Goal: Task Accomplishment & Management: Complete application form

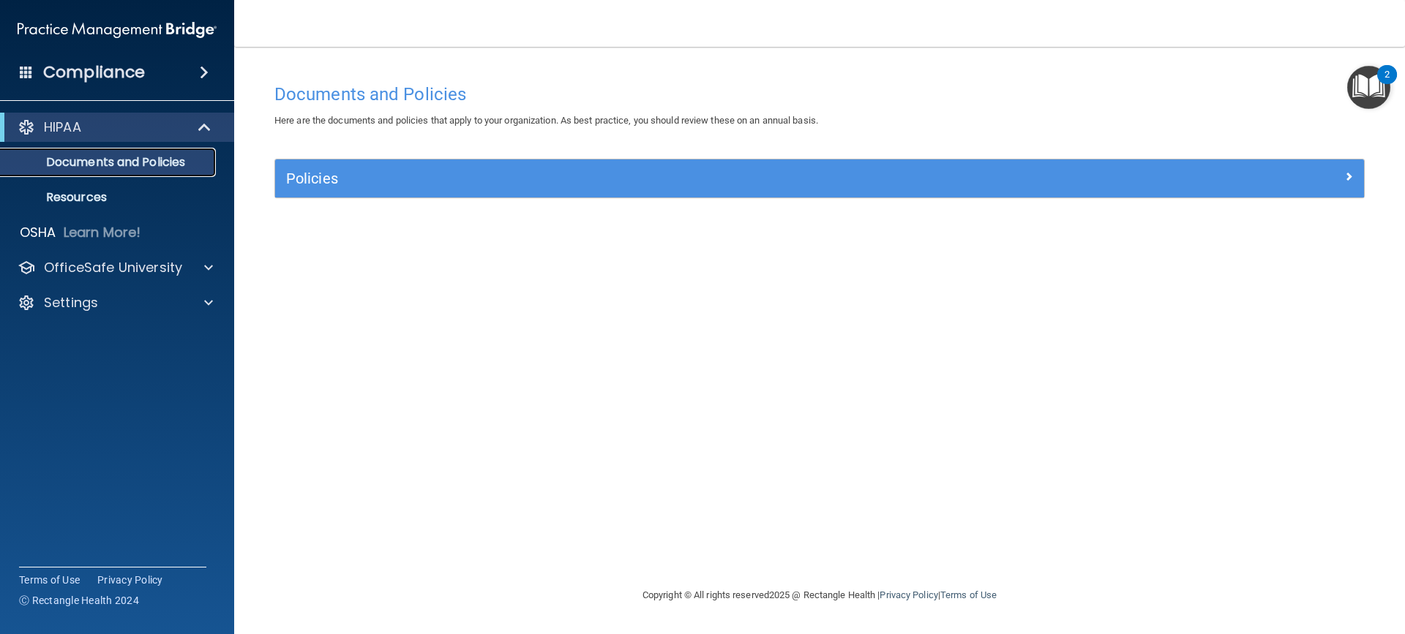
click at [155, 158] on p "Documents and Policies" at bounding box center [110, 162] width 200 height 15
click at [89, 127] on div "HIPAA" at bounding box center [97, 128] width 181 height 18
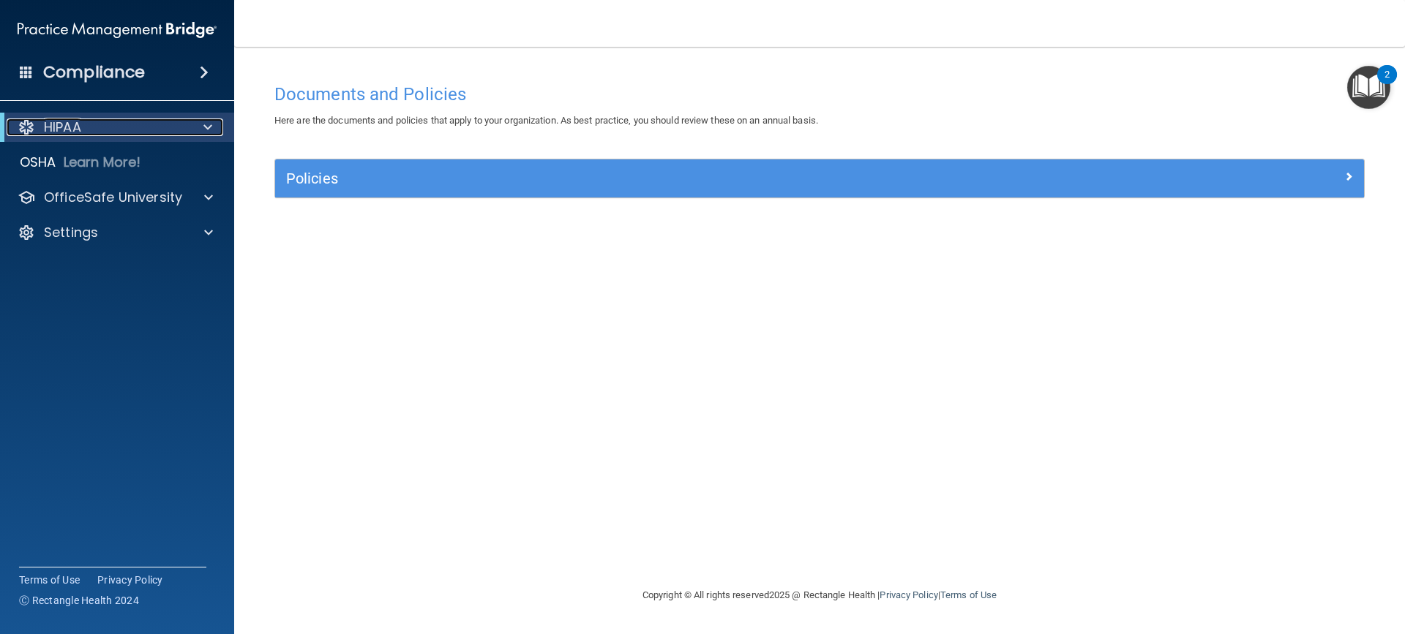
click at [113, 127] on div "HIPAA" at bounding box center [97, 128] width 181 height 18
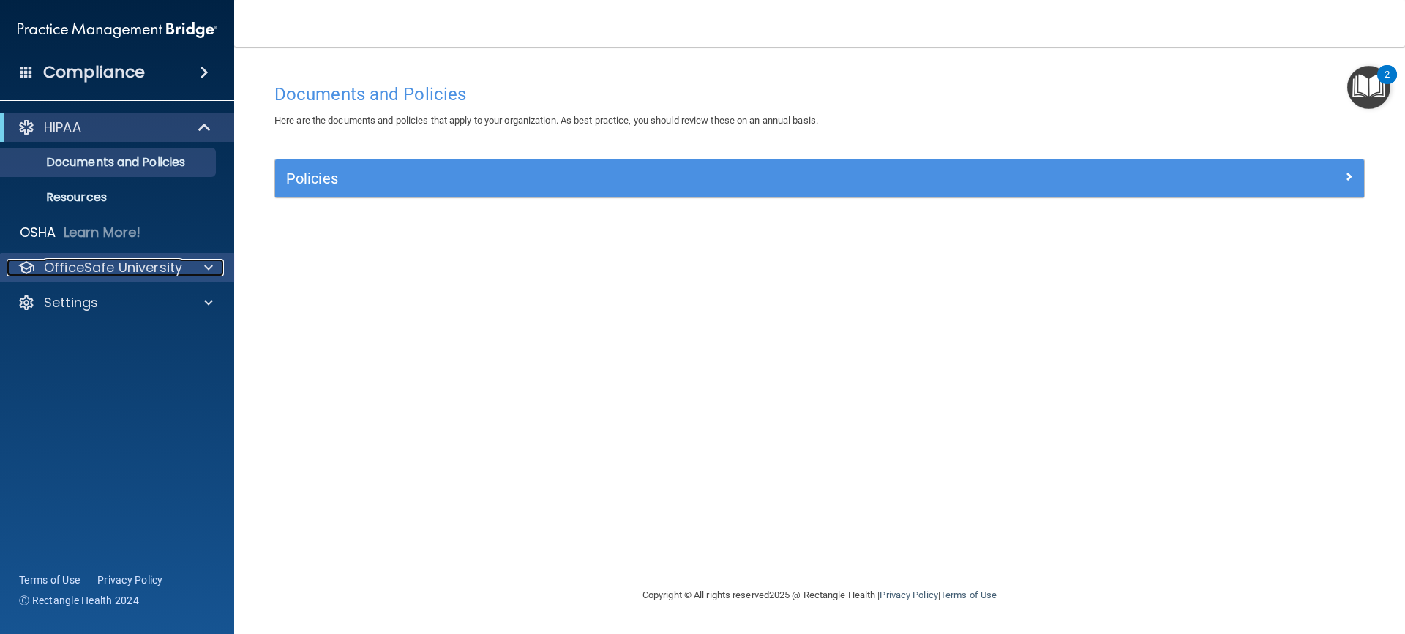
click at [158, 270] on p "OfficeSafe University" at bounding box center [113, 268] width 138 height 18
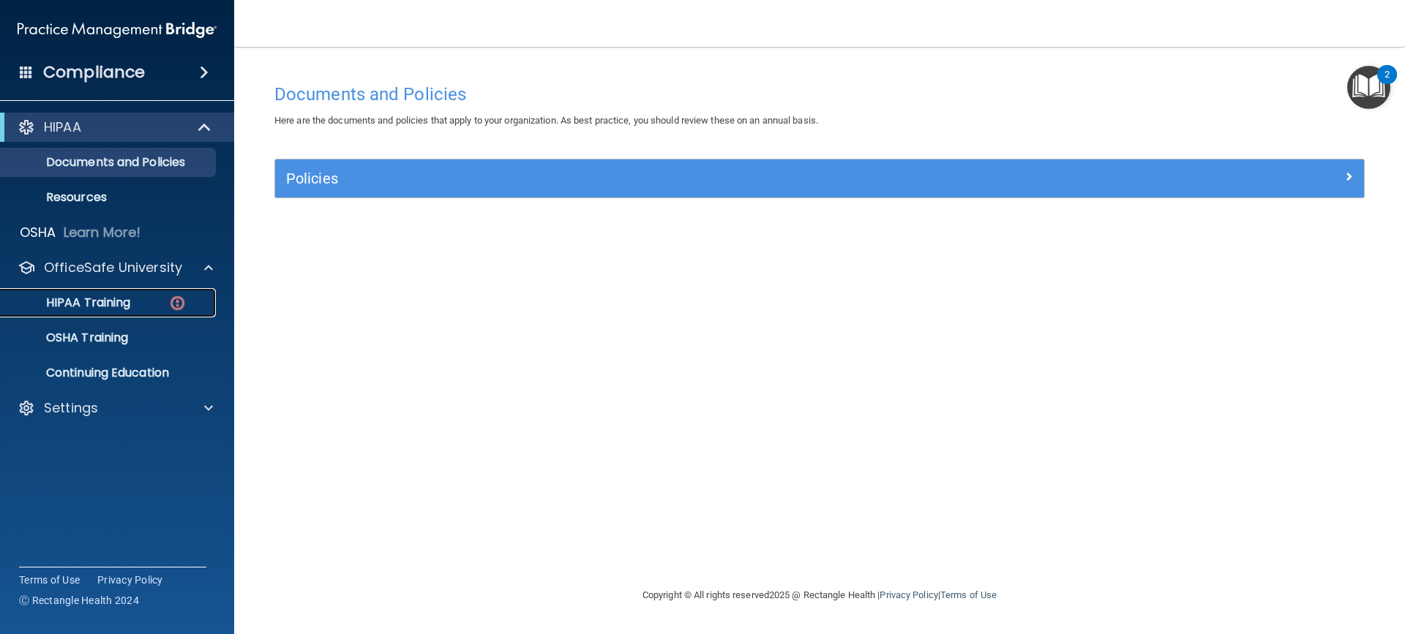
click at [136, 308] on div "HIPAA Training" at bounding box center [110, 303] width 200 height 15
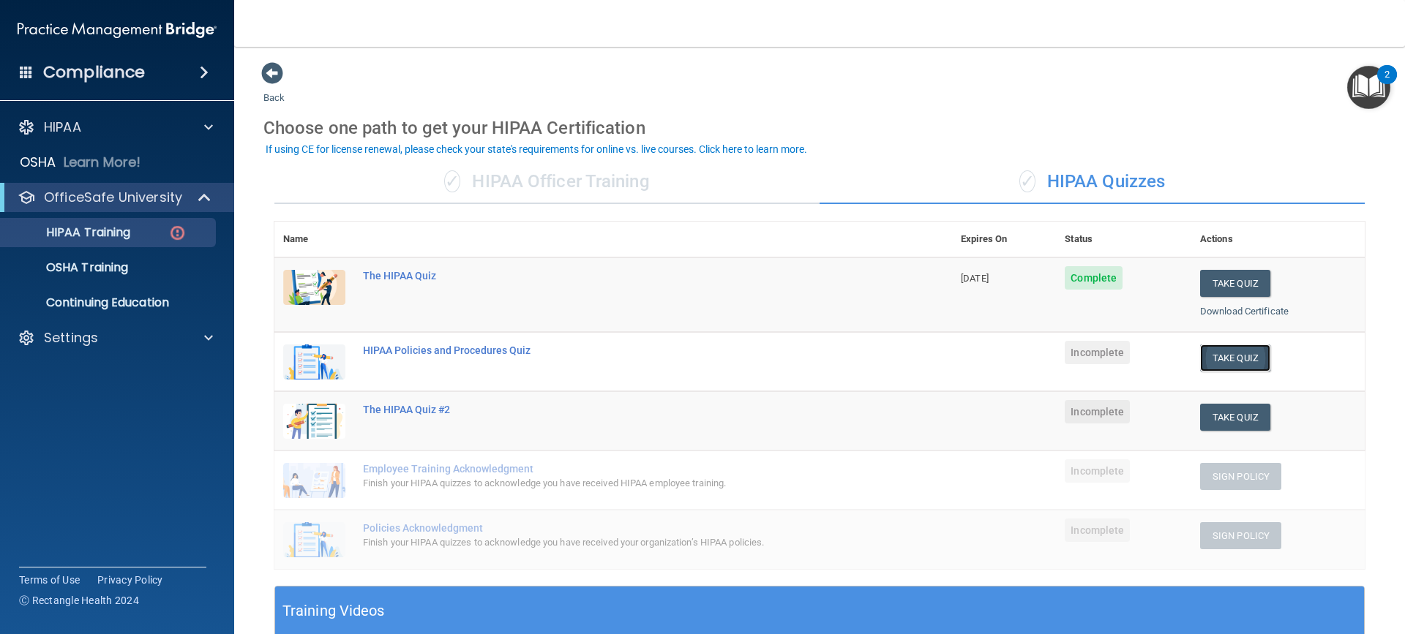
click at [1222, 360] on button "Take Quiz" at bounding box center [1235, 358] width 70 height 27
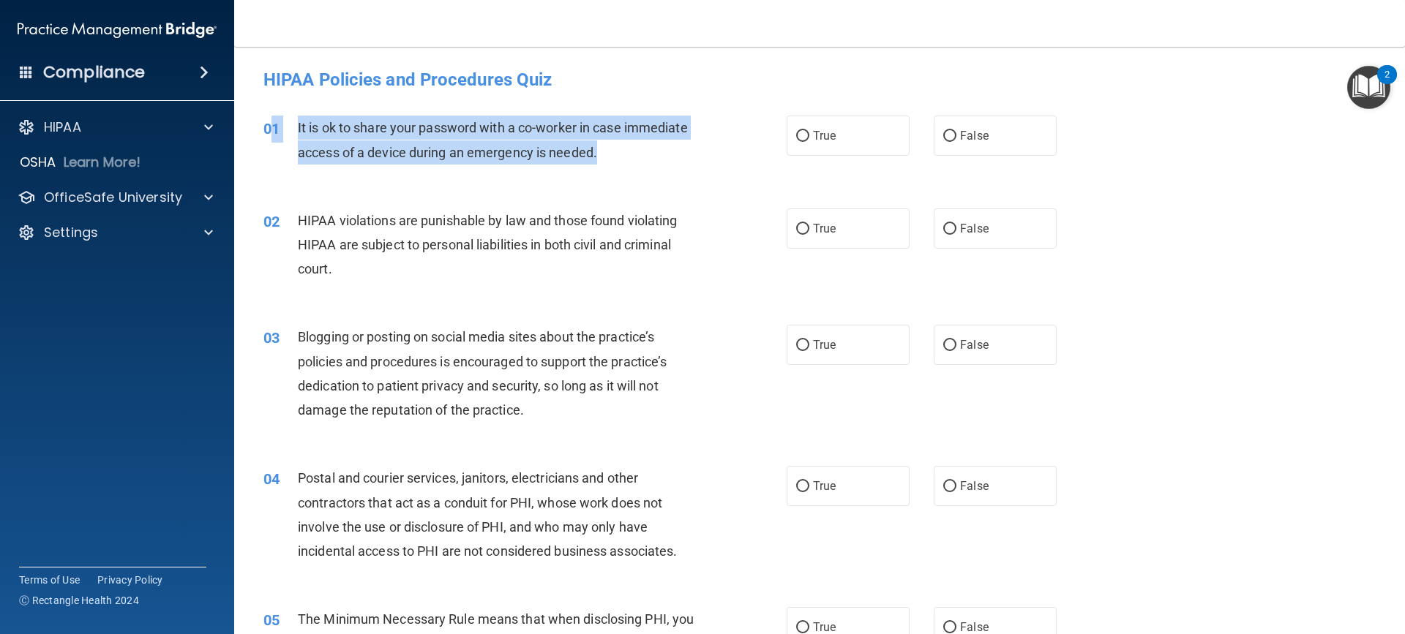
drag, startPoint x: 598, startPoint y: 154, endPoint x: 273, endPoint y: 130, distance: 325.8
click at [273, 130] on div "01 It is ok to share your password with a co-worker in case immediate access of…" at bounding box center [524, 144] width 567 height 56
click at [382, 148] on span "It is ok to share your password with a co-worker in case immediate access of a …" at bounding box center [493, 140] width 390 height 40
drag, startPoint x: 598, startPoint y: 157, endPoint x: 290, endPoint y: 136, distance: 308.8
click at [290, 136] on div "01 It is ok to share your password with a co-worker in case immediate access of…" at bounding box center [524, 144] width 567 height 56
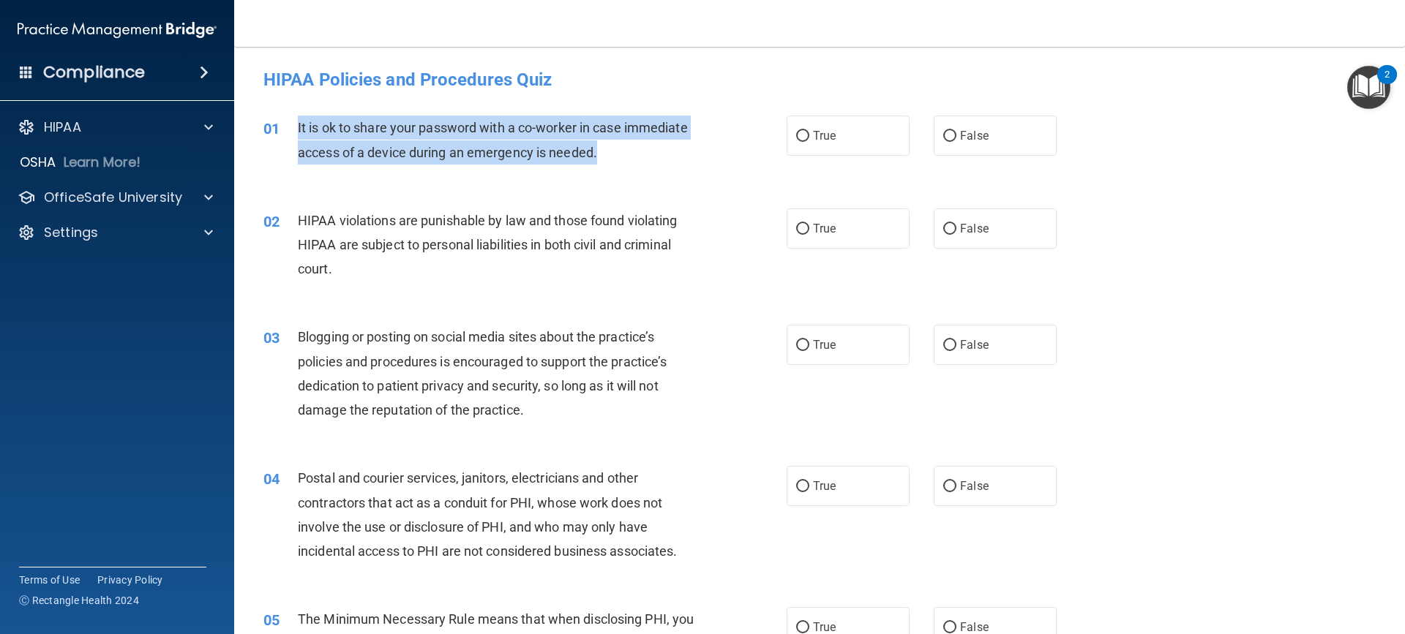
copy div "It is ok to share your password with a co-worker in case immediate access of a …"
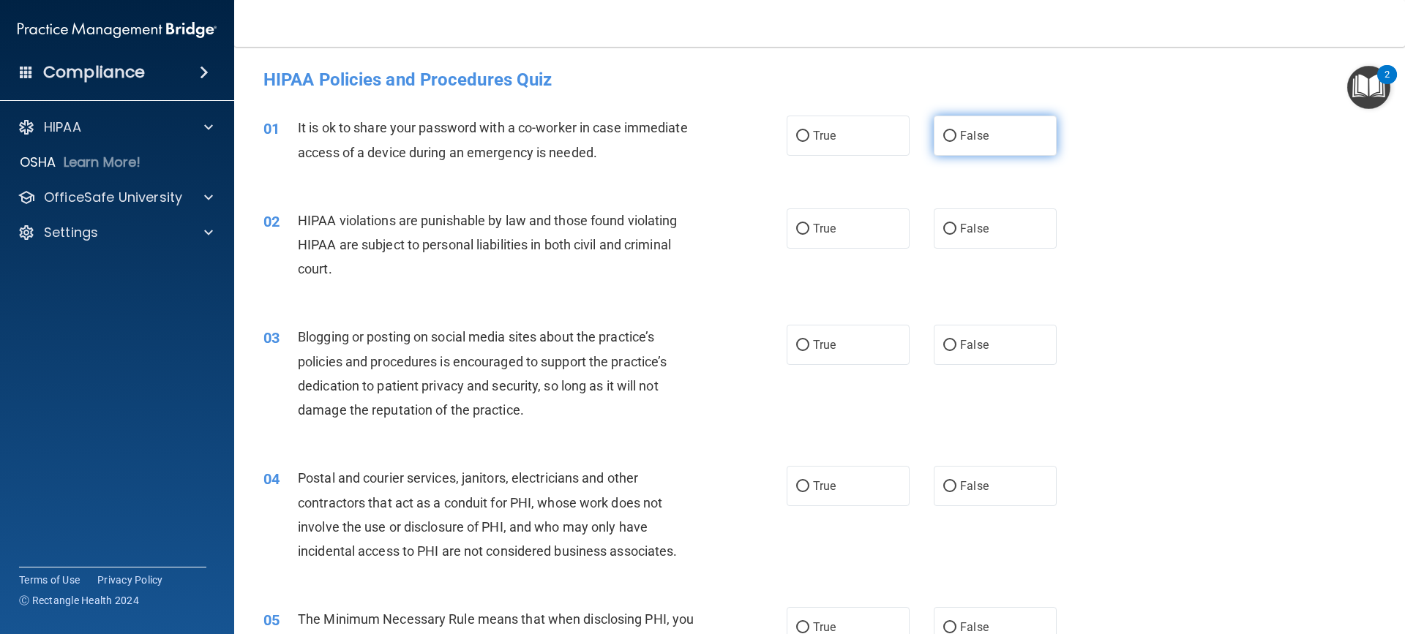
click at [960, 135] on span "False" at bounding box center [974, 136] width 29 height 14
click at [955, 135] on input "False" at bounding box center [949, 136] width 13 height 11
radio input "true"
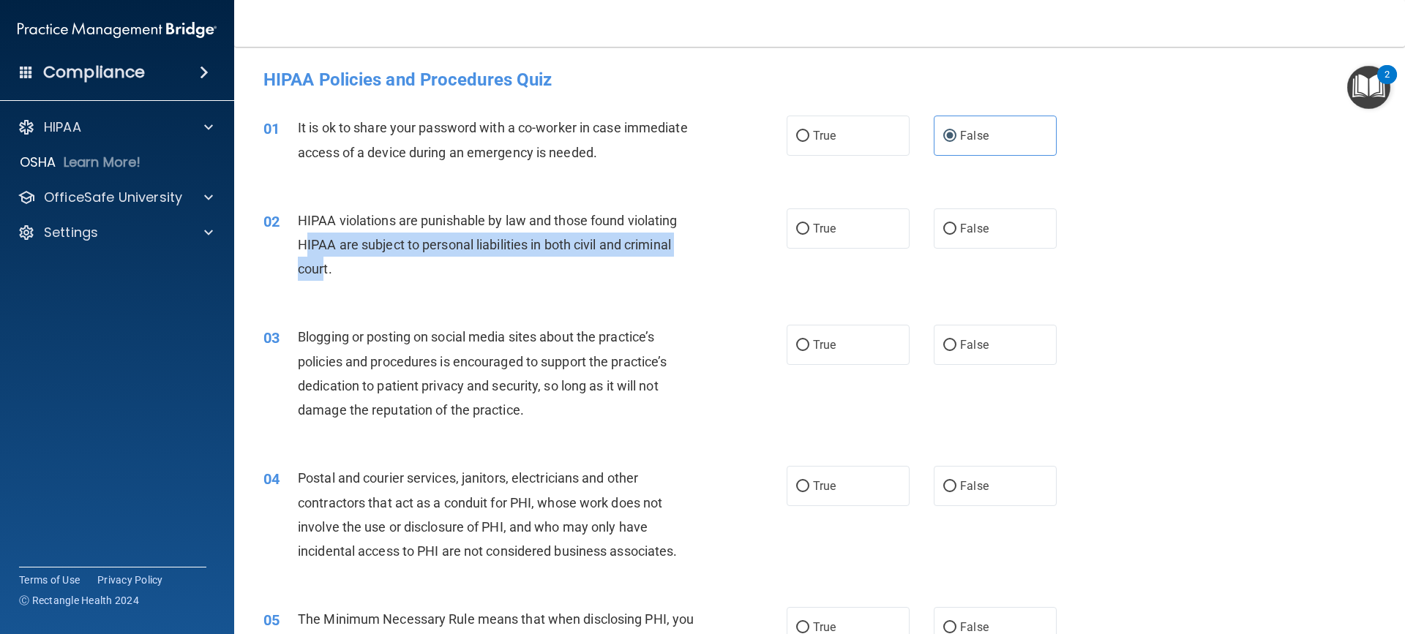
drag, startPoint x: 324, startPoint y: 263, endPoint x: 307, endPoint y: 257, distance: 18.8
click at [307, 257] on div "HIPAA violations are punishable by law and those found violating HIPAA are subj…" at bounding box center [502, 245] width 409 height 73
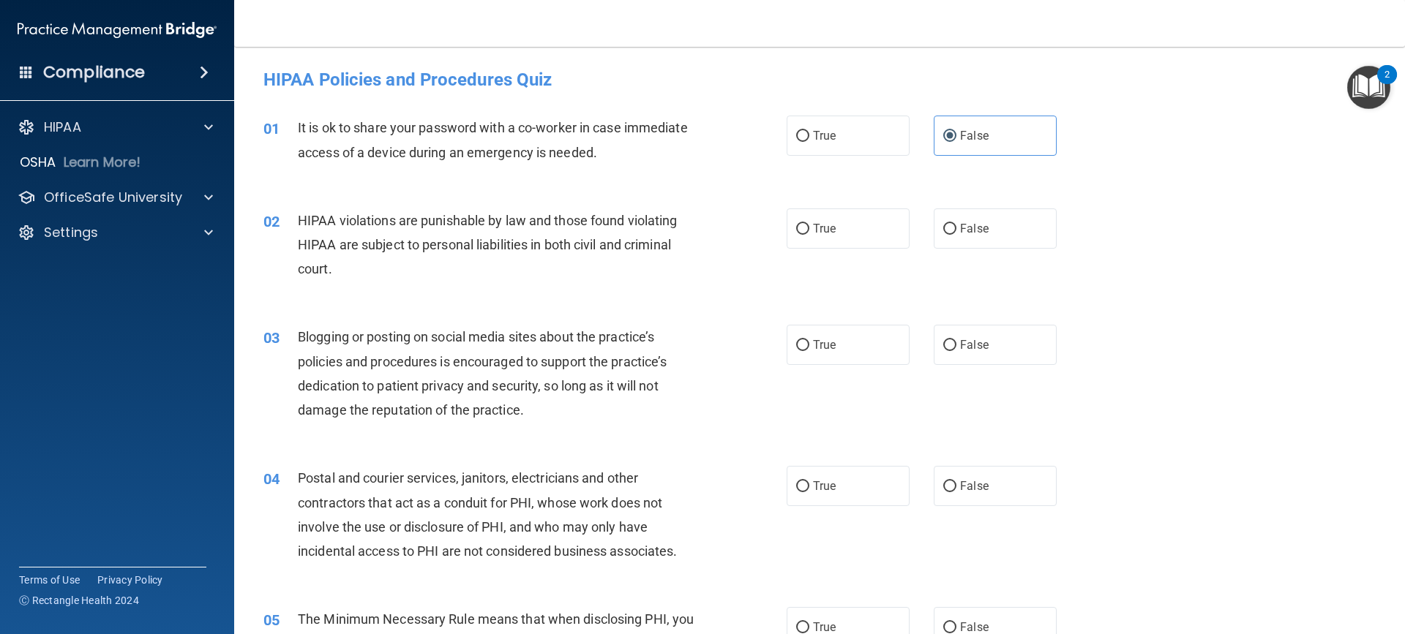
drag, startPoint x: 349, startPoint y: 266, endPoint x: 326, endPoint y: 269, distance: 22.8
click at [338, 269] on div "HIPAA violations are punishable by law and those found violating HIPAA are subj…" at bounding box center [502, 245] width 409 height 73
drag, startPoint x: 326, startPoint y: 269, endPoint x: 314, endPoint y: 267, distance: 12.5
click at [314, 267] on span "HIPAA violations are punishable by law and those found violating HIPAA are subj…" at bounding box center [487, 245] width 379 height 64
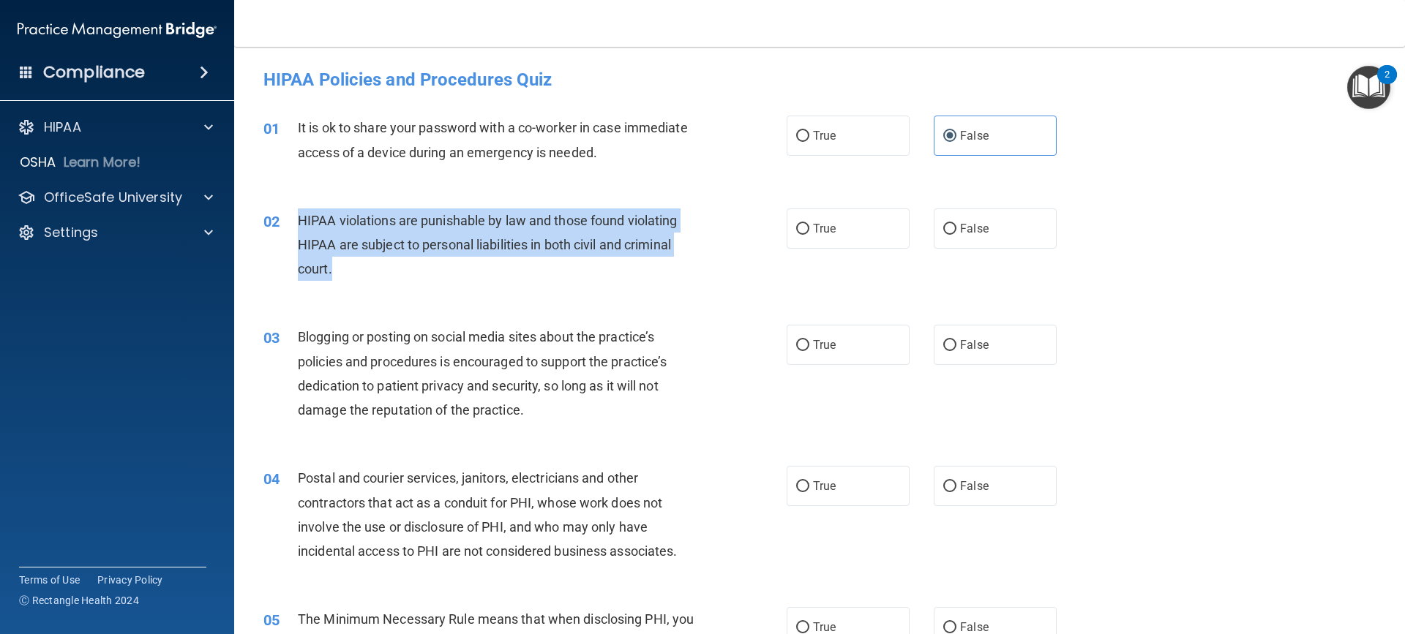
drag, startPoint x: 334, startPoint y: 270, endPoint x: 291, endPoint y: 219, distance: 66.5
click at [291, 219] on div "02 HIPAA violations are punishable by law and those found violating HIPAA are s…" at bounding box center [524, 249] width 567 height 80
copy div "HIPAA violations are punishable by law and those found violating HIPAA are subj…"
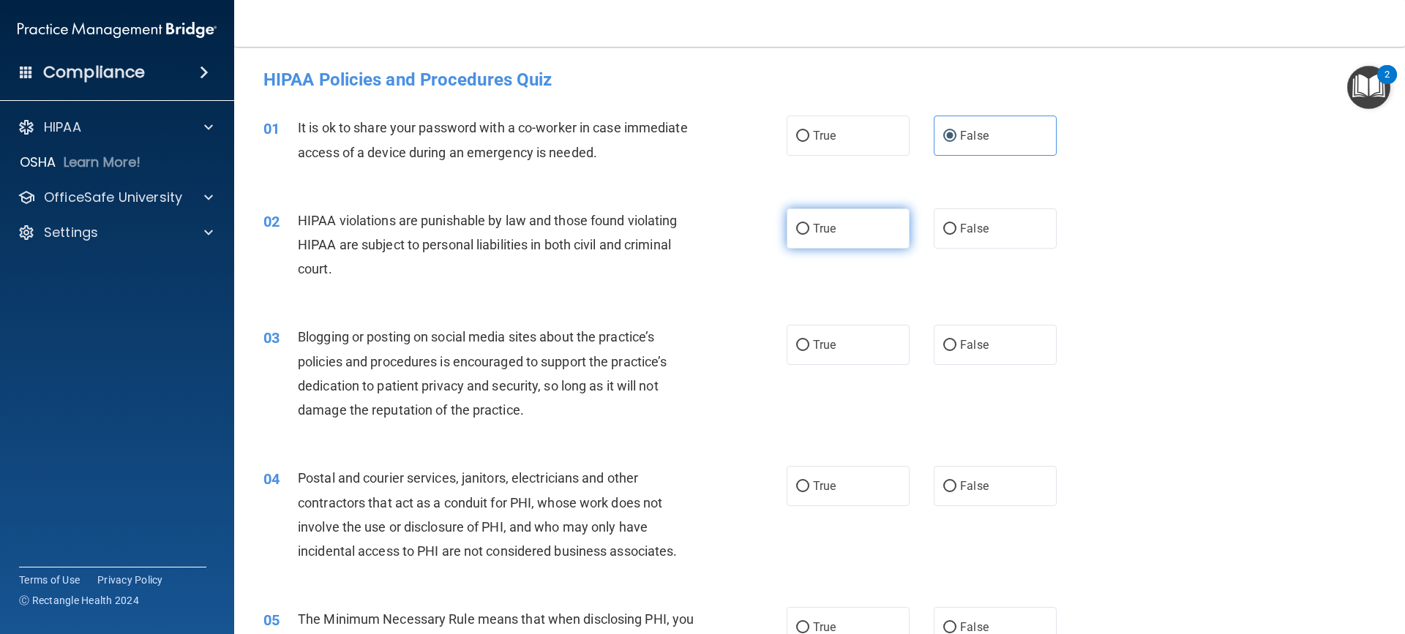
click at [866, 231] on label "True" at bounding box center [848, 229] width 123 height 40
click at [809, 231] on input "True" at bounding box center [802, 229] width 13 height 11
radio input "true"
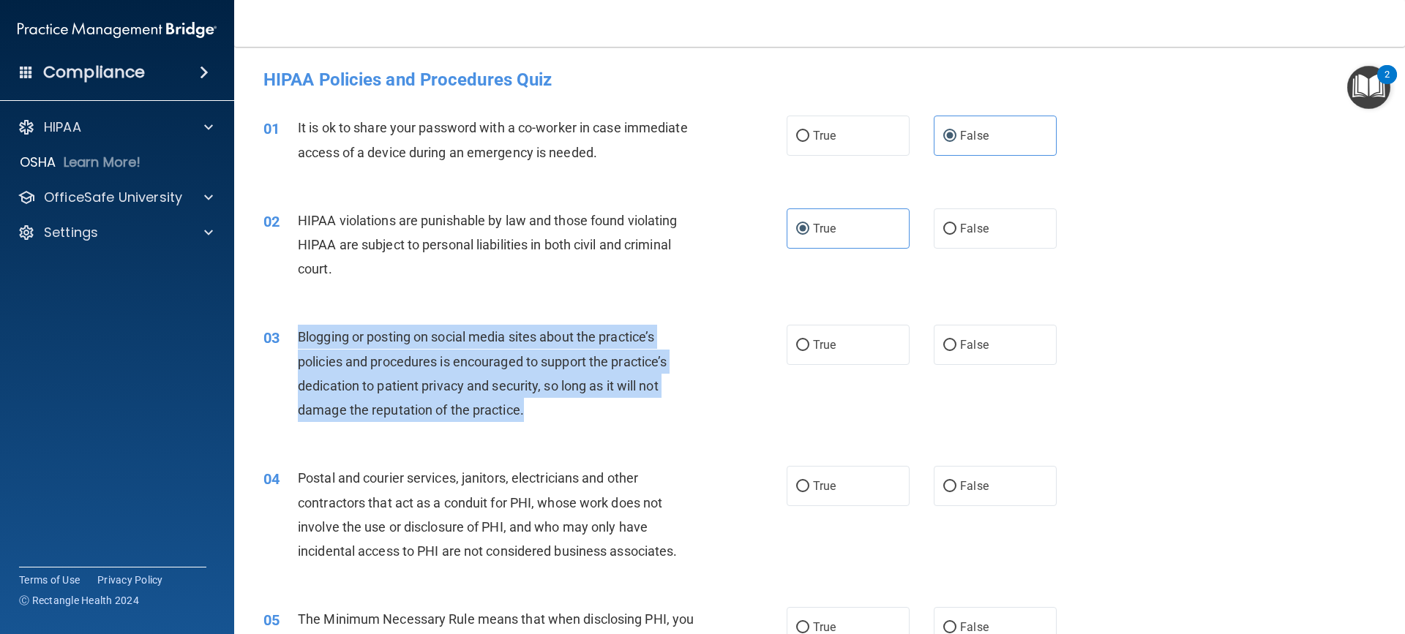
drag, startPoint x: 532, startPoint y: 413, endPoint x: 295, endPoint y: 329, distance: 251.4
click at [295, 329] on div "03 Blogging or posting on social media sites about the practice’s policies and …" at bounding box center [524, 377] width 567 height 105
copy div "Blogging or posting on social media sites about the practice’s policies and pro…"
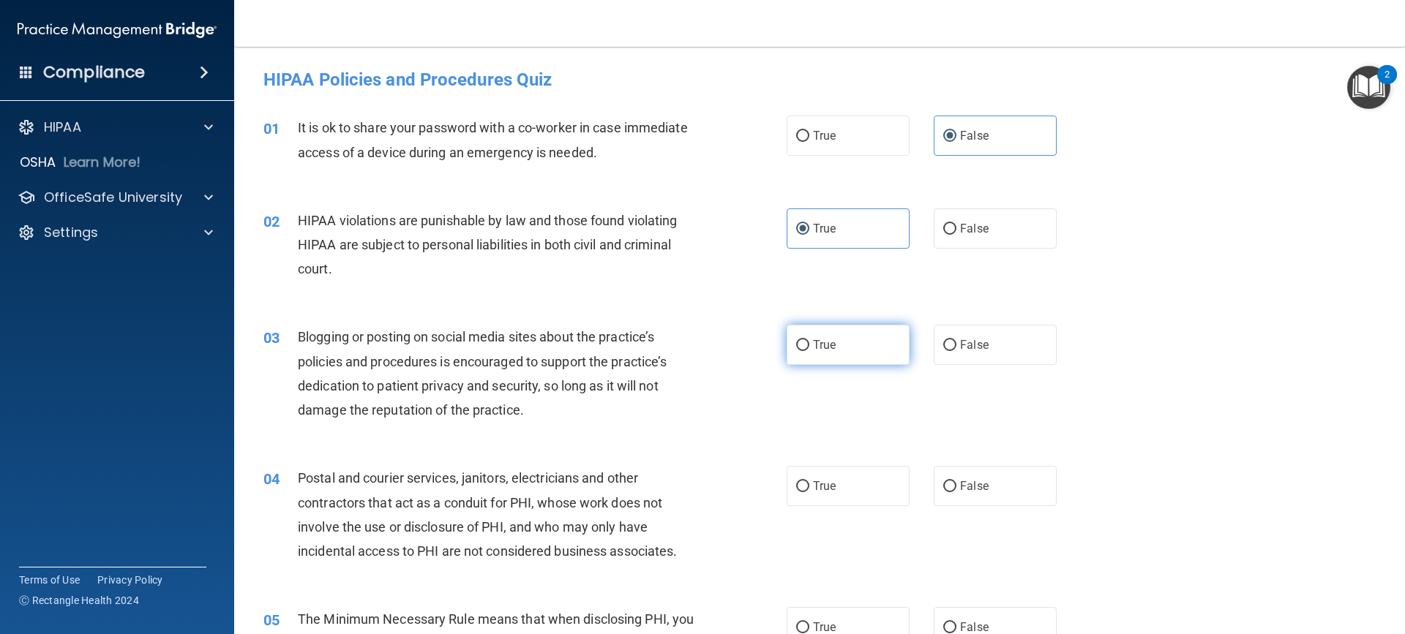
click at [846, 358] on label "True" at bounding box center [848, 345] width 123 height 40
click at [809, 351] on input "True" at bounding box center [802, 345] width 13 height 11
radio input "true"
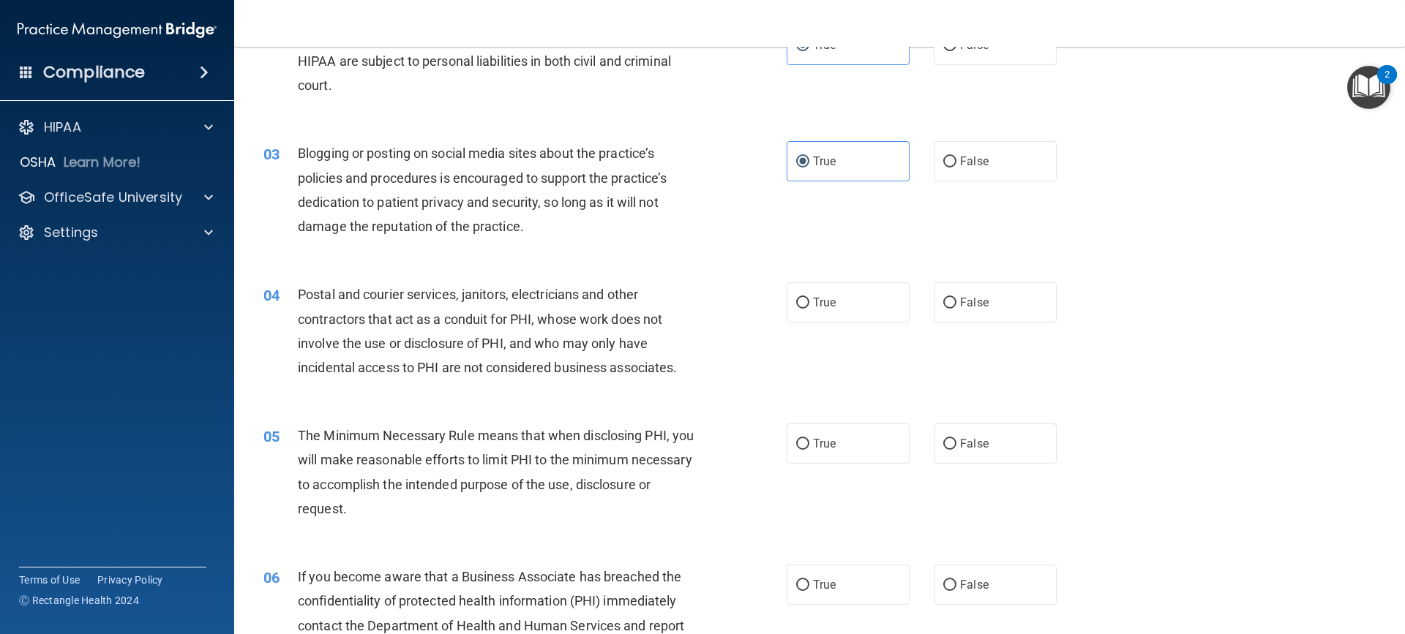
scroll to position [220, 0]
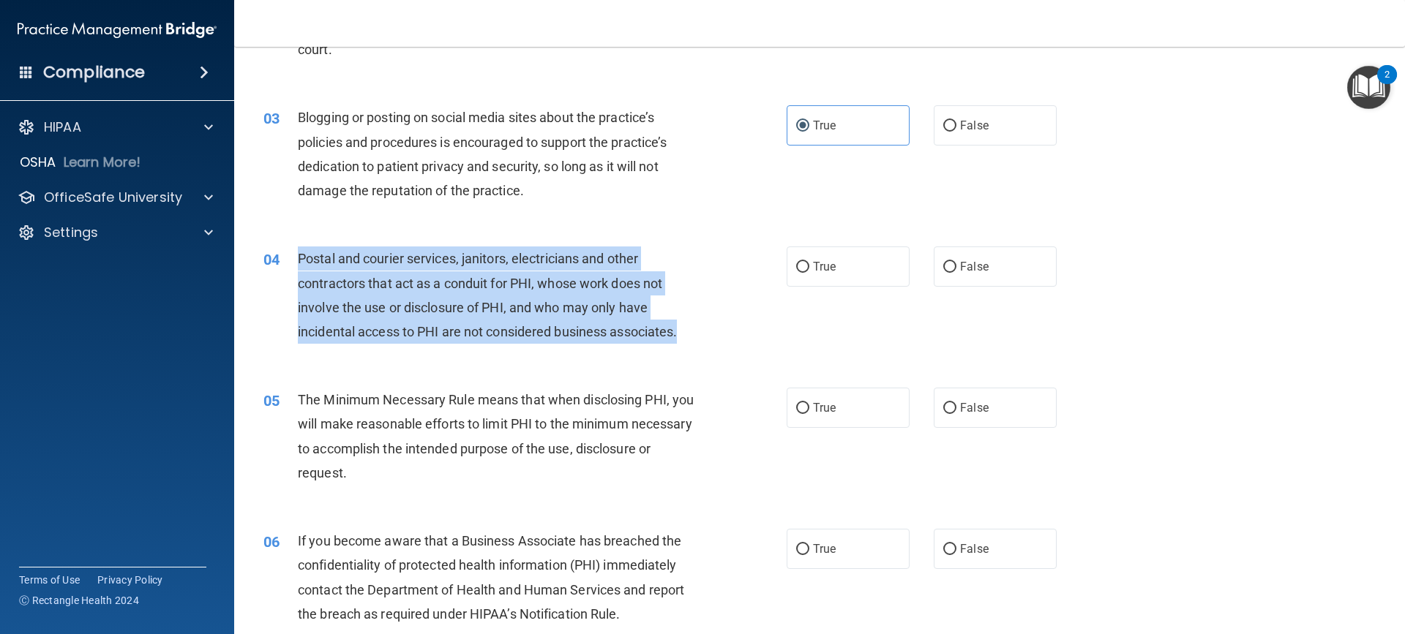
drag, startPoint x: 694, startPoint y: 338, endPoint x: 290, endPoint y: 261, distance: 412.1
click at [290, 261] on div "04 Postal and courier services, janitors, electricians and other contractors th…" at bounding box center [524, 299] width 567 height 105
copy div "Postal and courier services, janitors, electricians and other contractors that …"
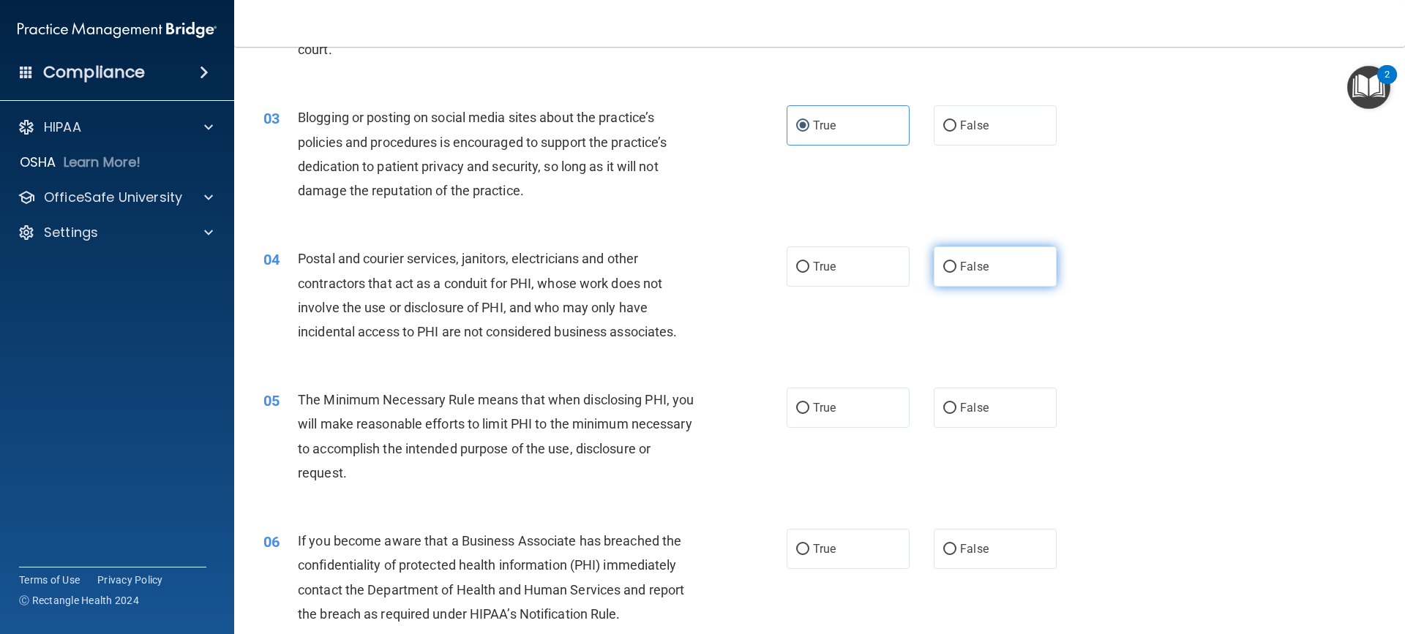
click at [960, 271] on span "False" at bounding box center [974, 267] width 29 height 14
click at [954, 271] on input "False" at bounding box center [949, 267] width 13 height 11
radio input "true"
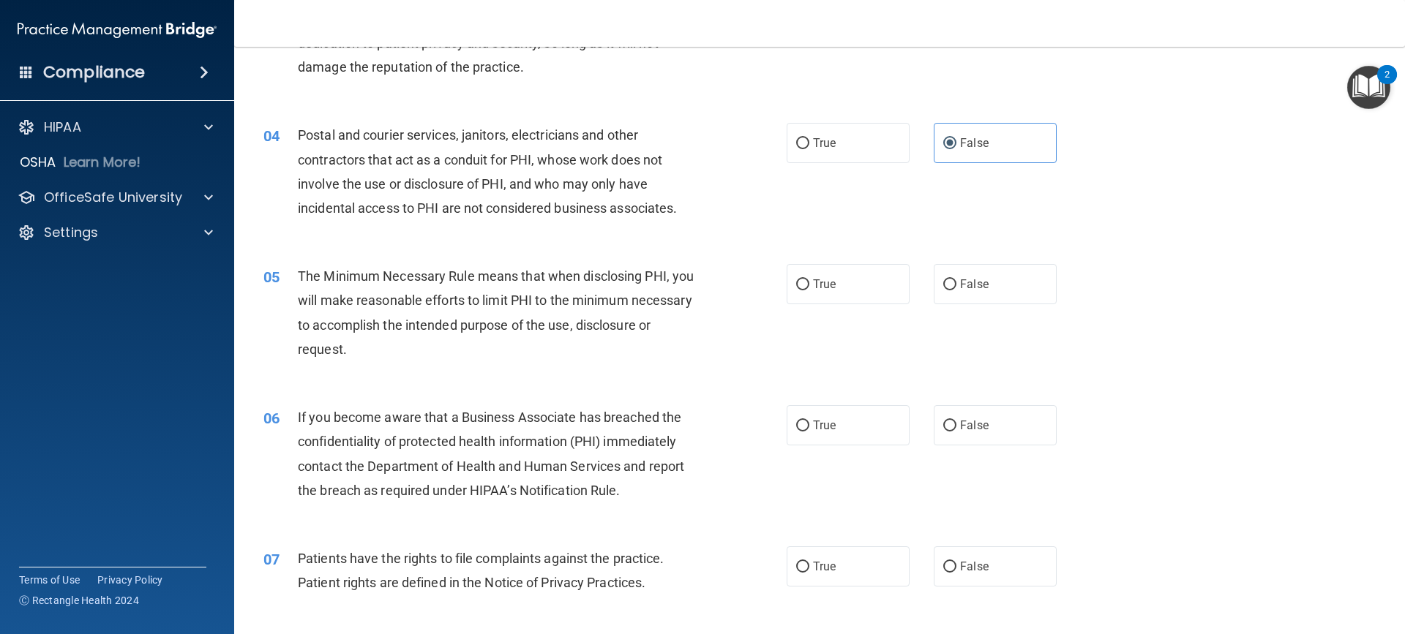
scroll to position [366, 0]
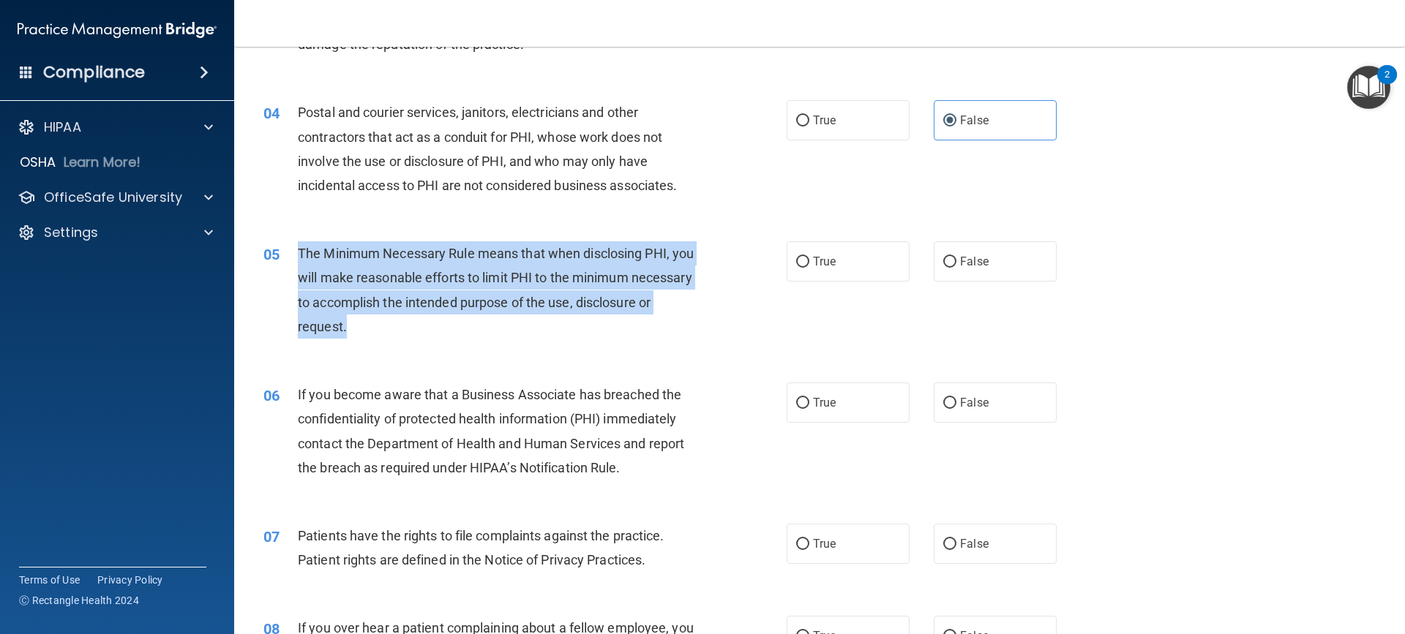
drag, startPoint x: 428, startPoint y: 328, endPoint x: 284, endPoint y: 261, distance: 159.1
click at [284, 261] on div "05 The Minimum Necessary Rule means that when disclosing PHI, you will make rea…" at bounding box center [524, 293] width 567 height 105
copy div "The Minimum Necessary Rule means that when disclosing PHI, you will make reason…"
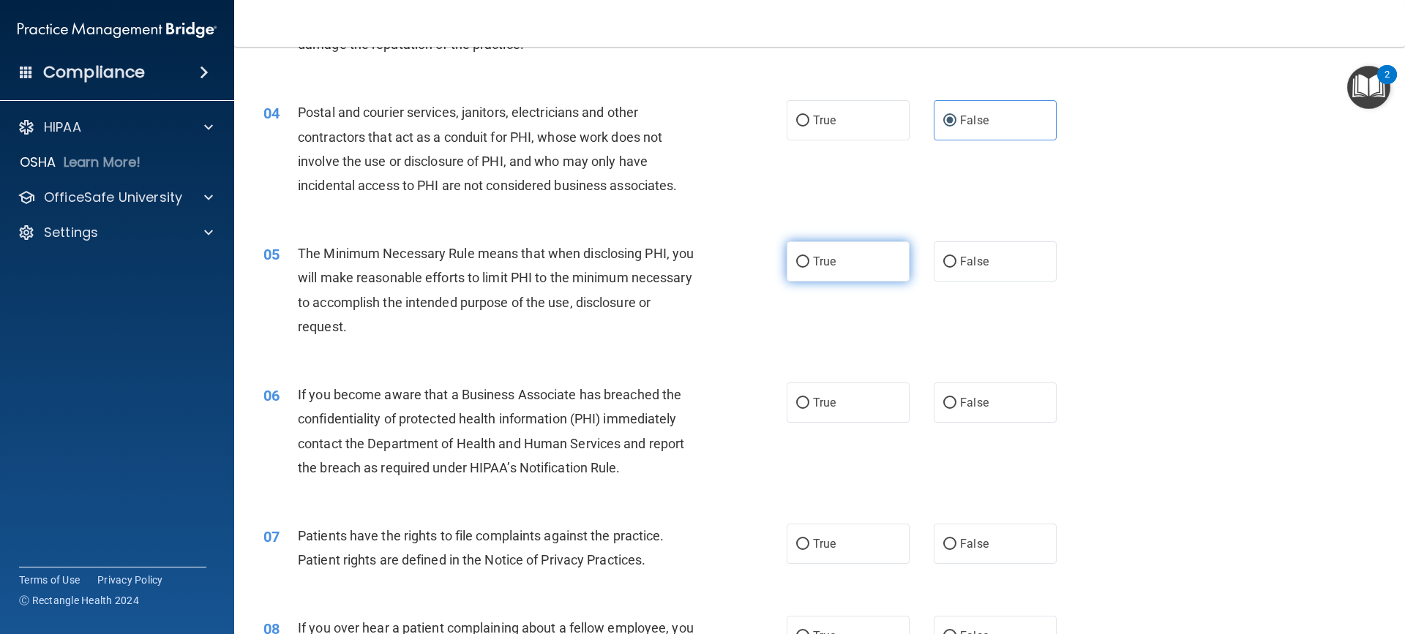
click at [819, 255] on span "True" at bounding box center [824, 262] width 23 height 14
click at [809, 257] on input "True" at bounding box center [802, 262] width 13 height 11
radio input "true"
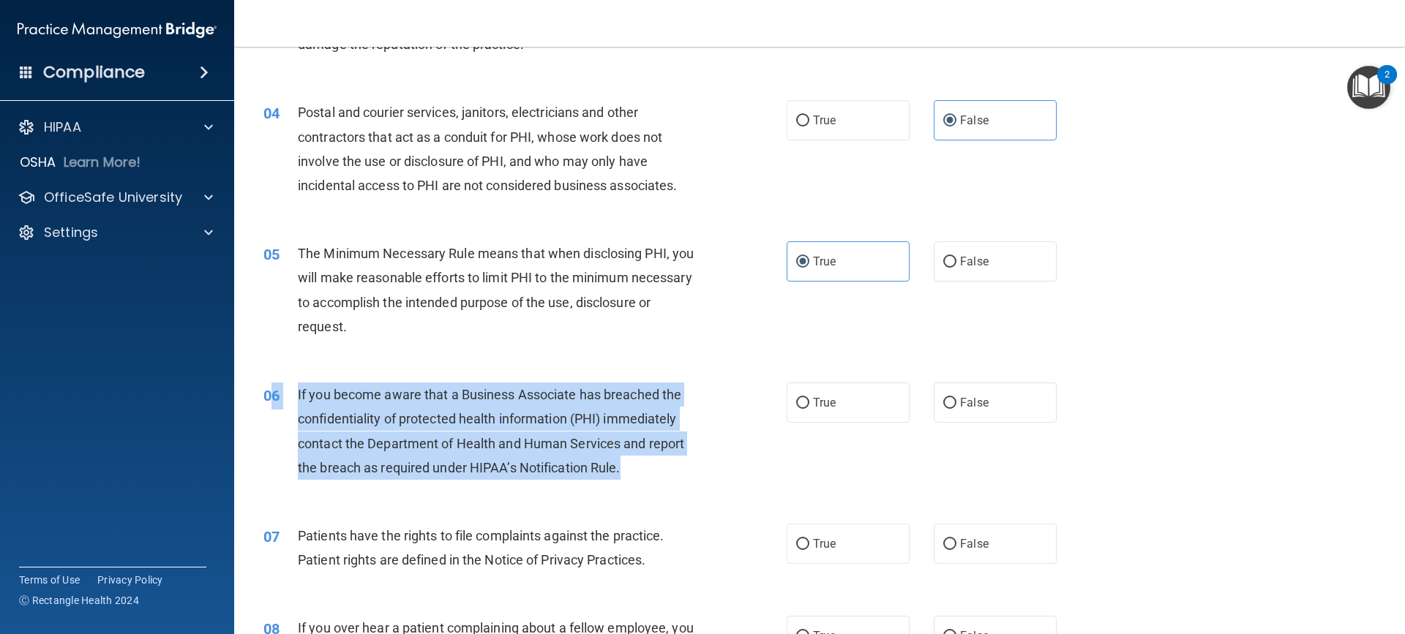
drag, startPoint x: 493, startPoint y: 457, endPoint x: 268, endPoint y: 391, distance: 234.3
click at [268, 391] on div "06 If you become aware that a Business Associate has breached the confidentiali…" at bounding box center [524, 435] width 567 height 105
click at [666, 479] on div "If you become aware that a Business Associate has breached the confidentiality …" at bounding box center [502, 431] width 409 height 97
drag, startPoint x: 628, startPoint y: 473, endPoint x: 296, endPoint y: 393, distance: 341.9
click at [296, 393] on div "06 If you become aware that a Business Associate has breached the confidentiali…" at bounding box center [524, 435] width 567 height 105
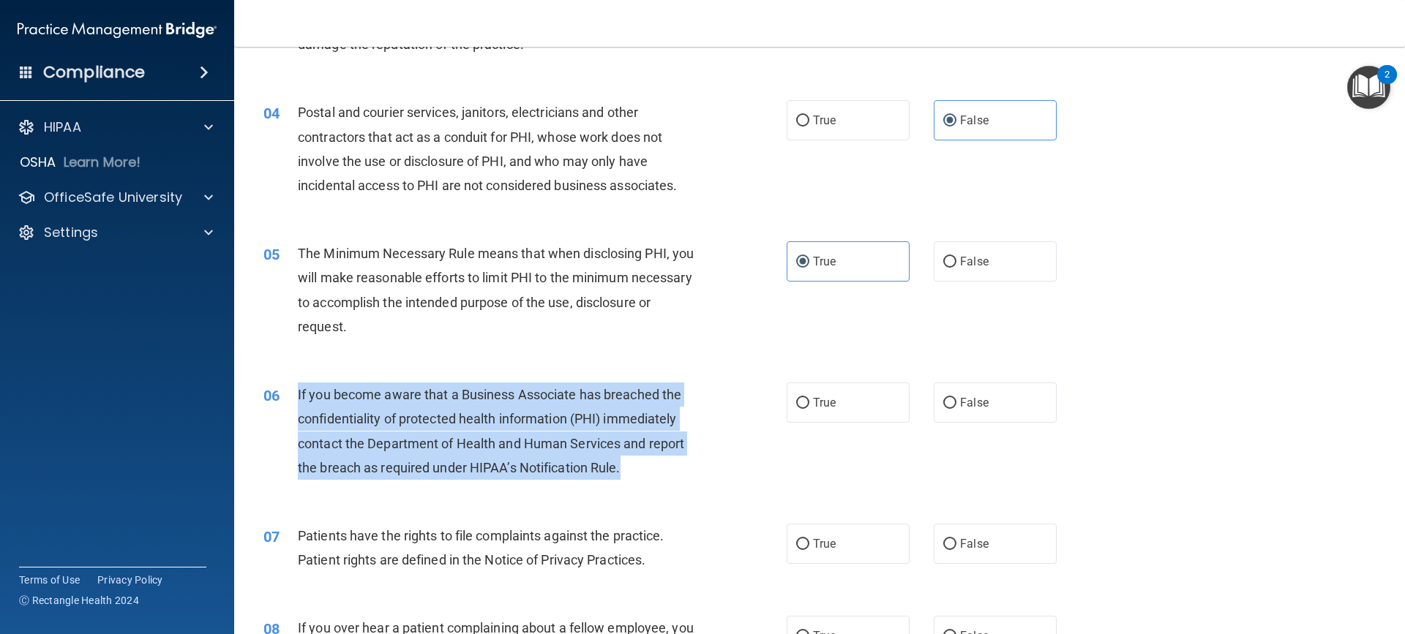
copy div "If you become aware that a Business Associate has breached the confidentiality …"
click at [796, 403] on input "True" at bounding box center [802, 403] width 13 height 11
radio input "true"
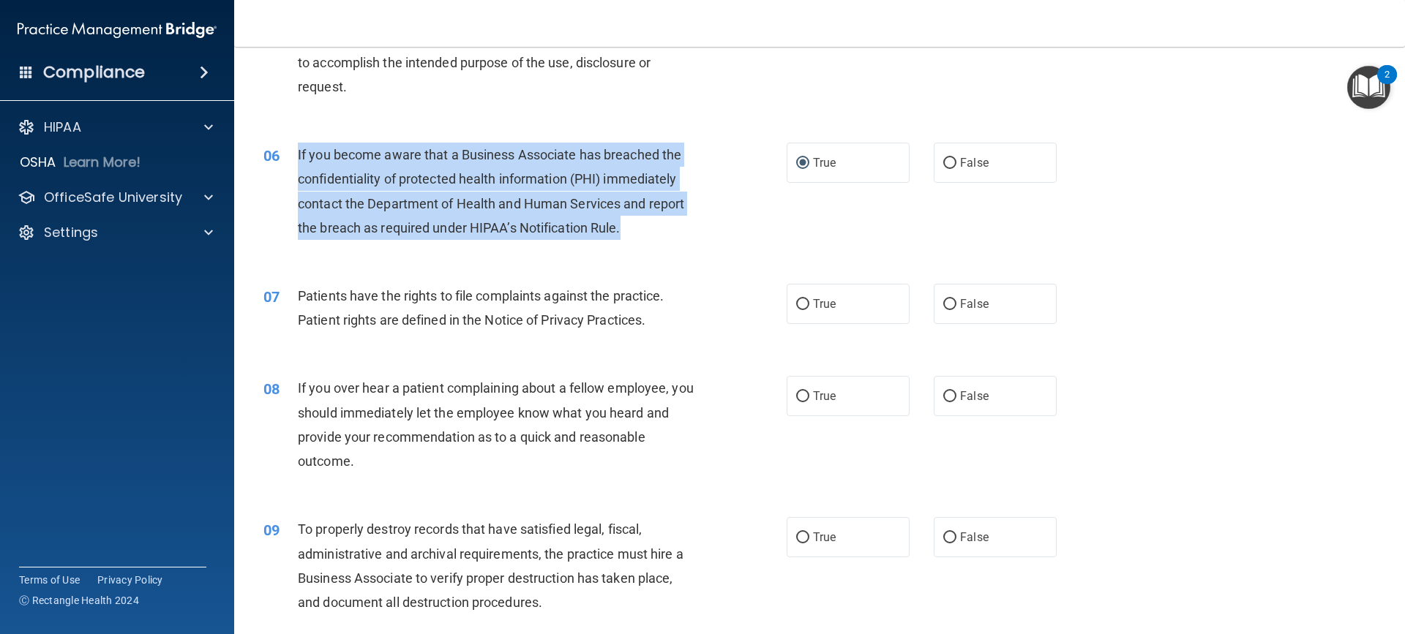
scroll to position [659, 0]
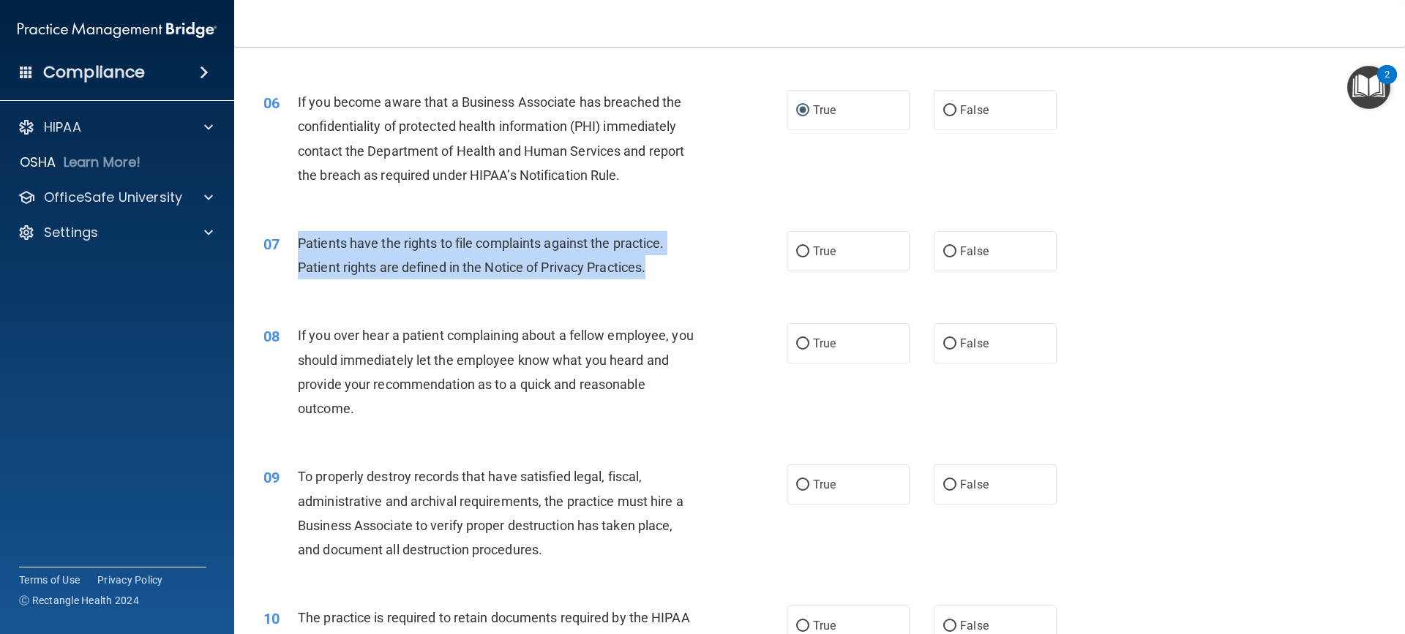
drag, startPoint x: 653, startPoint y: 272, endPoint x: 296, endPoint y: 245, distance: 358.1
click at [296, 245] on div "07 Patients have the rights to file complaints against the practice. Patient ri…" at bounding box center [524, 259] width 567 height 56
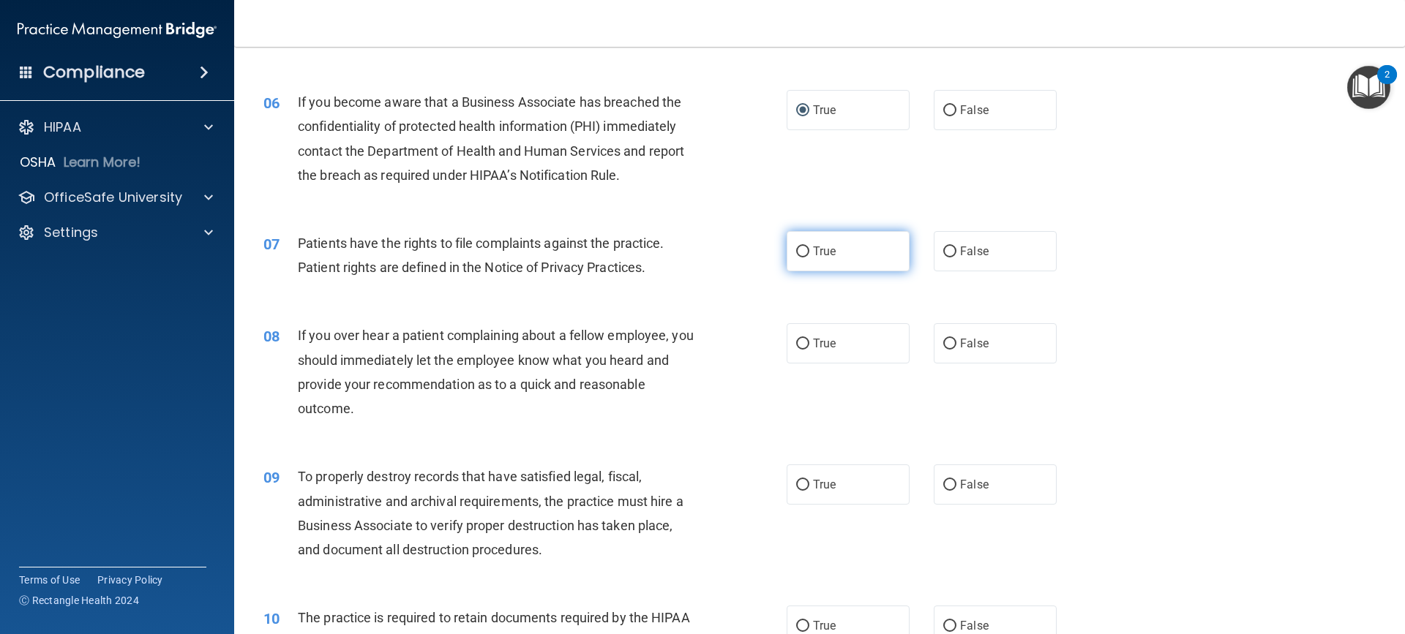
click at [835, 253] on label "True" at bounding box center [848, 251] width 123 height 40
click at [809, 253] on input "True" at bounding box center [802, 252] width 13 height 11
radio input "true"
click at [970, 336] on label "False" at bounding box center [995, 343] width 123 height 40
click at [956, 339] on input "False" at bounding box center [949, 344] width 13 height 11
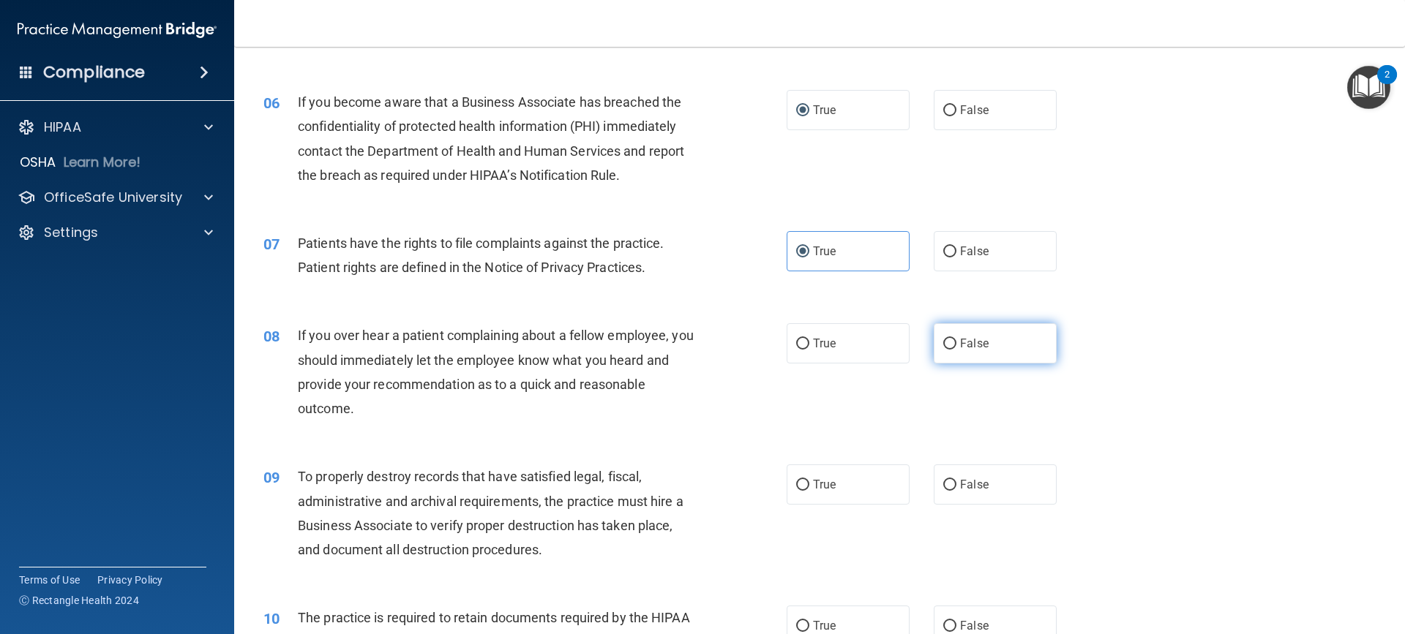
radio input "true"
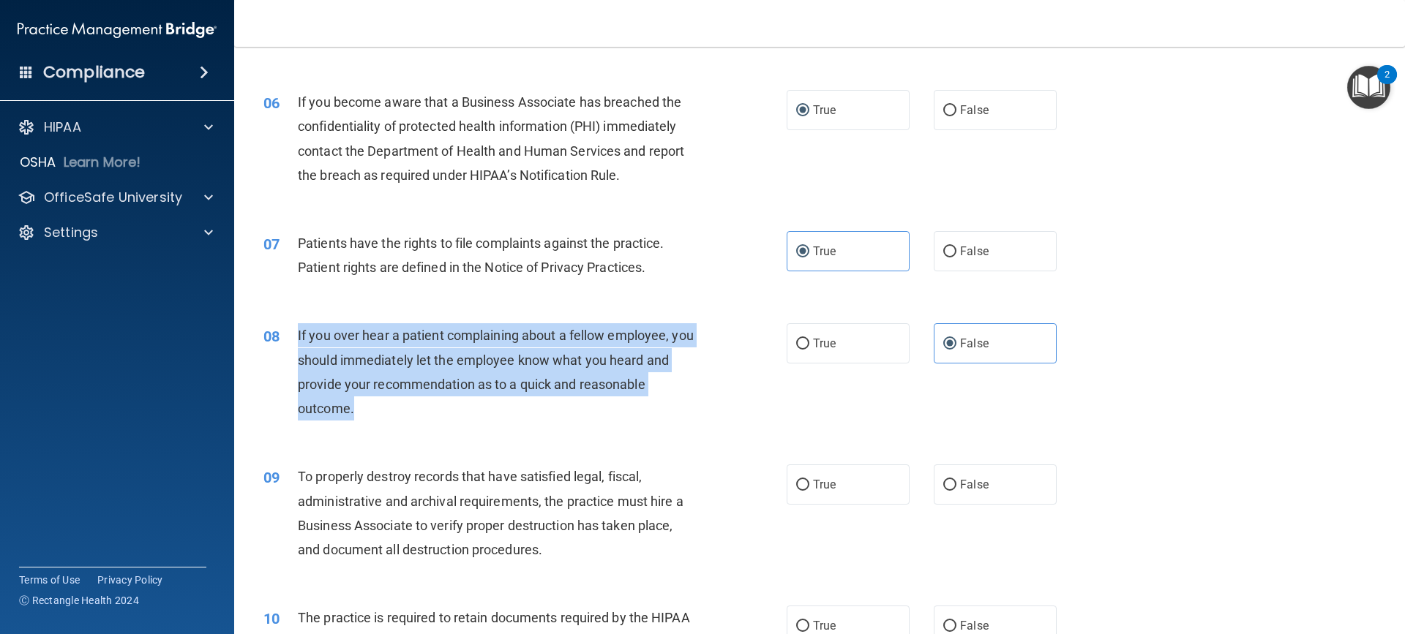
drag, startPoint x: 402, startPoint y: 413, endPoint x: 281, endPoint y: 340, distance: 141.2
click at [281, 340] on div "08 If you over hear a patient complaining about a fellow employee, you should i…" at bounding box center [524, 375] width 567 height 105
copy div "If you over hear a patient complaining about a fellow employee, you should imme…"
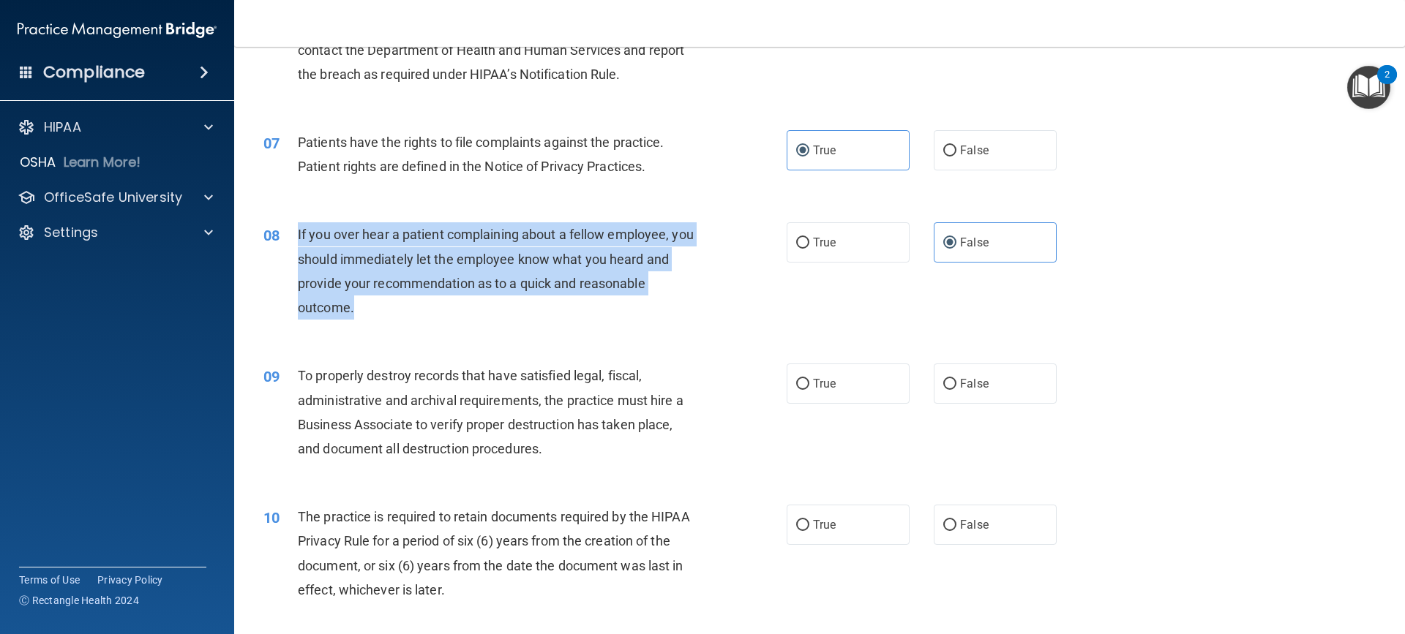
scroll to position [878, 0]
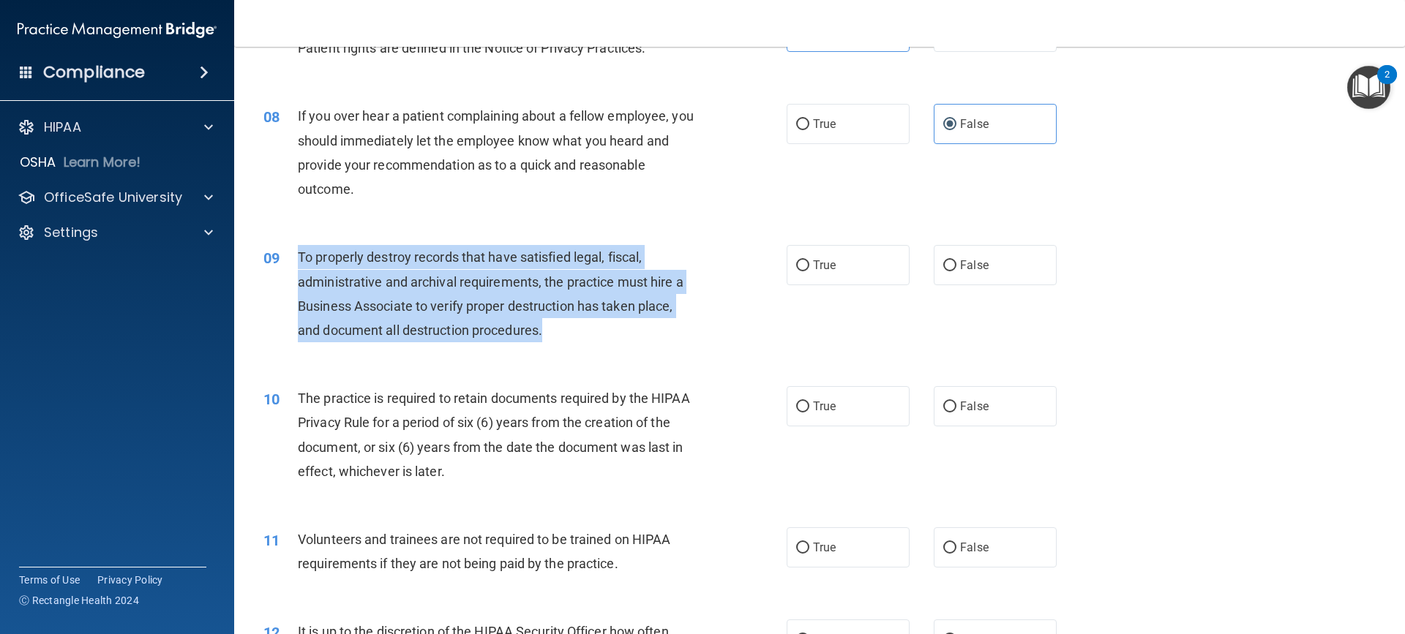
drag, startPoint x: 547, startPoint y: 330, endPoint x: 282, endPoint y: 263, distance: 273.2
click at [282, 263] on div "09 To properly destroy records that have satisfied legal, fiscal, administrativ…" at bounding box center [524, 297] width 567 height 105
copy div "To properly destroy records that have satisfied legal, fiscal, administrative a…"
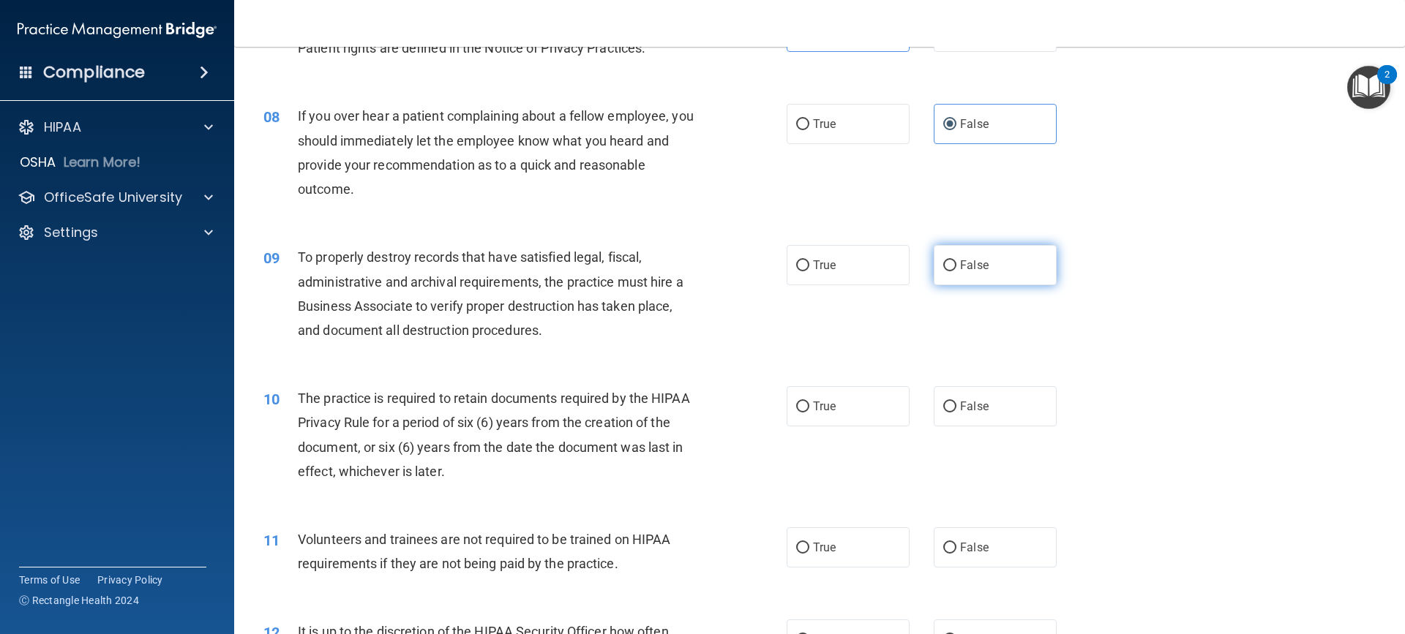
click at [1027, 282] on label "False" at bounding box center [995, 265] width 123 height 40
click at [956, 272] on input "False" at bounding box center [949, 266] width 13 height 11
radio input "true"
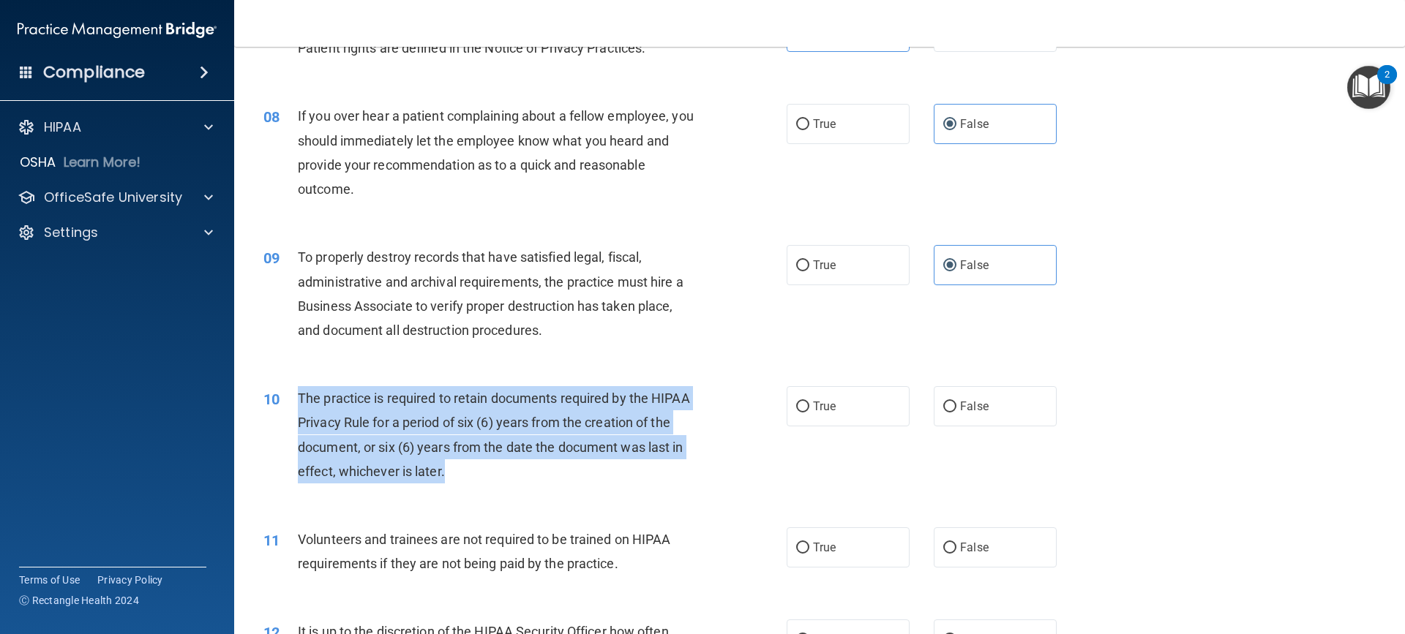
drag, startPoint x: 381, startPoint y: 461, endPoint x: 288, endPoint y: 398, distance: 112.2
click at [288, 398] on div "10 The practice is required to retain documents required by the HIPAA Privacy R…" at bounding box center [524, 438] width 567 height 105
copy div "The practice is required to retain documents required by the HIPAA Privacy Rule…"
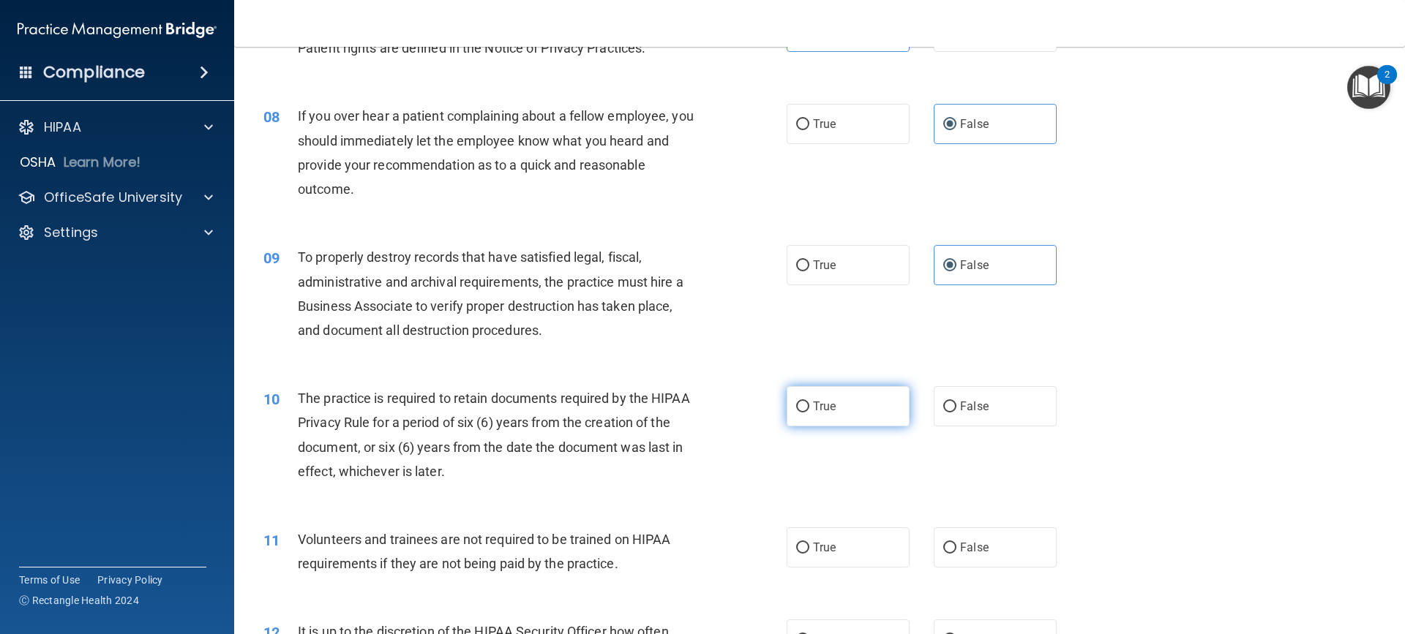
click at [840, 397] on label "True" at bounding box center [848, 406] width 123 height 40
click at [809, 402] on input "True" at bounding box center [802, 407] width 13 height 11
radio input "true"
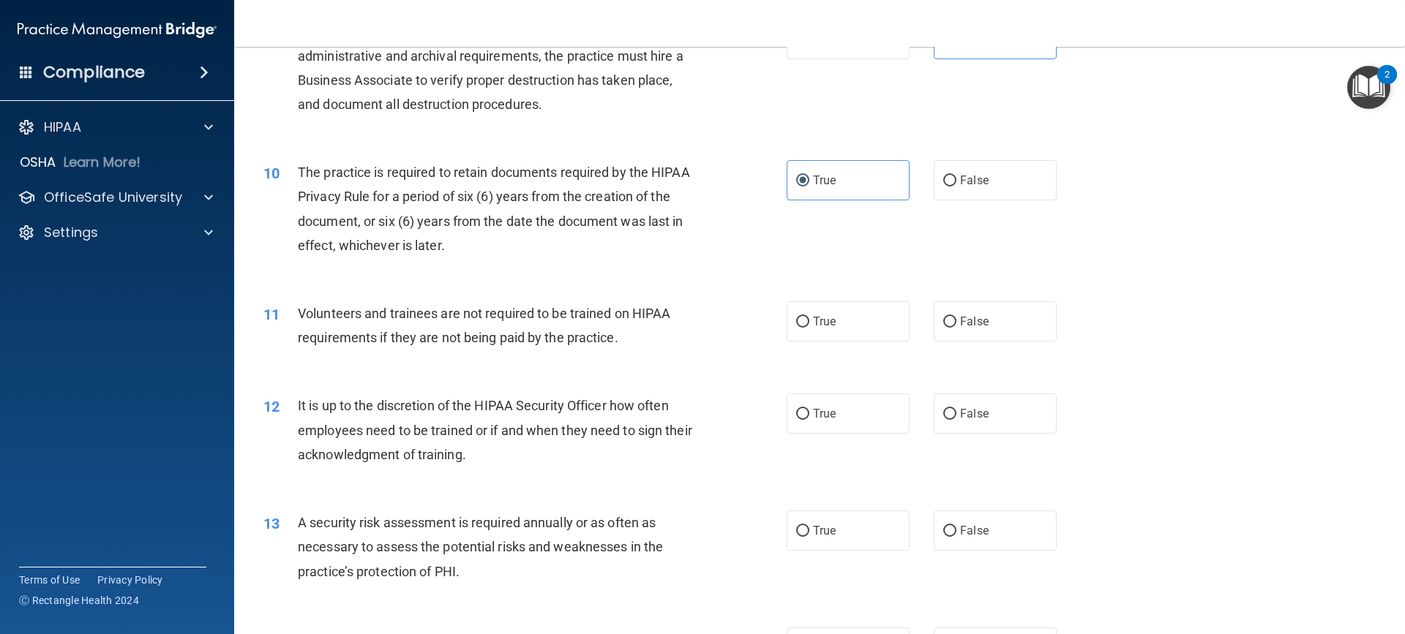
scroll to position [1171, 0]
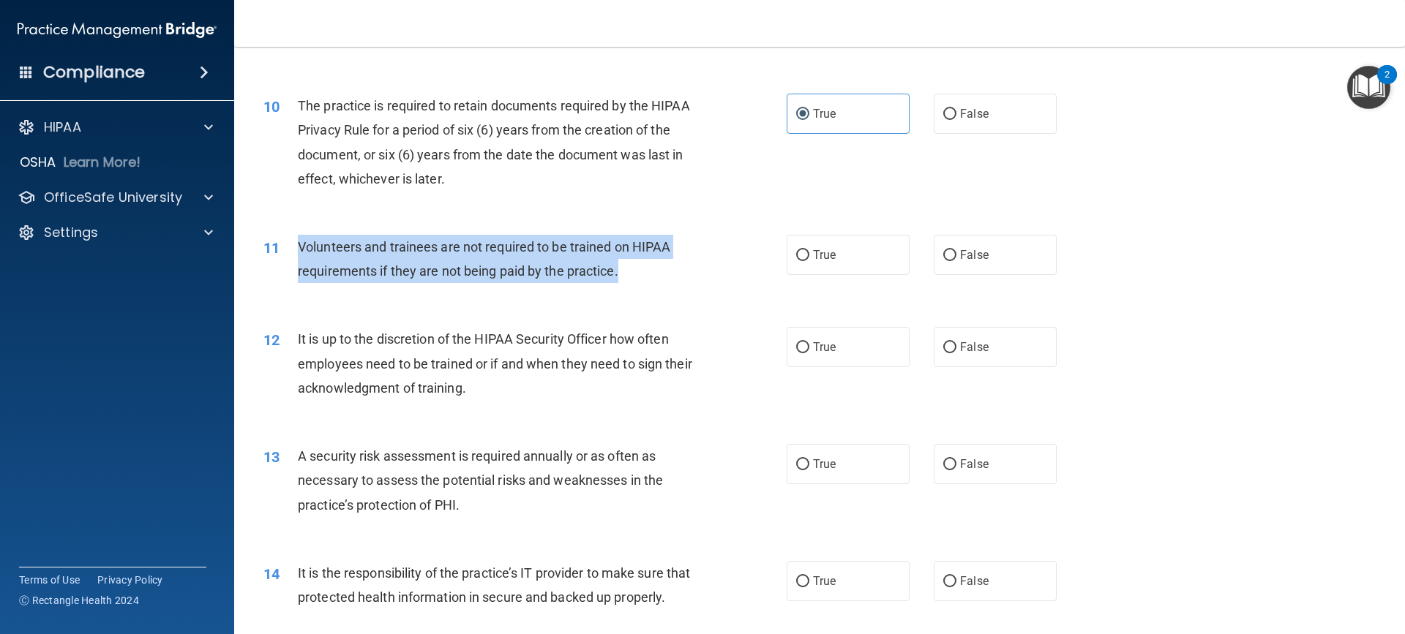
drag, startPoint x: 626, startPoint y: 276, endPoint x: 299, endPoint y: 240, distance: 329.8
click at [299, 240] on div "Volunteers and trainees are not required to be trained on HIPAA requirements if…" at bounding box center [502, 259] width 409 height 48
copy span "Volunteers and trainees are not required to be trained on HIPAA requirements if…"
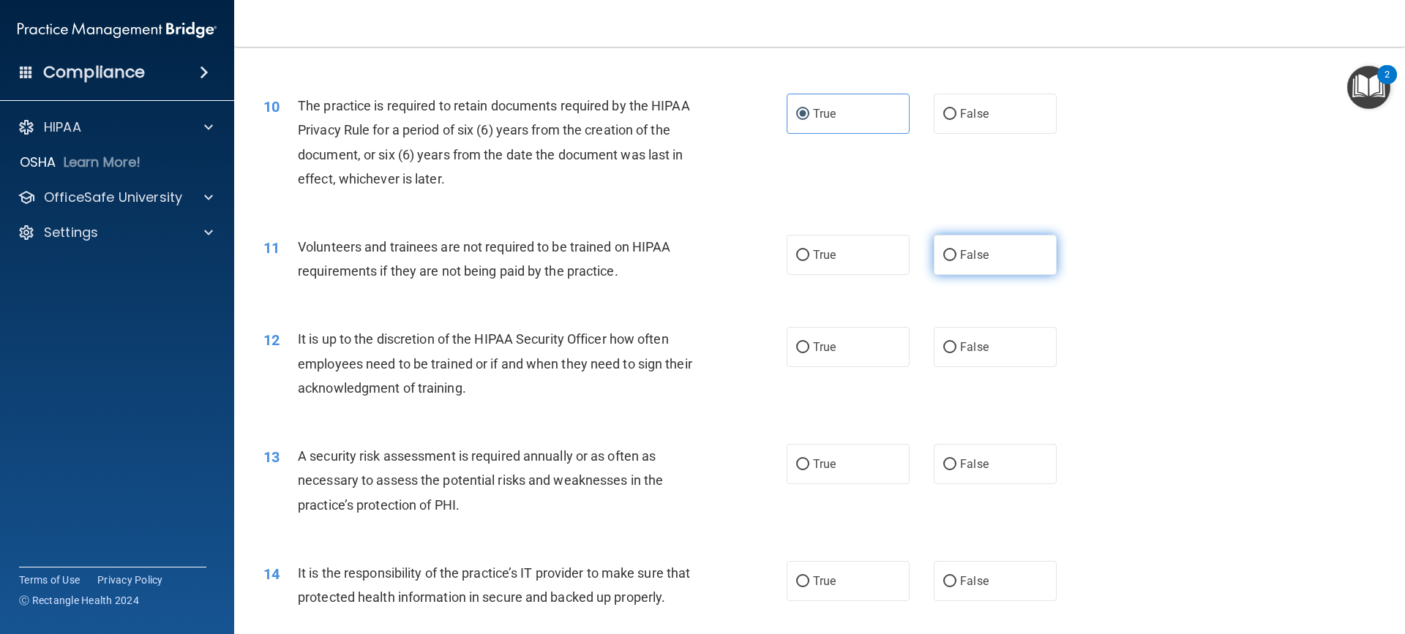
click at [992, 239] on label "False" at bounding box center [995, 255] width 123 height 40
click at [956, 250] on input "False" at bounding box center [949, 255] width 13 height 11
radio input "true"
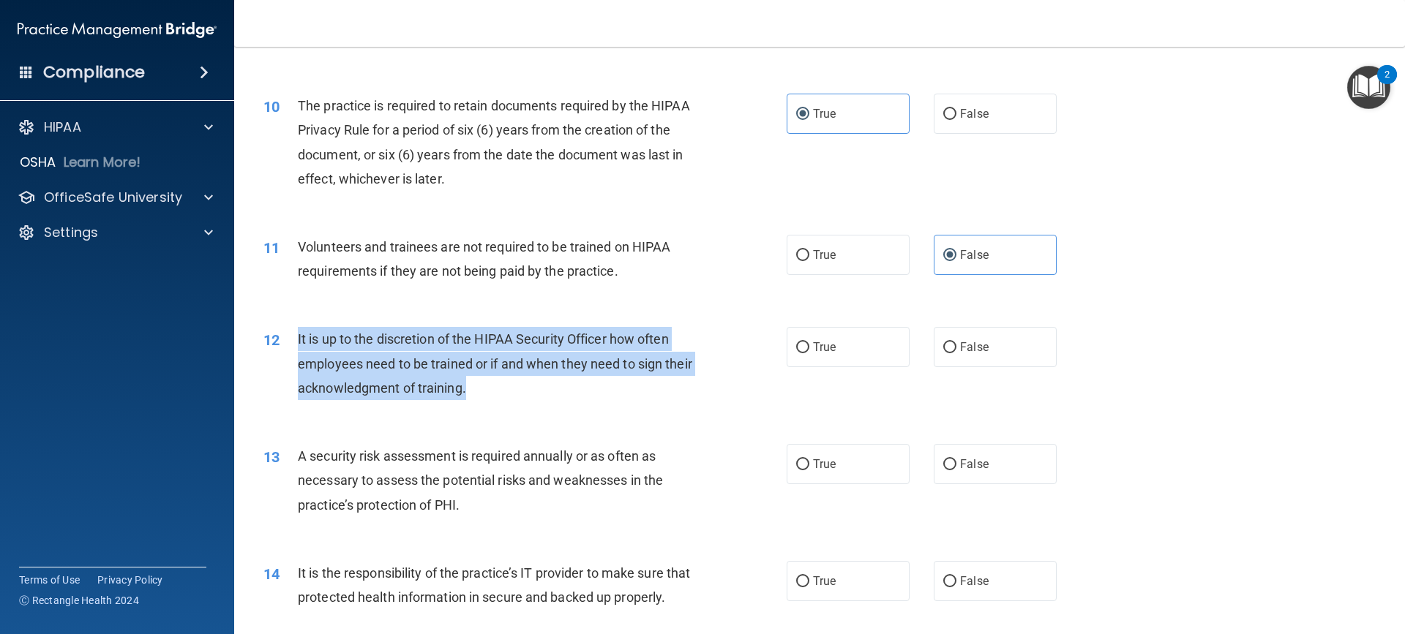
drag, startPoint x: 506, startPoint y: 389, endPoint x: 296, endPoint y: 337, distance: 216.5
click at [296, 337] on div "12 It is up to the discretion of the HIPAA Security Officer how often employees…" at bounding box center [524, 367] width 567 height 80
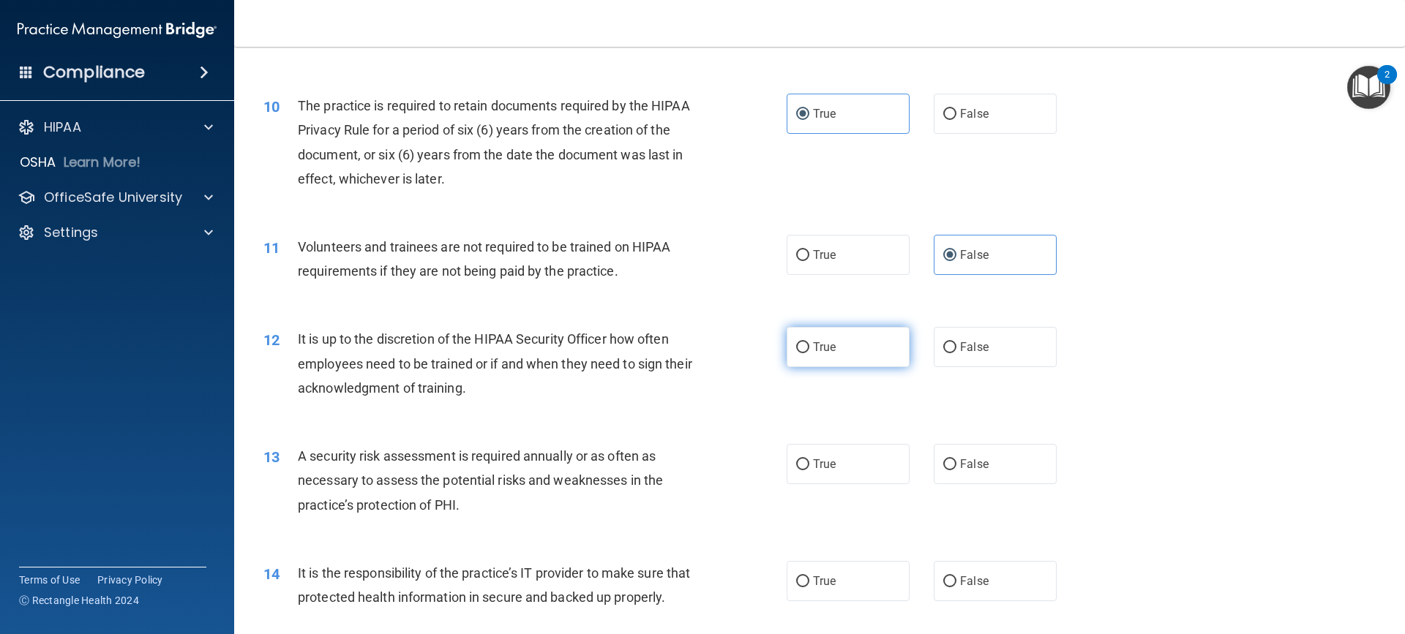
click at [839, 353] on label "True" at bounding box center [848, 347] width 123 height 40
click at [809, 353] on input "True" at bounding box center [802, 347] width 13 height 11
radio input "true"
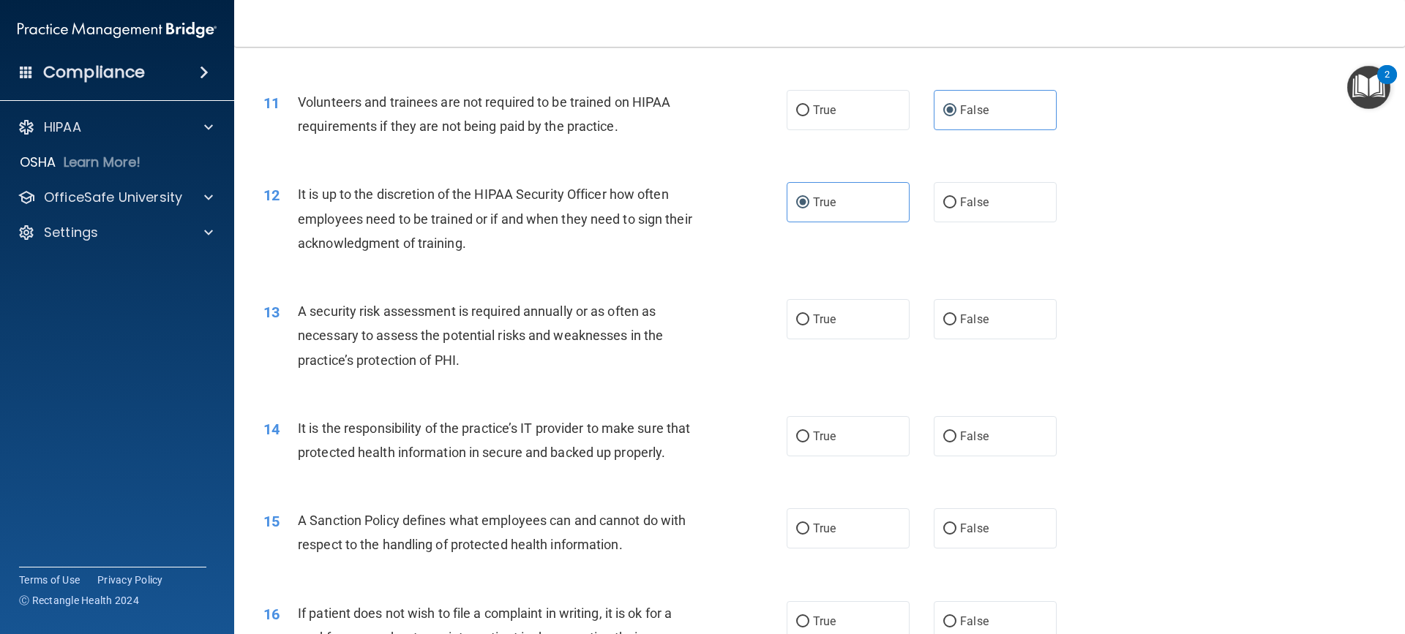
scroll to position [1317, 0]
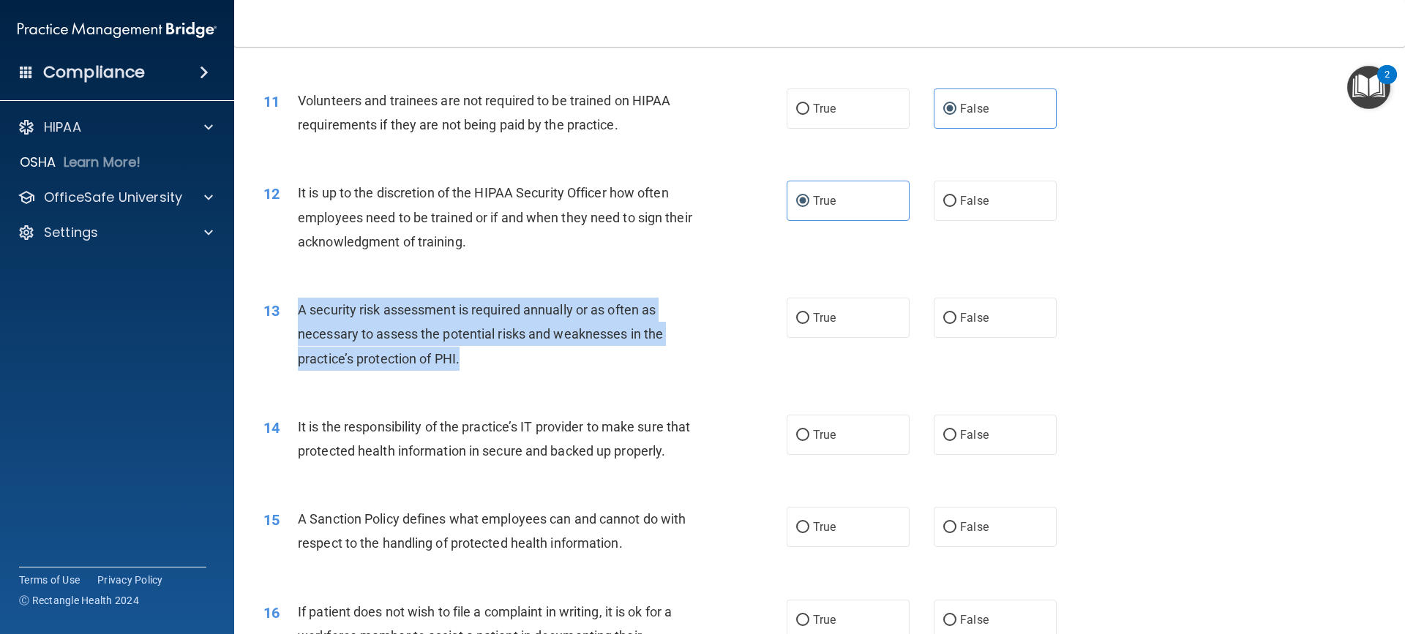
drag, startPoint x: 474, startPoint y: 358, endPoint x: 294, endPoint y: 315, distance: 185.1
click at [294, 315] on div "13 A security risk assessment is required annually or as often as necessary to …" at bounding box center [524, 338] width 567 height 80
click at [476, 359] on div "A security risk assessment is required annually or as often as necessary to ass…" at bounding box center [502, 334] width 409 height 73
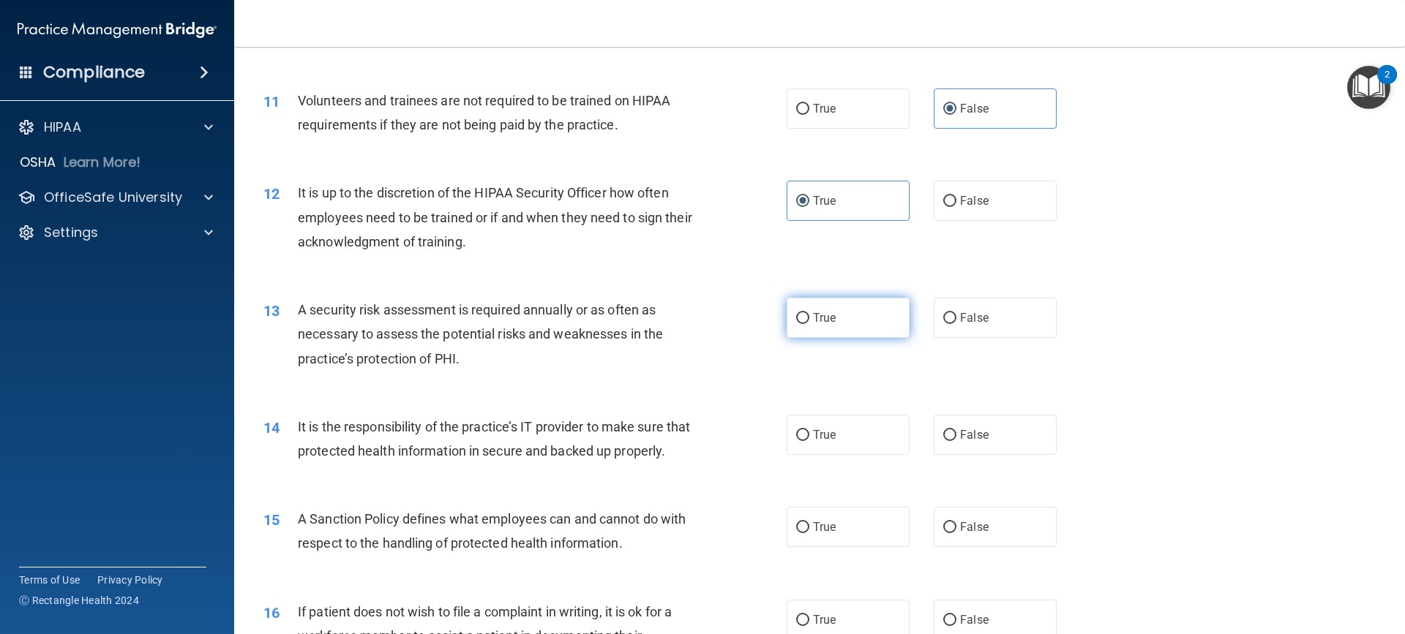
click at [860, 314] on label "True" at bounding box center [848, 318] width 123 height 40
click at [809, 314] on input "True" at bounding box center [802, 318] width 13 height 11
radio input "true"
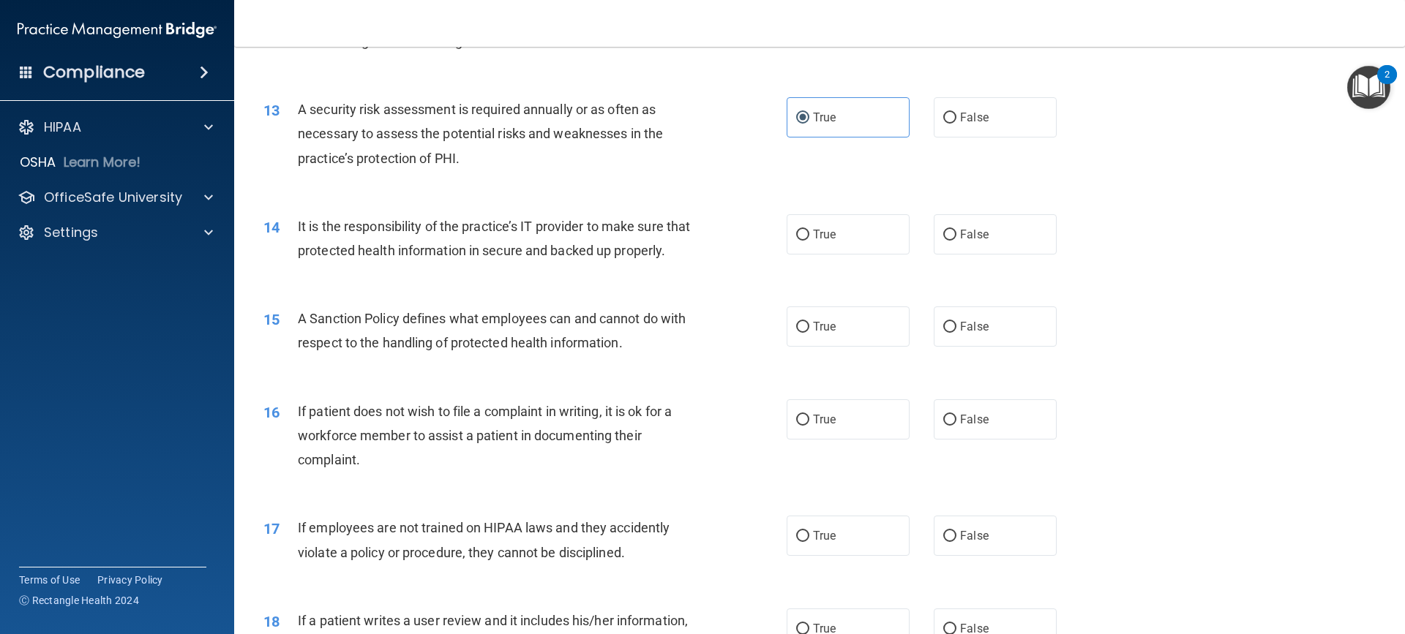
scroll to position [1537, 0]
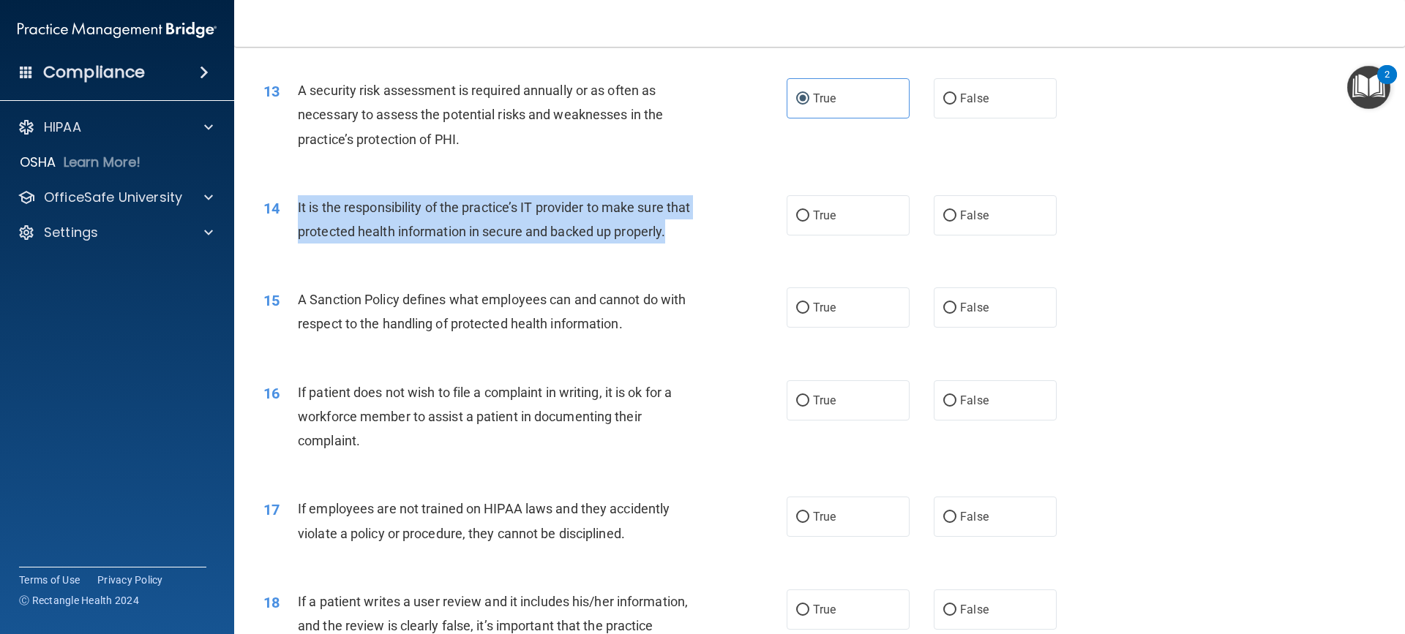
drag, startPoint x: 348, startPoint y: 259, endPoint x: 289, endPoint y: 216, distance: 72.7
click at [289, 216] on div "14 It is the responsibility of the practice’s IT provider to make sure that pro…" at bounding box center [524, 223] width 567 height 56
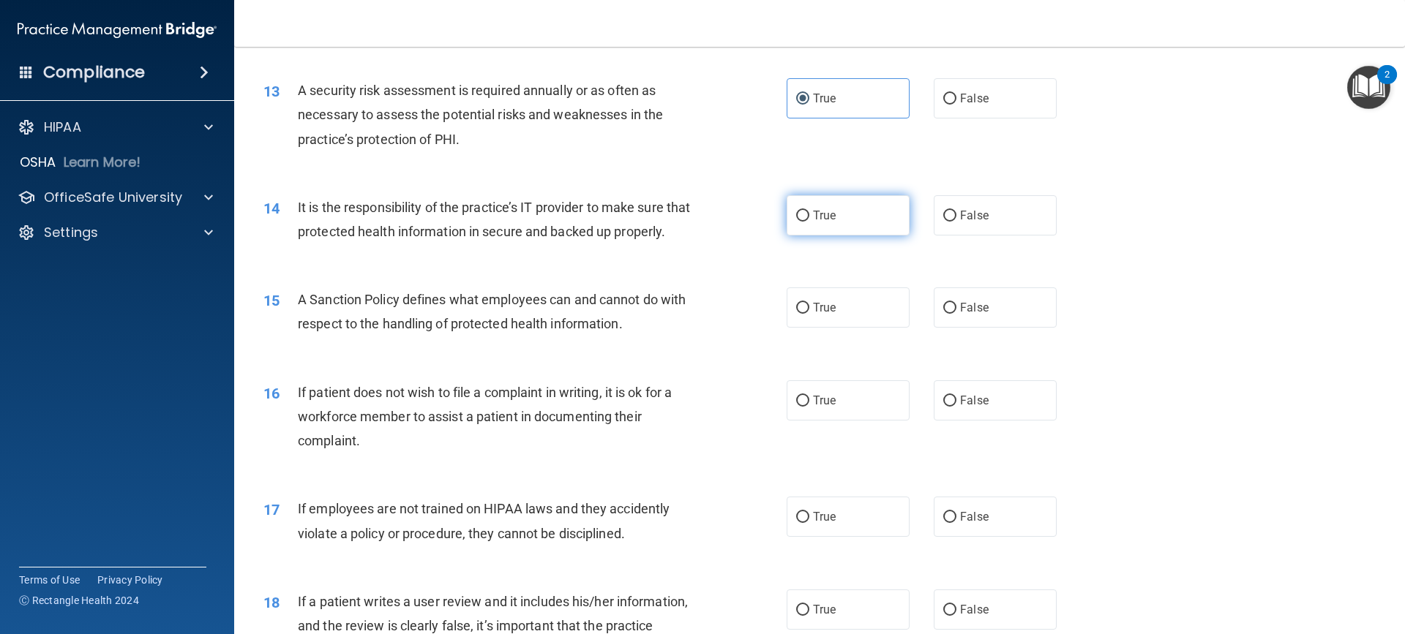
click at [849, 218] on label "True" at bounding box center [848, 215] width 123 height 40
click at [809, 218] on input "True" at bounding box center [802, 216] width 13 height 11
radio input "true"
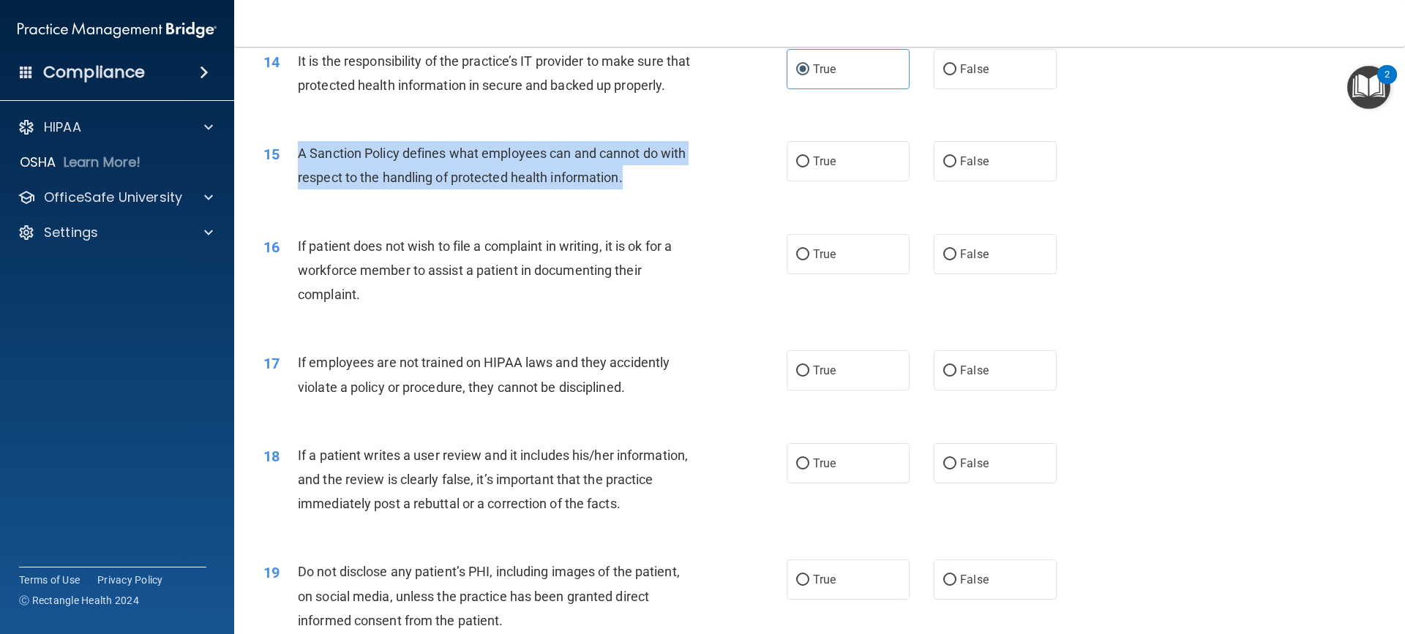
drag, startPoint x: 620, startPoint y: 210, endPoint x: 289, endPoint y: 186, distance: 331.7
click at [289, 186] on div "15 A Sanction Policy defines what employees can and cannot do with respect to t…" at bounding box center [524, 169] width 567 height 56
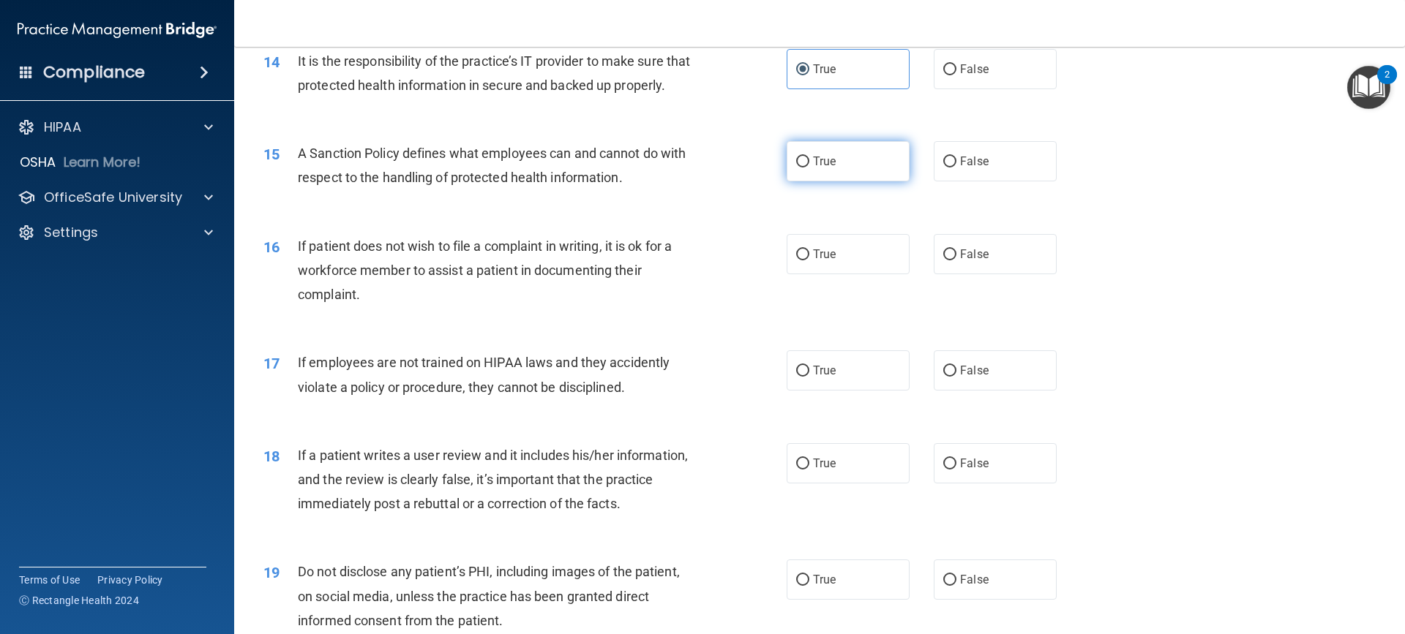
click at [827, 168] on span "True" at bounding box center [824, 161] width 23 height 14
click at [809, 168] on input "True" at bounding box center [802, 162] width 13 height 11
radio input "true"
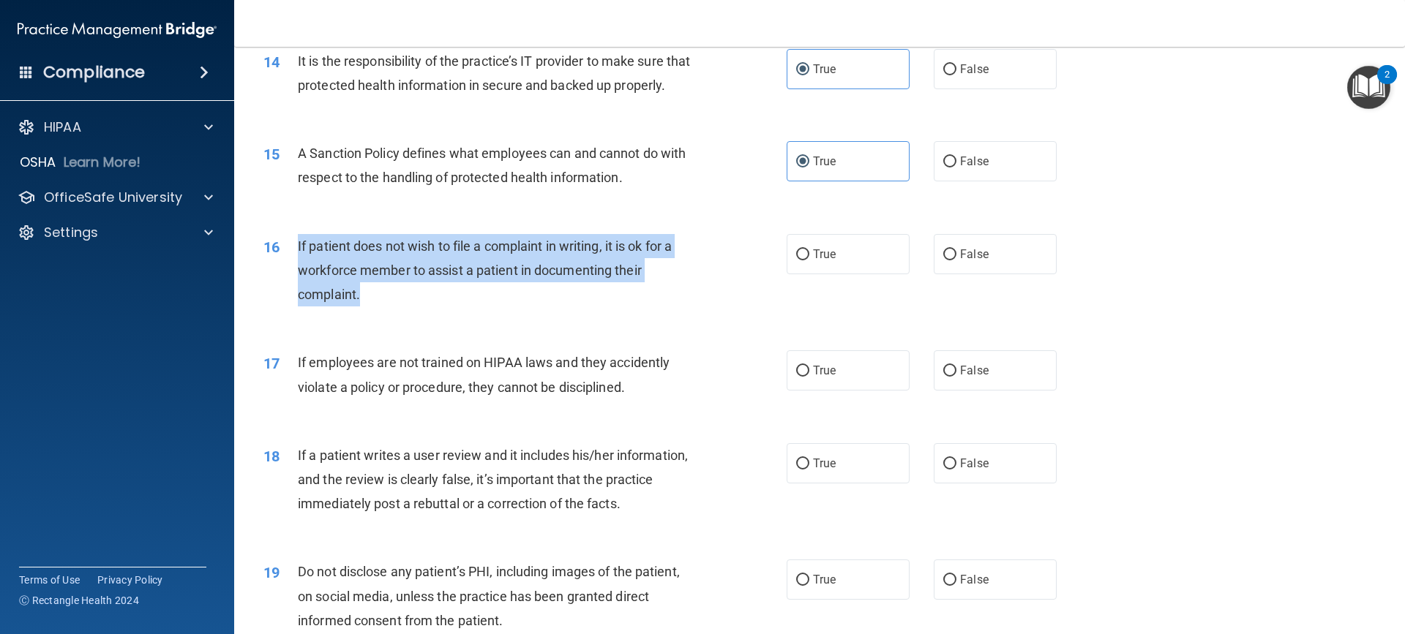
drag, startPoint x: 372, startPoint y: 323, endPoint x: 284, endPoint y: 277, distance: 99.8
click at [284, 277] on div "16 If patient does not wish to file a complaint in writing, it is ok for a work…" at bounding box center [524, 274] width 567 height 80
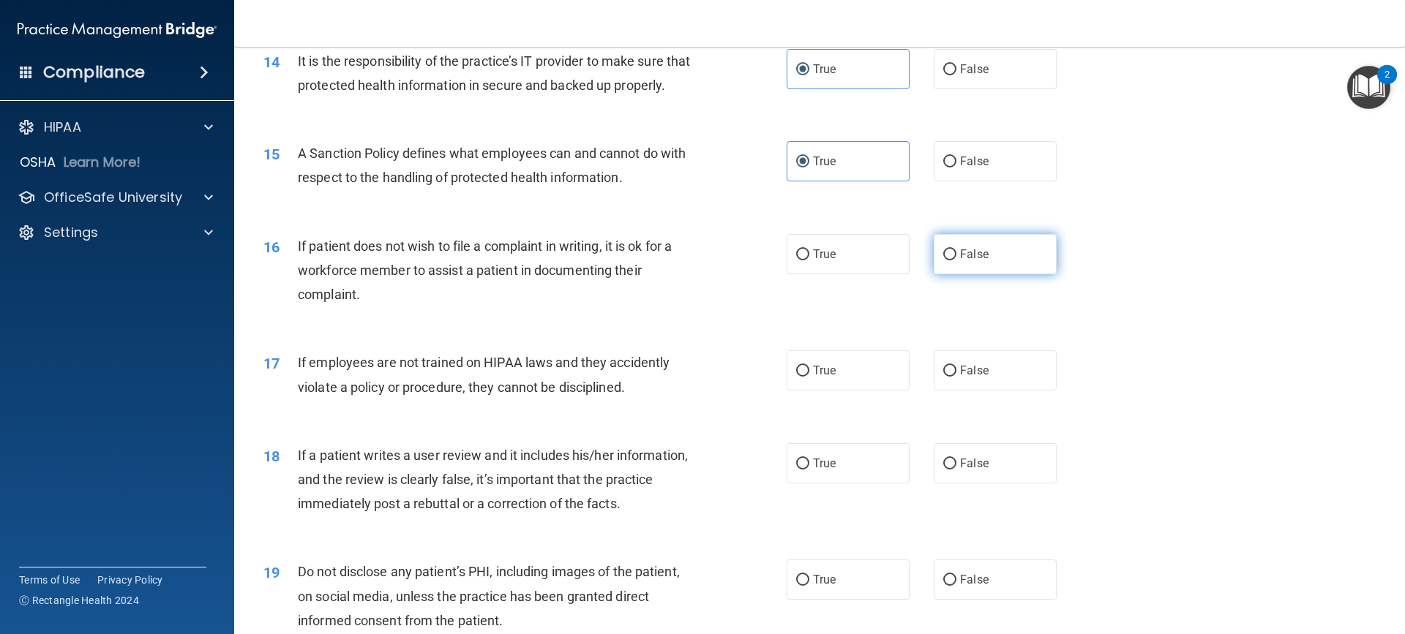
click at [965, 261] on span "False" at bounding box center [974, 254] width 29 height 14
click at [956, 261] on input "False" at bounding box center [949, 255] width 13 height 11
radio input "true"
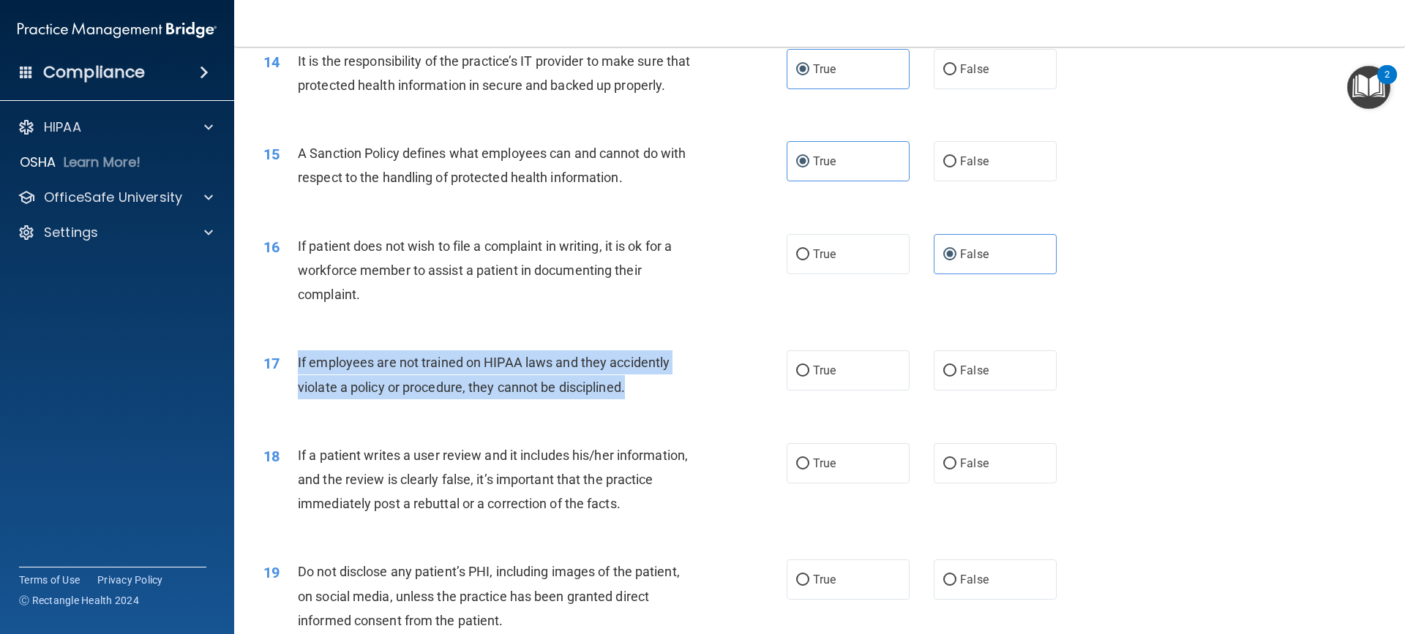
drag, startPoint x: 632, startPoint y: 414, endPoint x: 296, endPoint y: 390, distance: 336.8
click at [296, 390] on div "17 If employees are not trained on HIPAA laws and they accidently violate a pol…" at bounding box center [524, 379] width 567 height 56
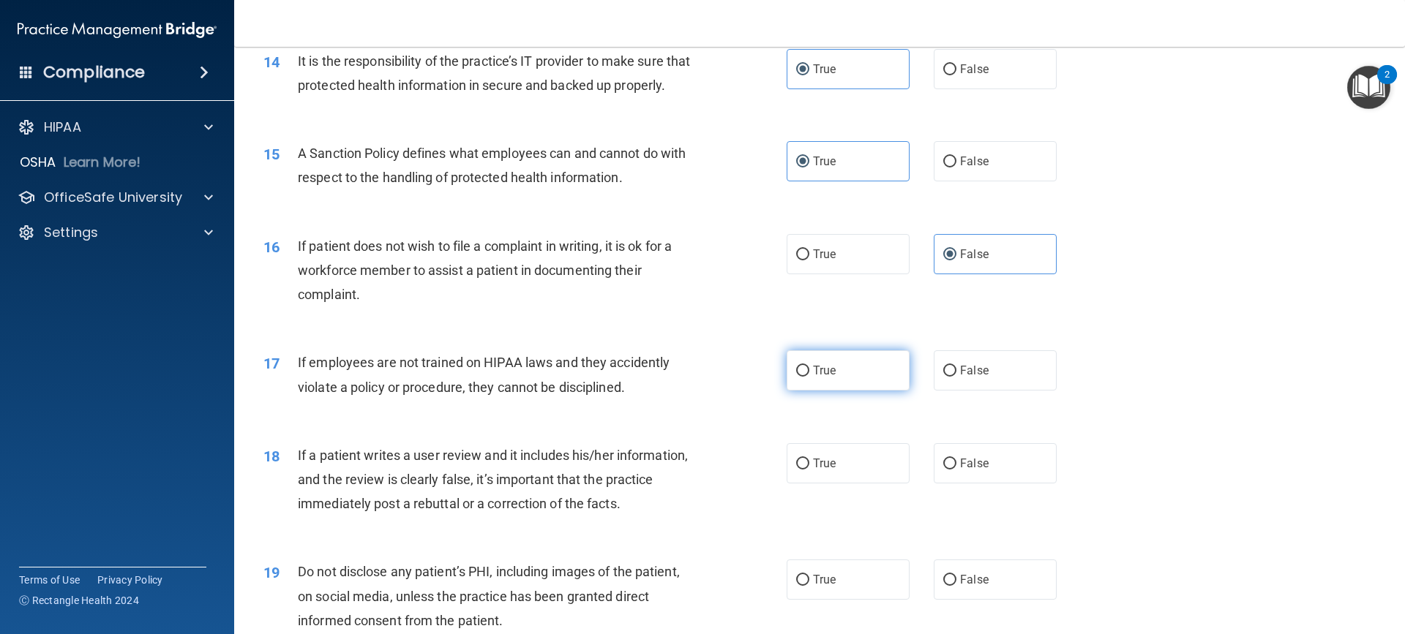
click at [844, 391] on label "True" at bounding box center [848, 371] width 123 height 40
click at [809, 377] on input "True" at bounding box center [802, 371] width 13 height 11
radio input "true"
click at [981, 391] on label "False" at bounding box center [995, 371] width 123 height 40
click at [956, 377] on input "False" at bounding box center [949, 371] width 13 height 11
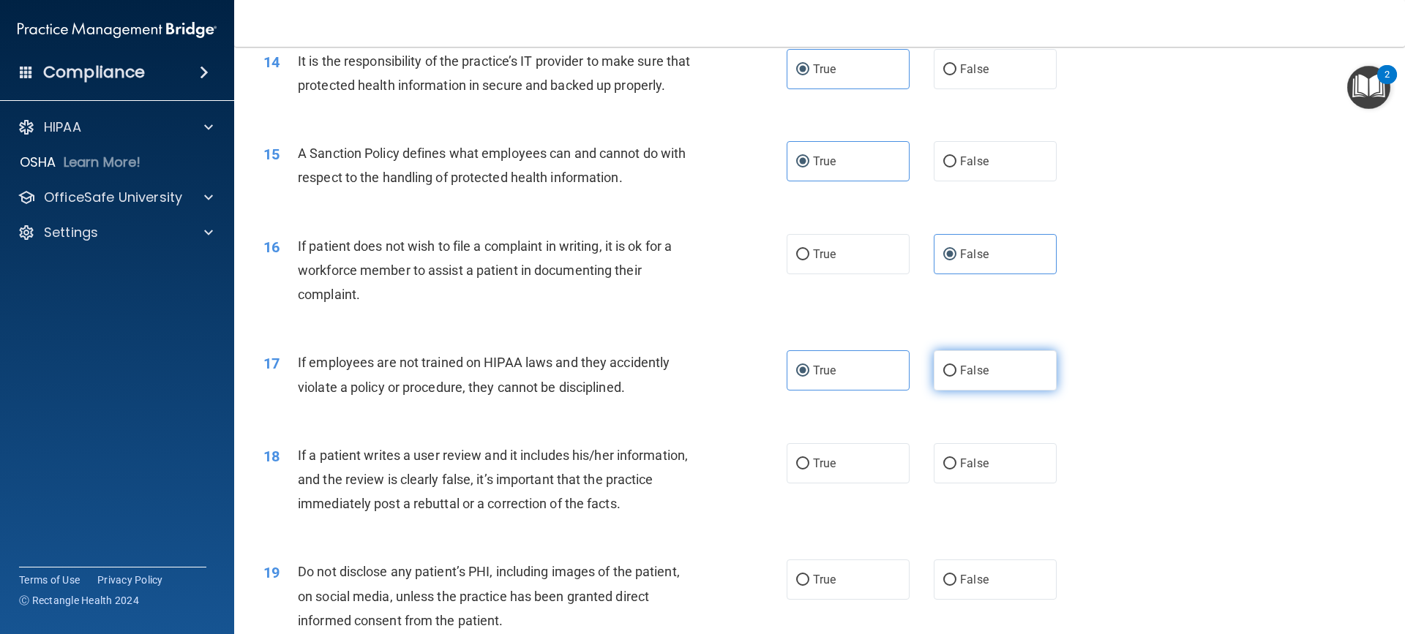
radio input "true"
radio input "false"
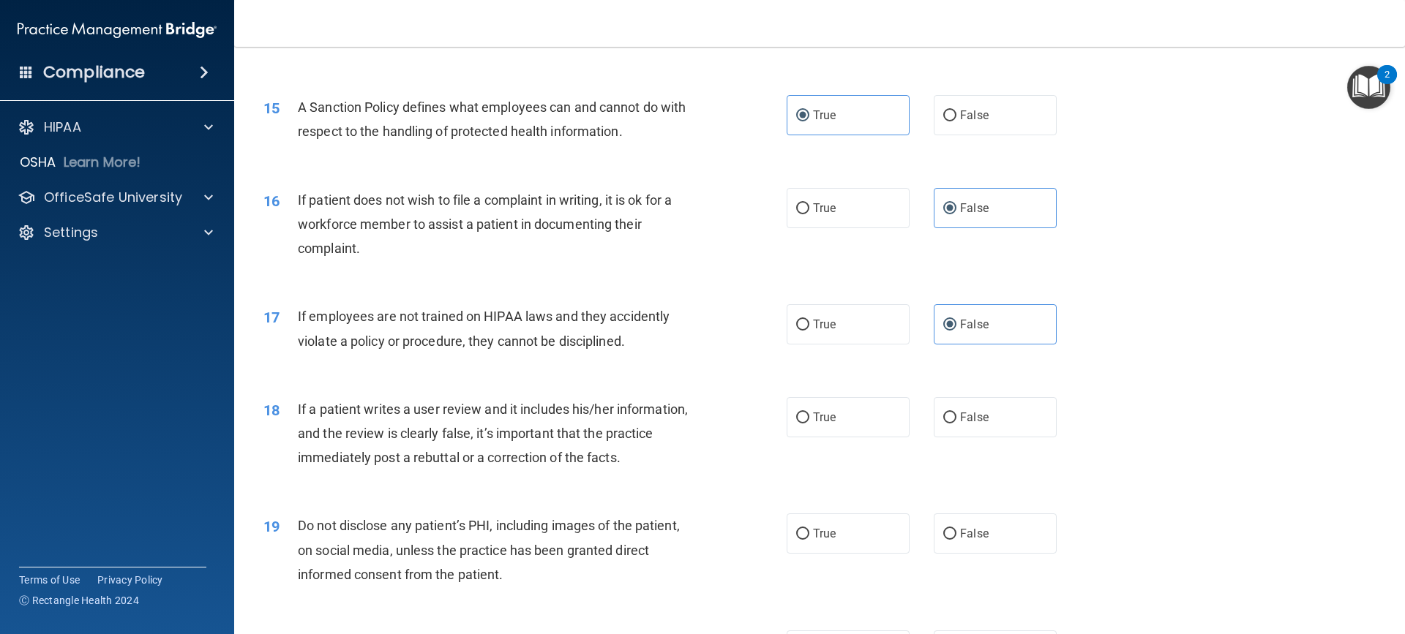
scroll to position [1903, 0]
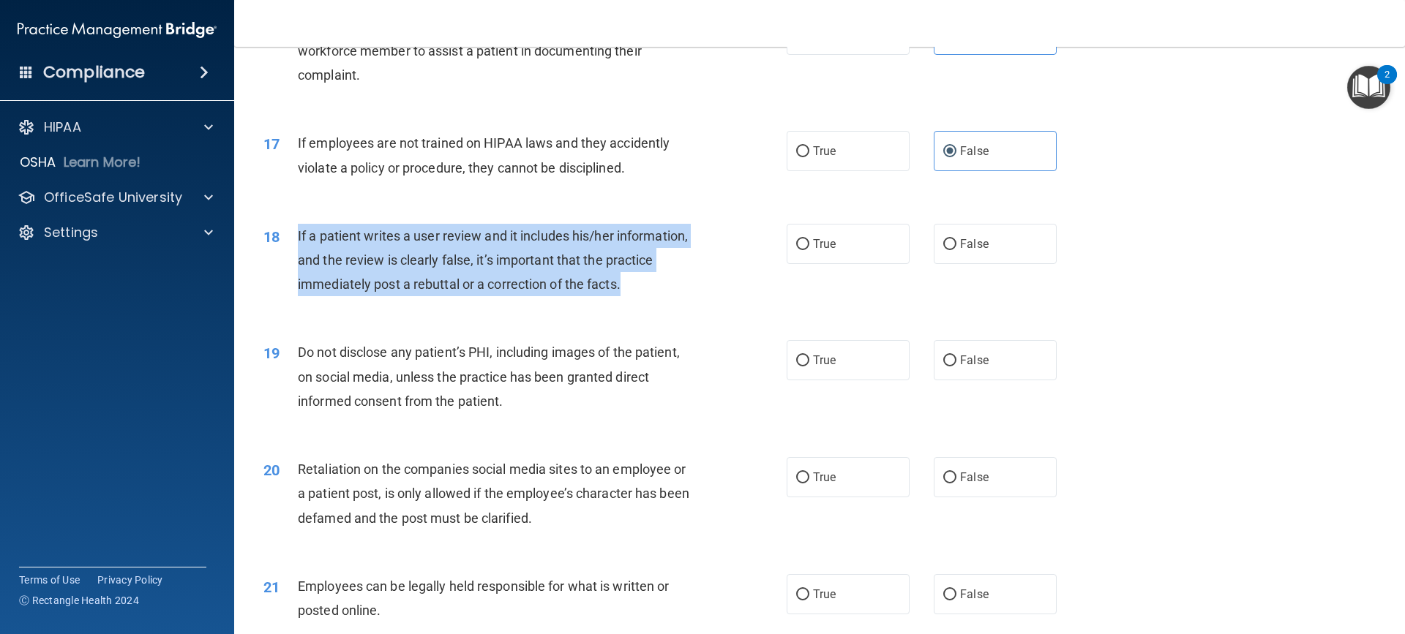
drag, startPoint x: 626, startPoint y: 310, endPoint x: 288, endPoint y: 269, distance: 340.6
click at [288, 269] on div "18 If a patient writes a user review and it includes his/her information, and t…" at bounding box center [524, 264] width 567 height 80
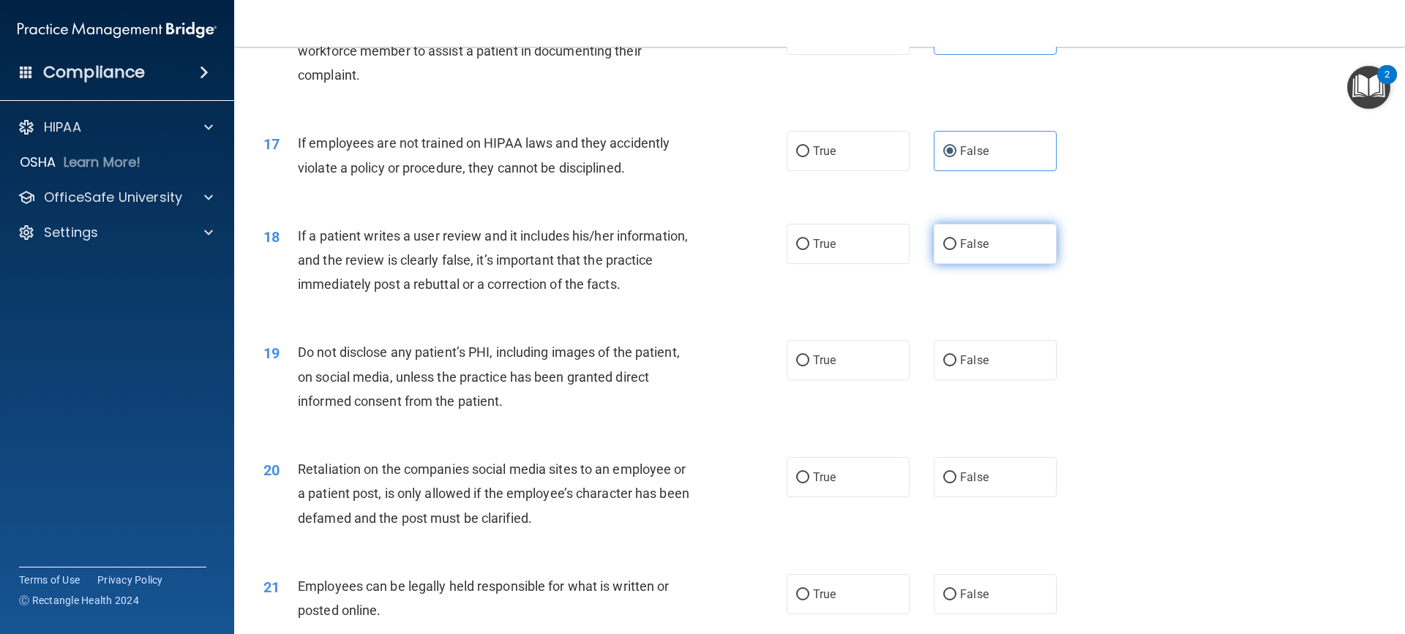
click at [982, 264] on label "False" at bounding box center [995, 244] width 123 height 40
click at [956, 250] on input "False" at bounding box center [949, 244] width 13 height 11
radio input "true"
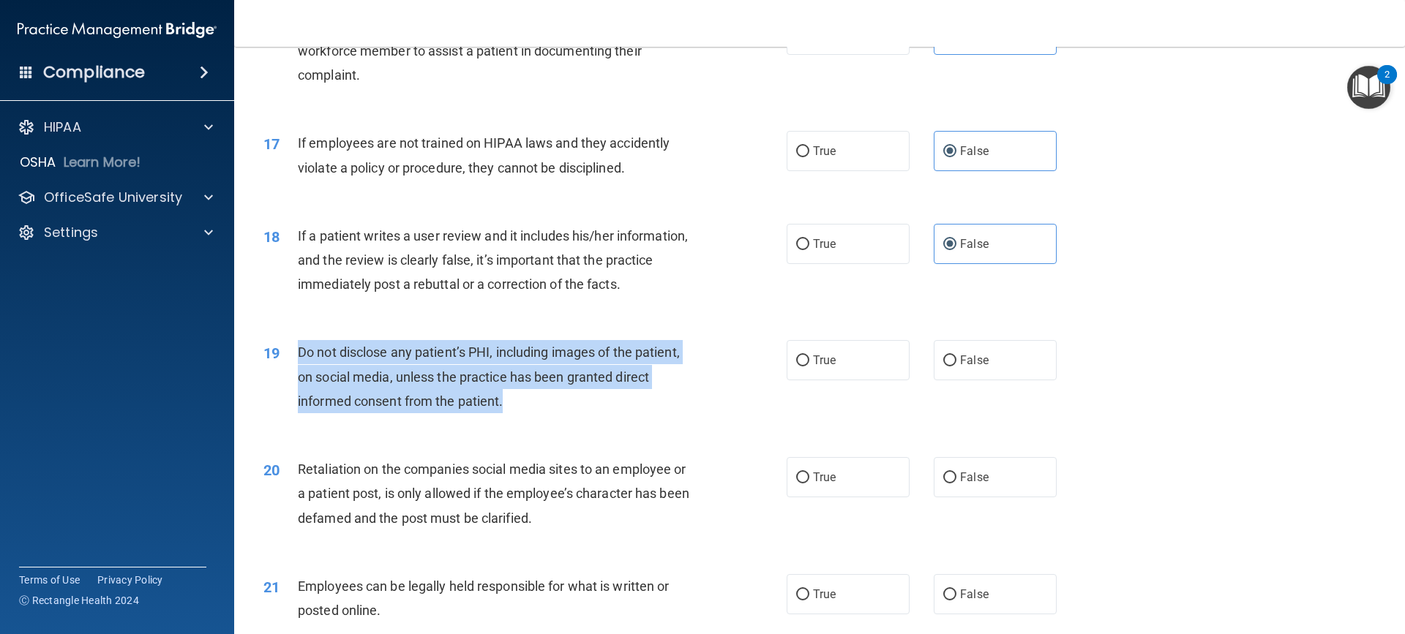
drag, startPoint x: 455, startPoint y: 427, endPoint x: 282, endPoint y: 370, distance: 182.6
click at [282, 370] on div "19 Do not disclose any patient’s PHI, including images of the patient, on socia…" at bounding box center [524, 380] width 567 height 80
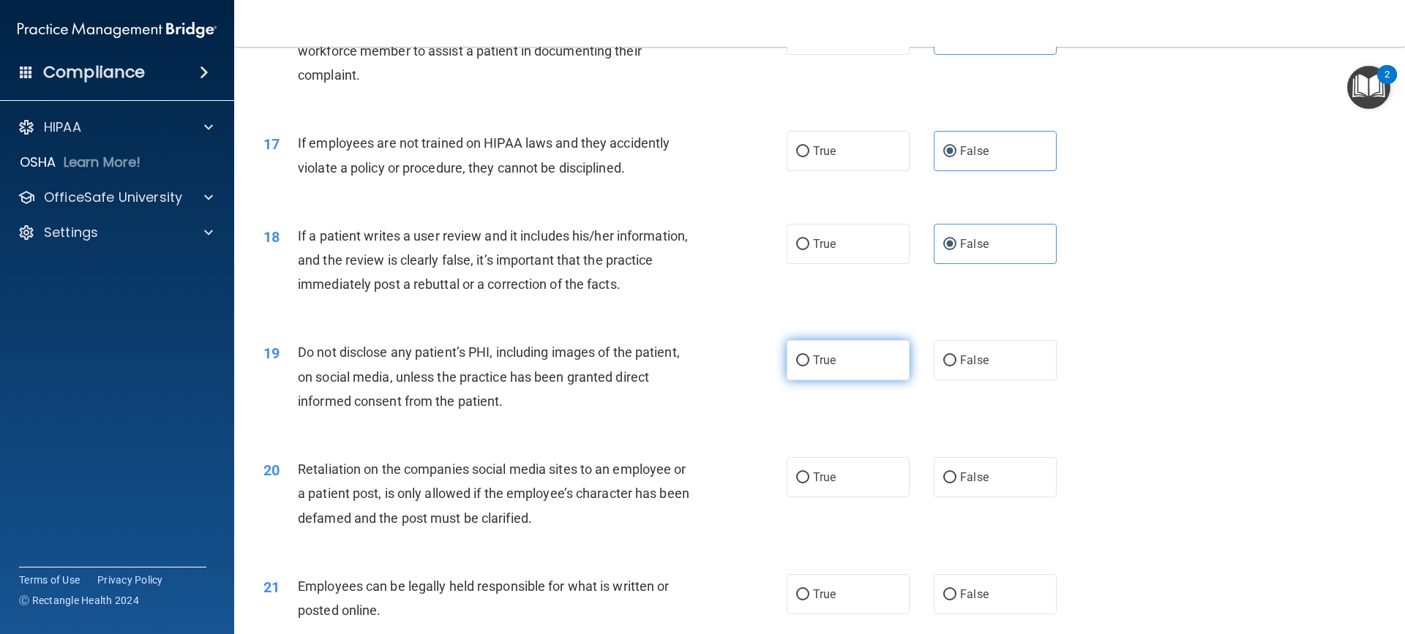
click at [850, 381] on label "True" at bounding box center [848, 360] width 123 height 40
click at [809, 367] on input "True" at bounding box center [802, 361] width 13 height 11
radio input "true"
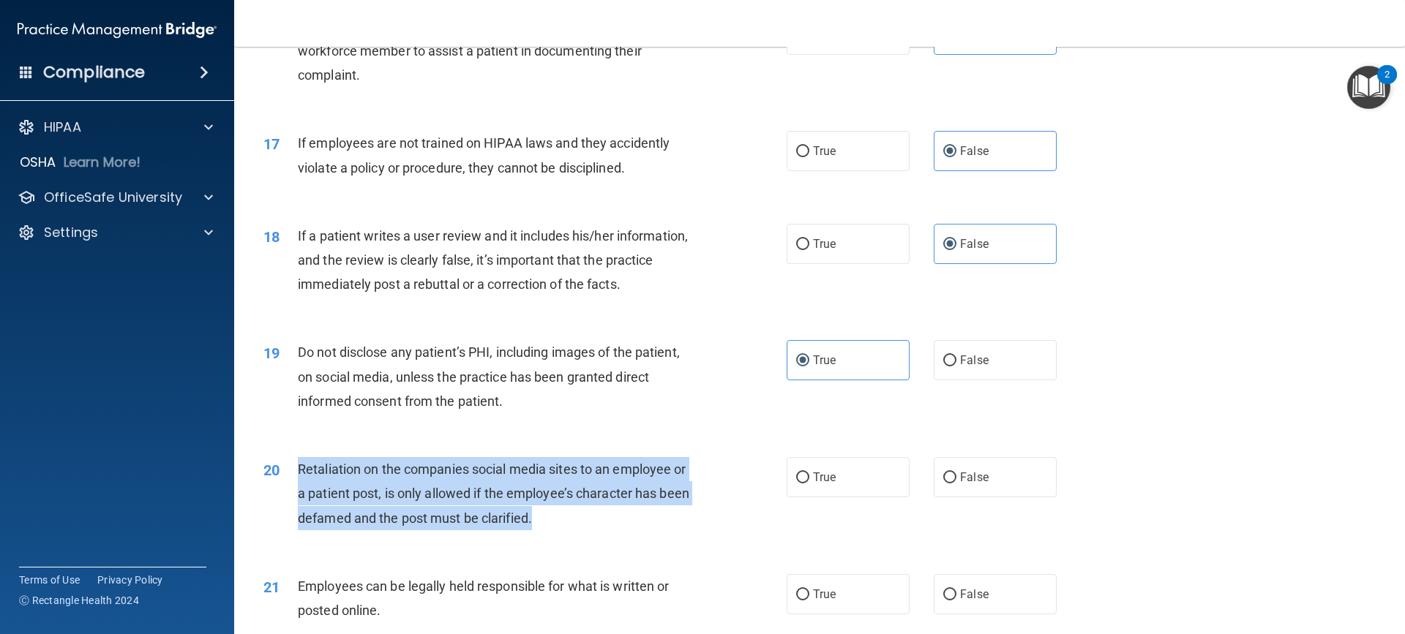
drag, startPoint x: 544, startPoint y: 541, endPoint x: 310, endPoint y: 492, distance: 240.0
click at [299, 493] on div "Retaliation on the companies social media sites to an employee or a patient pos…" at bounding box center [502, 493] width 409 height 73
click at [947, 484] on input "False" at bounding box center [949, 478] width 13 height 11
radio input "true"
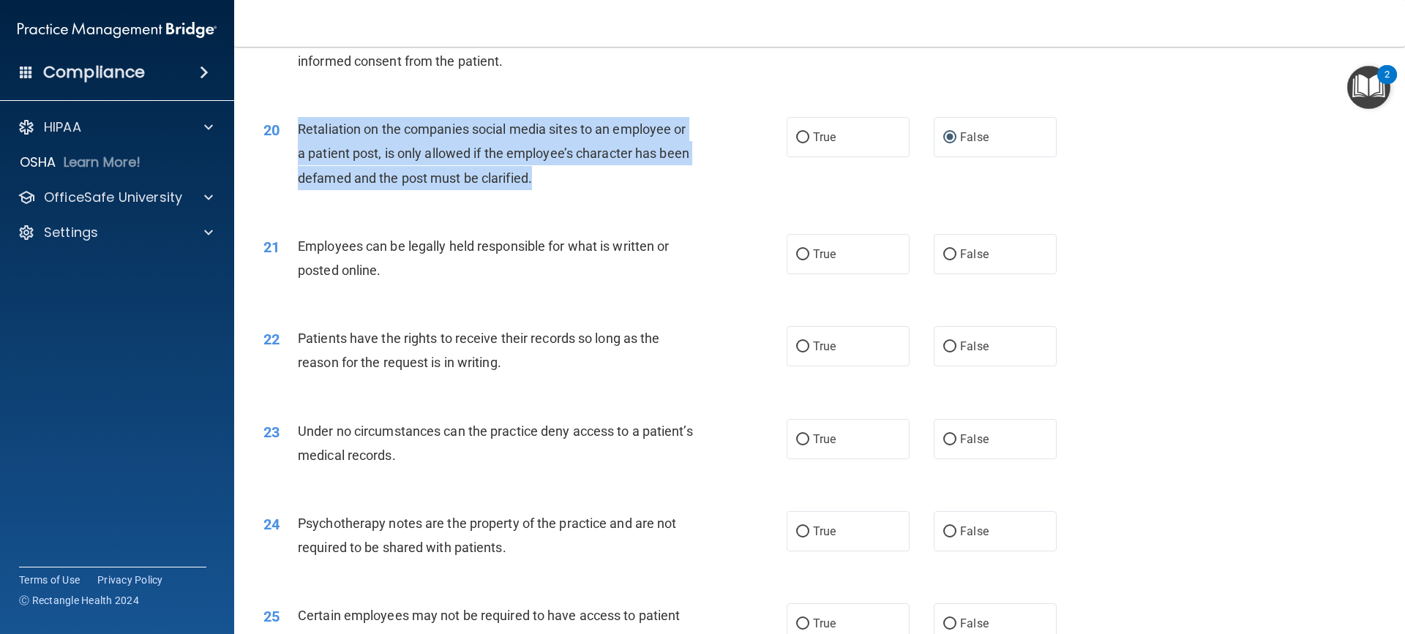
scroll to position [2269, 0]
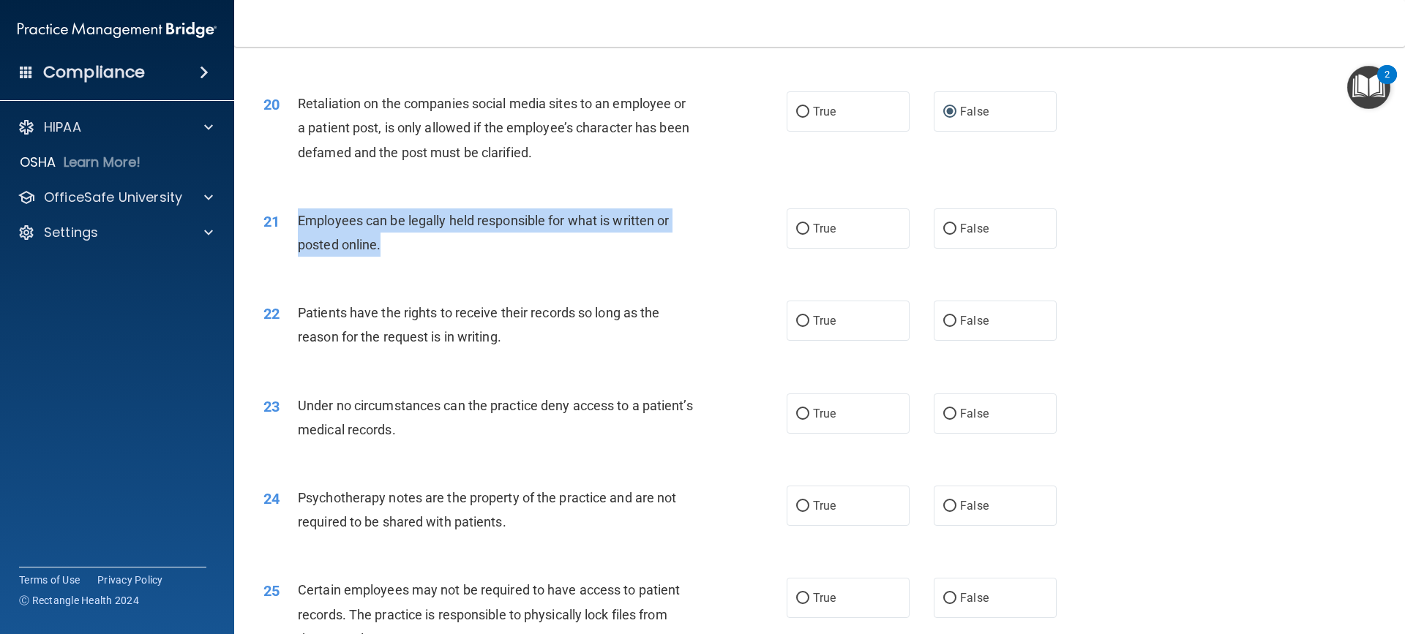
drag, startPoint x: 394, startPoint y: 272, endPoint x: 295, endPoint y: 241, distance: 104.4
click at [295, 241] on div "21 Employees can be legally held responsible for what is written or posted onli…" at bounding box center [524, 237] width 567 height 56
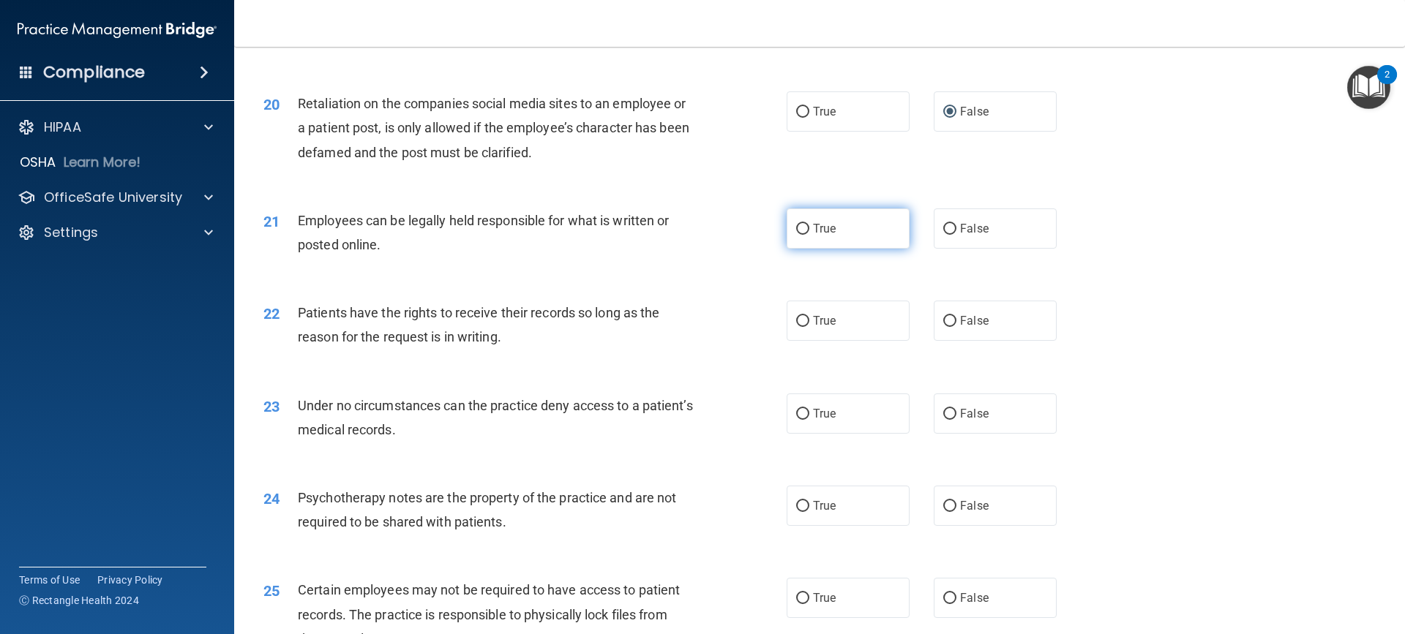
click at [828, 236] on span "True" at bounding box center [824, 229] width 23 height 14
click at [809, 235] on input "True" at bounding box center [802, 229] width 13 height 11
radio input "true"
click at [856, 341] on label "True" at bounding box center [848, 321] width 123 height 40
click at [809, 327] on input "True" at bounding box center [802, 321] width 13 height 11
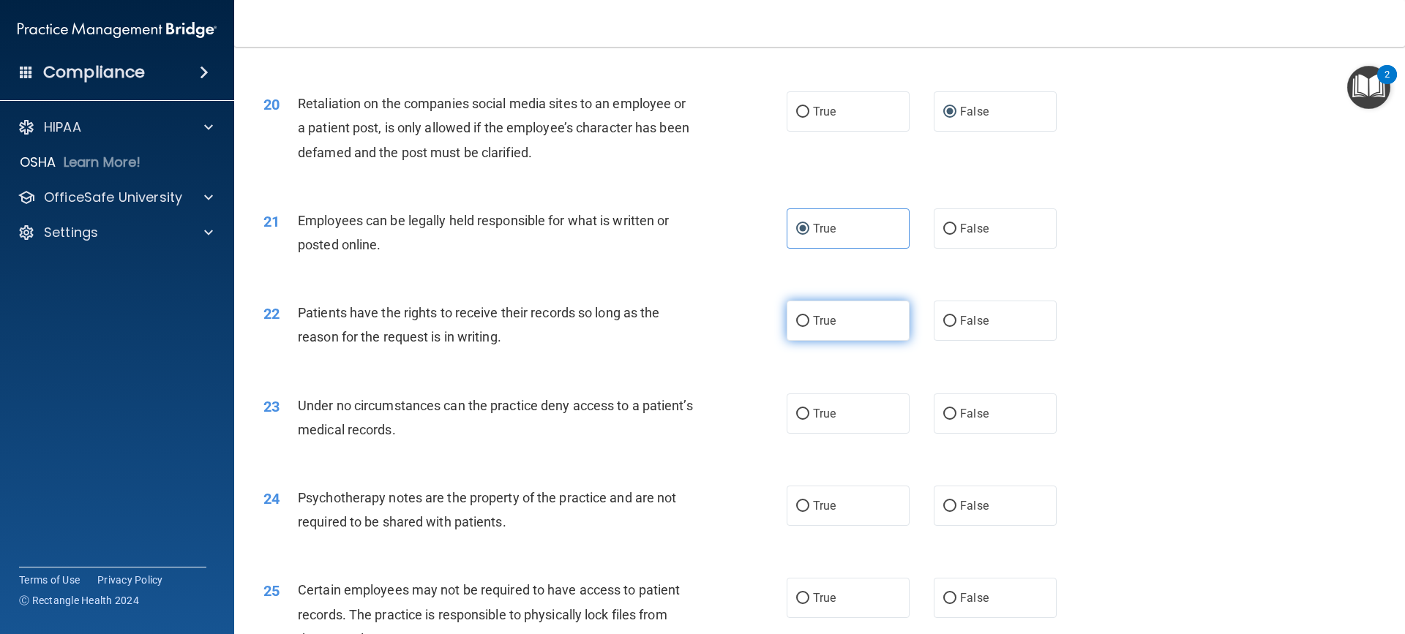
radio input "true"
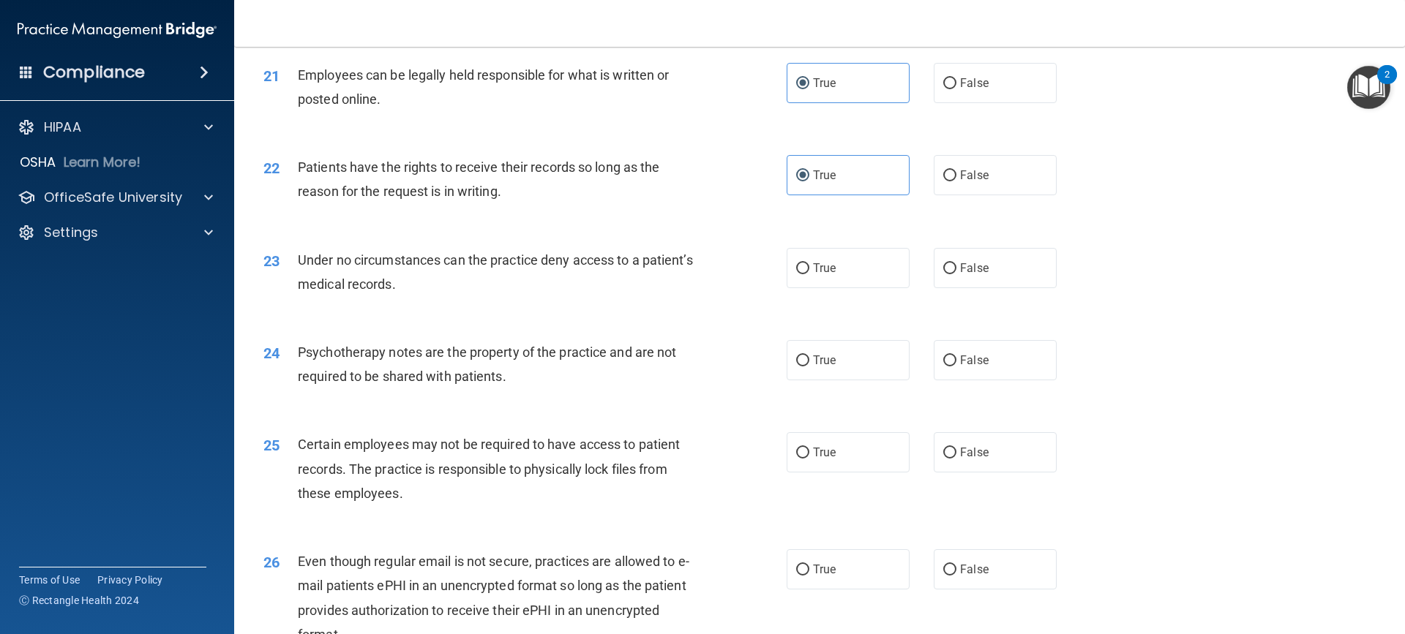
scroll to position [2415, 0]
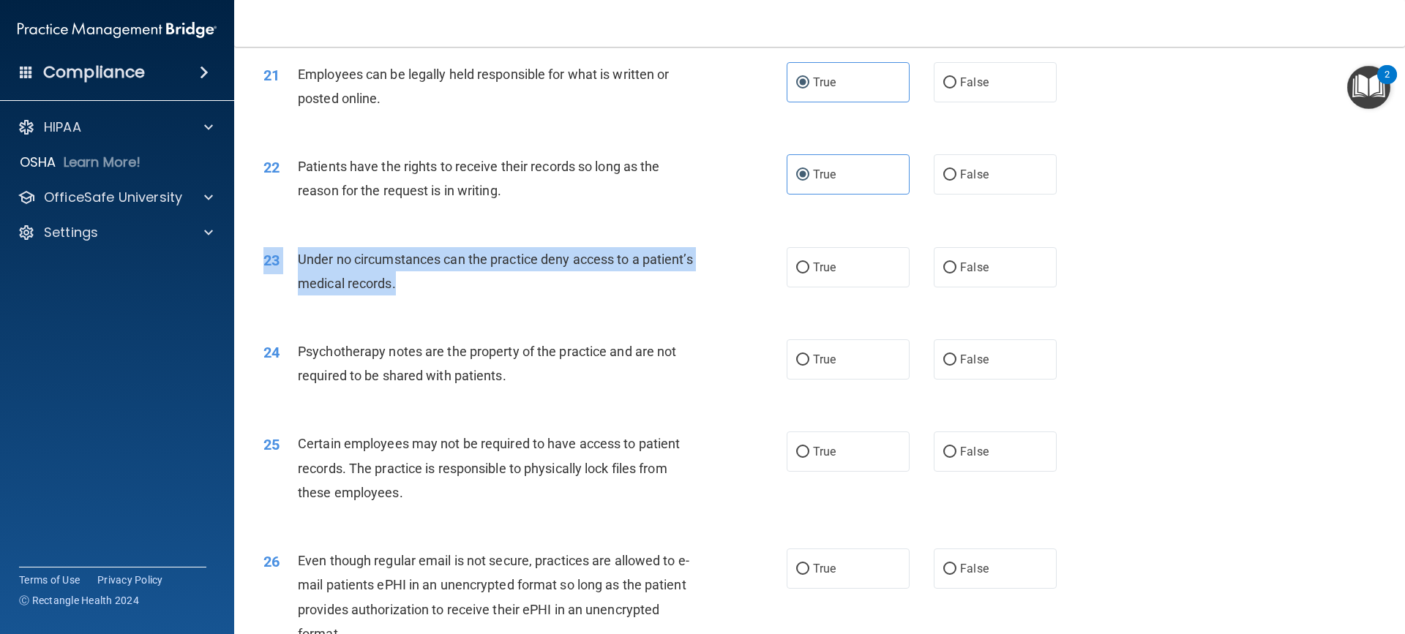
drag, startPoint x: 448, startPoint y: 314, endPoint x: 263, endPoint y: 294, distance: 186.2
click at [263, 294] on div "23 Under no circumstances can the practice deny access to a patient’s medical r…" at bounding box center [524, 275] width 567 height 56
drag, startPoint x: 410, startPoint y: 301, endPoint x: 514, endPoint y: 312, distance: 104.5
click at [411, 291] on span "Under no circumstances can the practice deny access to a patient’s medical reco…" at bounding box center [495, 272] width 395 height 40
click at [514, 296] on div "Under no circumstances can the practice deny access to a patient’s medical reco…" at bounding box center [502, 271] width 409 height 48
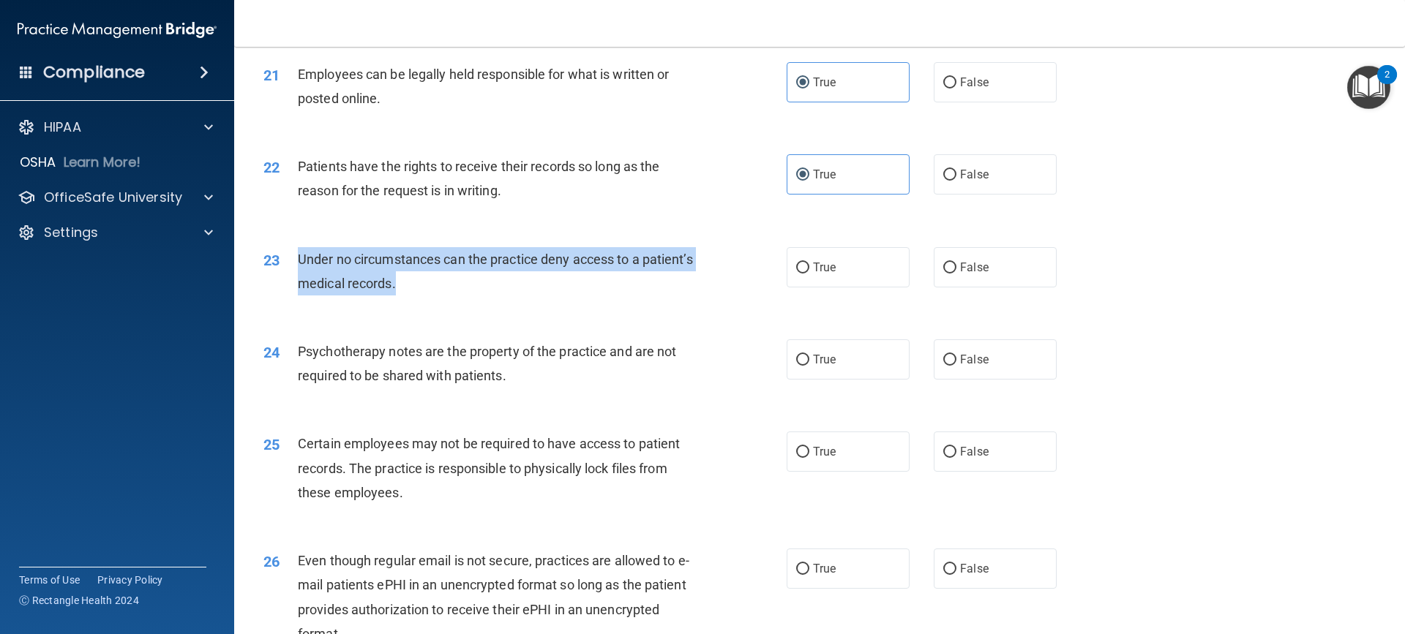
drag, startPoint x: 471, startPoint y: 314, endPoint x: 320, endPoint y: 287, distance: 153.9
click at [298, 278] on div "Under no circumstances can the practice deny access to a patient’s medical reco…" at bounding box center [502, 271] width 409 height 48
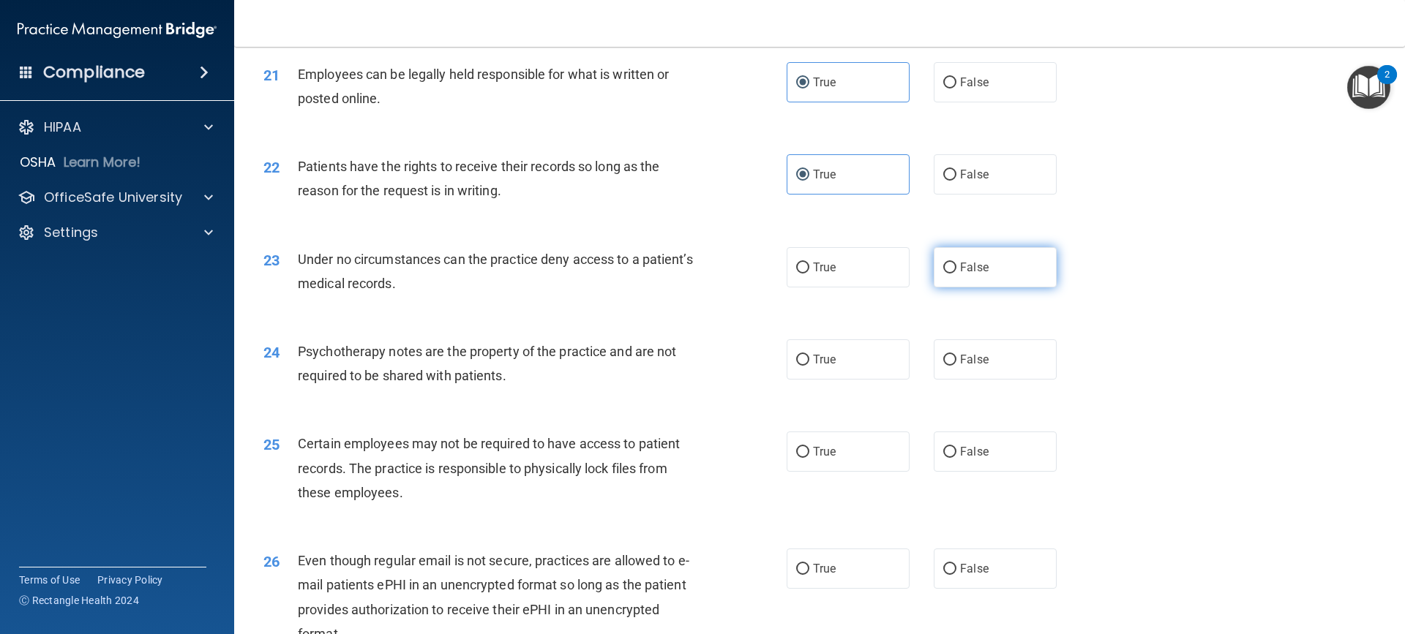
click at [951, 288] on label "False" at bounding box center [995, 267] width 123 height 40
click at [951, 274] on input "False" at bounding box center [949, 268] width 13 height 11
radio input "true"
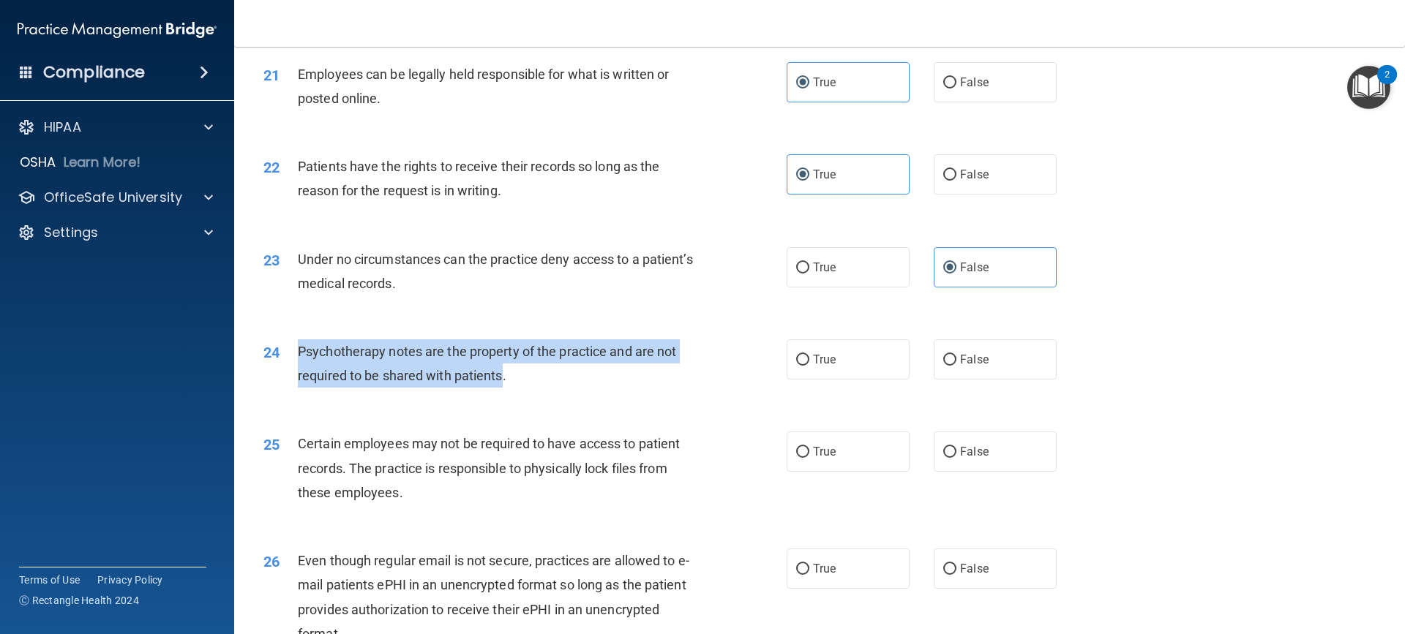
drag, startPoint x: 502, startPoint y: 401, endPoint x: 282, endPoint y: 373, distance: 222.0
click at [282, 373] on div "24 Psychotherapy notes are the property of the practice and are not required to…" at bounding box center [524, 368] width 567 height 56
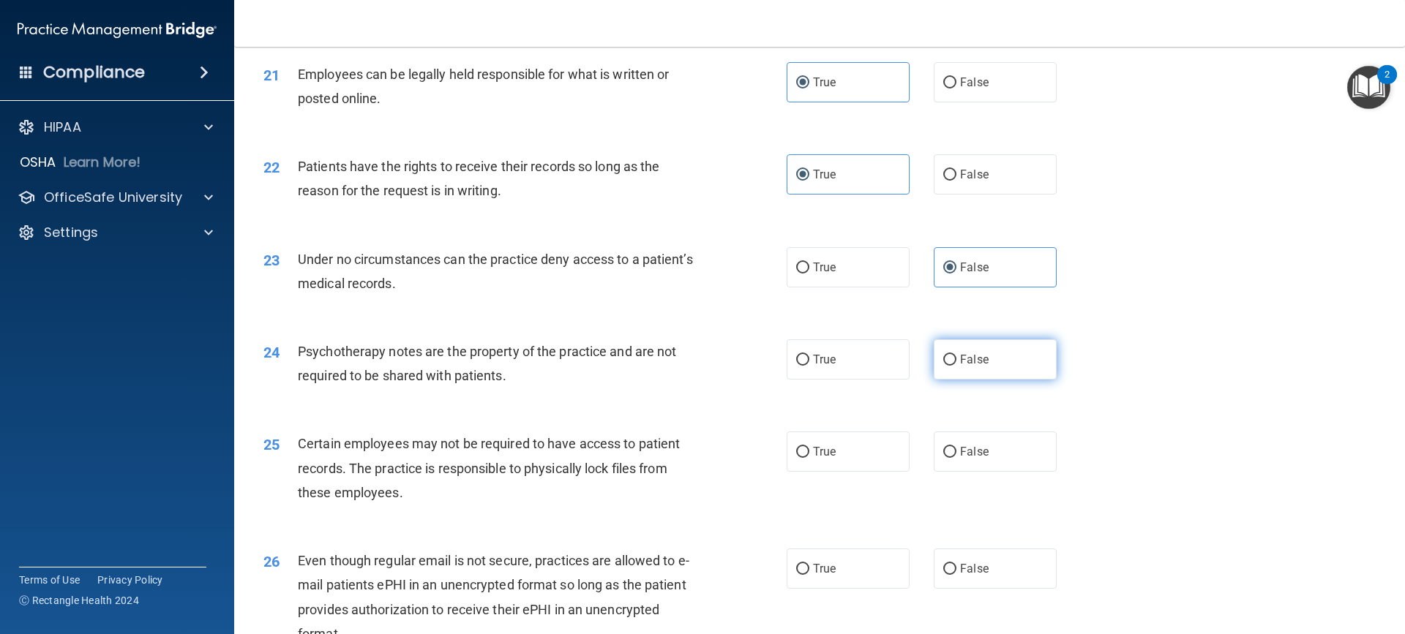
click at [971, 372] on label "False" at bounding box center [995, 360] width 123 height 40
click at [956, 366] on input "False" at bounding box center [949, 360] width 13 height 11
radio input "true"
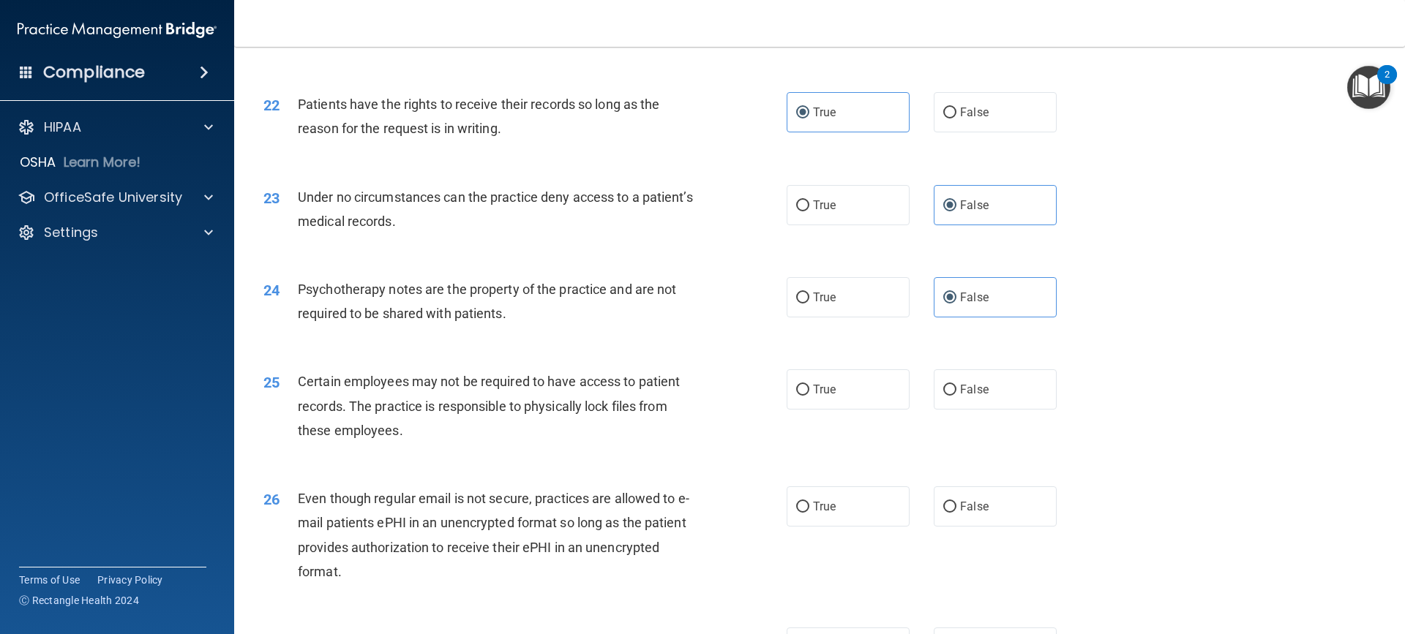
scroll to position [2561, 0]
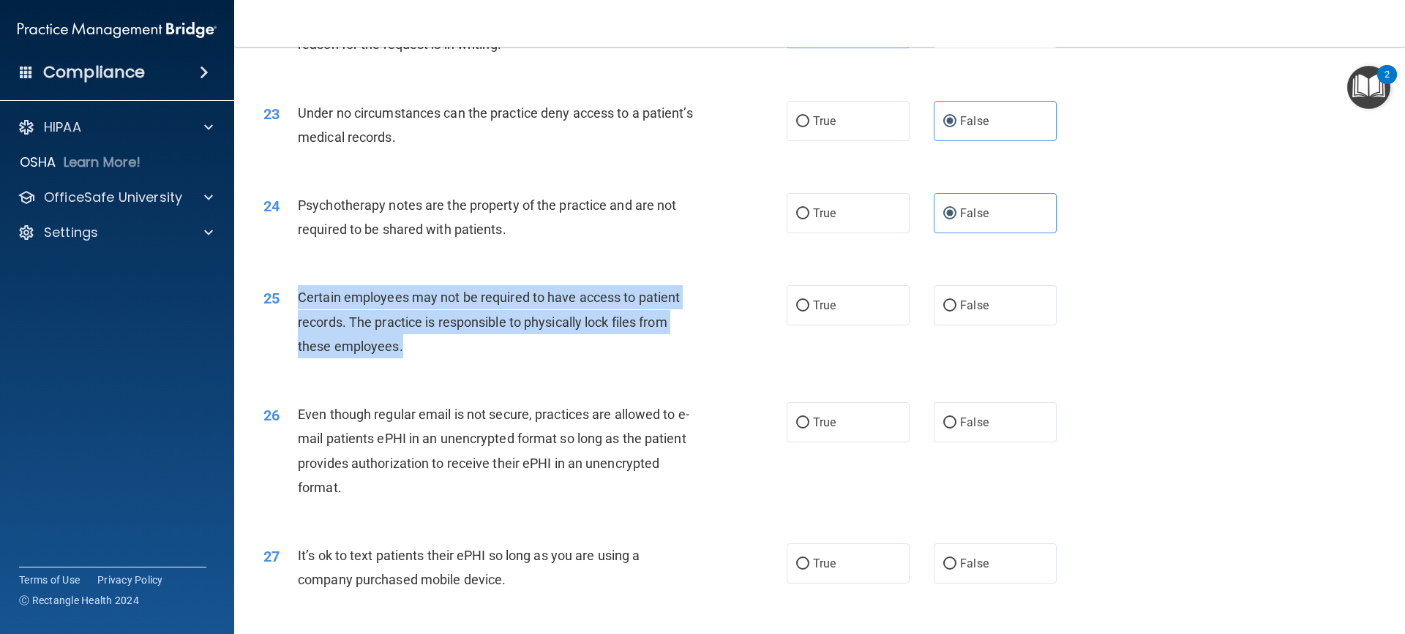
drag, startPoint x: 381, startPoint y: 372, endPoint x: 288, endPoint y: 326, distance: 103.4
click at [288, 326] on div "25 Certain employees may not be required to have access to patient records. The…" at bounding box center [524, 325] width 567 height 80
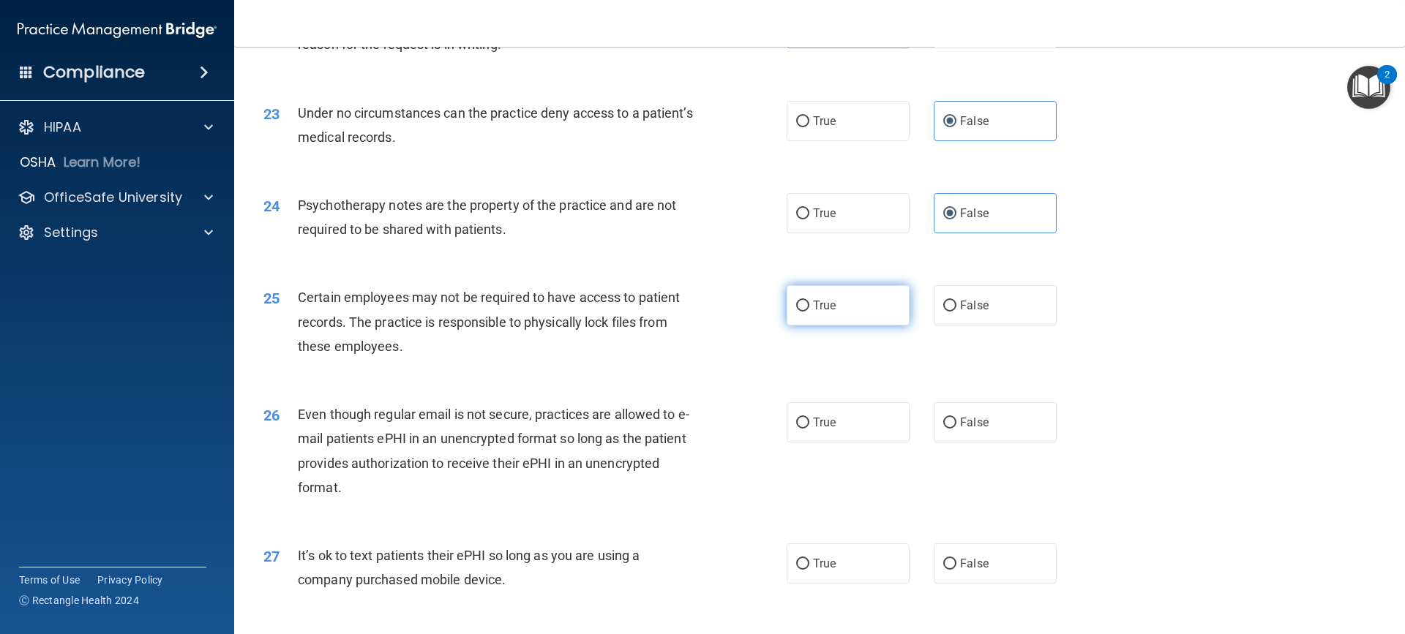
click at [833, 326] on label "True" at bounding box center [848, 305] width 123 height 40
click at [809, 312] on input "True" at bounding box center [802, 306] width 13 height 11
radio input "true"
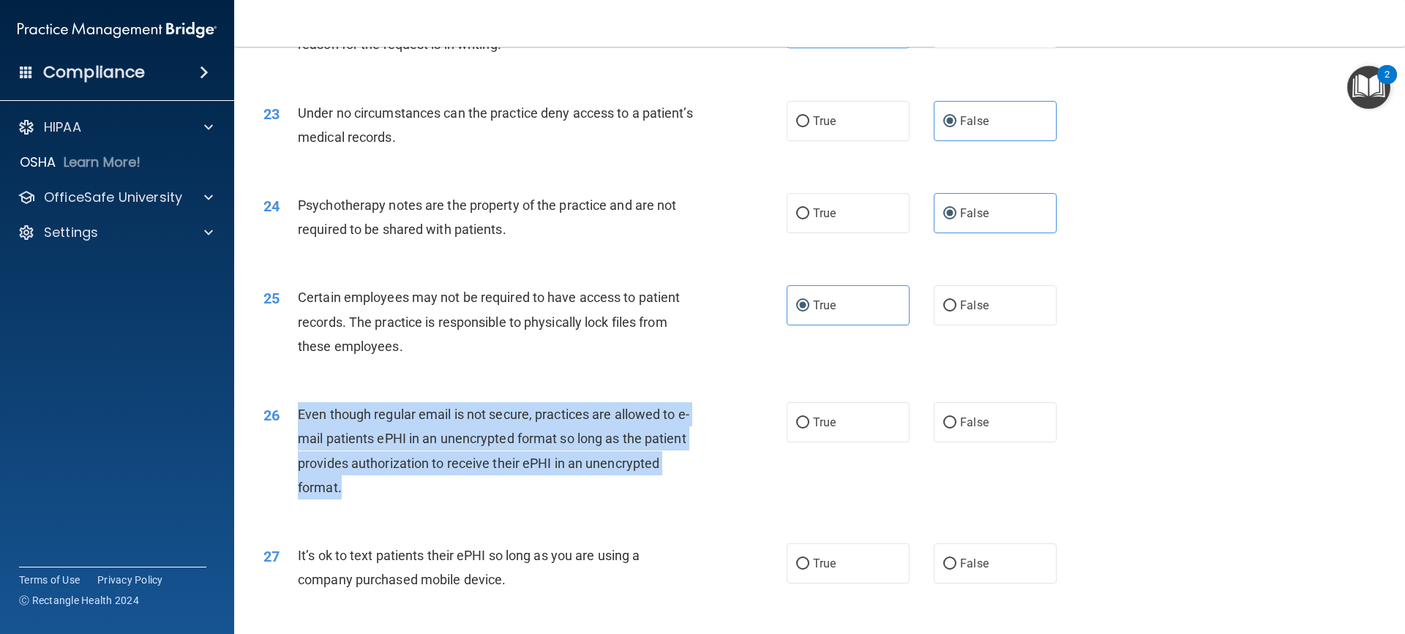
drag, startPoint x: 323, startPoint y: 513, endPoint x: 283, endPoint y: 452, distance: 73.1
click at [283, 452] on div "26 Even though regular email is not secure, practices are allowed to e-mail pat…" at bounding box center [524, 454] width 567 height 105
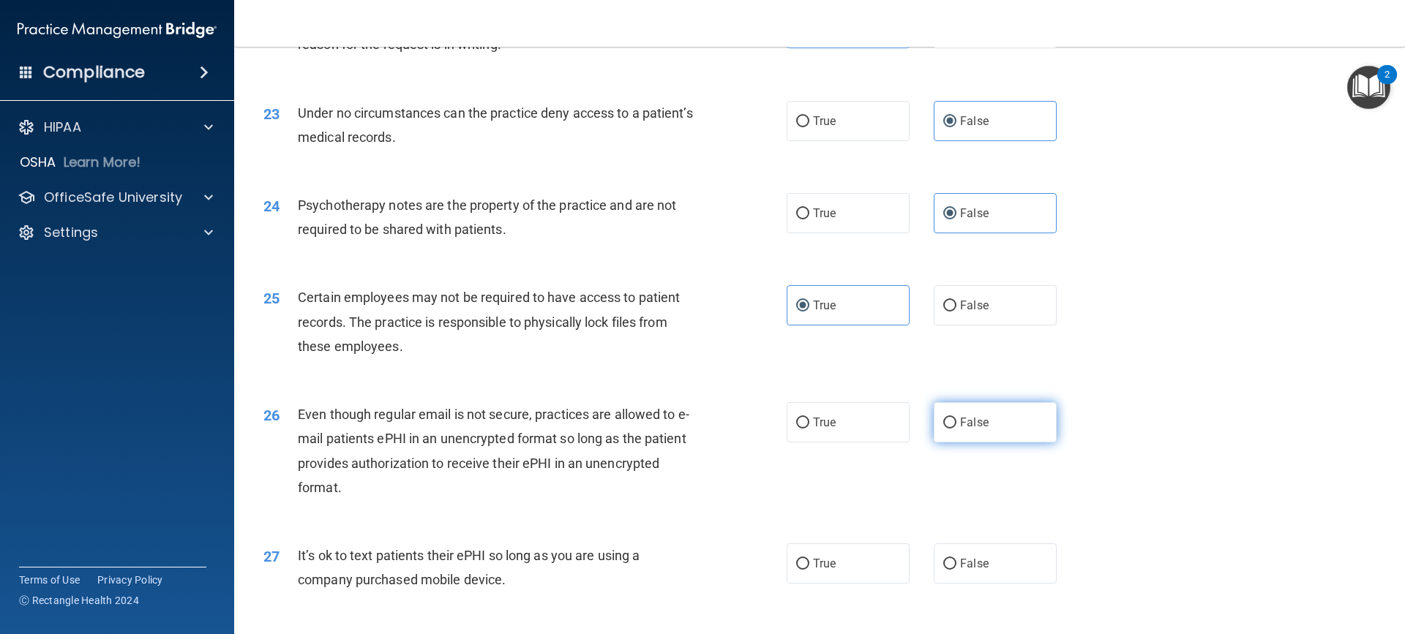
click at [959, 439] on label "False" at bounding box center [995, 422] width 123 height 40
click at [956, 429] on input "False" at bounding box center [949, 423] width 13 height 11
radio input "true"
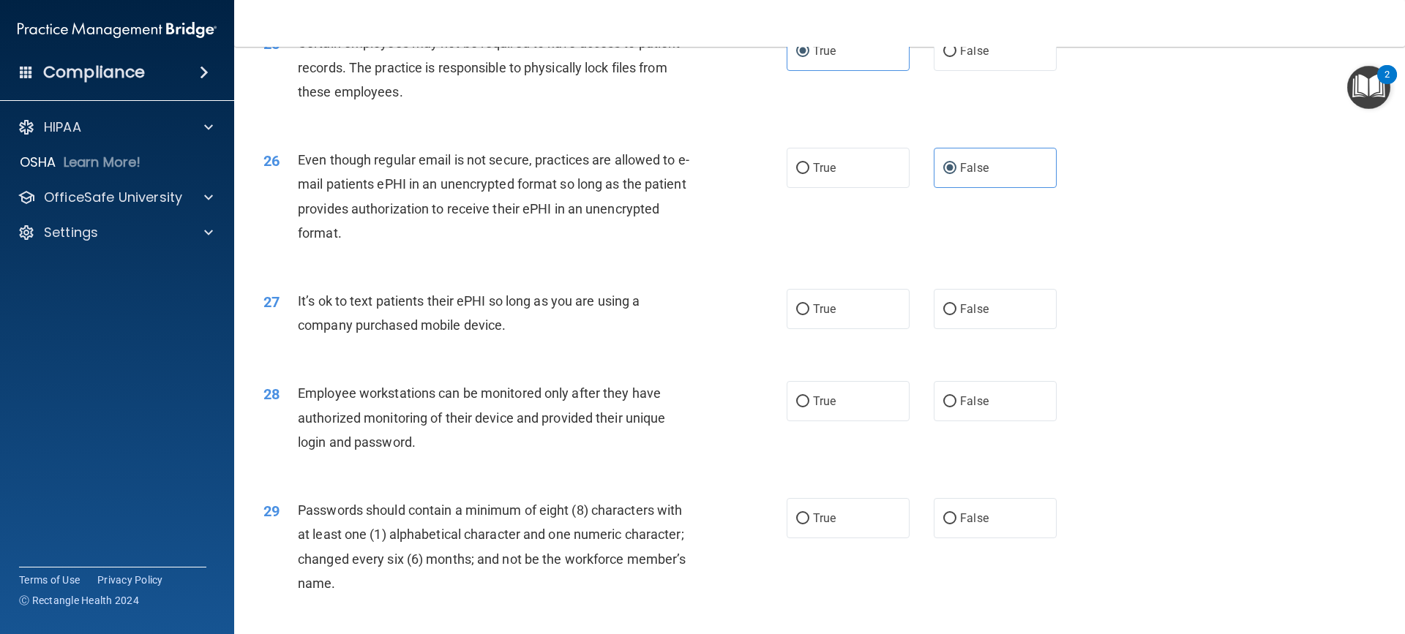
scroll to position [2854, 0]
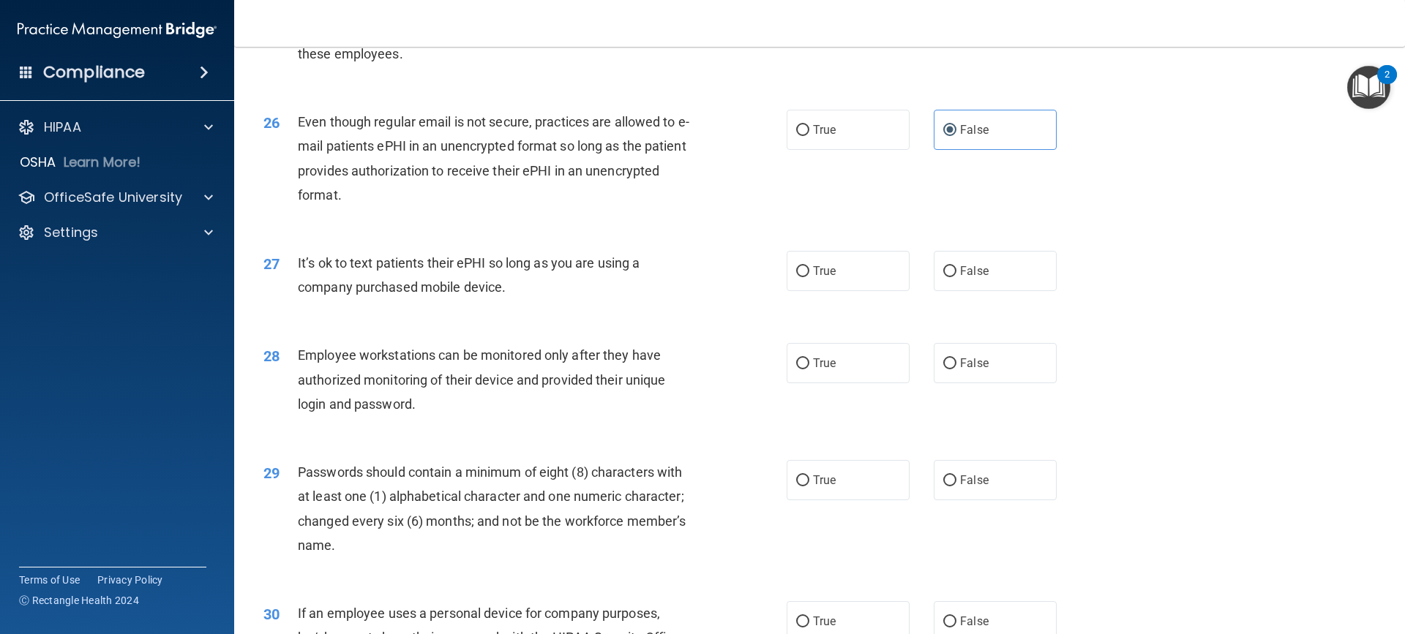
drag, startPoint x: 512, startPoint y: 318, endPoint x: 297, endPoint y: 285, distance: 216.9
click at [298, 285] on div "It’s ok to text patients their ePHI so long as you are using a company purchase…" at bounding box center [502, 275] width 409 height 48
click at [827, 291] on label "True" at bounding box center [848, 271] width 123 height 40
click at [809, 277] on input "True" at bounding box center [802, 271] width 13 height 11
radio input "true"
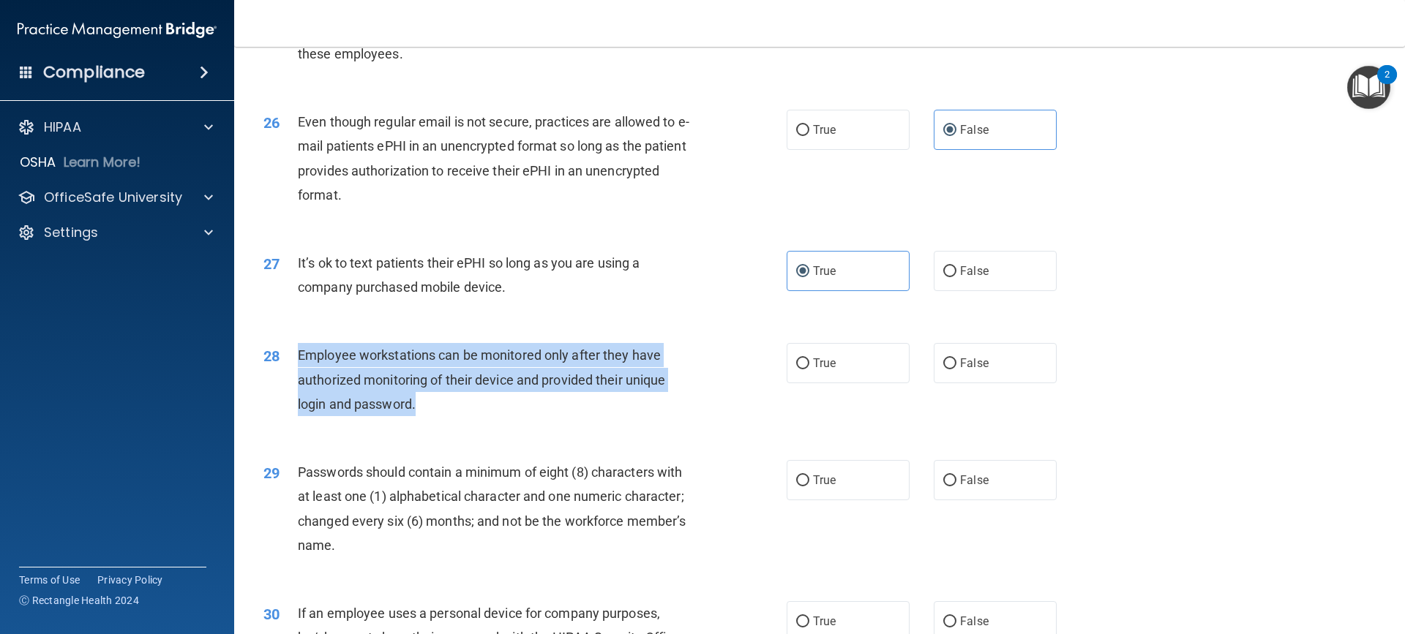
drag, startPoint x: 345, startPoint y: 419, endPoint x: 296, endPoint y: 376, distance: 64.9
click at [296, 376] on div "28 Employee workstations can be monitored only after they have authorized monit…" at bounding box center [524, 383] width 567 height 80
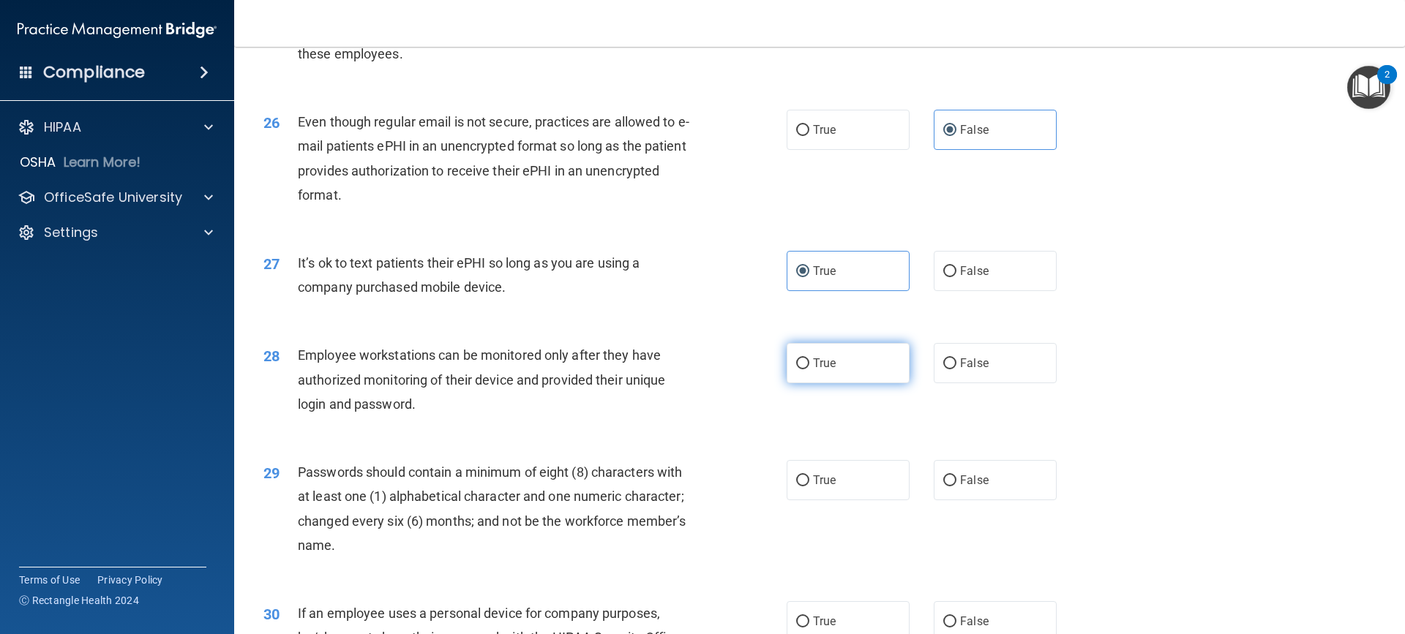
click at [846, 383] on label "True" at bounding box center [848, 363] width 123 height 40
click at [809, 370] on input "True" at bounding box center [802, 364] width 13 height 11
radio input "true"
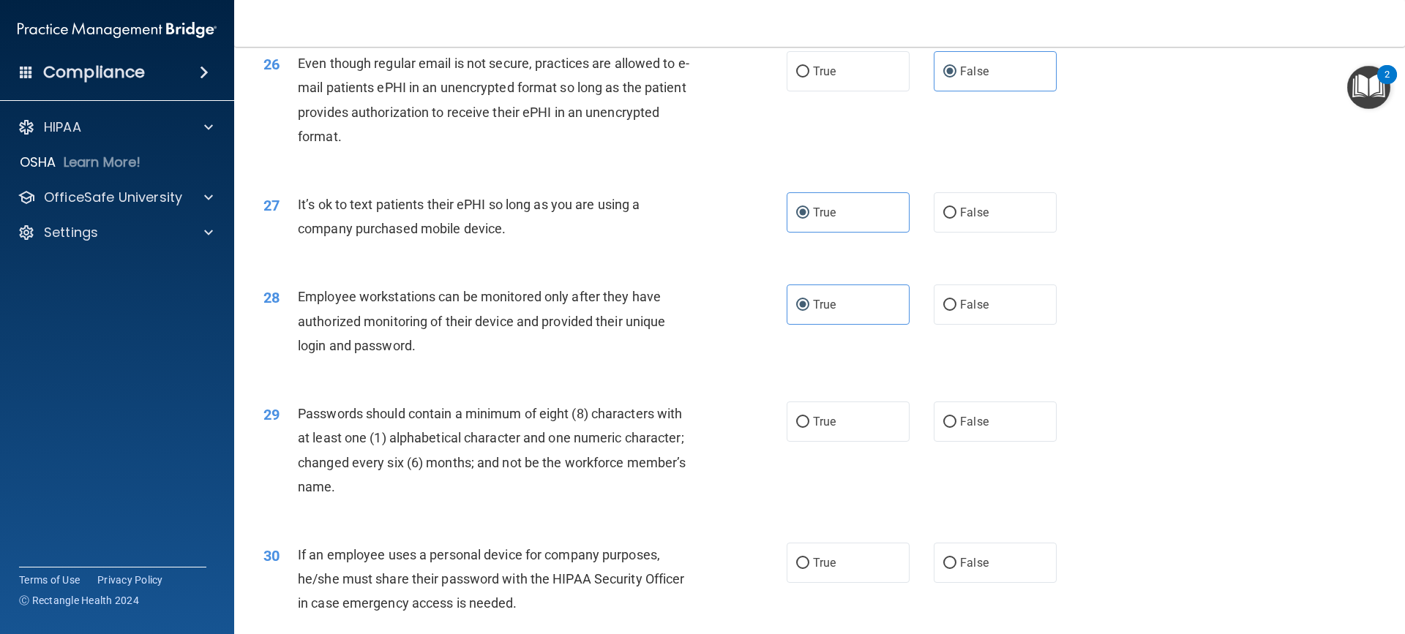
scroll to position [3000, 0]
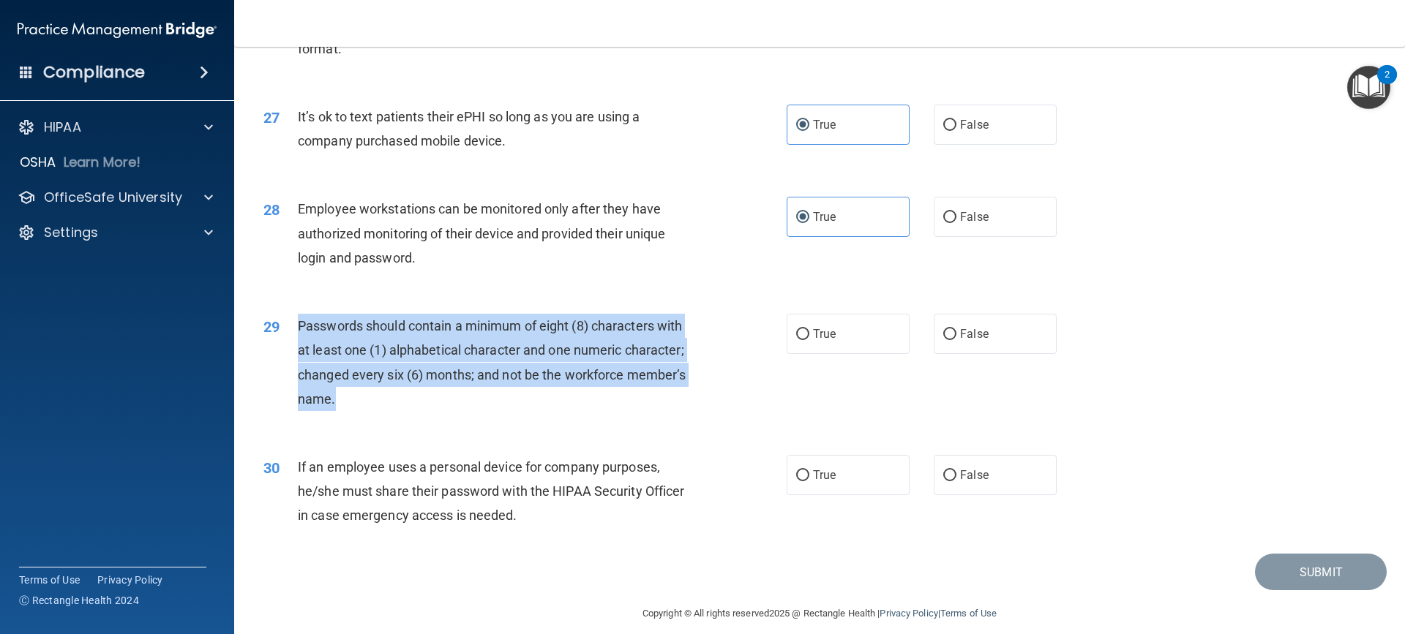
drag, startPoint x: 356, startPoint y: 431, endPoint x: 300, endPoint y: 354, distance: 95.3
click at [300, 354] on div "Passwords should contain a minimum of eight (8) characters with at least one (1…" at bounding box center [502, 362] width 409 height 97
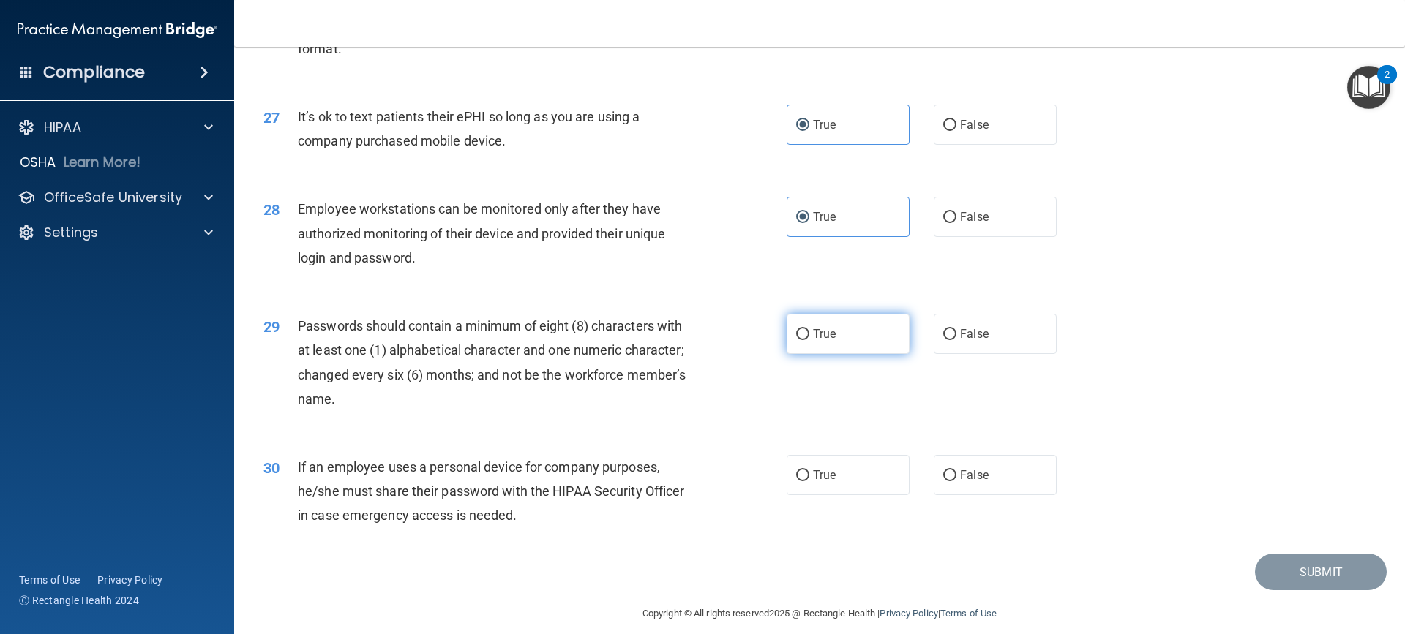
click at [801, 354] on label "True" at bounding box center [848, 334] width 123 height 40
click at [801, 340] on input "True" at bounding box center [802, 334] width 13 height 11
radio input "true"
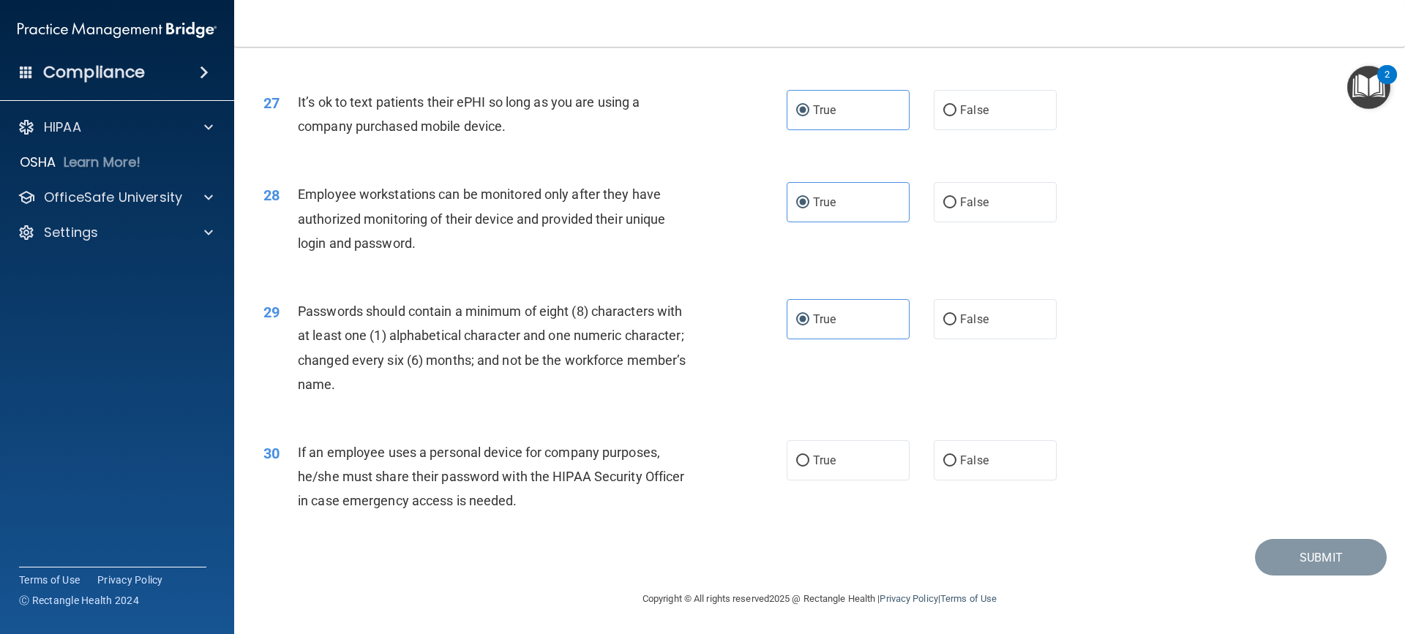
scroll to position [3039, 0]
click at [948, 458] on input "False" at bounding box center [949, 461] width 13 height 11
radio input "true"
drag, startPoint x: 861, startPoint y: 468, endPoint x: 469, endPoint y: 512, distance: 393.9
click at [859, 468] on label "True" at bounding box center [848, 461] width 123 height 40
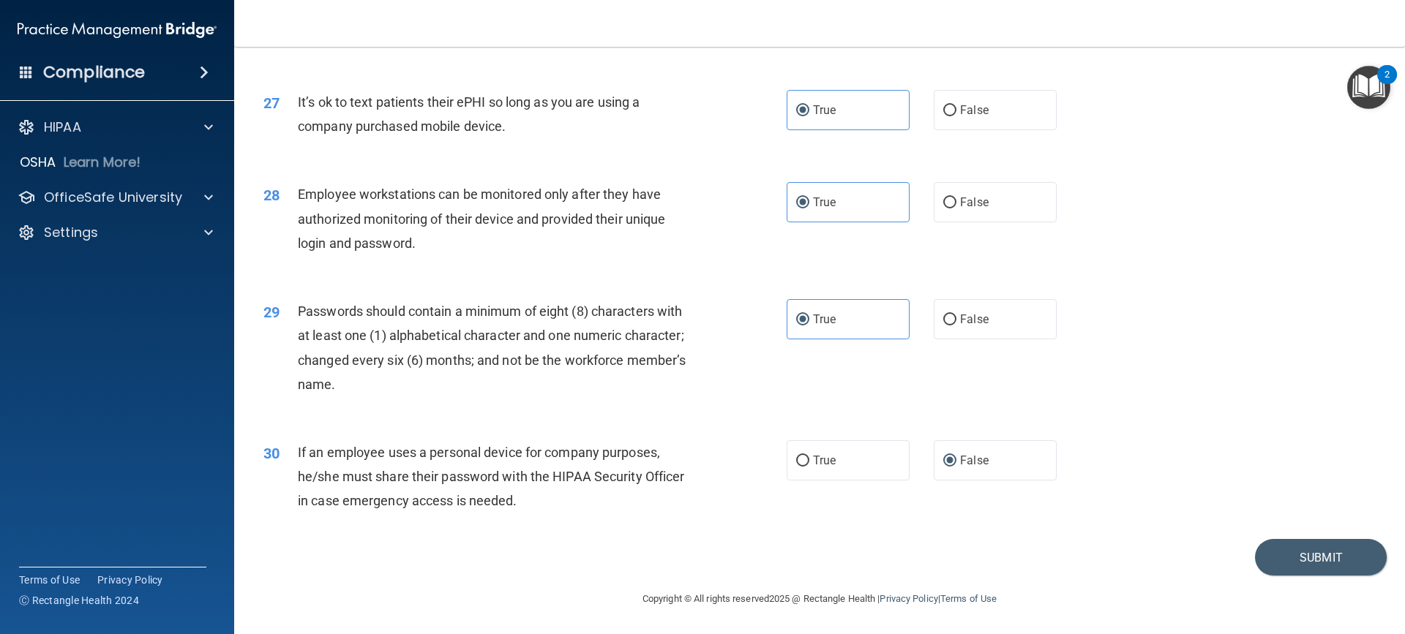
click at [809, 467] on input "True" at bounding box center [802, 461] width 13 height 11
radio input "true"
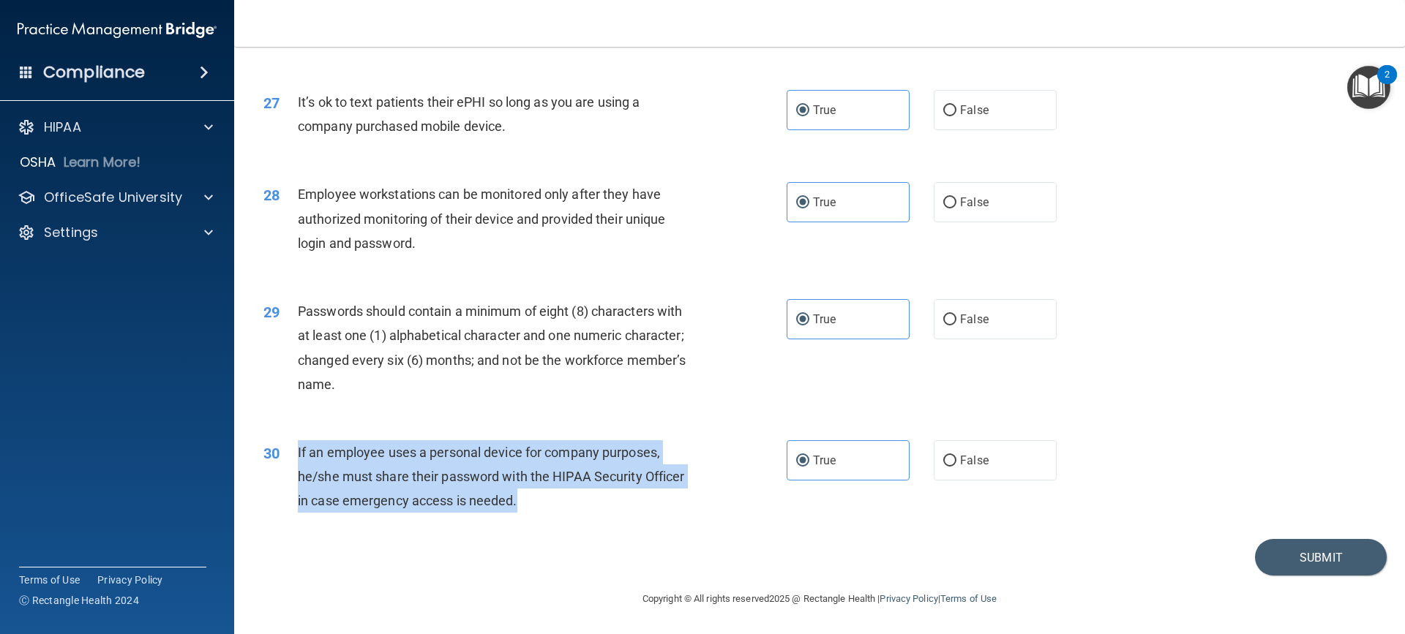
drag, startPoint x: 521, startPoint y: 506, endPoint x: 294, endPoint y: 454, distance: 232.9
click at [294, 454] on div "30 If an employee uses a personal device for company purposes, he/she must shar…" at bounding box center [524, 481] width 567 height 80
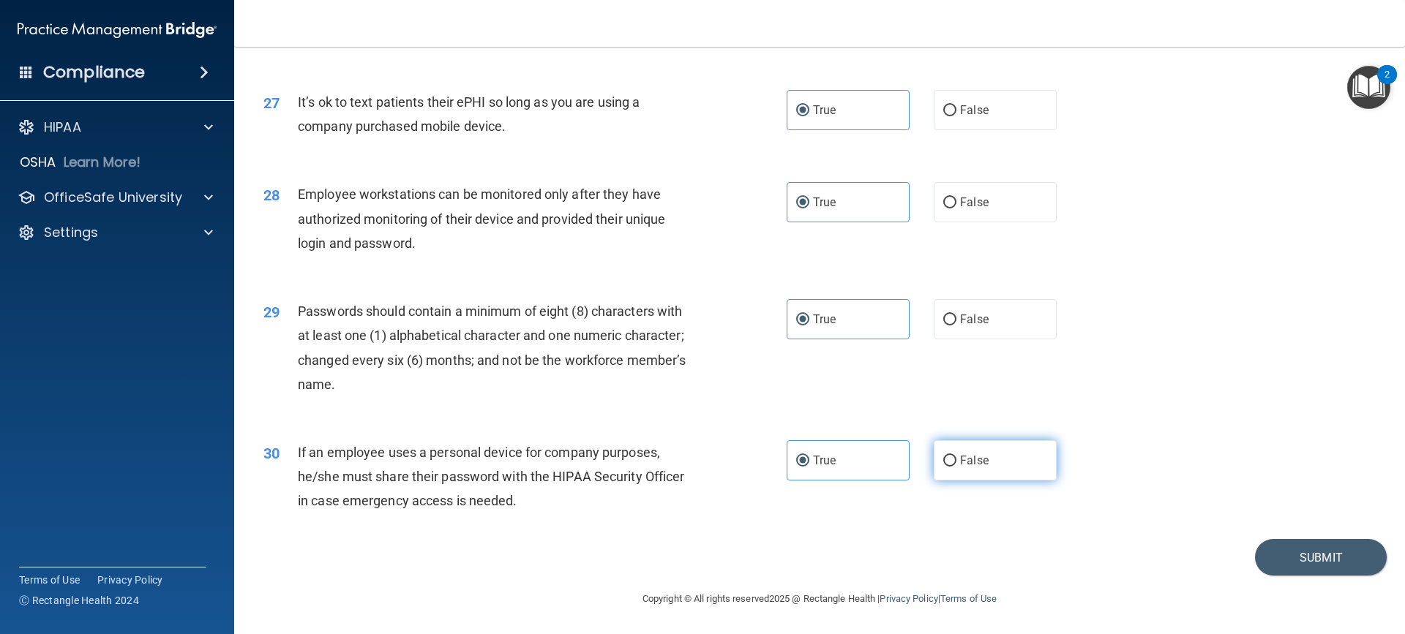
click at [962, 462] on span "False" at bounding box center [974, 461] width 29 height 14
click at [956, 462] on input "False" at bounding box center [949, 461] width 13 height 11
radio input "true"
radio input "false"
click at [1314, 563] on button "Submit" at bounding box center [1321, 557] width 132 height 37
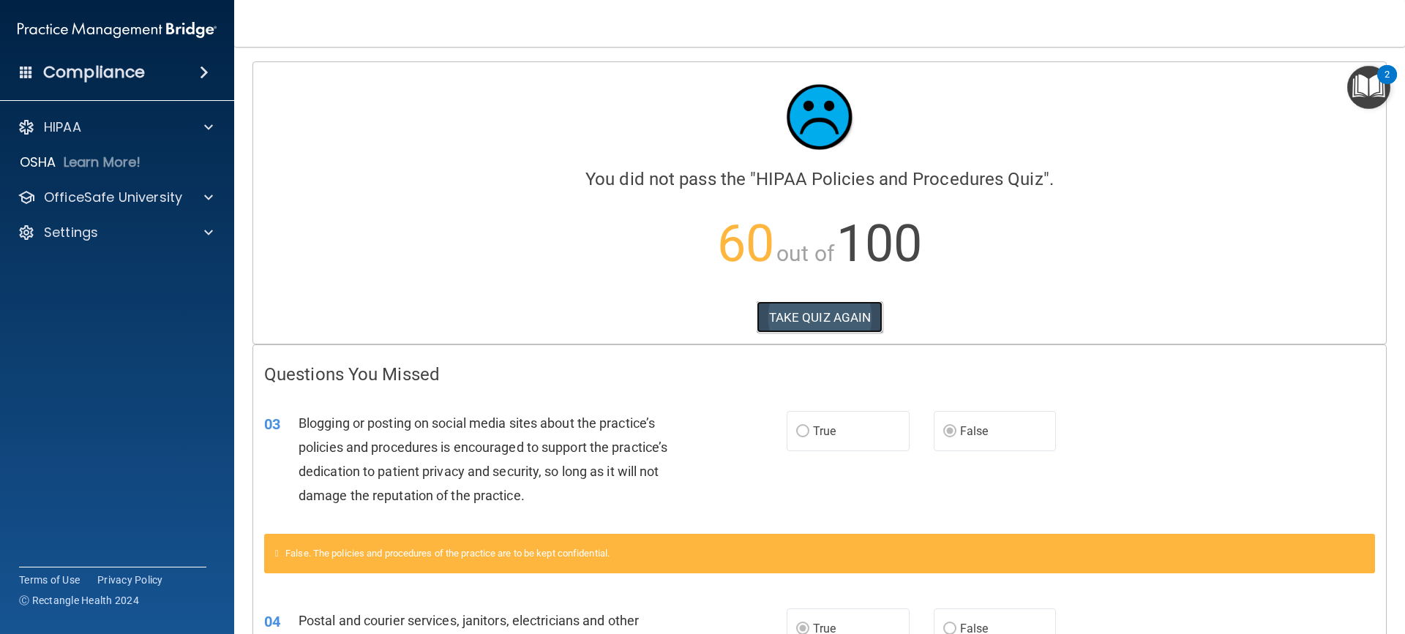
click at [823, 315] on button "TAKE QUIZ AGAIN" at bounding box center [820, 318] width 127 height 32
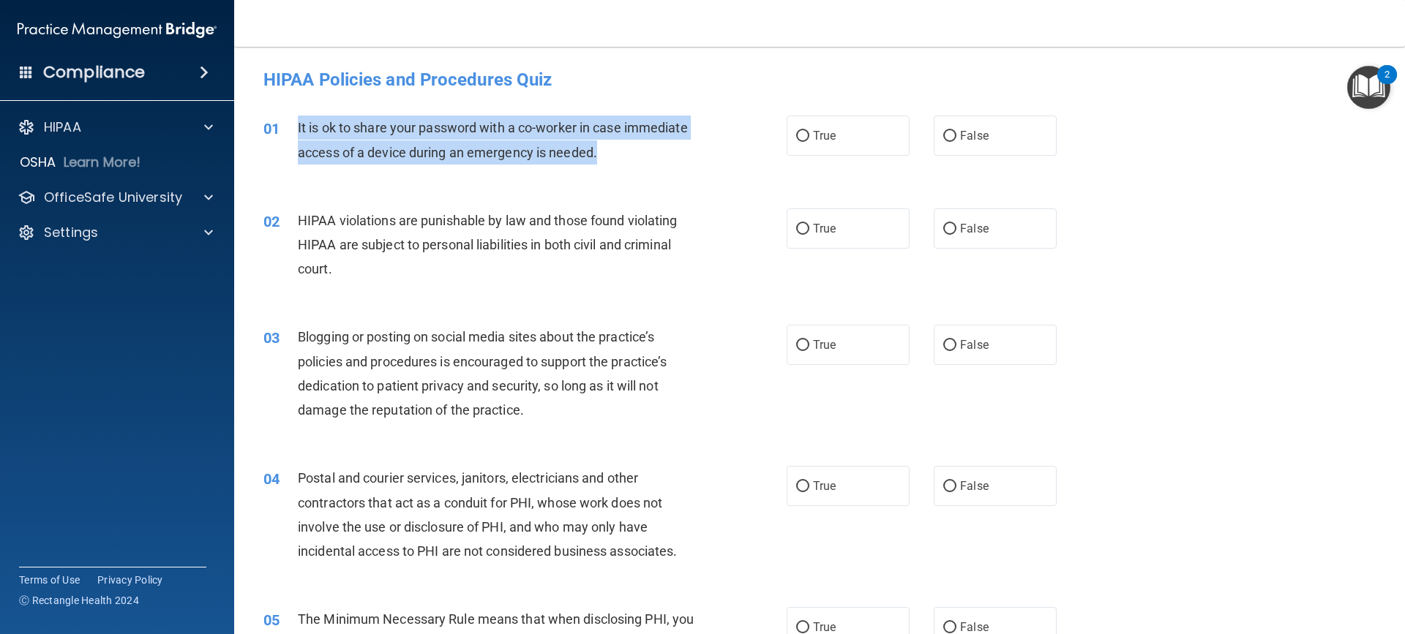
drag, startPoint x: 479, startPoint y: 138, endPoint x: 296, endPoint y: 124, distance: 183.5
click at [296, 124] on div "01 It is ok to share your password with a co-worker in case immediate access of…" at bounding box center [524, 144] width 567 height 56
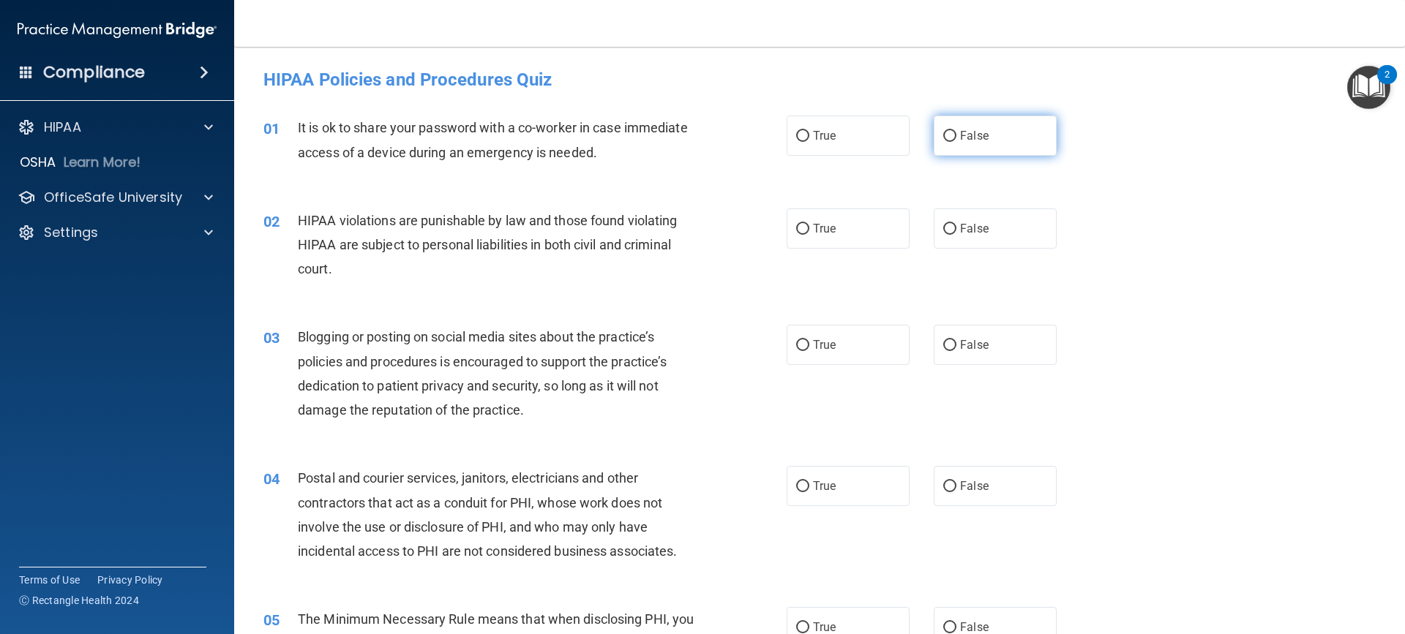
click at [960, 136] on span "False" at bounding box center [974, 136] width 29 height 14
click at [956, 136] on input "False" at bounding box center [949, 136] width 13 height 11
radio input "true"
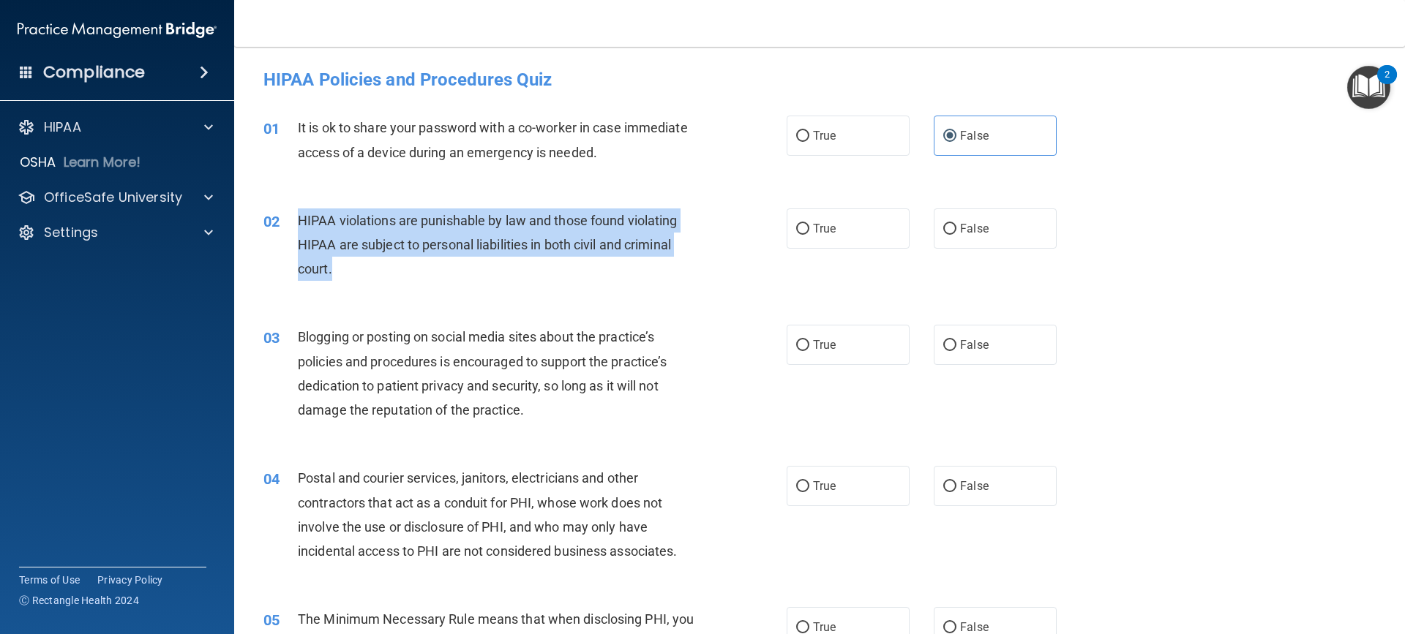
drag, startPoint x: 334, startPoint y: 272, endPoint x: 296, endPoint y: 220, distance: 64.0
click at [296, 220] on div "02 HIPAA violations are punishable by law and those found violating HIPAA are s…" at bounding box center [524, 249] width 567 height 80
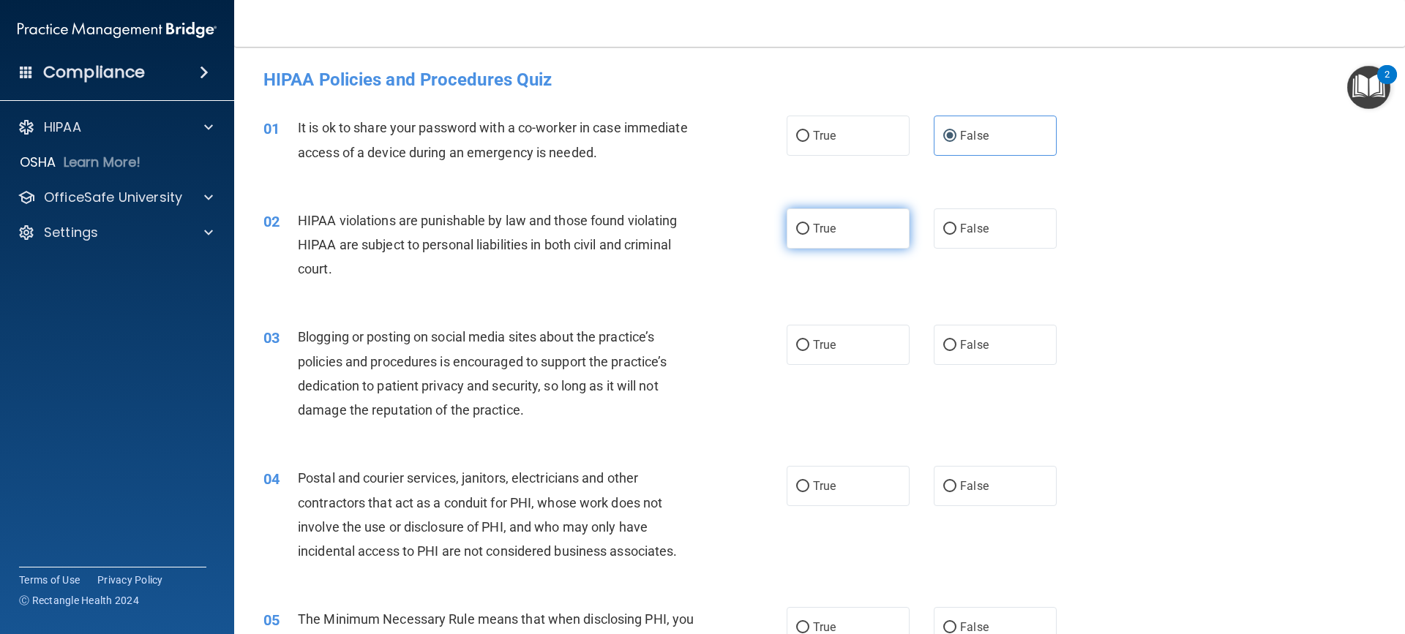
click at [839, 237] on label "True" at bounding box center [848, 229] width 123 height 40
click at [809, 235] on input "True" at bounding box center [802, 229] width 13 height 11
radio input "true"
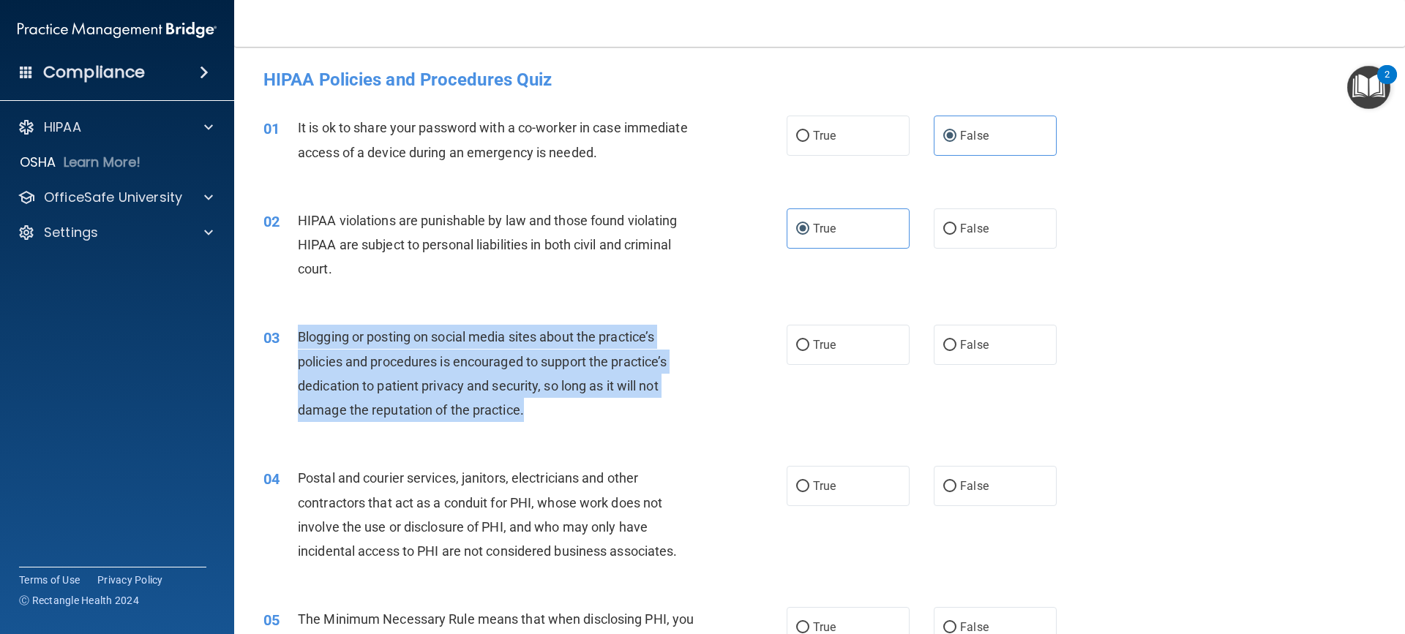
drag, startPoint x: 535, startPoint y: 413, endPoint x: 285, endPoint y: 348, distance: 258.4
click at [284, 348] on div "03 Blogging or posting on social media sites about the practice’s policies and …" at bounding box center [524, 377] width 567 height 105
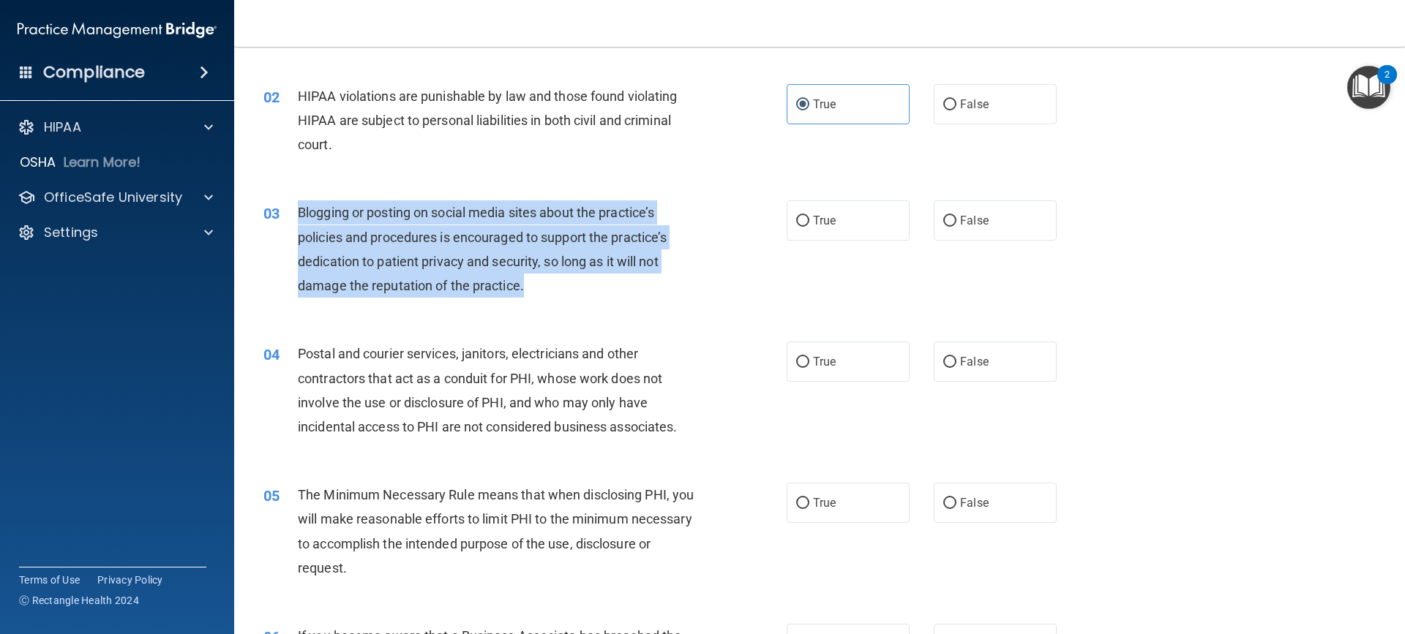
scroll to position [146, 0]
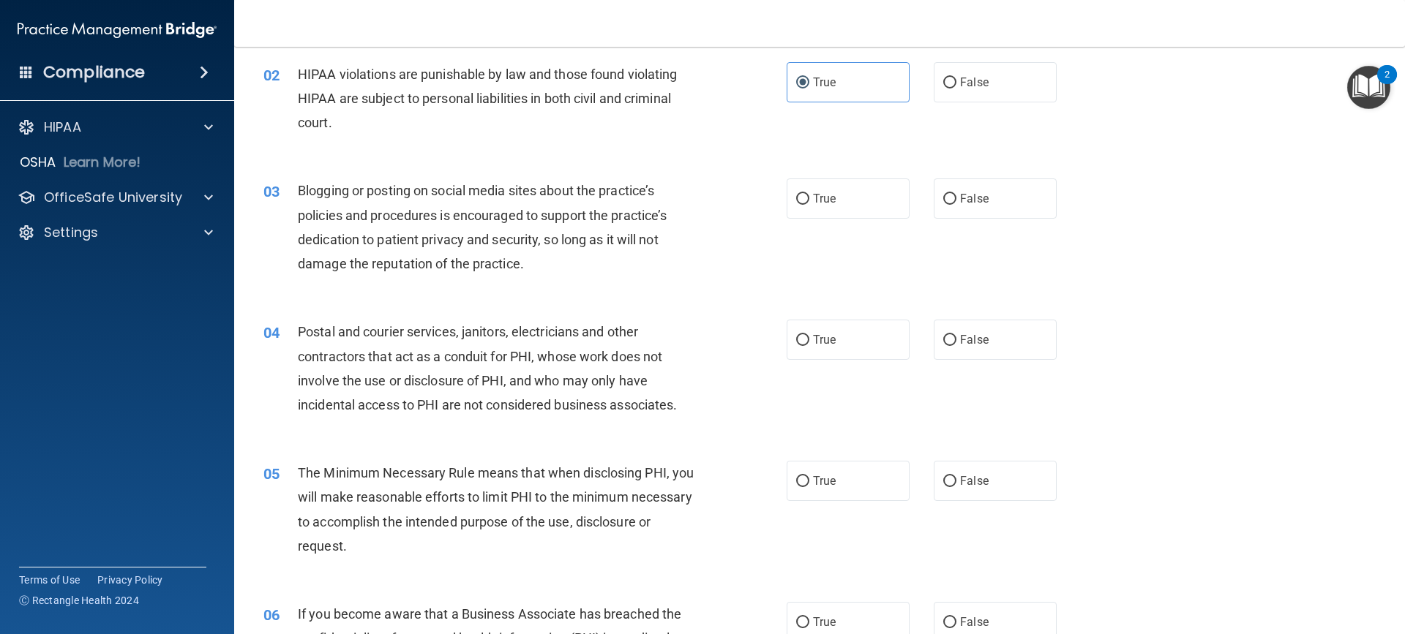
click at [550, 425] on div "04 Postal and courier services, janitors, electricians and other contractors th…" at bounding box center [819, 372] width 1134 height 141
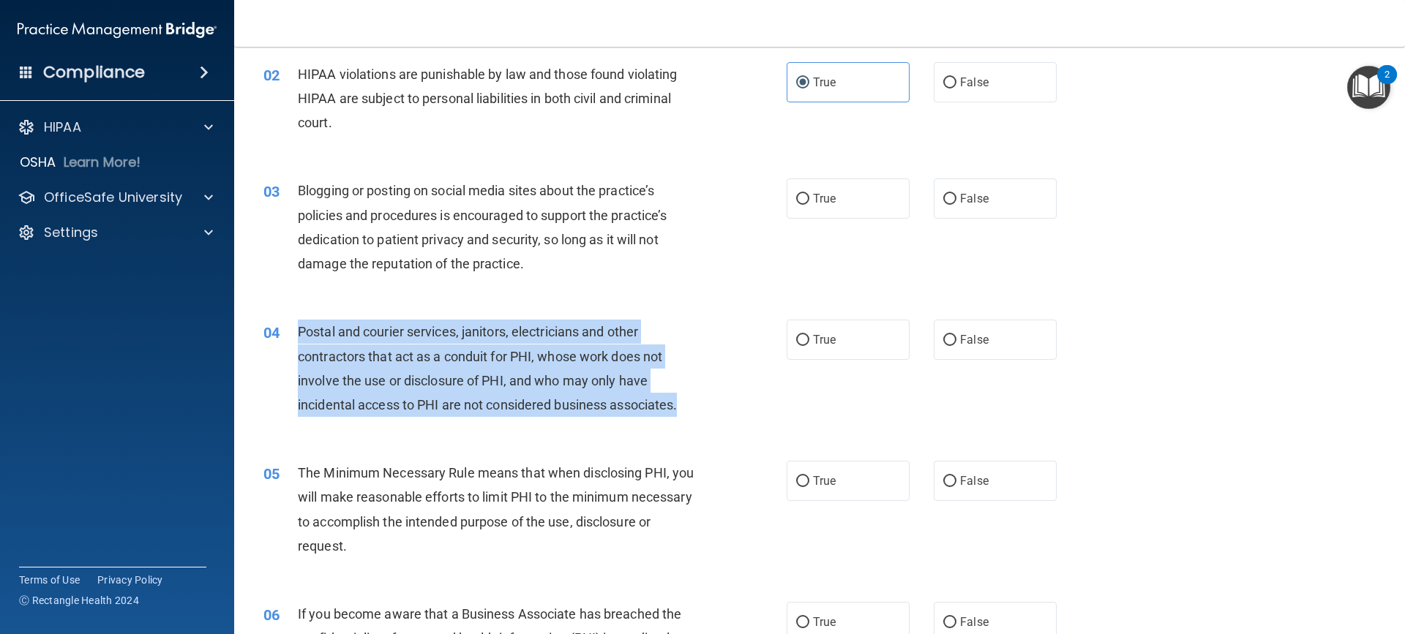
drag, startPoint x: 689, startPoint y: 406, endPoint x: 287, endPoint y: 326, distance: 409.7
click at [287, 326] on div "04 Postal and courier services, janitors, electricians and other contractors th…" at bounding box center [524, 372] width 567 height 105
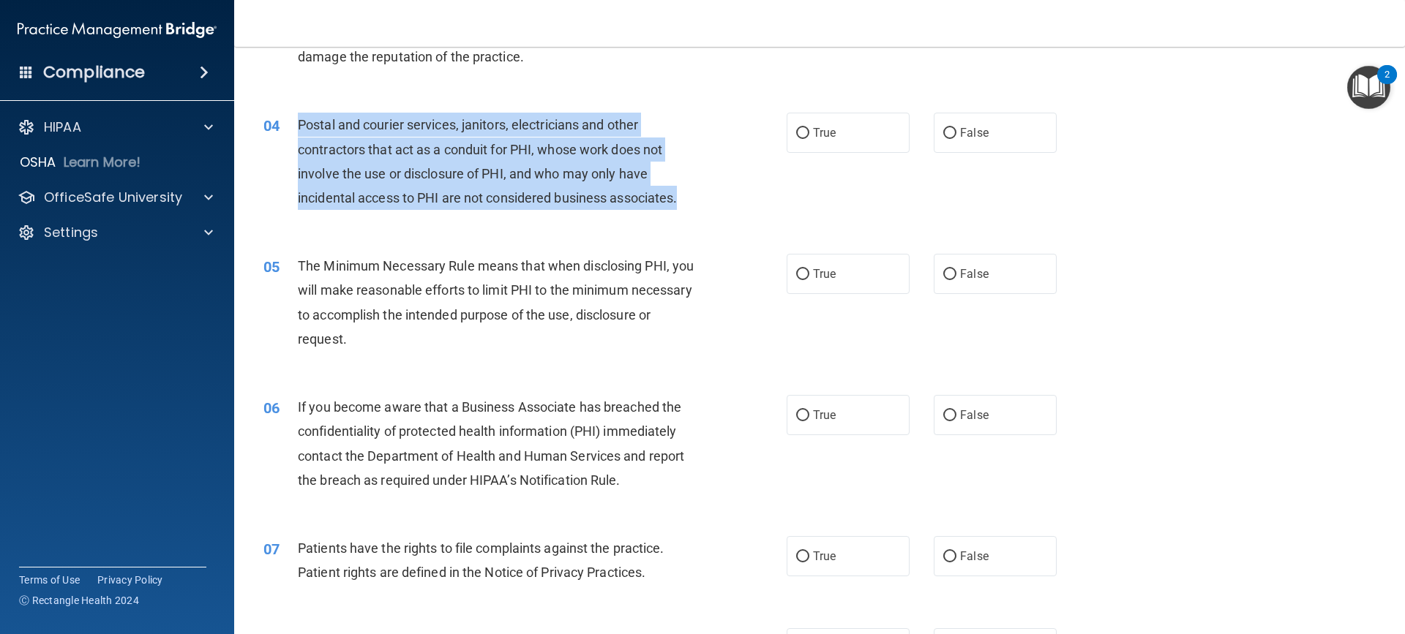
scroll to position [366, 0]
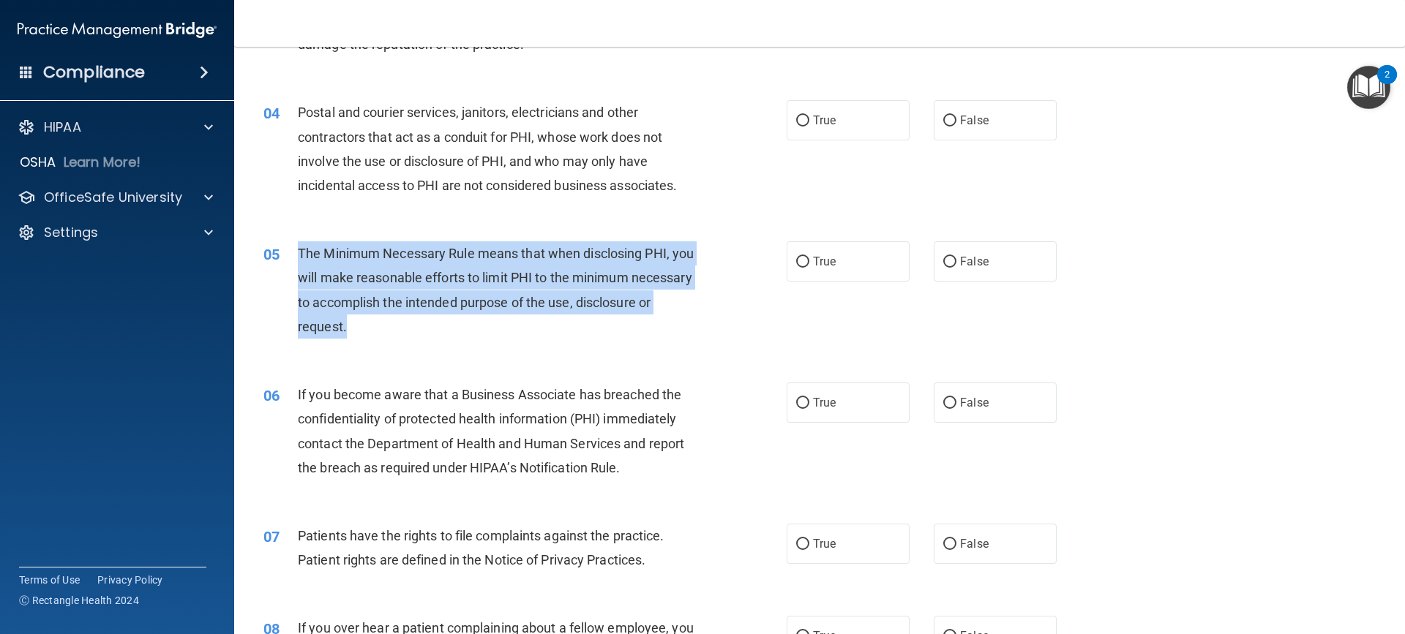
drag, startPoint x: 427, startPoint y: 329, endPoint x: 301, endPoint y: 257, distance: 145.5
click at [301, 257] on div "The Minimum Necessary Rule means that when disclosing PHI, you will make reason…" at bounding box center [502, 289] width 409 height 97
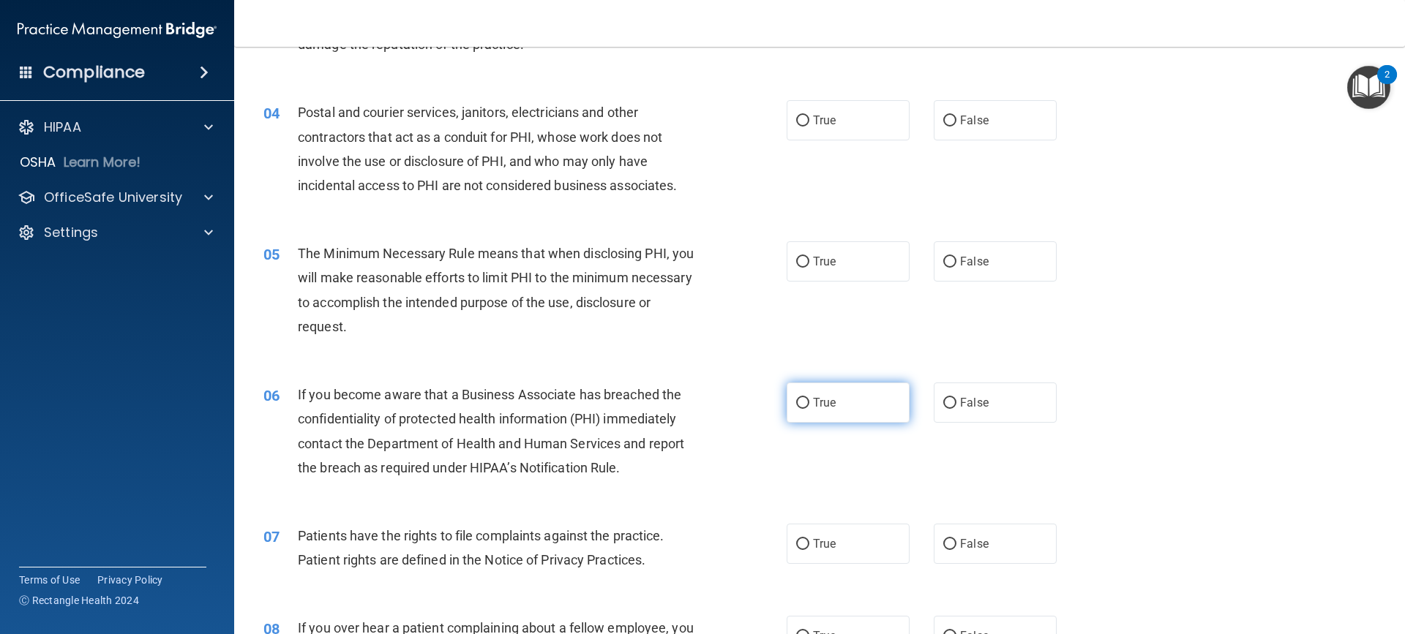
click at [857, 409] on label "True" at bounding box center [848, 403] width 123 height 40
click at [809, 409] on input "True" at bounding box center [802, 403] width 13 height 11
radio input "true"
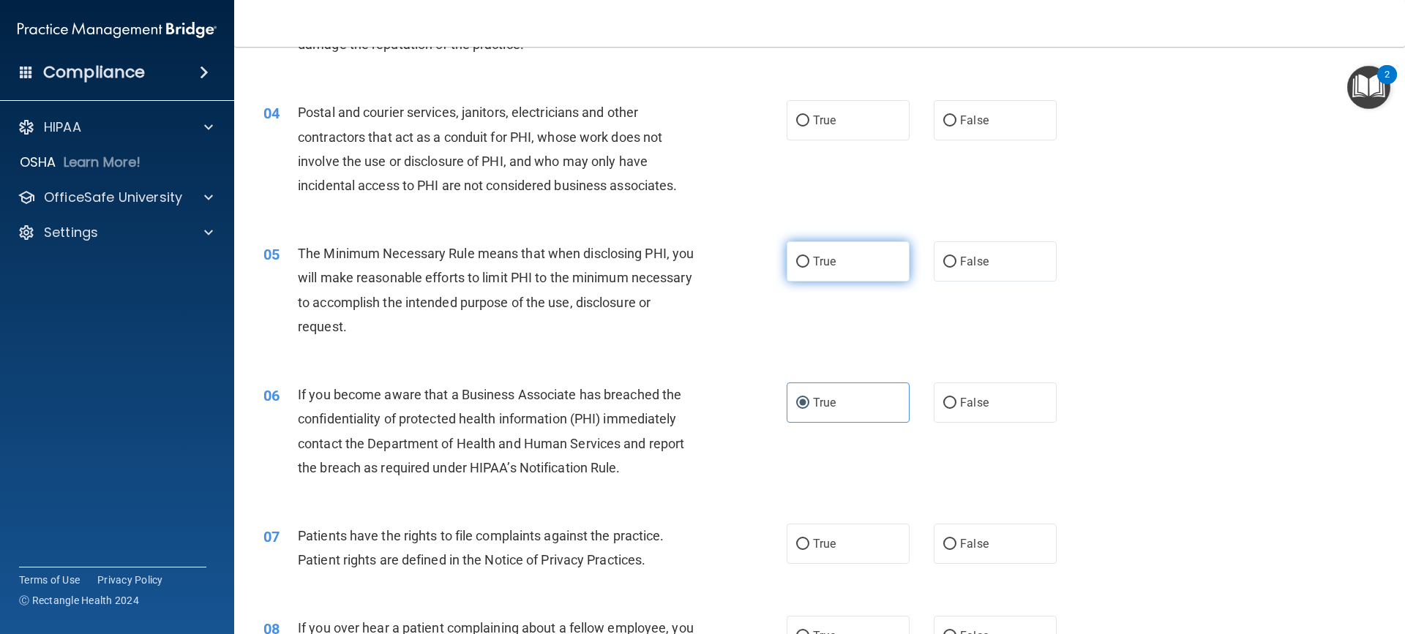
click at [821, 269] on label "True" at bounding box center [848, 261] width 123 height 40
click at [809, 268] on input "True" at bounding box center [802, 262] width 13 height 11
radio input "true"
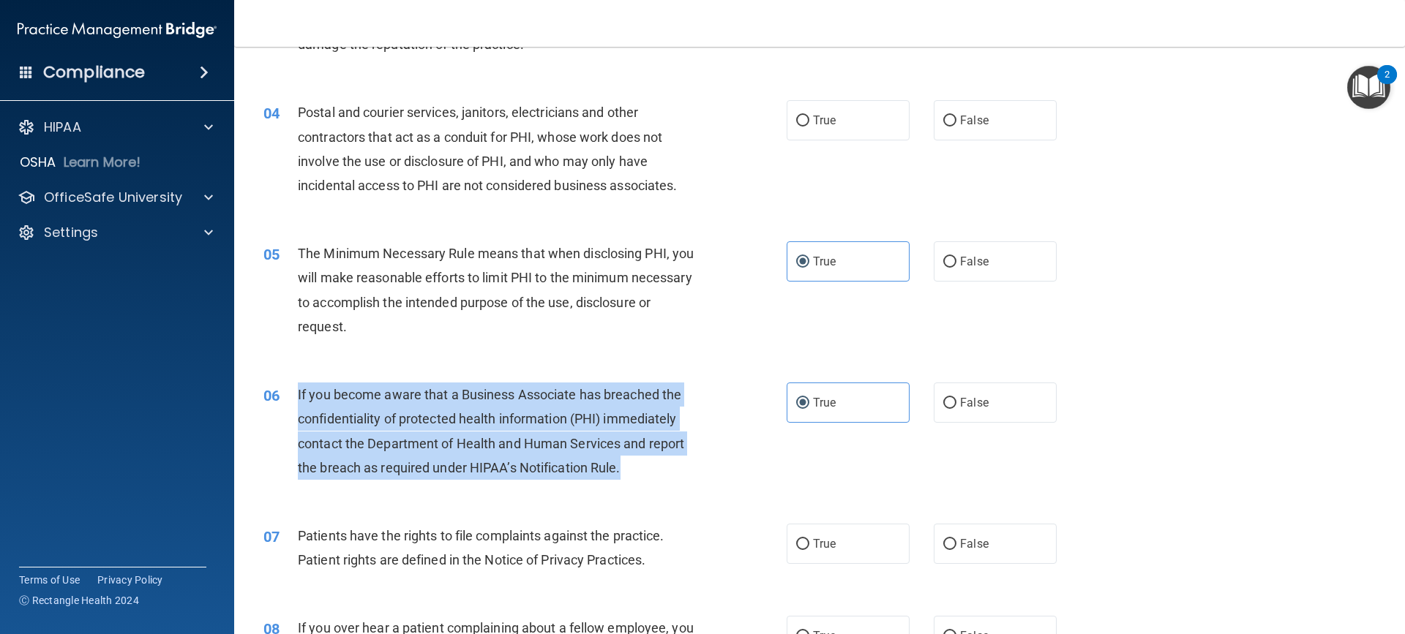
drag, startPoint x: 630, startPoint y: 468, endPoint x: 291, endPoint y: 388, distance: 348.8
click at [291, 388] on div "06 If you become aware that a Business Associate has breached the confidentiali…" at bounding box center [524, 435] width 567 height 105
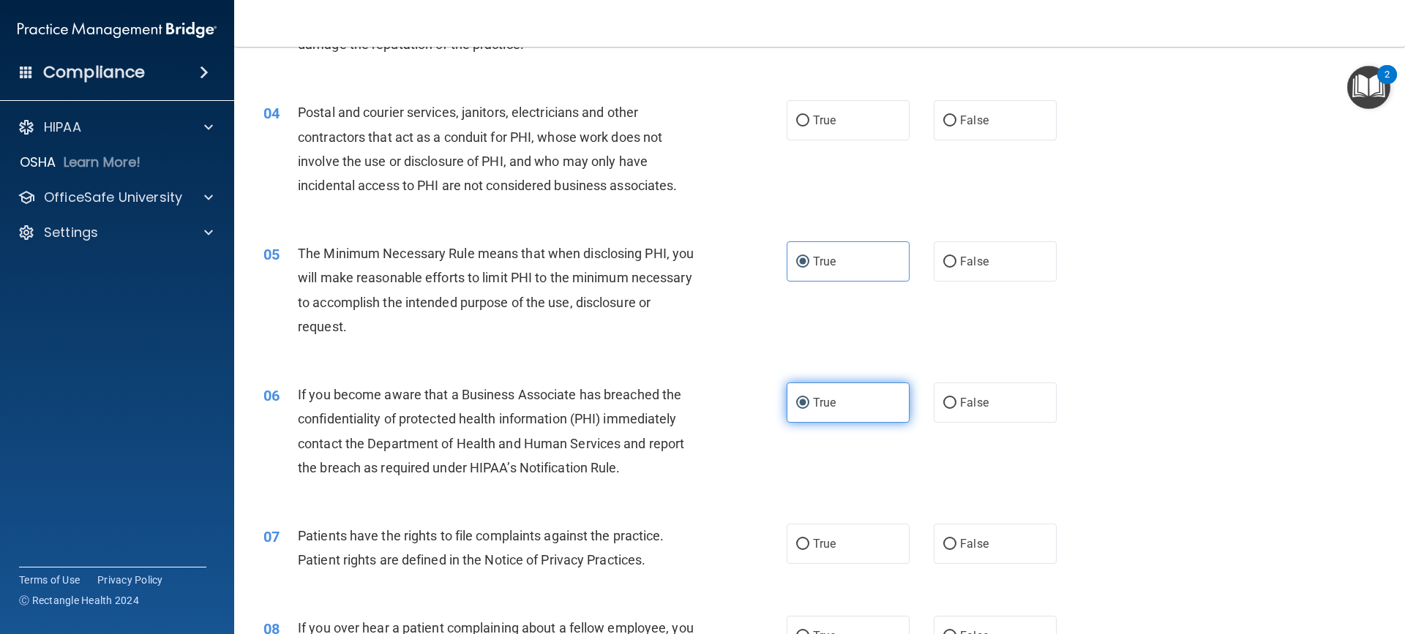
click at [839, 408] on label "True" at bounding box center [848, 403] width 123 height 40
click at [809, 408] on input "True" at bounding box center [802, 403] width 13 height 11
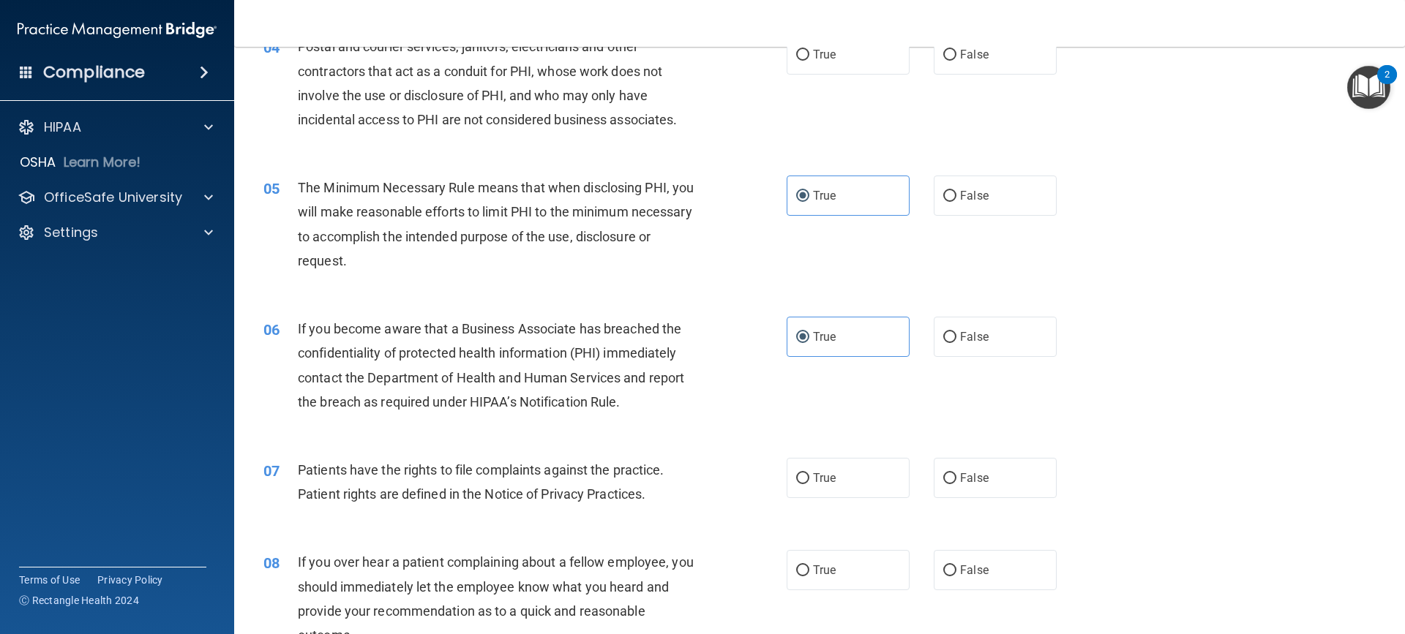
scroll to position [512, 0]
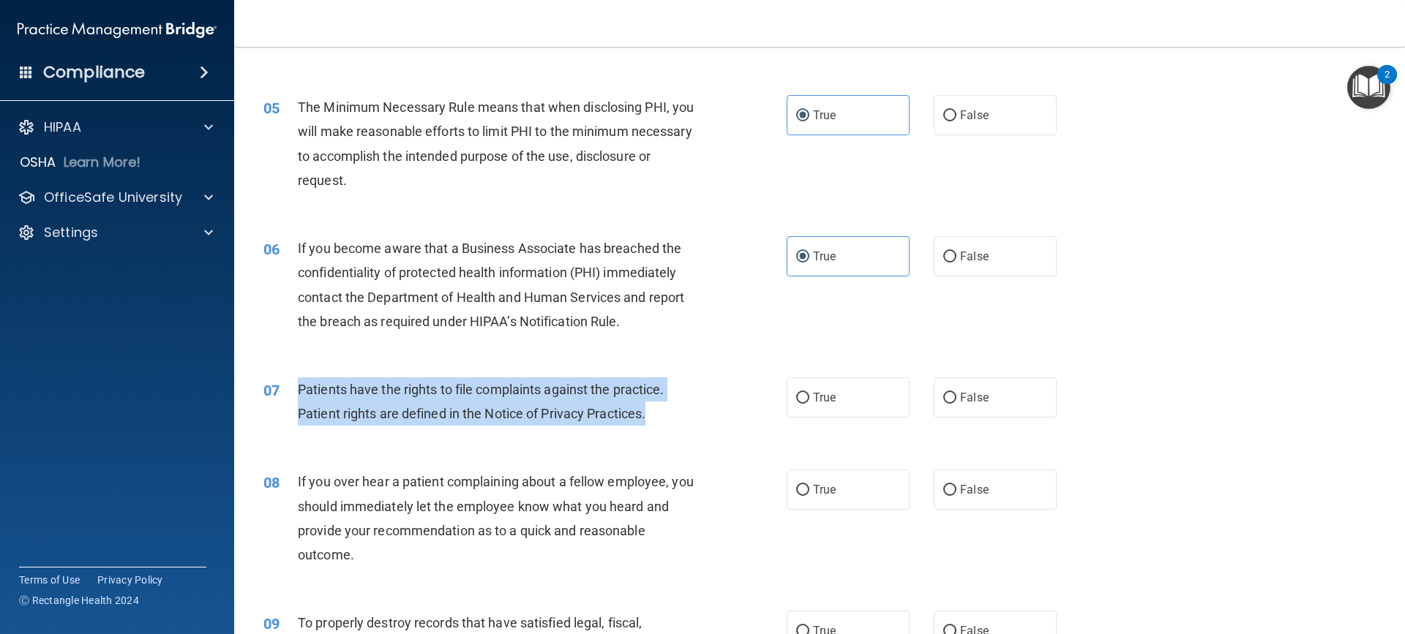
drag, startPoint x: 656, startPoint y: 420, endPoint x: 299, endPoint y: 392, distance: 357.5
click at [299, 392] on div "Patients have the rights to file complaints against the practice. Patient right…" at bounding box center [502, 402] width 409 height 48
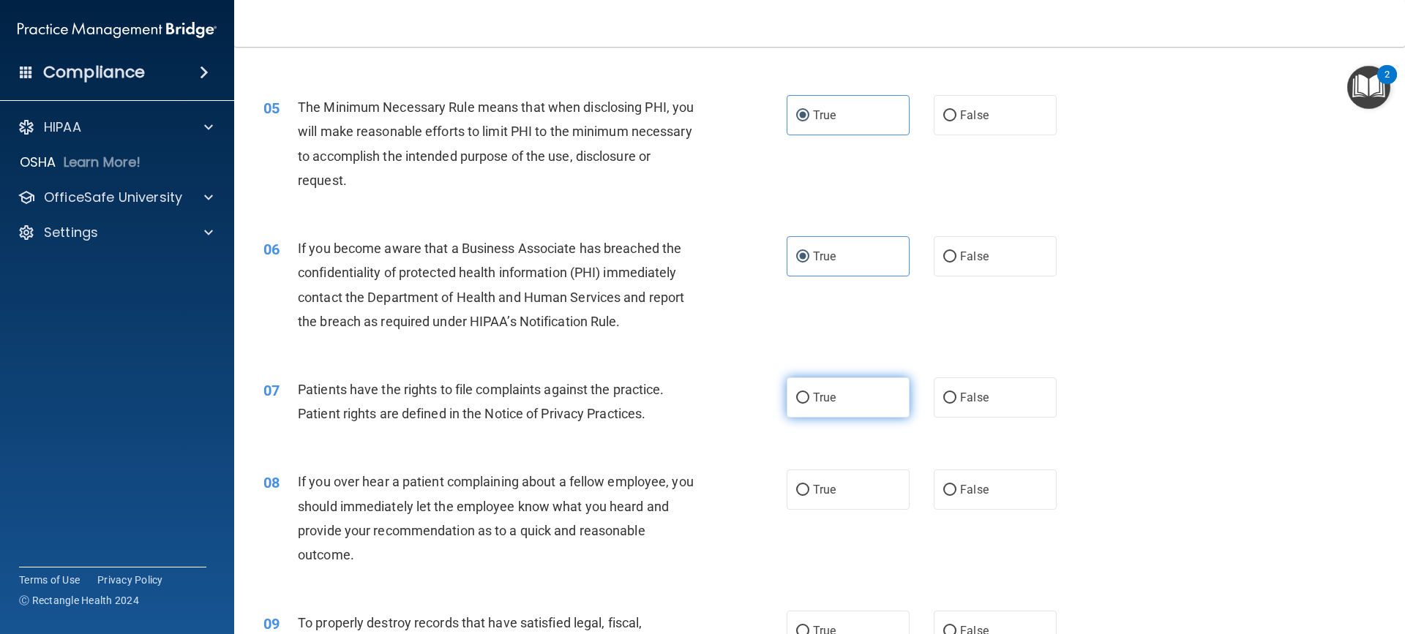
click at [807, 395] on label "True" at bounding box center [848, 398] width 123 height 40
click at [807, 395] on input "True" at bounding box center [802, 398] width 13 height 11
radio input "true"
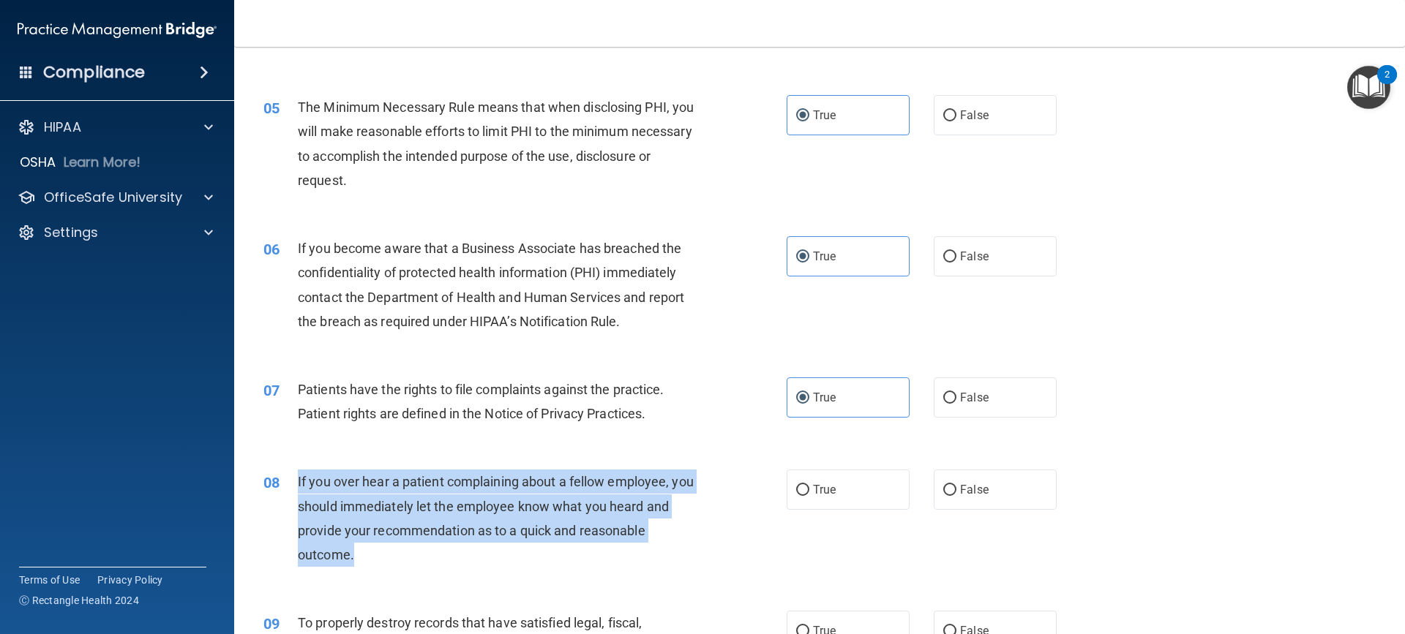
drag, startPoint x: 351, startPoint y: 558, endPoint x: 291, endPoint y: 487, distance: 93.0
click at [291, 487] on div "08 If you over hear a patient complaining about a fellow employee, you should i…" at bounding box center [524, 522] width 567 height 105
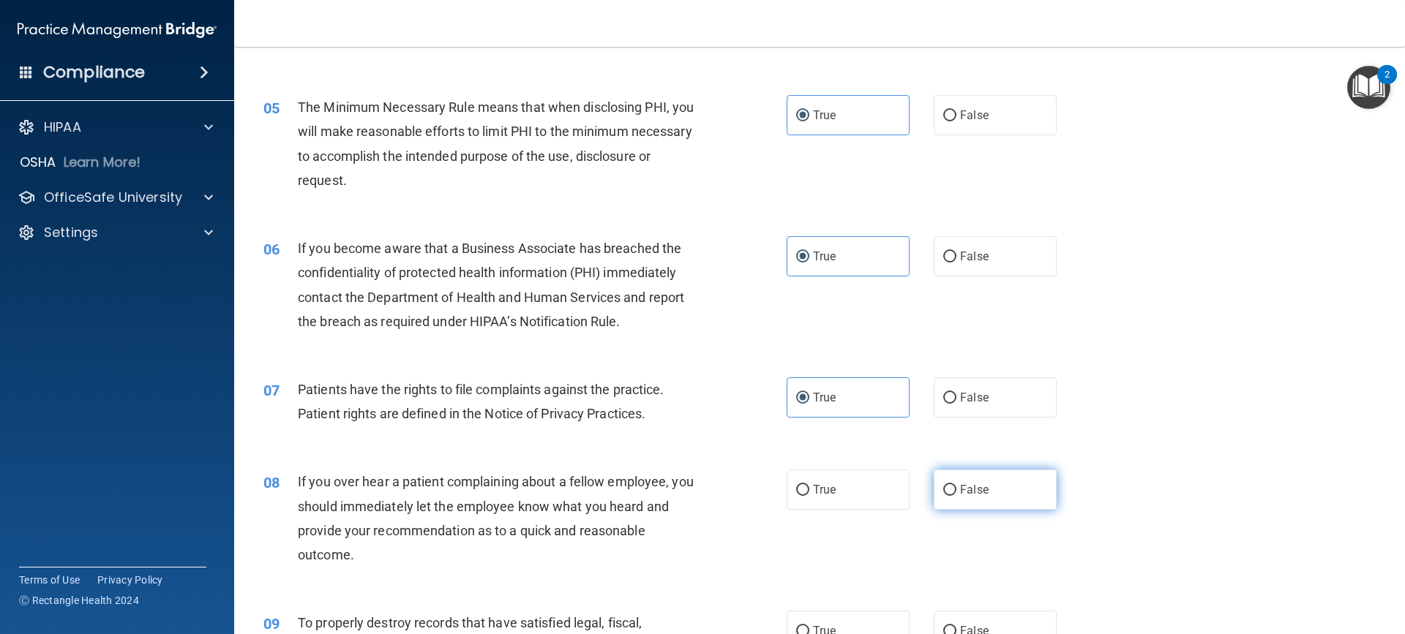
click at [948, 479] on label "False" at bounding box center [995, 490] width 123 height 40
click at [948, 485] on input "False" at bounding box center [949, 490] width 13 height 11
radio input "true"
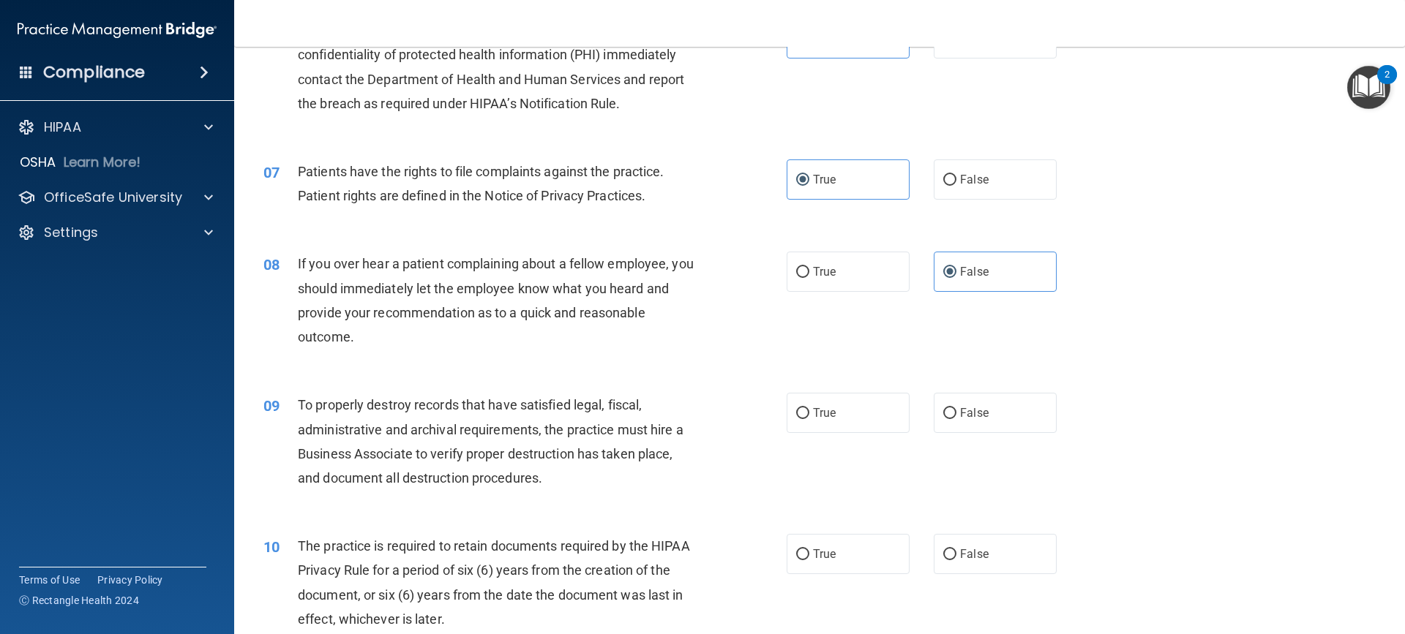
scroll to position [732, 0]
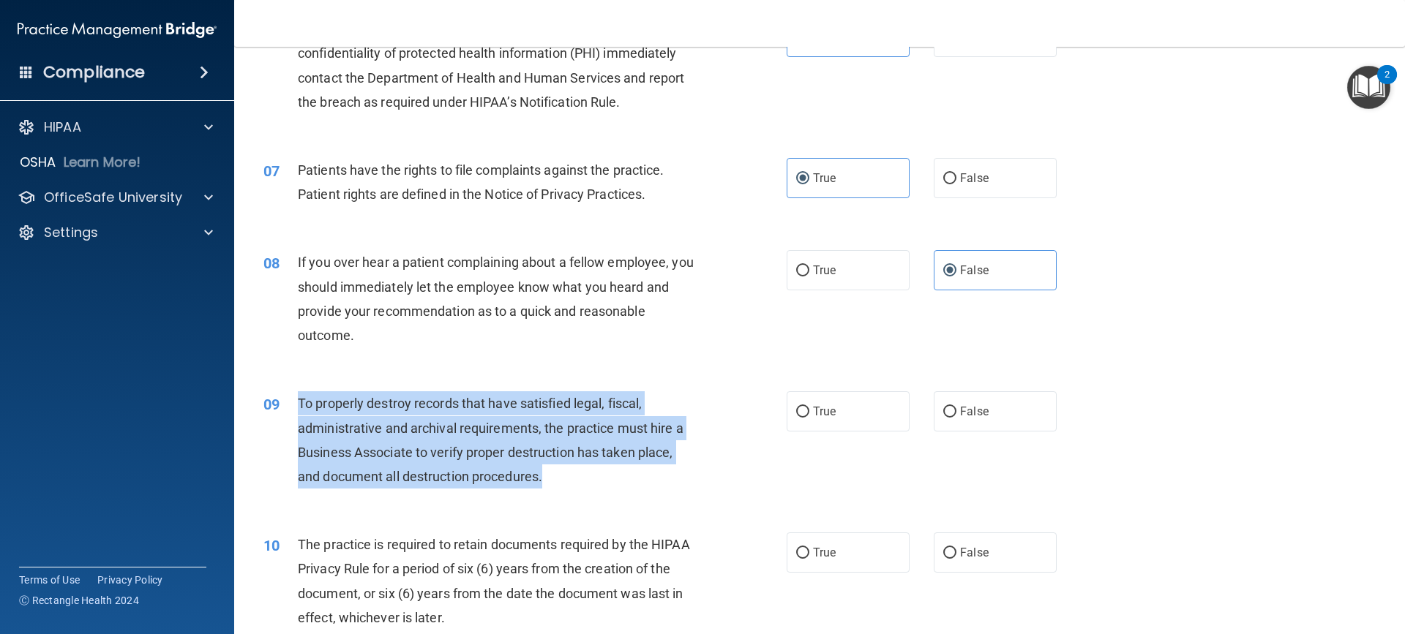
drag, startPoint x: 546, startPoint y: 473, endPoint x: 298, endPoint y: 400, distance: 258.9
click at [298, 400] on div "To properly destroy records that have satisfied legal, fiscal, administrative a…" at bounding box center [502, 440] width 409 height 97
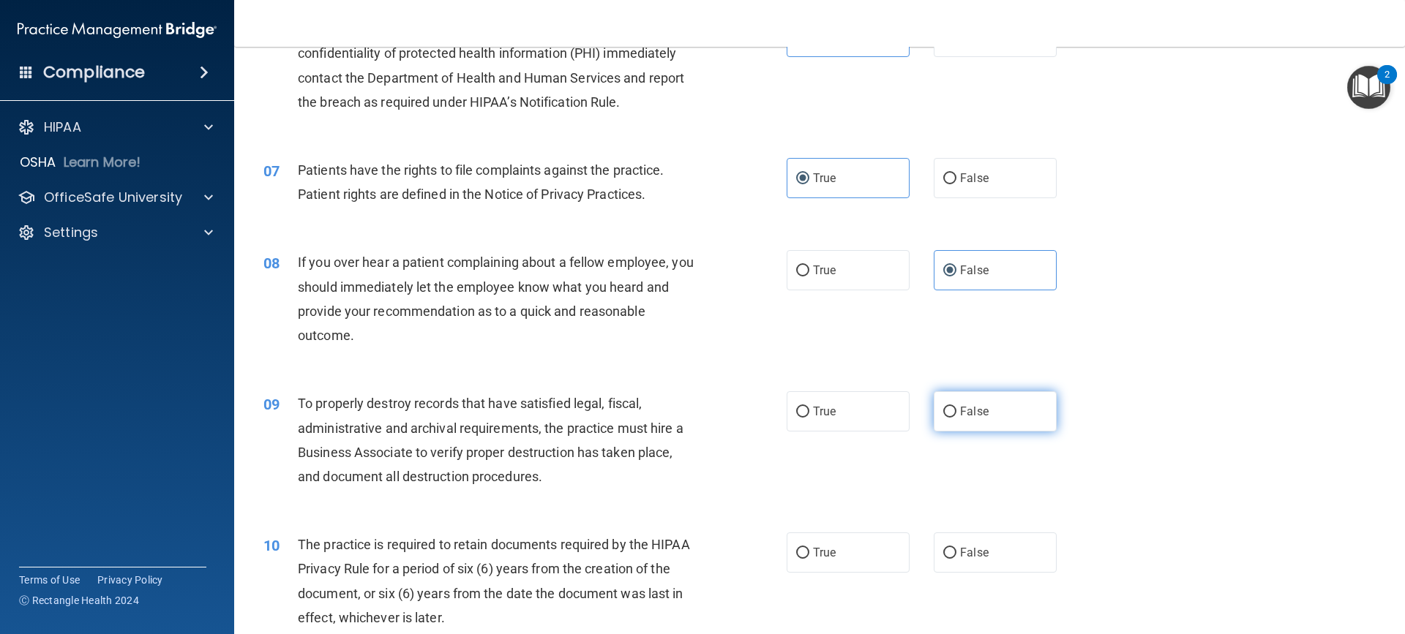
click at [953, 402] on label "False" at bounding box center [995, 412] width 123 height 40
click at [953, 407] on input "False" at bounding box center [949, 412] width 13 height 11
radio input "true"
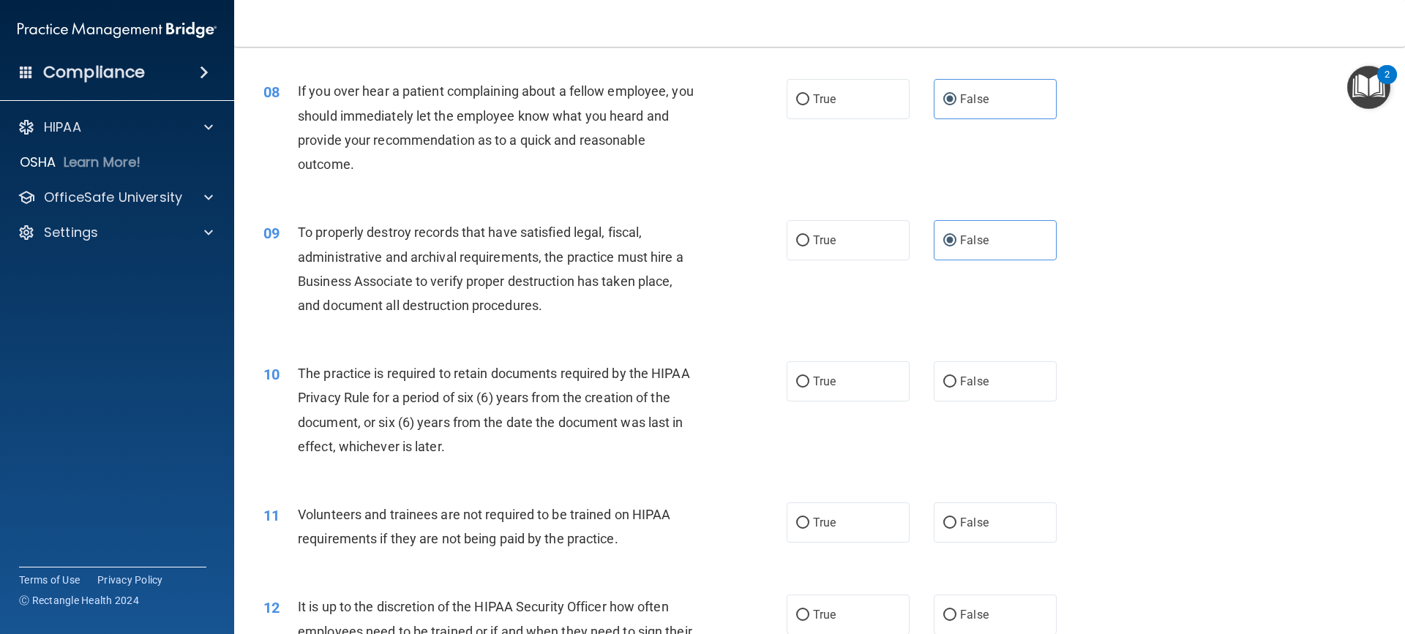
scroll to position [1025, 0]
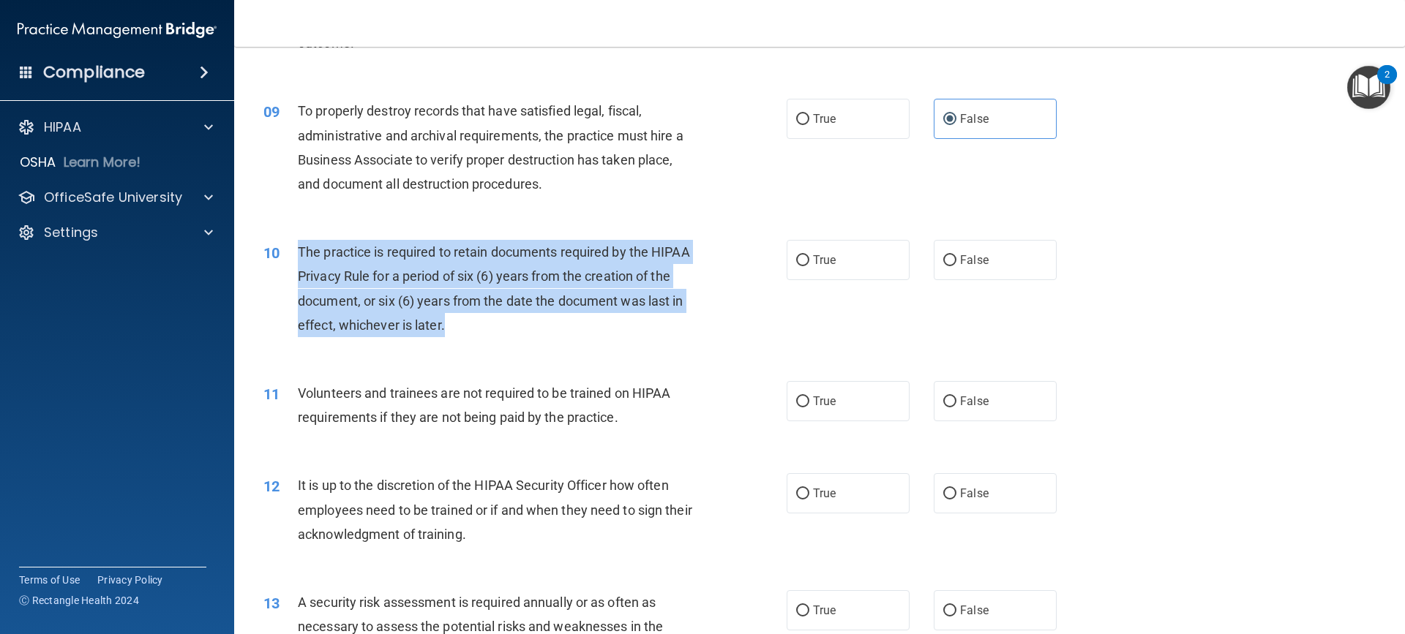
drag, startPoint x: 457, startPoint y: 331, endPoint x: 281, endPoint y: 264, distance: 188.5
click at [281, 264] on div "10 The practice is required to retain documents required by the HIPAA Privacy R…" at bounding box center [524, 292] width 567 height 105
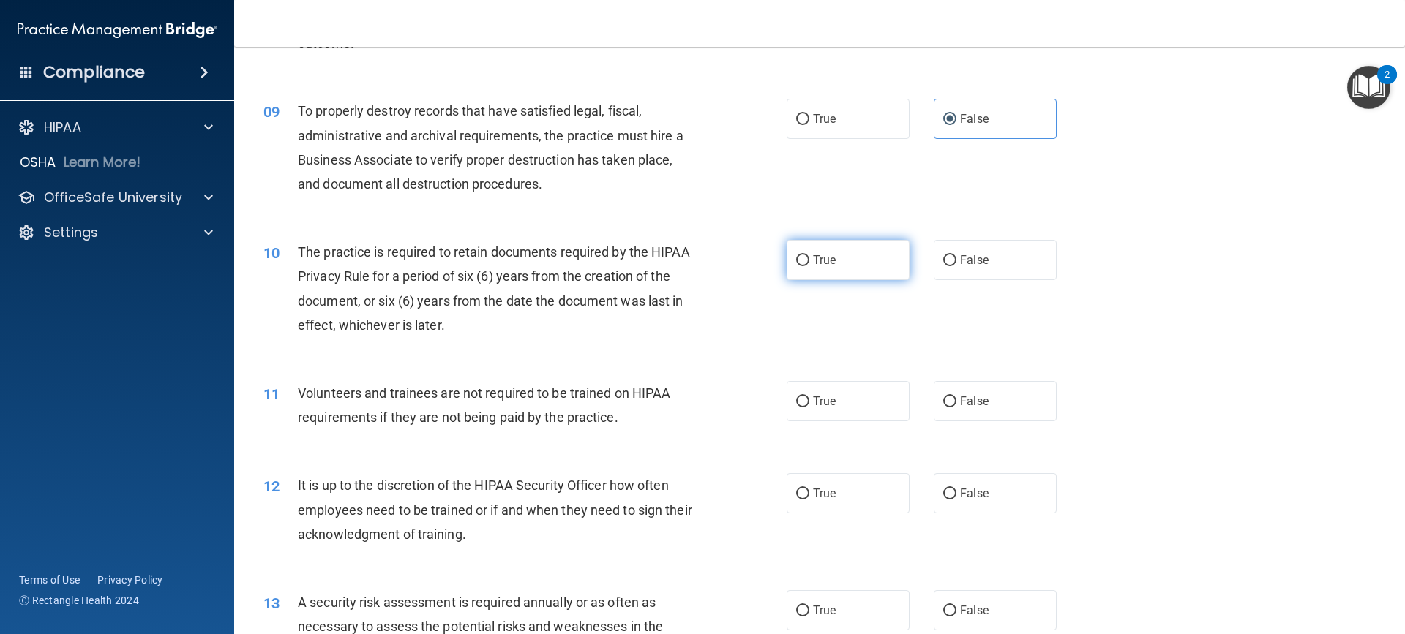
click at [813, 256] on span "True" at bounding box center [824, 260] width 23 height 14
click at [809, 256] on input "True" at bounding box center [802, 260] width 13 height 11
radio input "true"
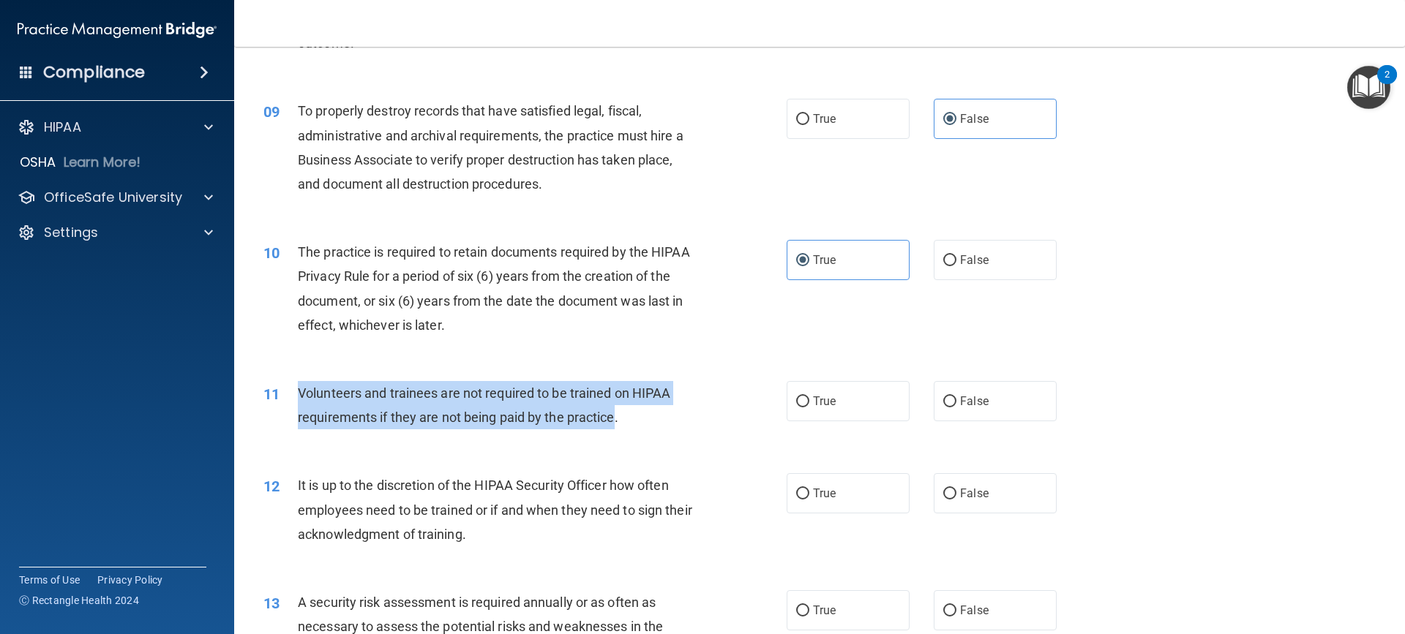
drag, startPoint x: 604, startPoint y: 418, endPoint x: 297, endPoint y: 394, distance: 307.6
click at [298, 394] on span "Volunteers and trainees are not required to be trained on HIPAA requirements if…" at bounding box center [484, 406] width 372 height 40
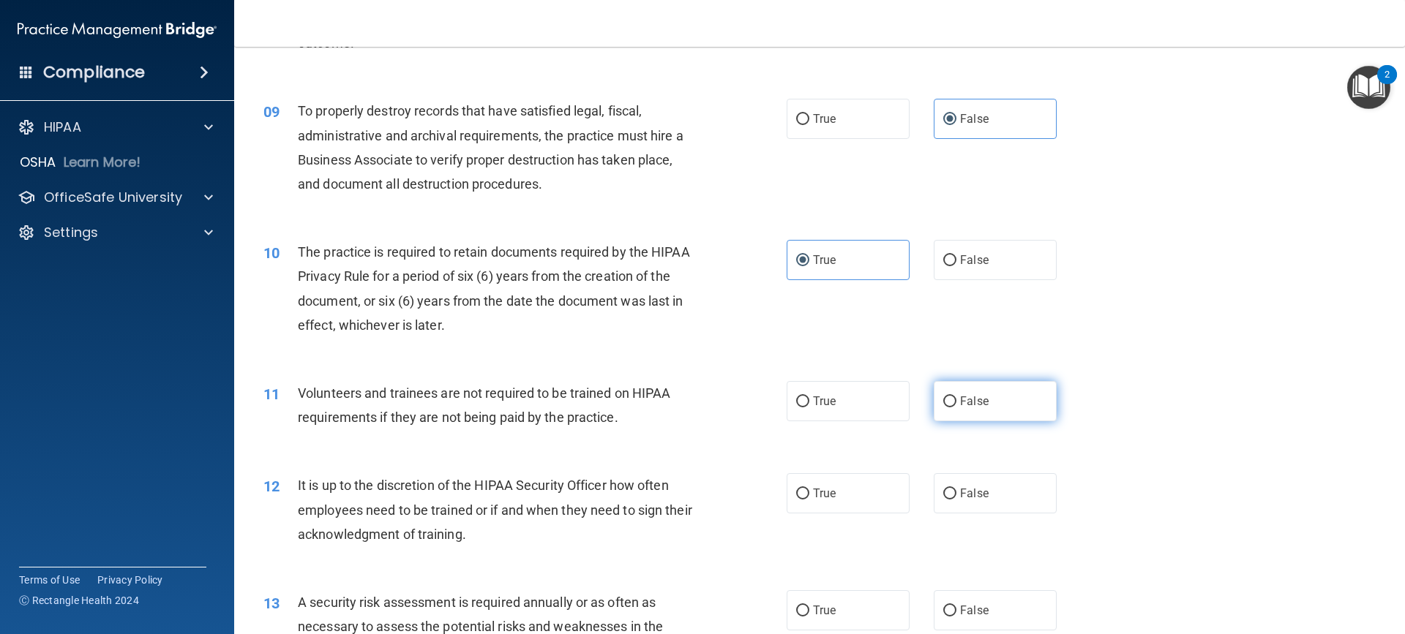
click at [985, 409] on label "False" at bounding box center [995, 401] width 123 height 40
click at [956, 408] on input "False" at bounding box center [949, 402] width 13 height 11
radio input "true"
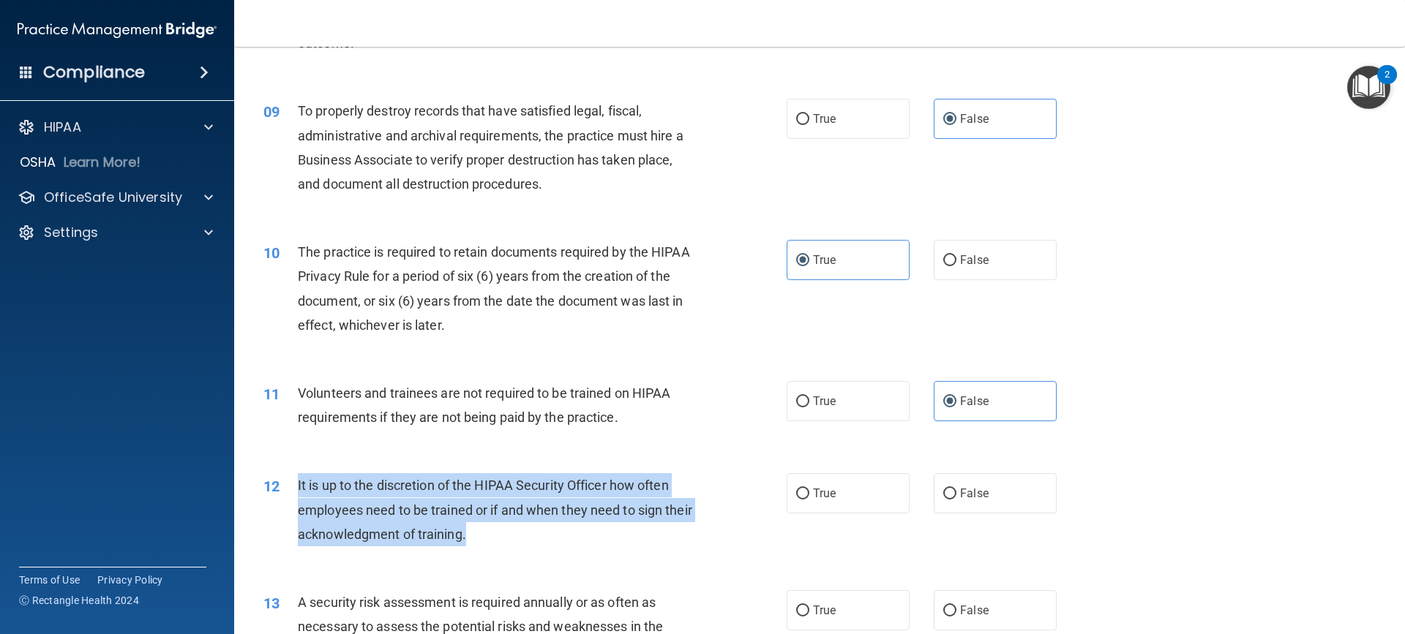
drag, startPoint x: 499, startPoint y: 538, endPoint x: 284, endPoint y: 485, distance: 221.5
click at [284, 485] on div "12 It is up to the discretion of the HIPAA Security Officer how often employees…" at bounding box center [524, 513] width 567 height 80
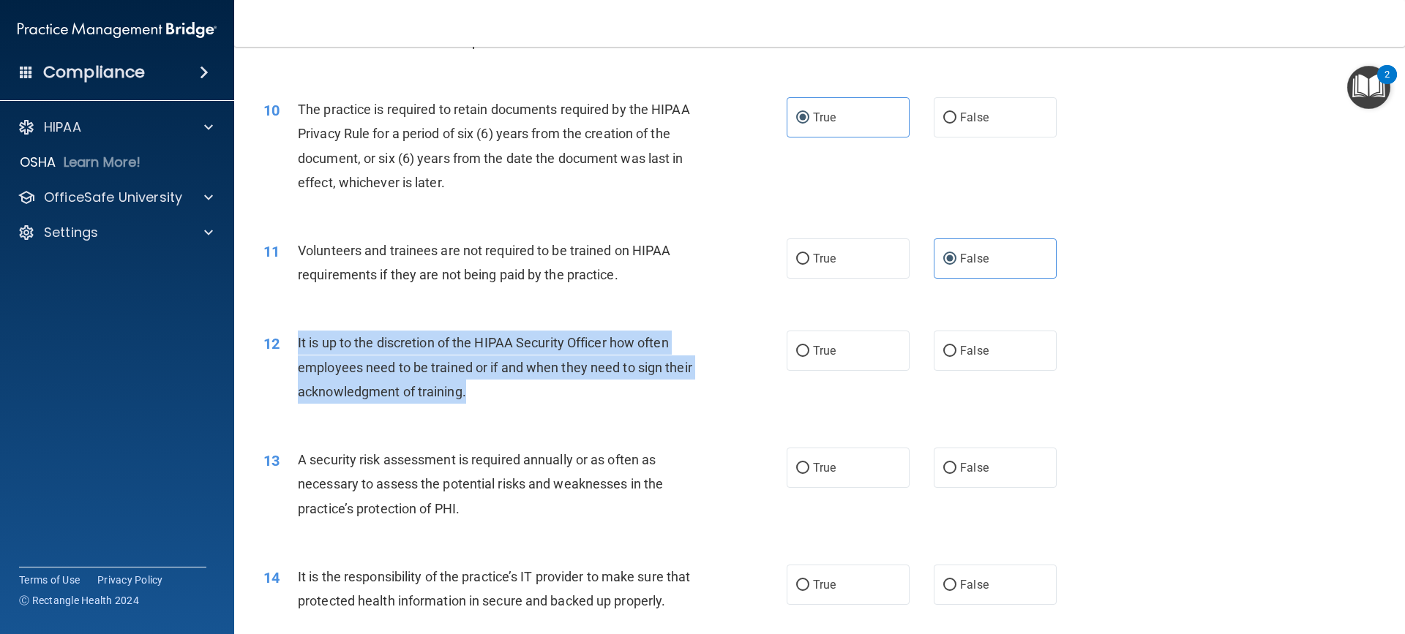
scroll to position [1171, 0]
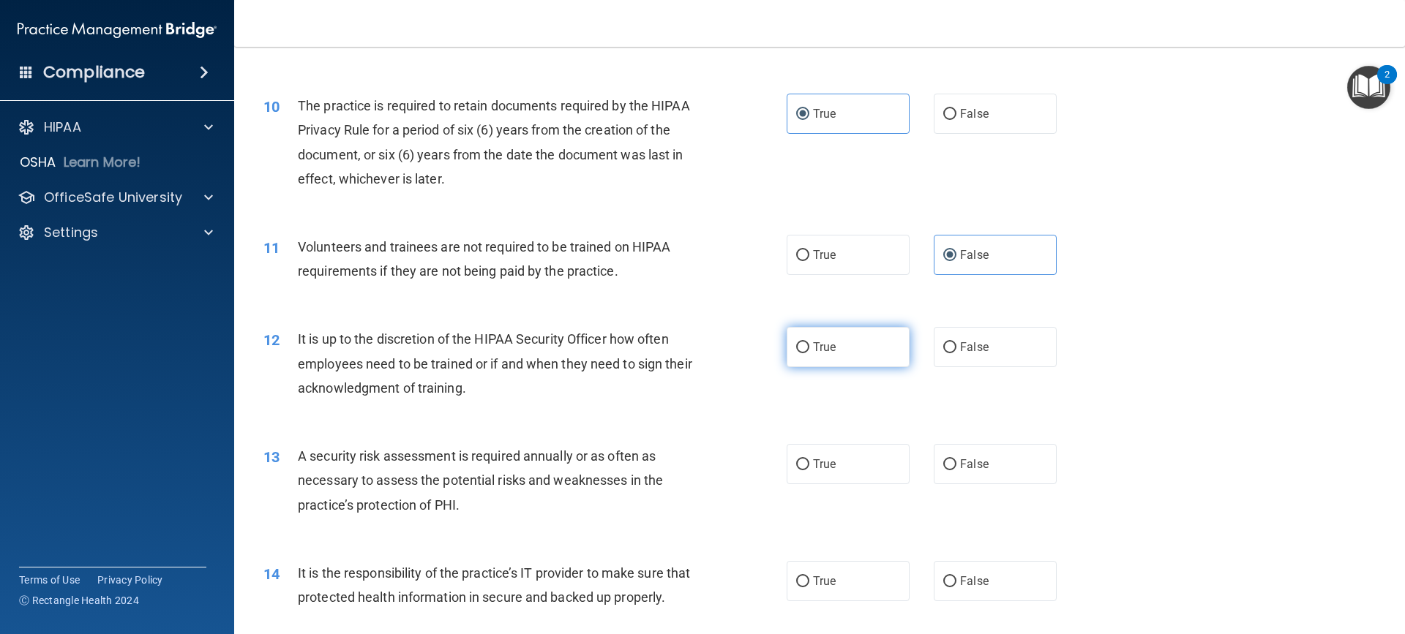
click at [868, 335] on label "True" at bounding box center [848, 347] width 123 height 40
click at [809, 342] on input "True" at bounding box center [802, 347] width 13 height 11
radio input "true"
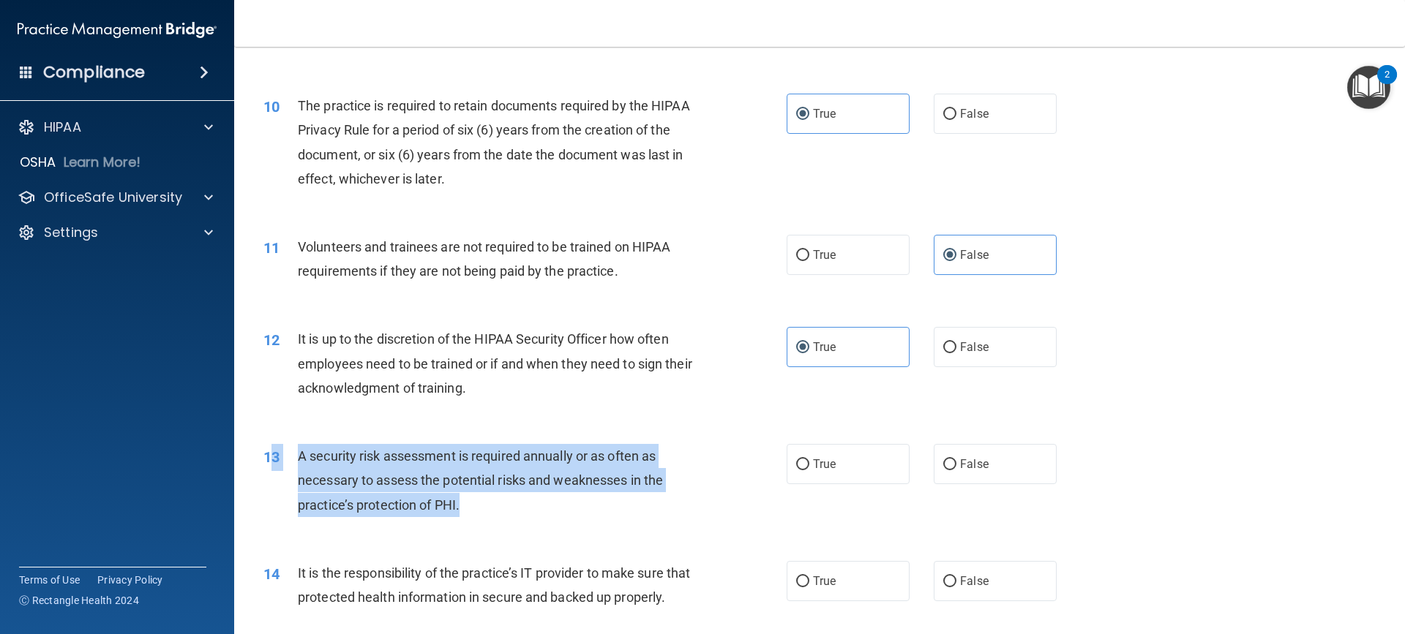
drag, startPoint x: 466, startPoint y: 505, endPoint x: 274, endPoint y: 457, distance: 197.7
click at [274, 457] on div "13 A security risk assessment is required annually or as often as necessary to …" at bounding box center [524, 484] width 567 height 80
click at [417, 472] on span "A security risk assessment is required annually or as often as necessary to ass…" at bounding box center [480, 481] width 365 height 64
drag, startPoint x: 438, startPoint y: 498, endPoint x: 299, endPoint y: 453, distance: 146.3
click at [299, 453] on div "A security risk assessment is required annually or as often as necessary to ass…" at bounding box center [502, 480] width 409 height 73
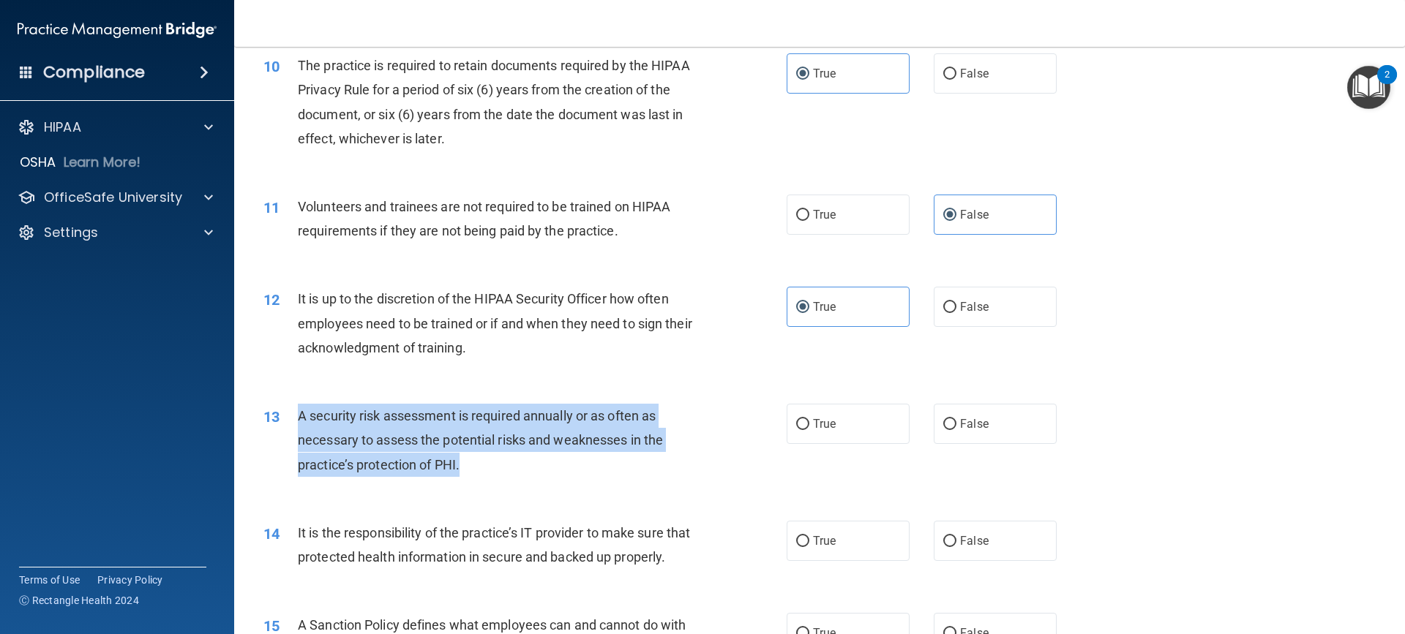
scroll to position [1244, 0]
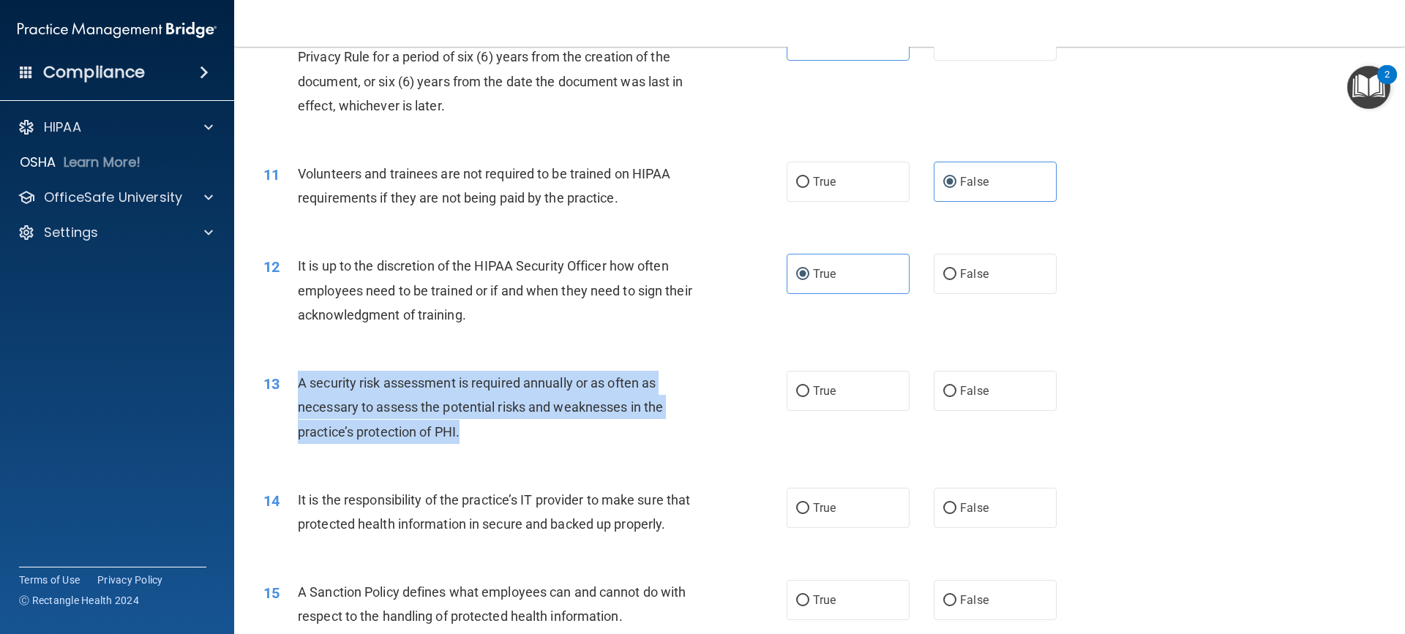
click at [535, 446] on div "13 A security risk assessment is required annually or as often as necessary to …" at bounding box center [524, 411] width 567 height 80
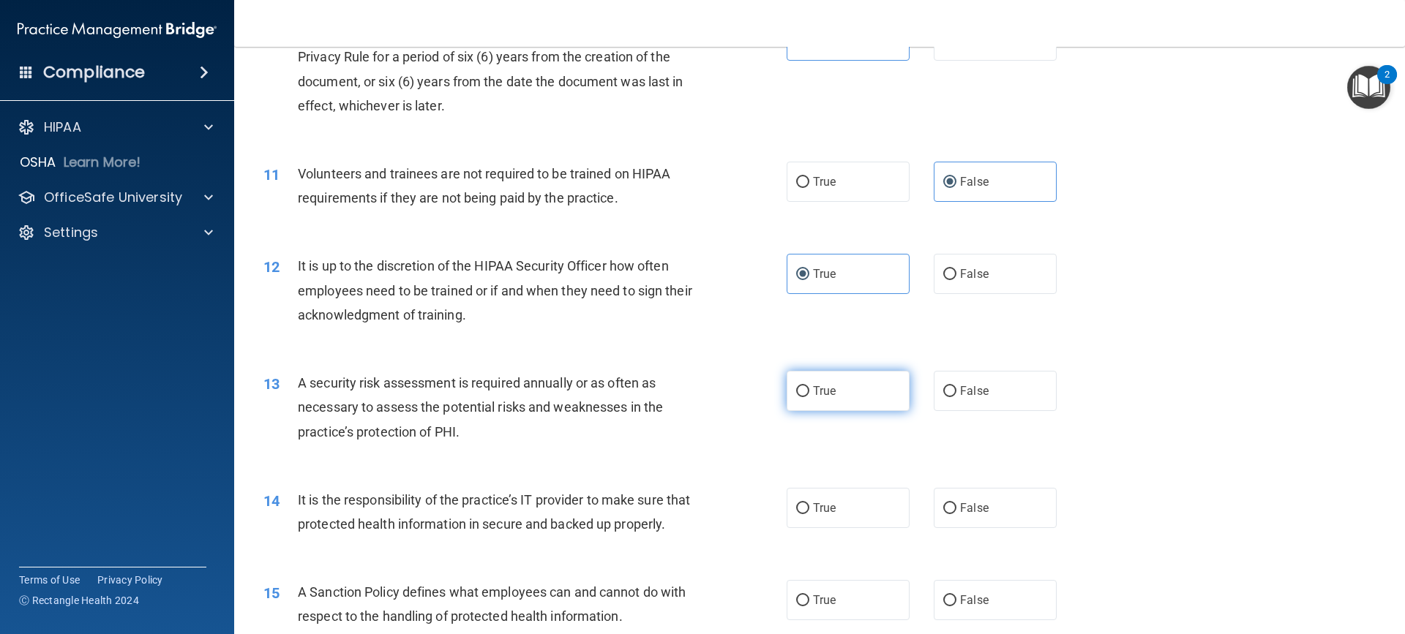
click at [850, 400] on label "True" at bounding box center [848, 391] width 123 height 40
click at [809, 397] on input "True" at bounding box center [802, 391] width 13 height 11
radio input "true"
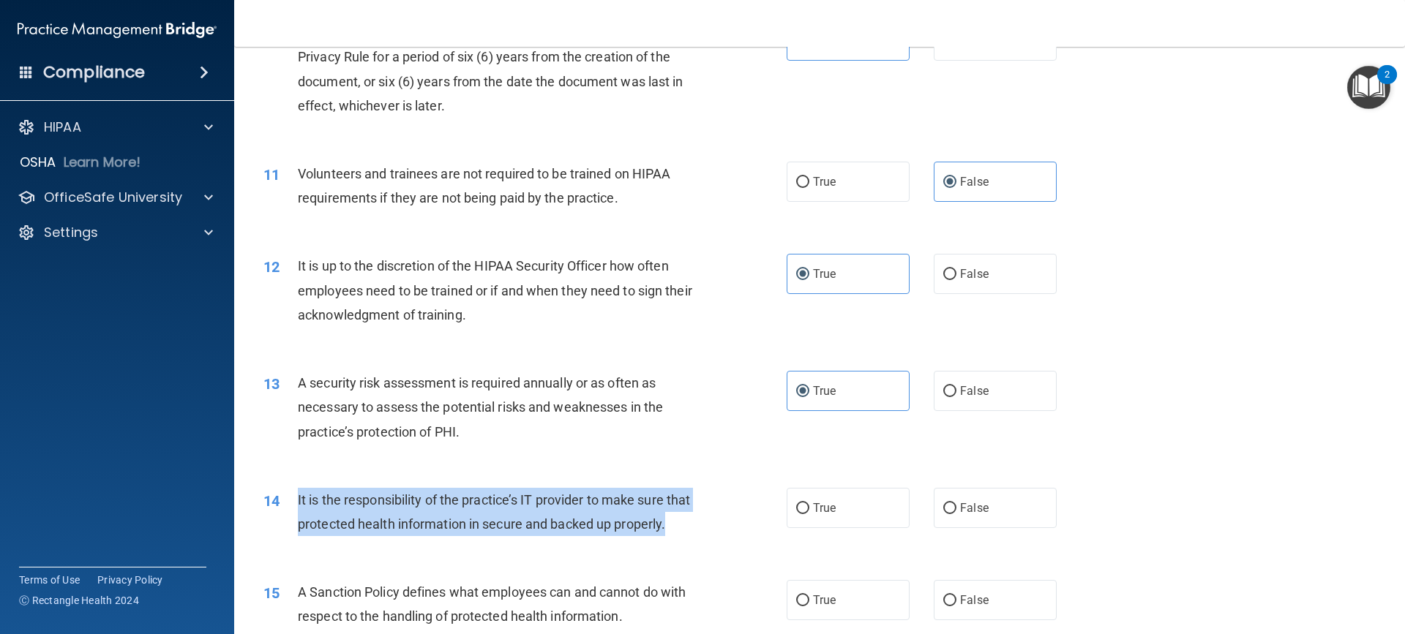
drag, startPoint x: 280, startPoint y: 542, endPoint x: 291, endPoint y: 498, distance: 44.6
click at [291, 498] on div "14 It is the responsibility of the practice’s IT provider to make sure that pro…" at bounding box center [524, 516] width 567 height 56
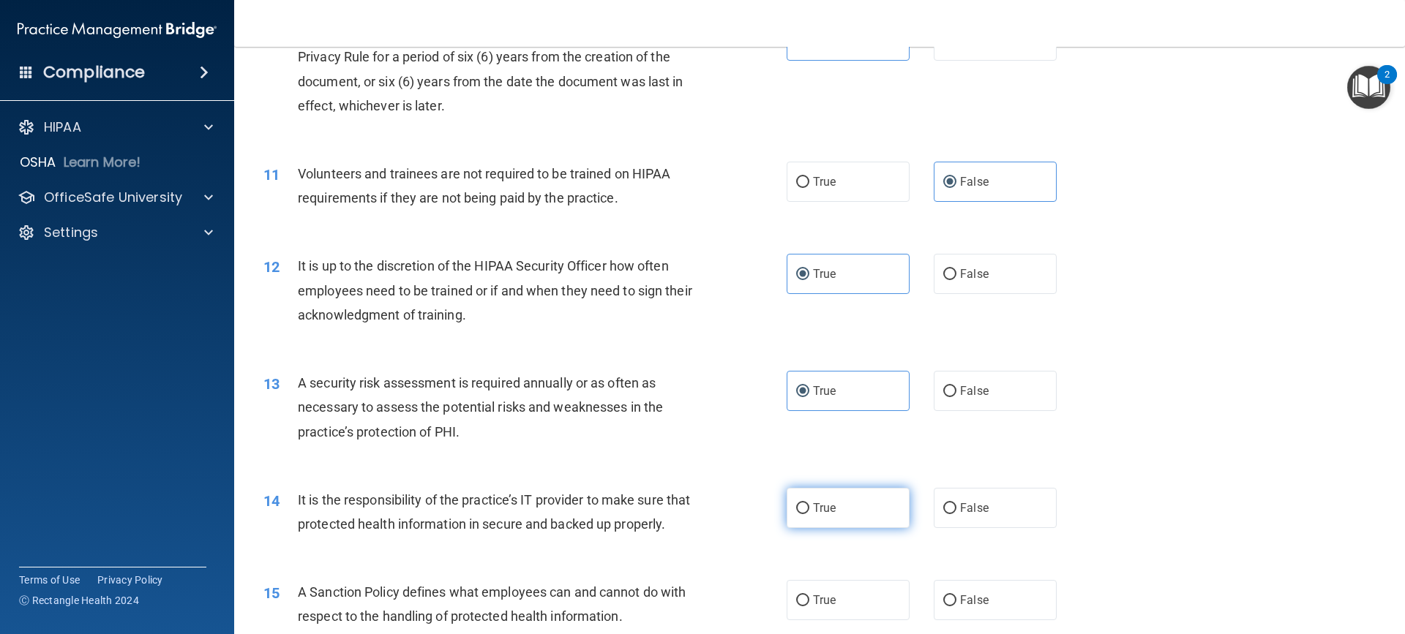
click at [807, 516] on label "True" at bounding box center [848, 508] width 123 height 40
click at [807, 514] on input "True" at bounding box center [802, 508] width 13 height 11
radio input "true"
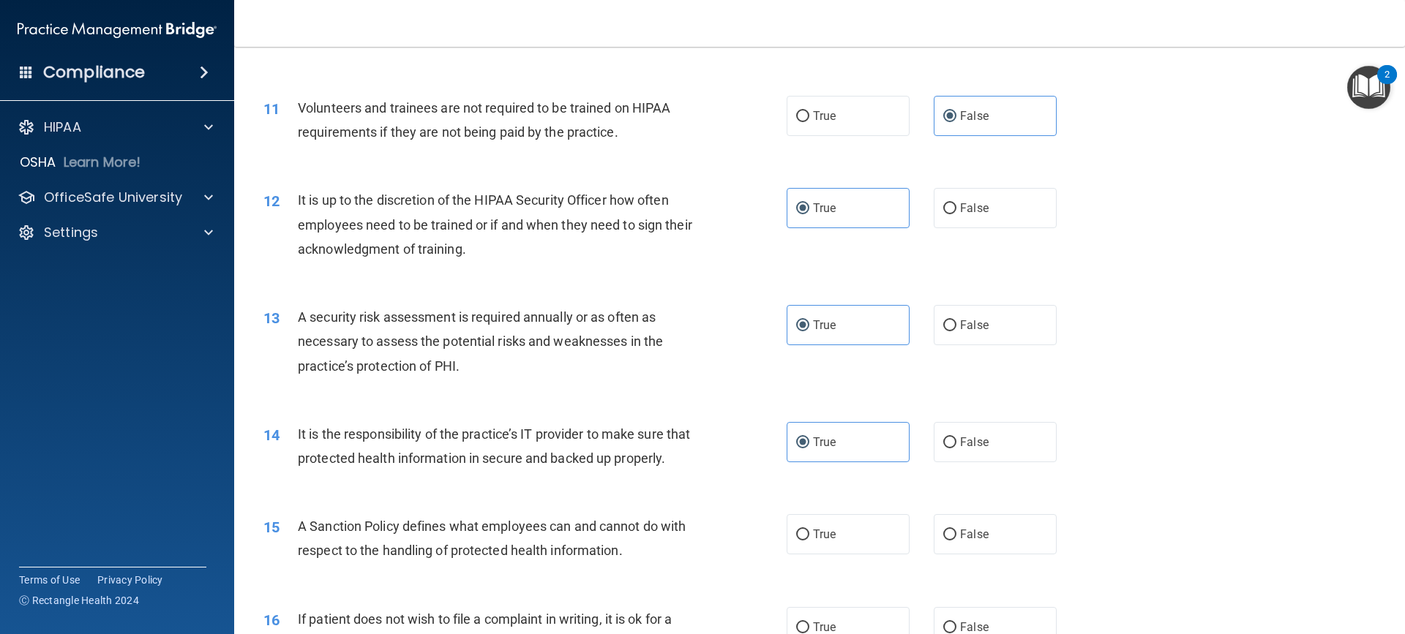
scroll to position [1464, 0]
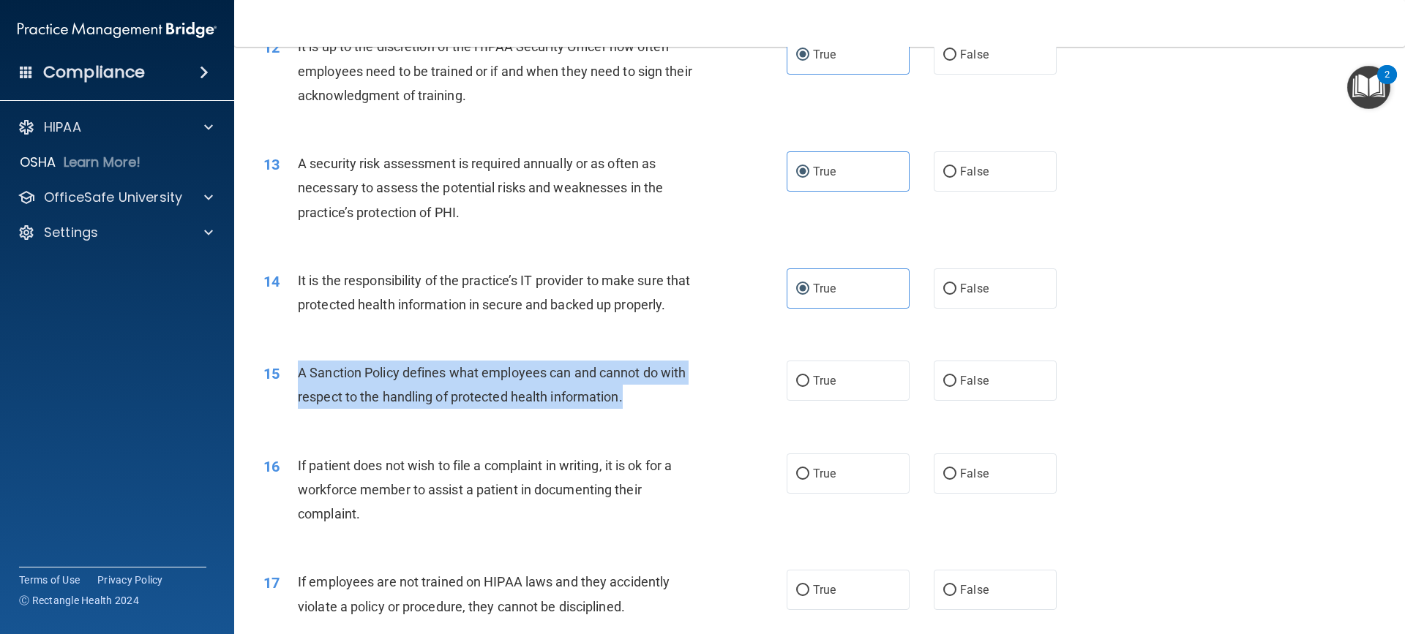
drag, startPoint x: 545, startPoint y: 430, endPoint x: 291, endPoint y: 395, distance: 256.4
click at [291, 395] on div "15 A Sanction Policy defines what employees can and cannot do with respect to t…" at bounding box center [524, 389] width 567 height 56
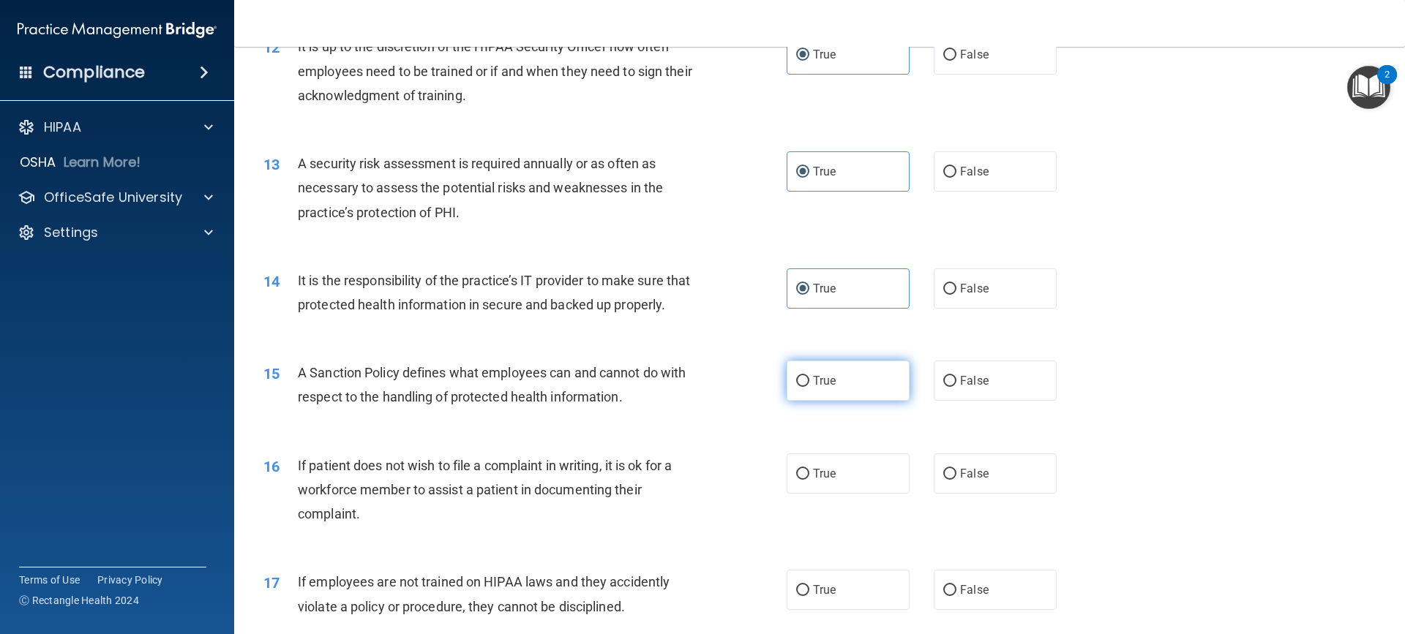
click at [847, 389] on label "True" at bounding box center [848, 381] width 123 height 40
click at [809, 387] on input "True" at bounding box center [802, 381] width 13 height 11
radio input "true"
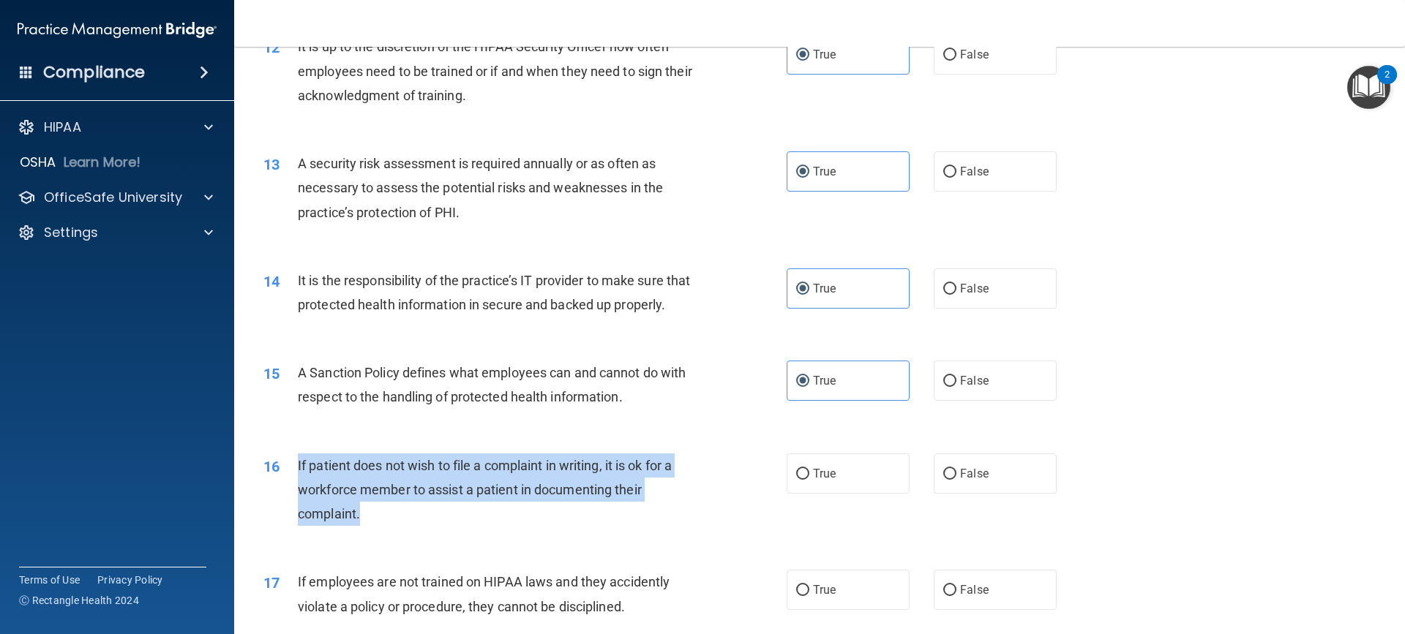
drag, startPoint x: 288, startPoint y: 529, endPoint x: 285, endPoint y: 503, distance: 25.7
click at [285, 503] on div "16 If patient does not wish to file a complaint in writing, it is ok for a work…" at bounding box center [524, 494] width 567 height 80
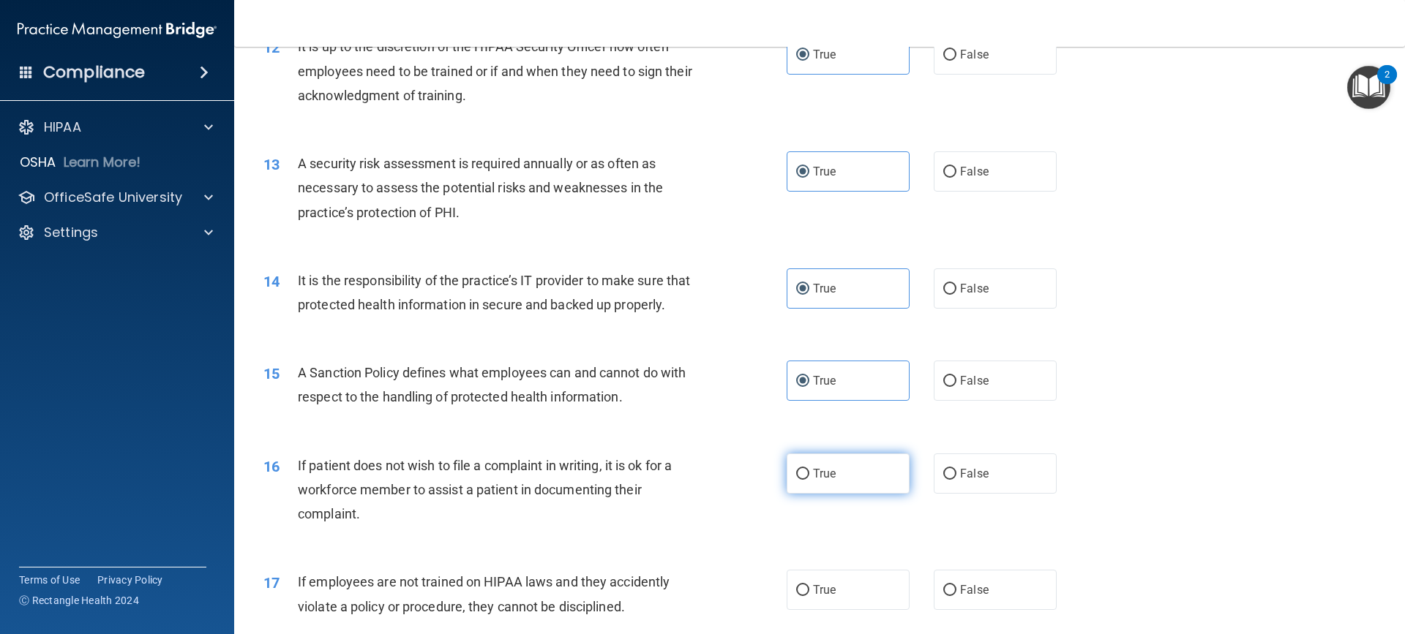
click at [842, 494] on label "True" at bounding box center [848, 474] width 123 height 40
click at [809, 480] on input "True" at bounding box center [802, 474] width 13 height 11
radio input "true"
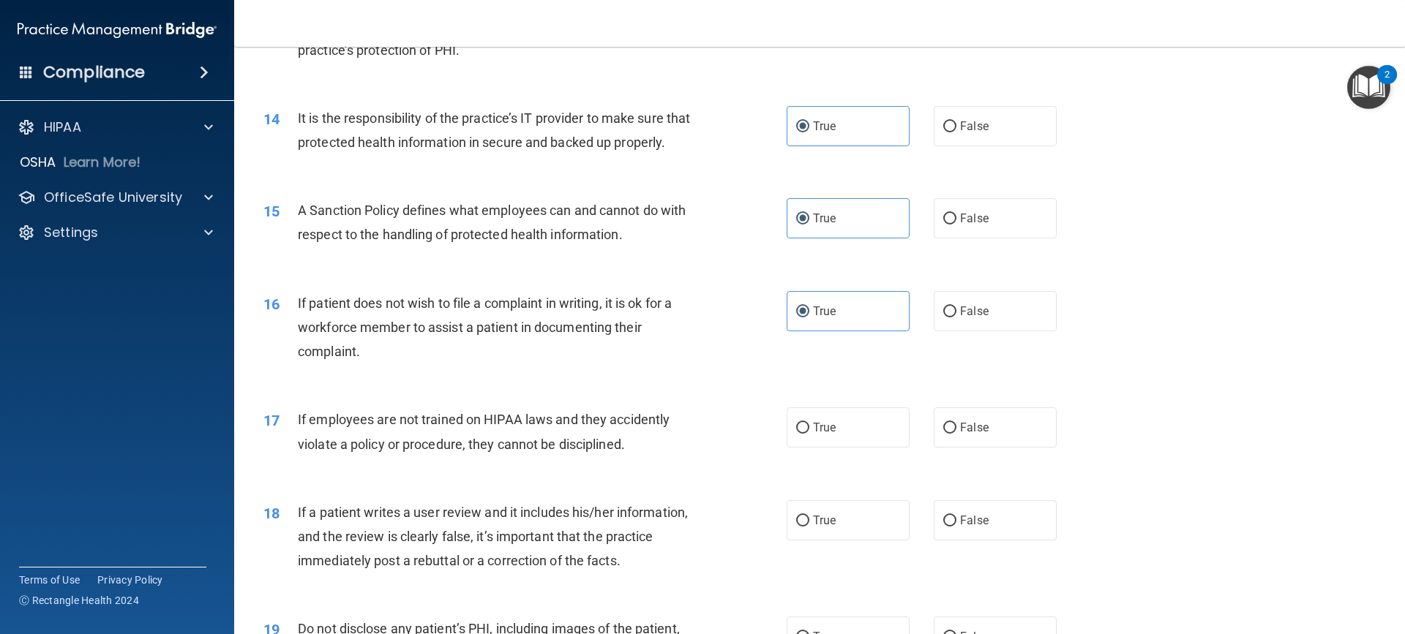
scroll to position [1683, 0]
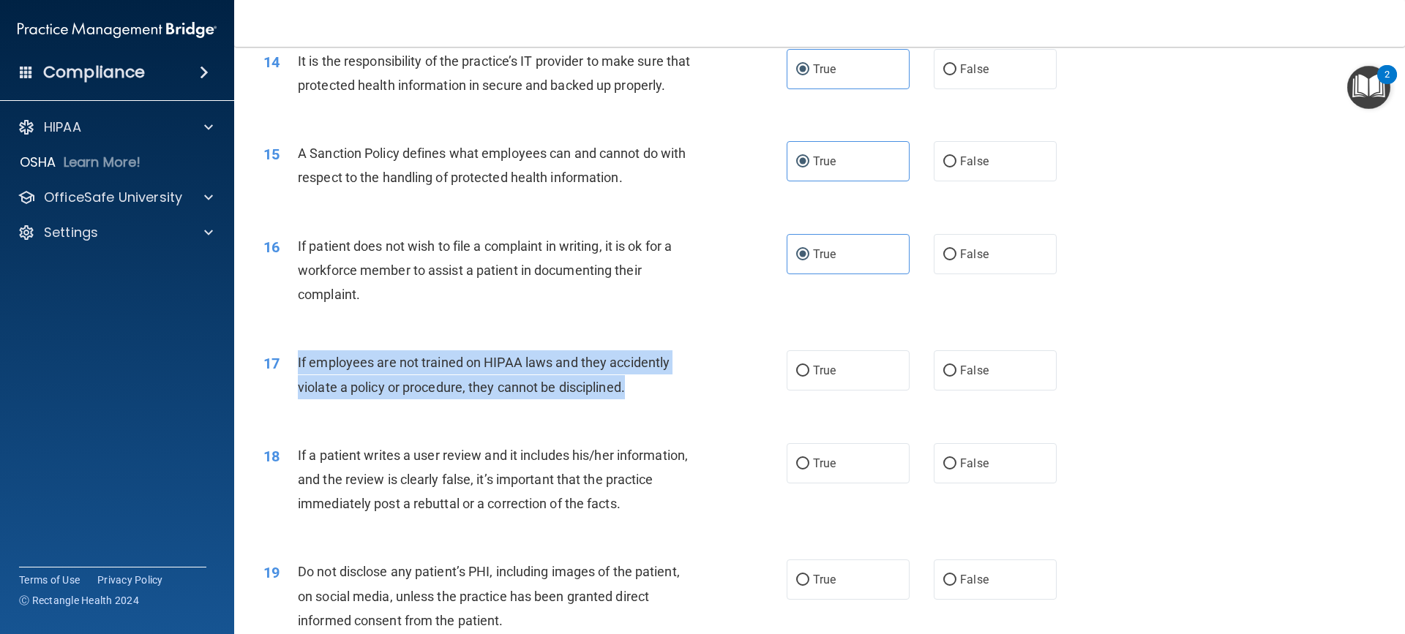
drag, startPoint x: 632, startPoint y: 413, endPoint x: 297, endPoint y: 382, distance: 336.6
click at [298, 382] on div "If employees are not trained on HIPAA laws and they accidently violate a policy…" at bounding box center [502, 375] width 409 height 48
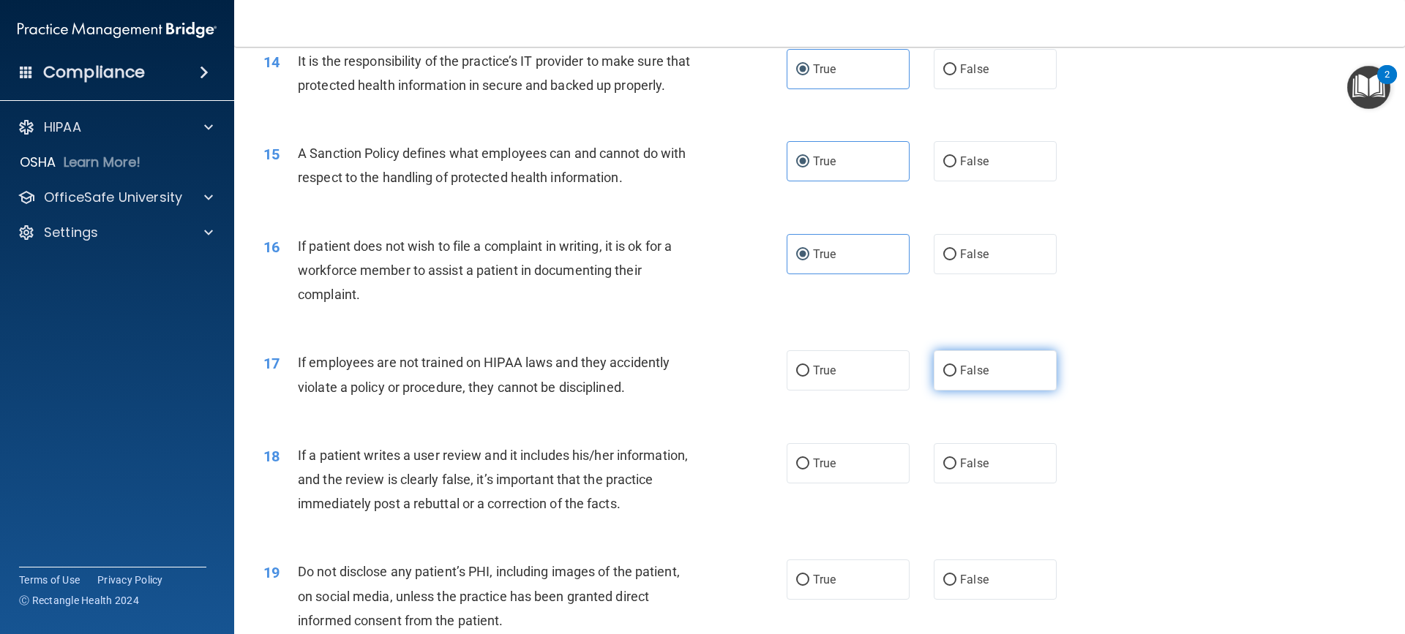
click at [951, 391] on label "False" at bounding box center [995, 371] width 123 height 40
click at [951, 377] on input "False" at bounding box center [949, 371] width 13 height 11
radio input "true"
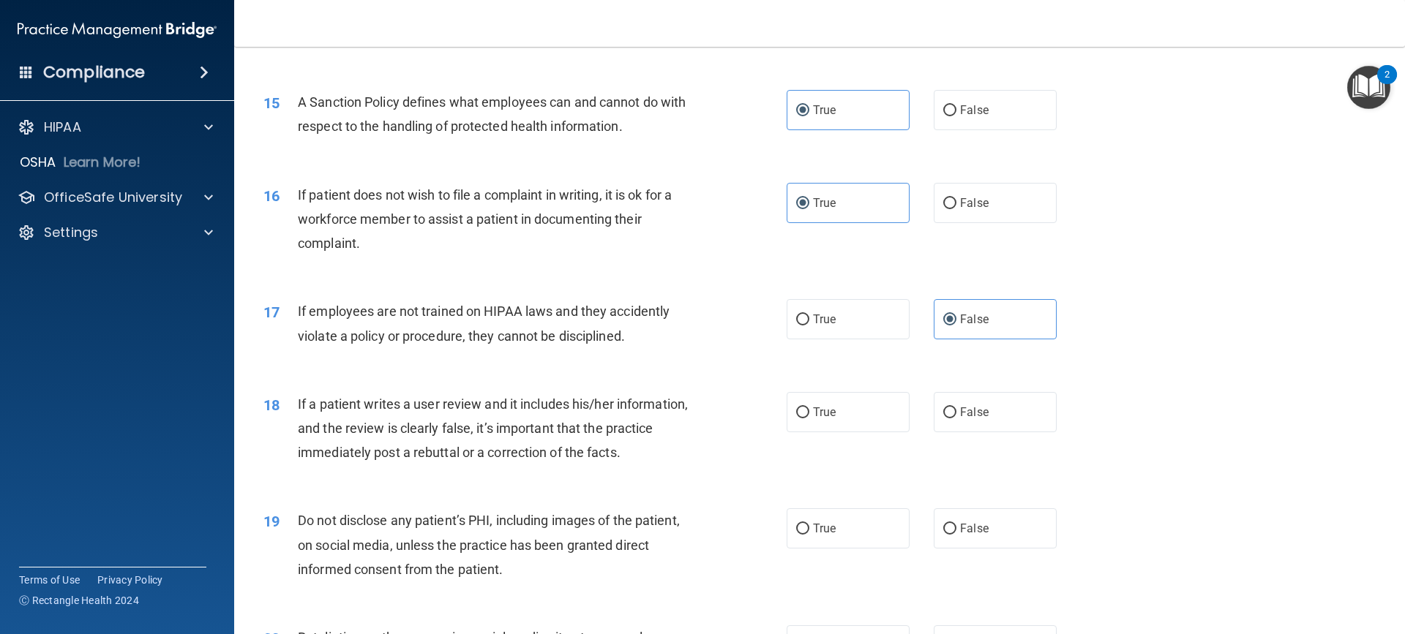
scroll to position [1830, 0]
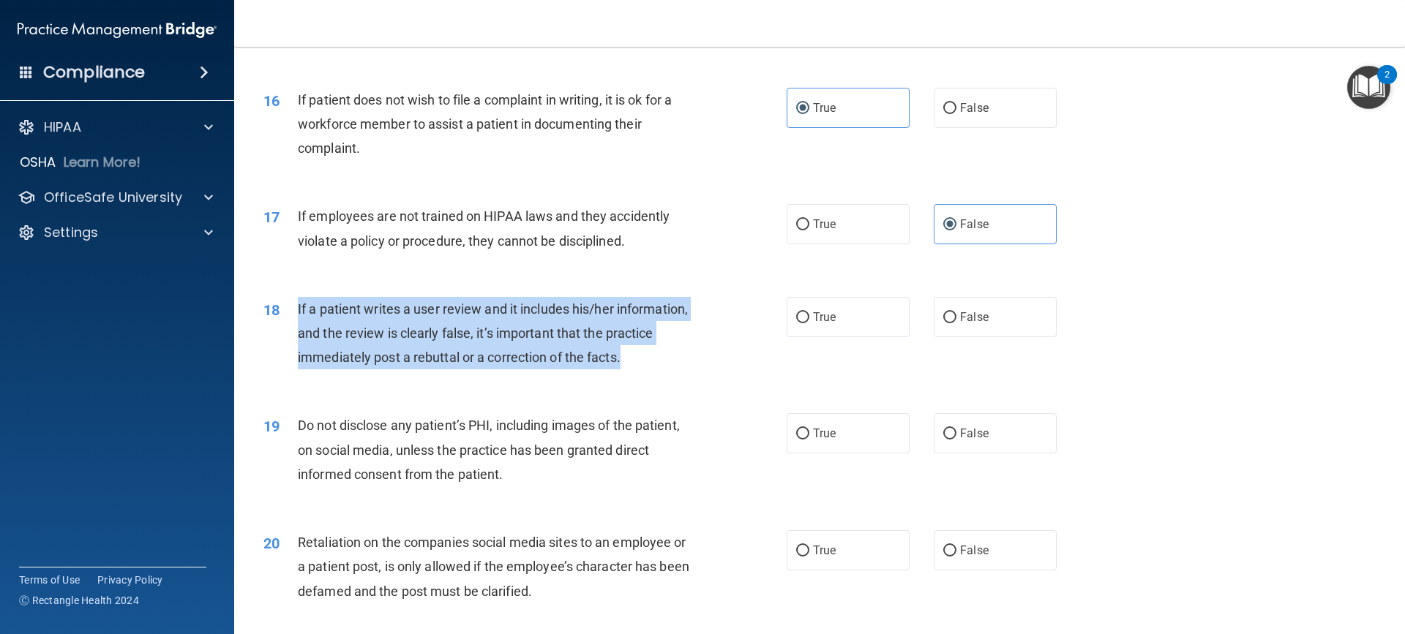
drag, startPoint x: 638, startPoint y: 382, endPoint x: 293, endPoint y: 336, distance: 347.8
click at [293, 336] on div "18 If a patient writes a user review and it includes his/her information, and t…" at bounding box center [524, 337] width 567 height 80
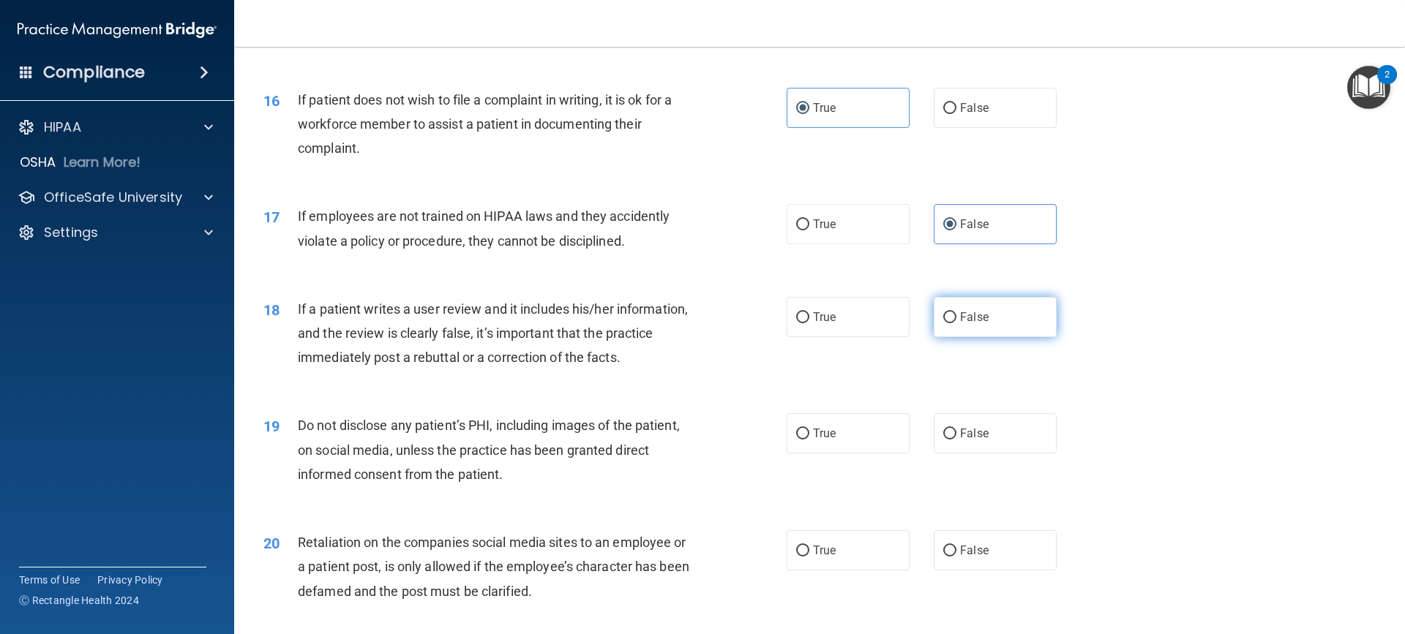
click at [1027, 337] on label "False" at bounding box center [995, 317] width 123 height 40
click at [956, 323] on input "False" at bounding box center [949, 317] width 13 height 11
radio input "true"
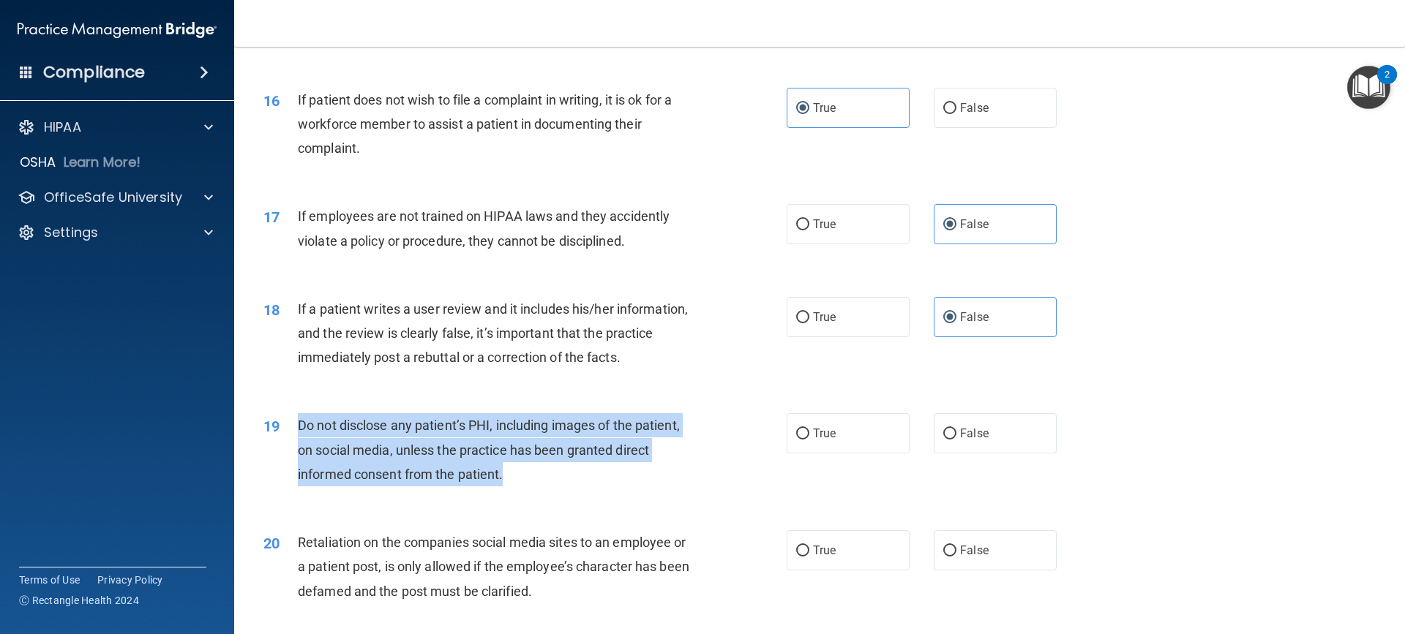
drag, startPoint x: 472, startPoint y: 490, endPoint x: 299, endPoint y: 455, distance: 177.0
click at [299, 455] on div "Do not disclose any patient’s PHI, including images of the patient, on social m…" at bounding box center [502, 449] width 409 height 73
click at [675, 487] on div "Do not disclose any patient’s PHI, including images of the patient, on social m…" at bounding box center [502, 449] width 409 height 73
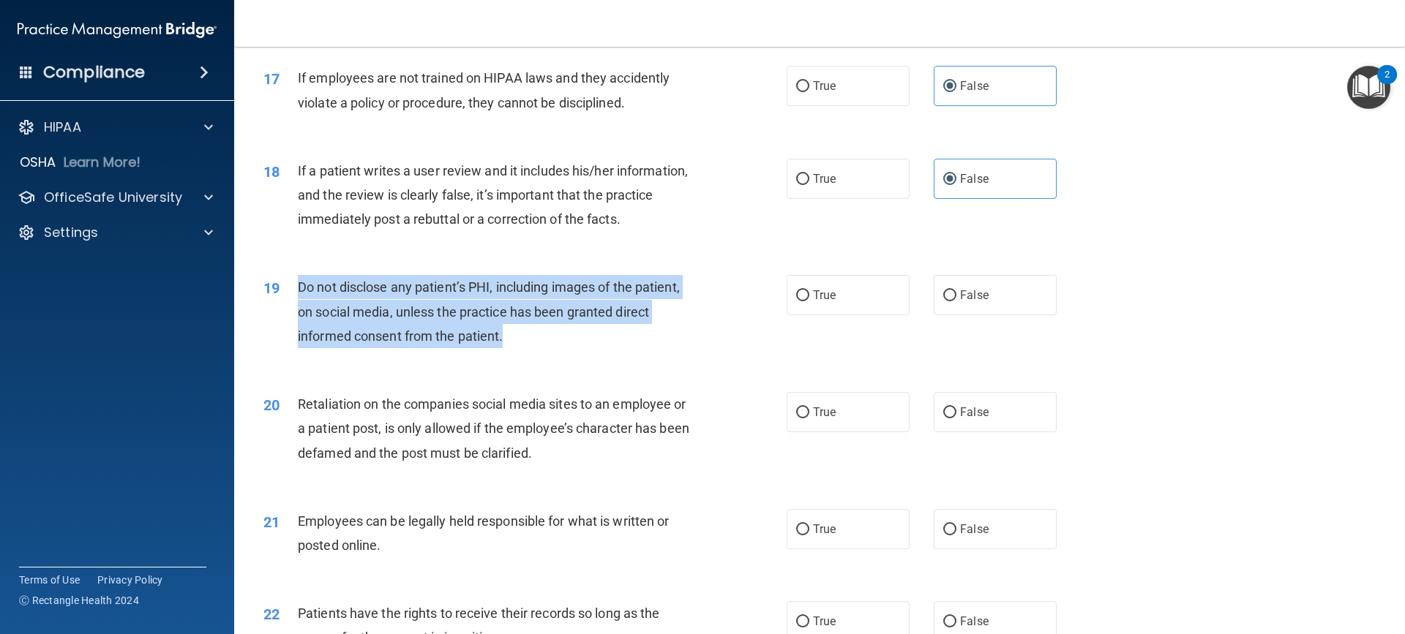
scroll to position [1976, 0]
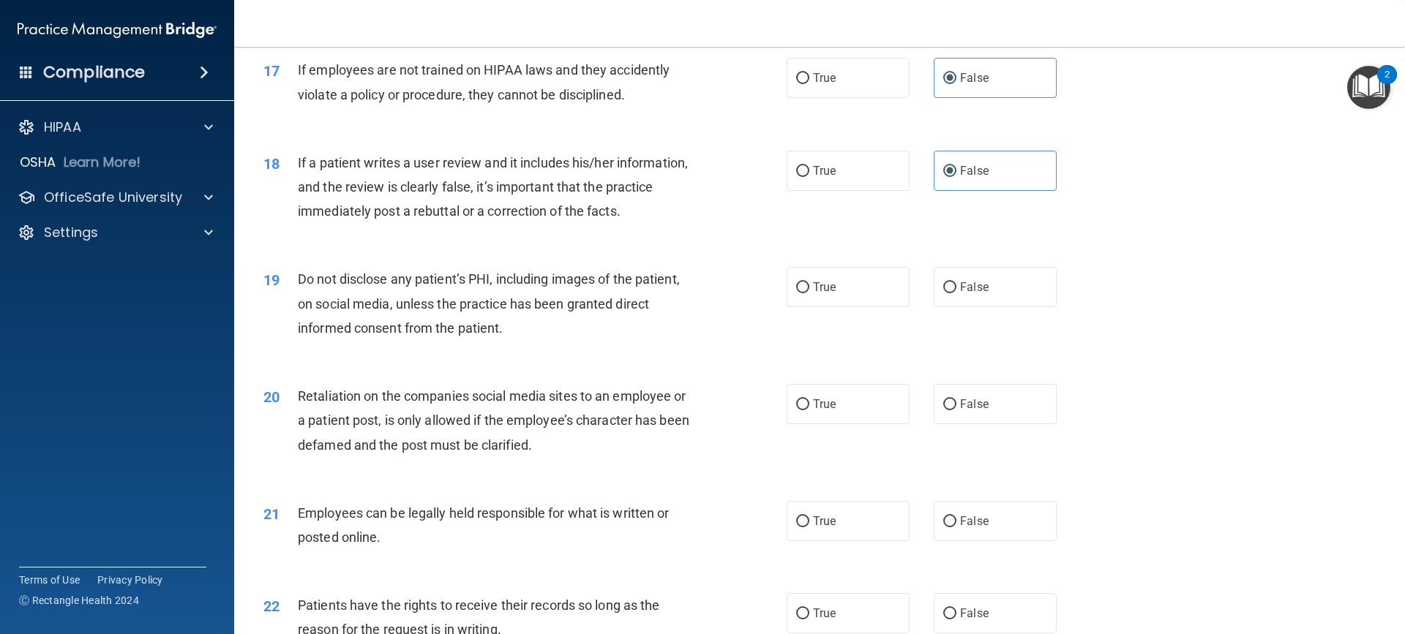
click at [598, 465] on div "20 Retaliation on the companies social media sites to an employee or a patient …" at bounding box center [524, 424] width 567 height 80
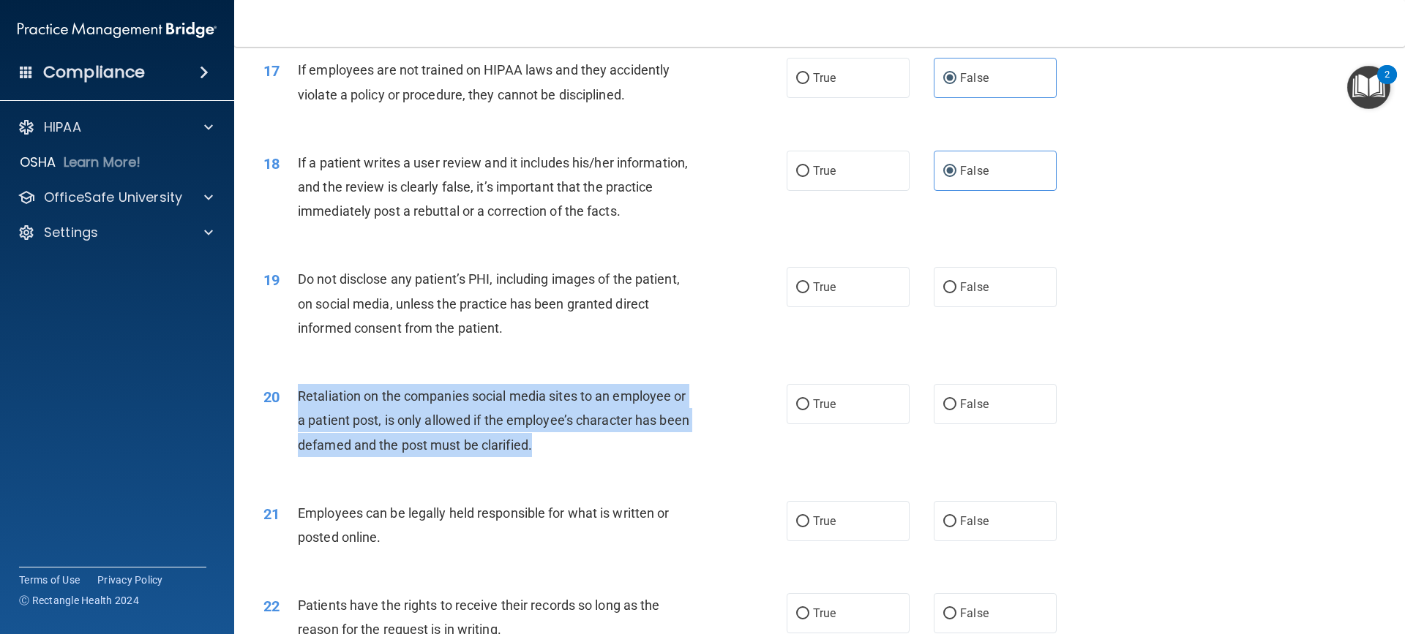
drag, startPoint x: 538, startPoint y: 471, endPoint x: 299, endPoint y: 427, distance: 242.6
click at [299, 427] on div "Retaliation on the companies social media sites to an employee or a patient pos…" at bounding box center [502, 420] width 409 height 73
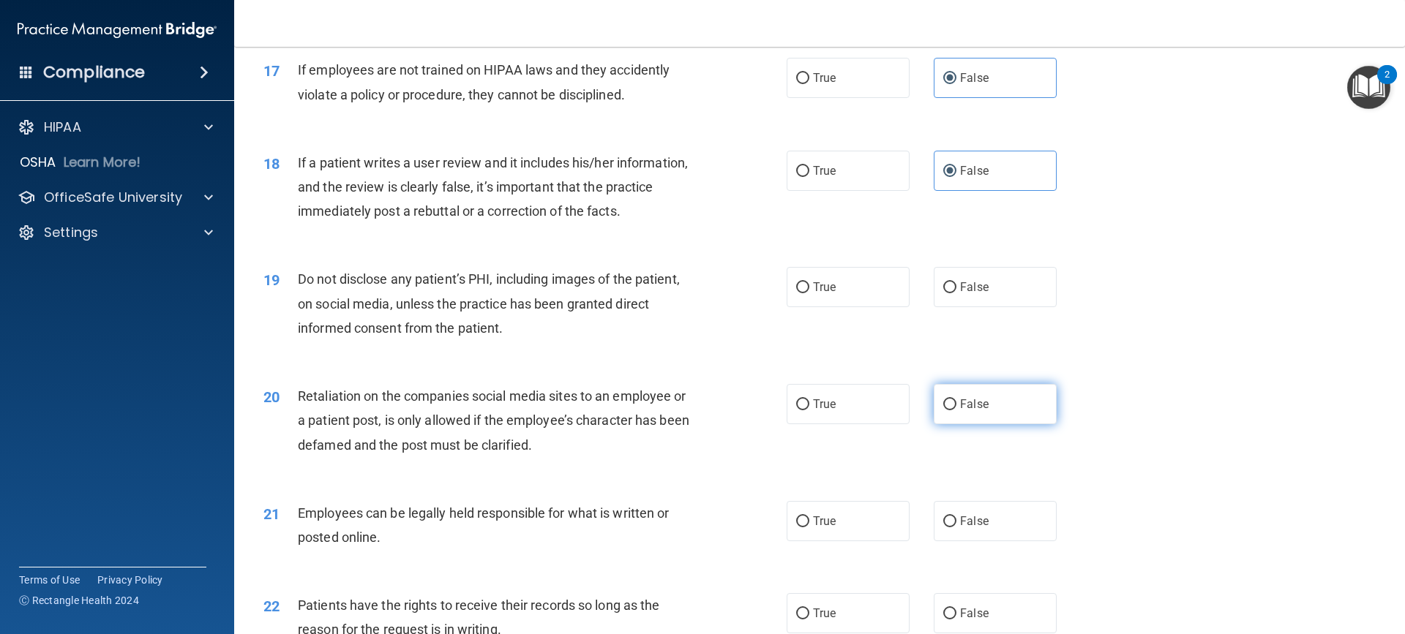
click at [1011, 424] on label "False" at bounding box center [995, 404] width 123 height 40
click at [956, 411] on input "False" at bounding box center [949, 405] width 13 height 11
radio input "true"
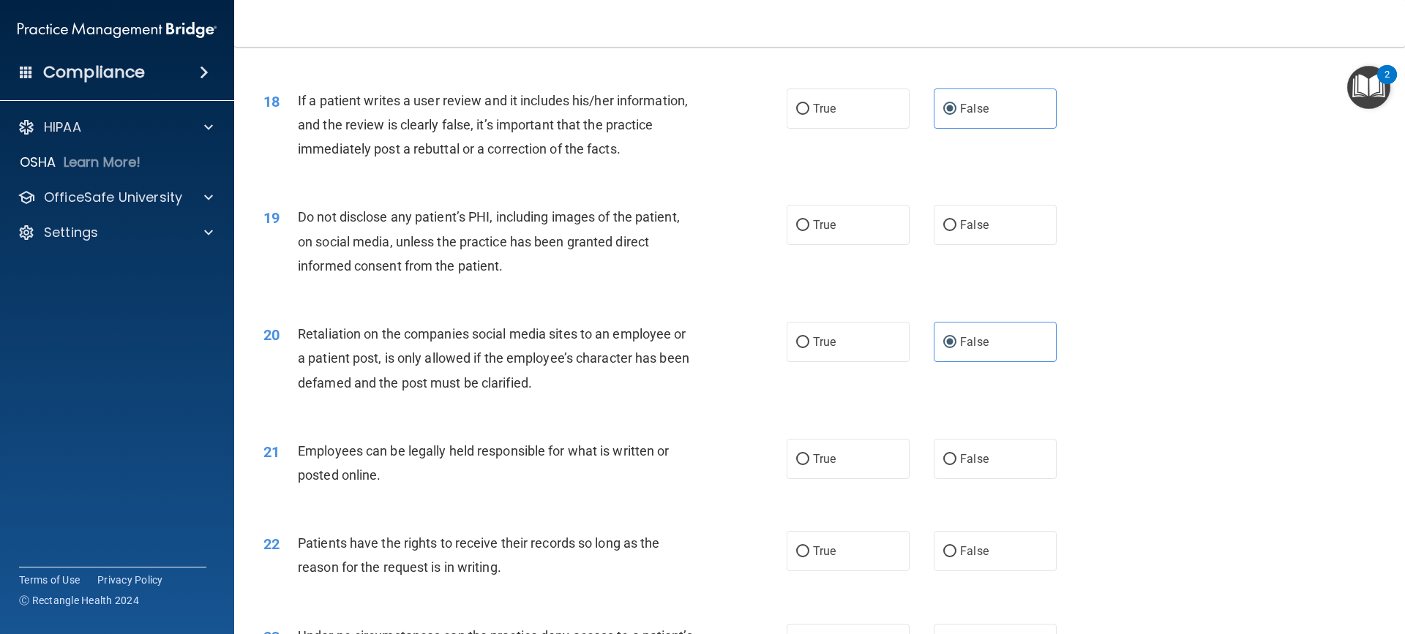
scroll to position [2122, 0]
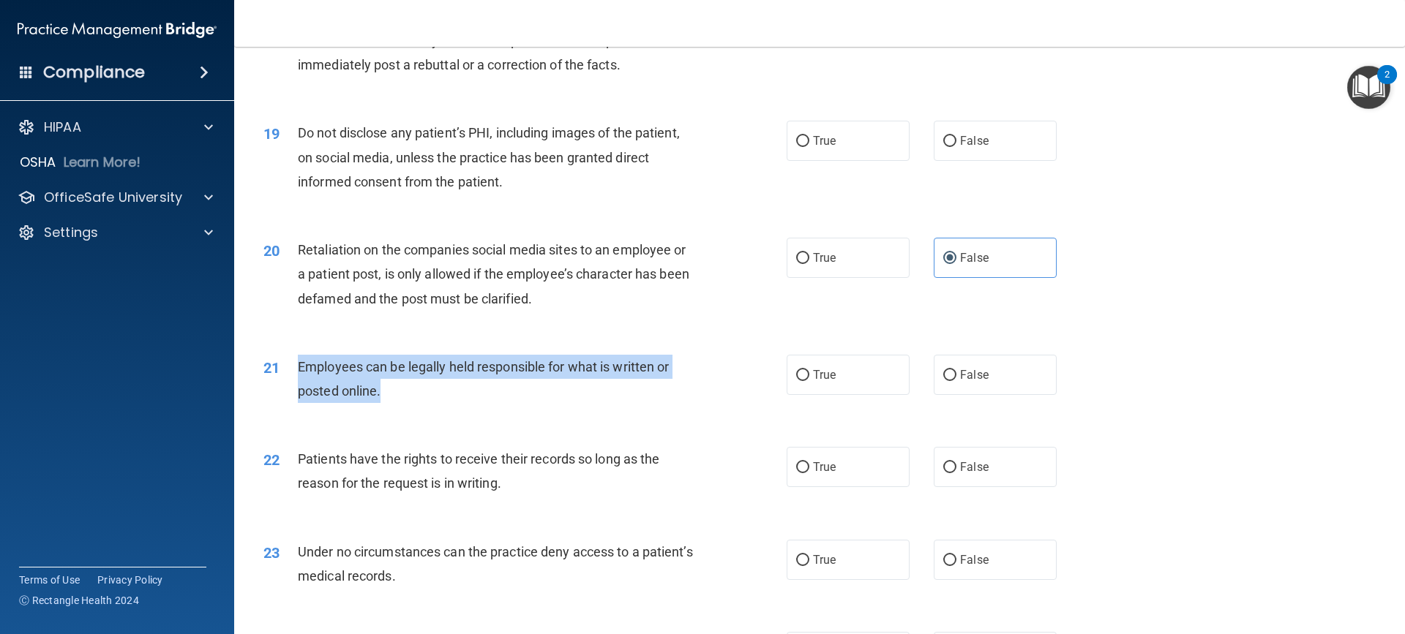
drag, startPoint x: 382, startPoint y: 415, endPoint x: 280, endPoint y: 382, distance: 107.6
click at [280, 382] on div "21 Employees can be legally held responsible for what is written or posted onli…" at bounding box center [524, 383] width 567 height 56
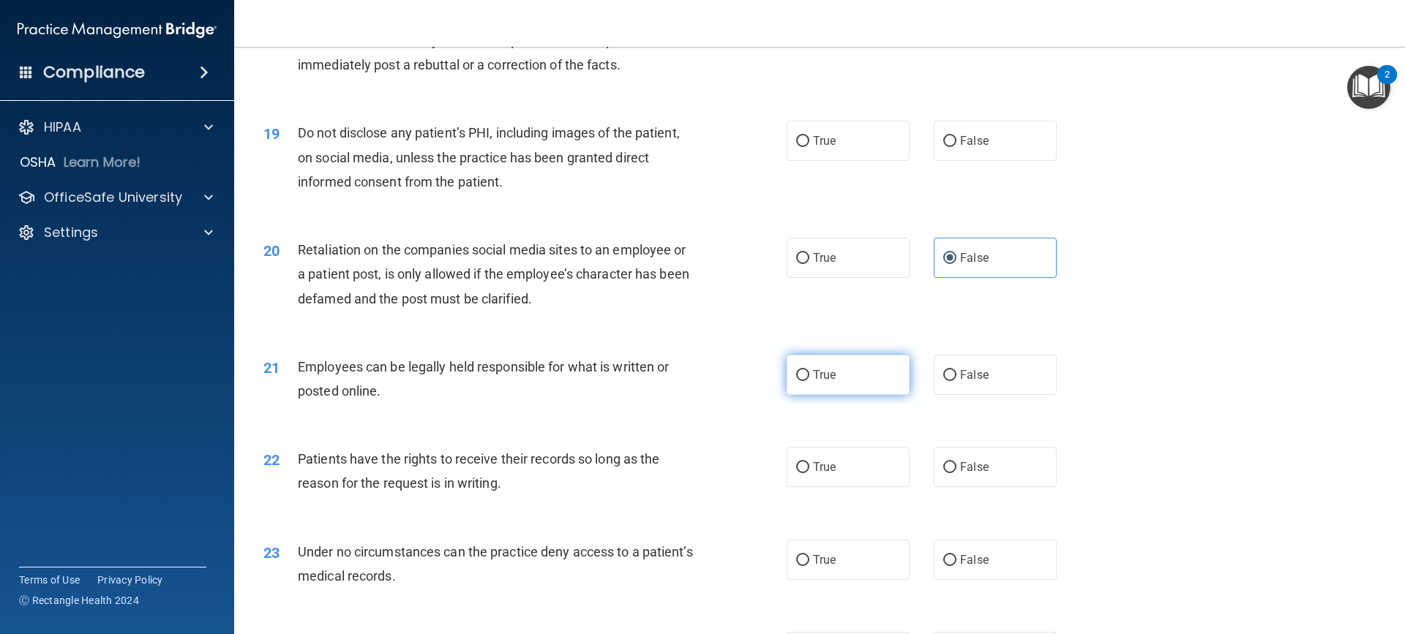
click at [841, 395] on label "True" at bounding box center [848, 375] width 123 height 40
click at [809, 381] on input "True" at bounding box center [802, 375] width 13 height 11
radio input "true"
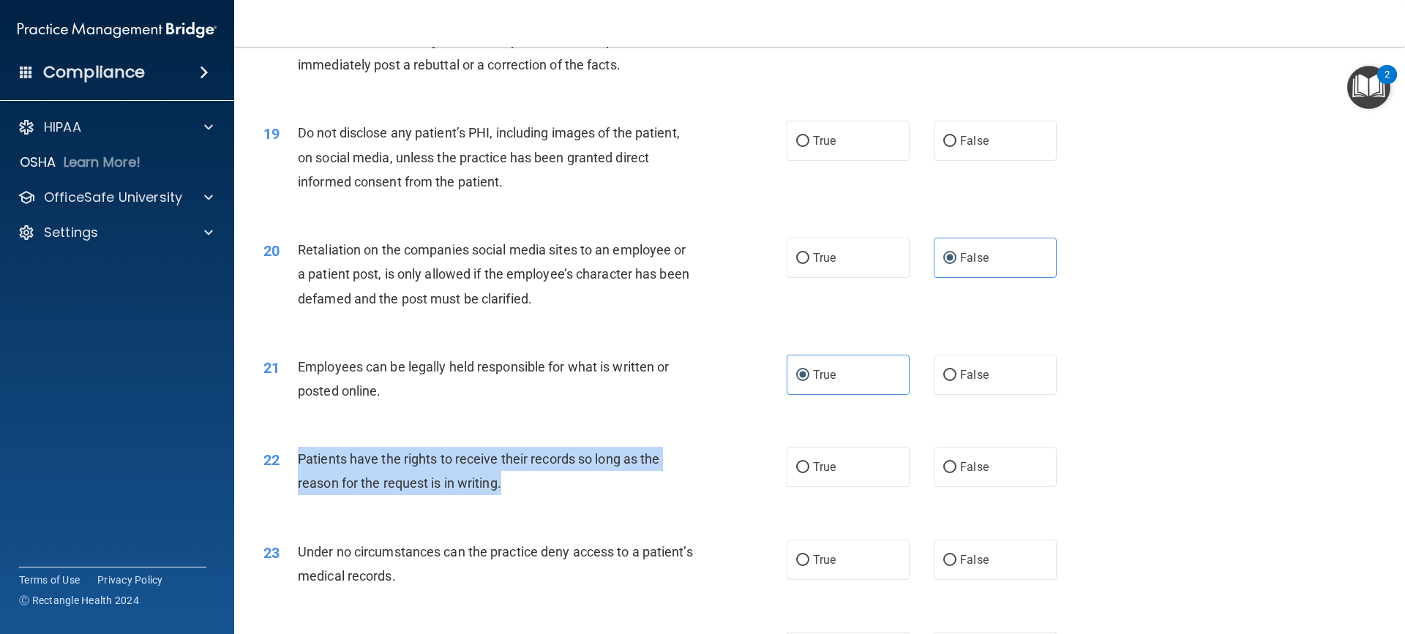
drag, startPoint x: 512, startPoint y: 512, endPoint x: 296, endPoint y: 484, distance: 216.8
click at [296, 484] on div "22 Patients have the rights to receive their records so long as the reason for …" at bounding box center [524, 475] width 567 height 56
click at [574, 503] on div "22 Patients have the rights to receive their records so long as the reason for …" at bounding box center [524, 475] width 567 height 56
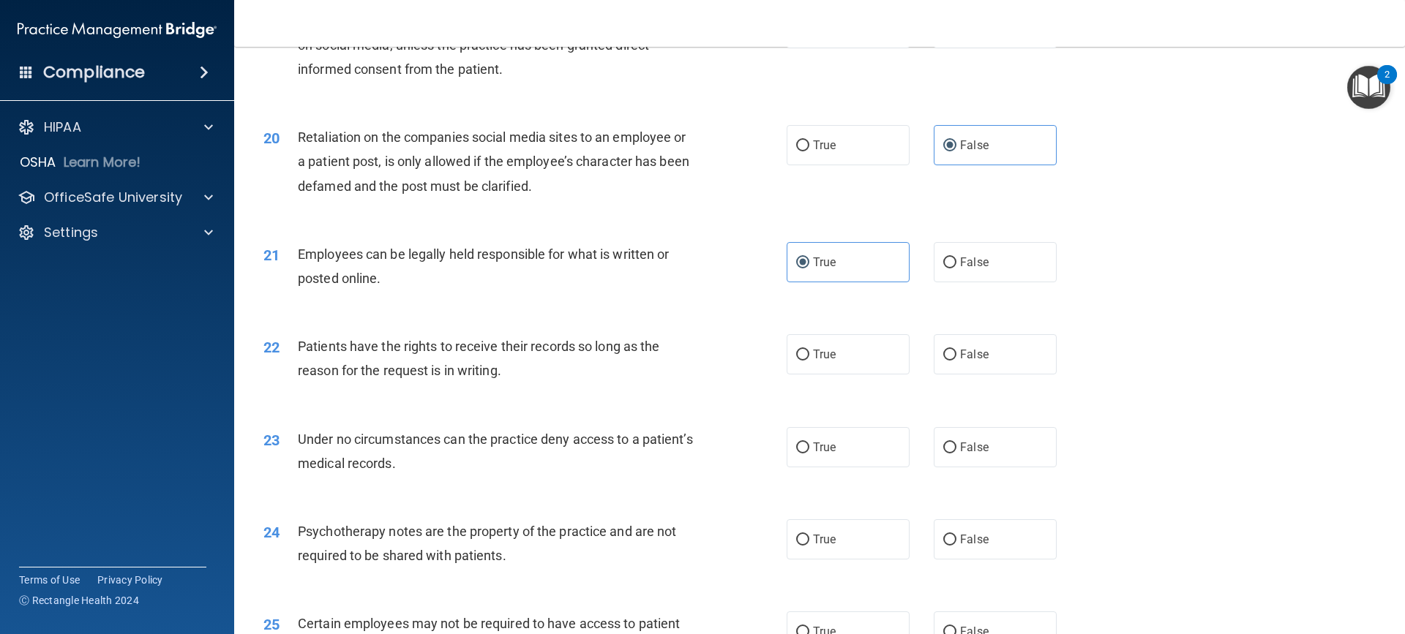
scroll to position [2269, 0]
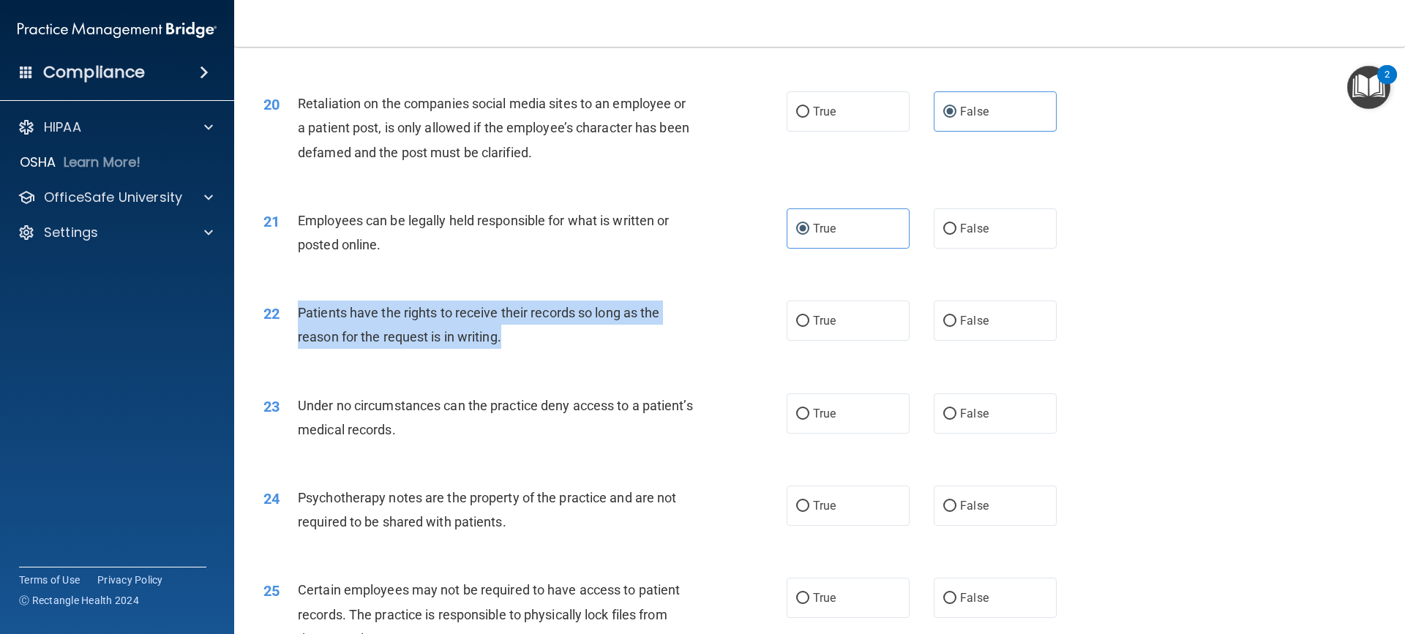
drag, startPoint x: 515, startPoint y: 365, endPoint x: 296, endPoint y: 334, distance: 221.1
click at [296, 334] on div "22 Patients have the rights to receive their records so long as the reason for …" at bounding box center [524, 329] width 567 height 56
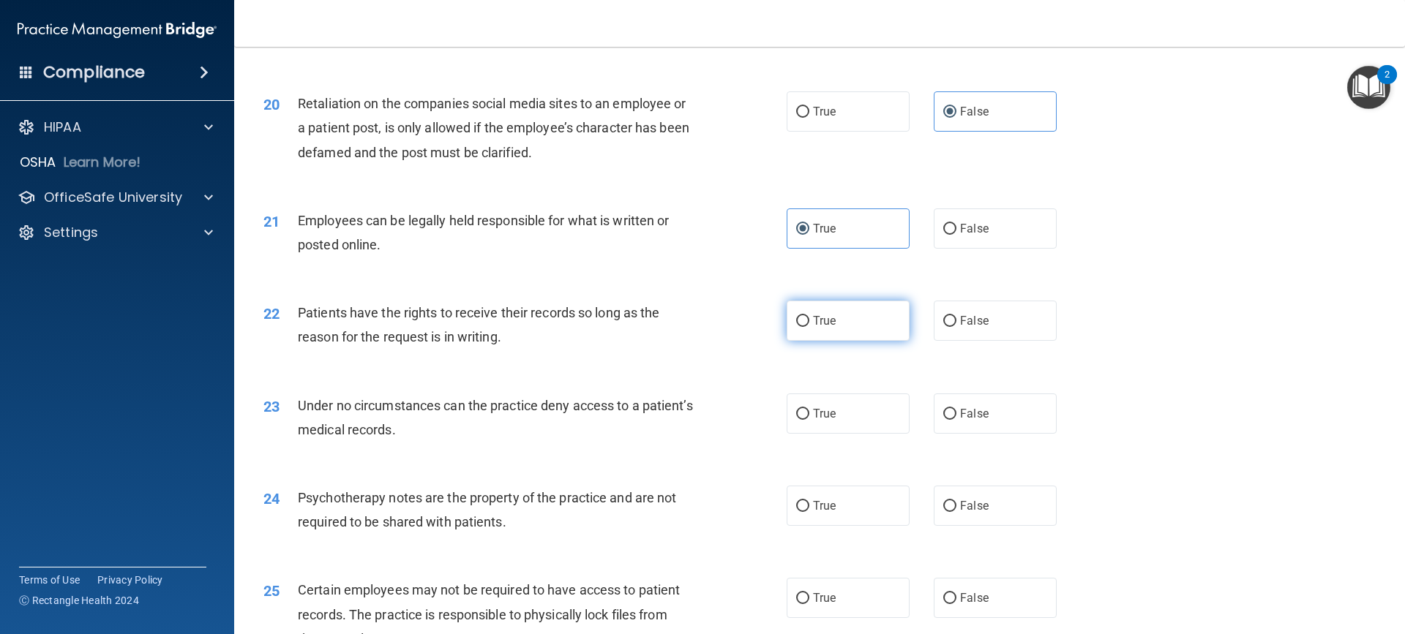
click at [835, 341] on label "True" at bounding box center [848, 321] width 123 height 40
click at [809, 327] on input "True" at bounding box center [802, 321] width 13 height 11
radio input "true"
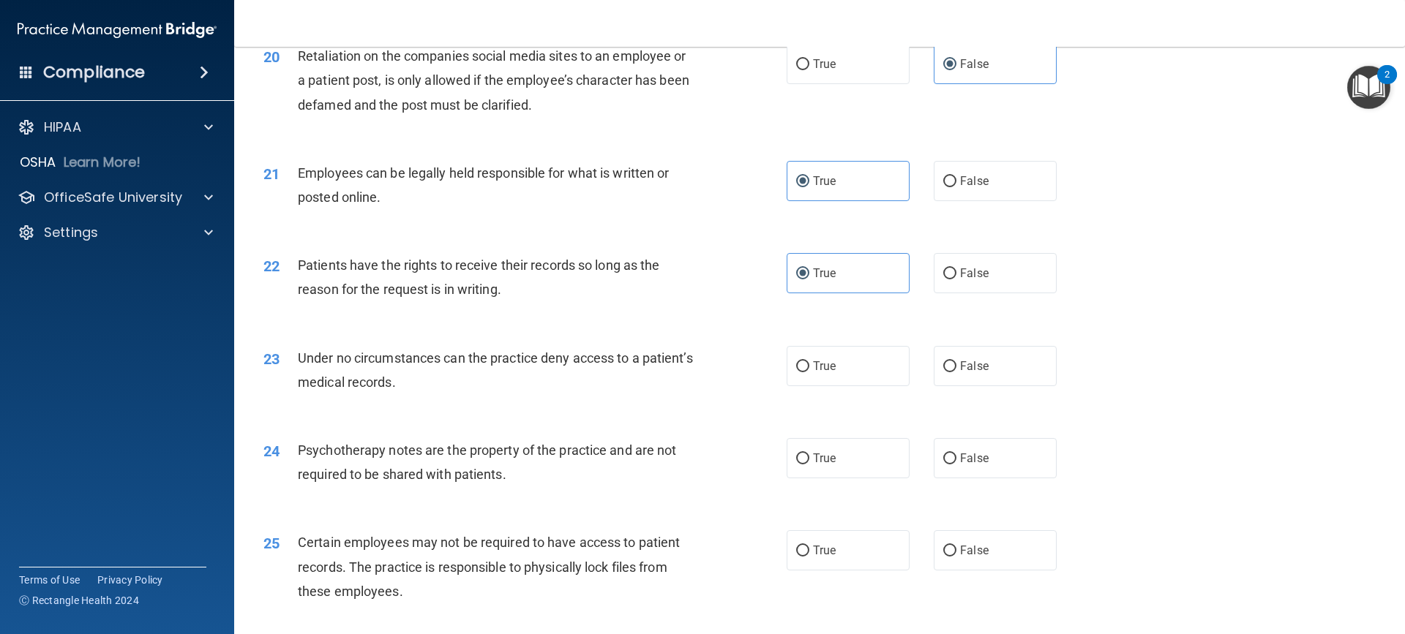
scroll to position [2342, 0]
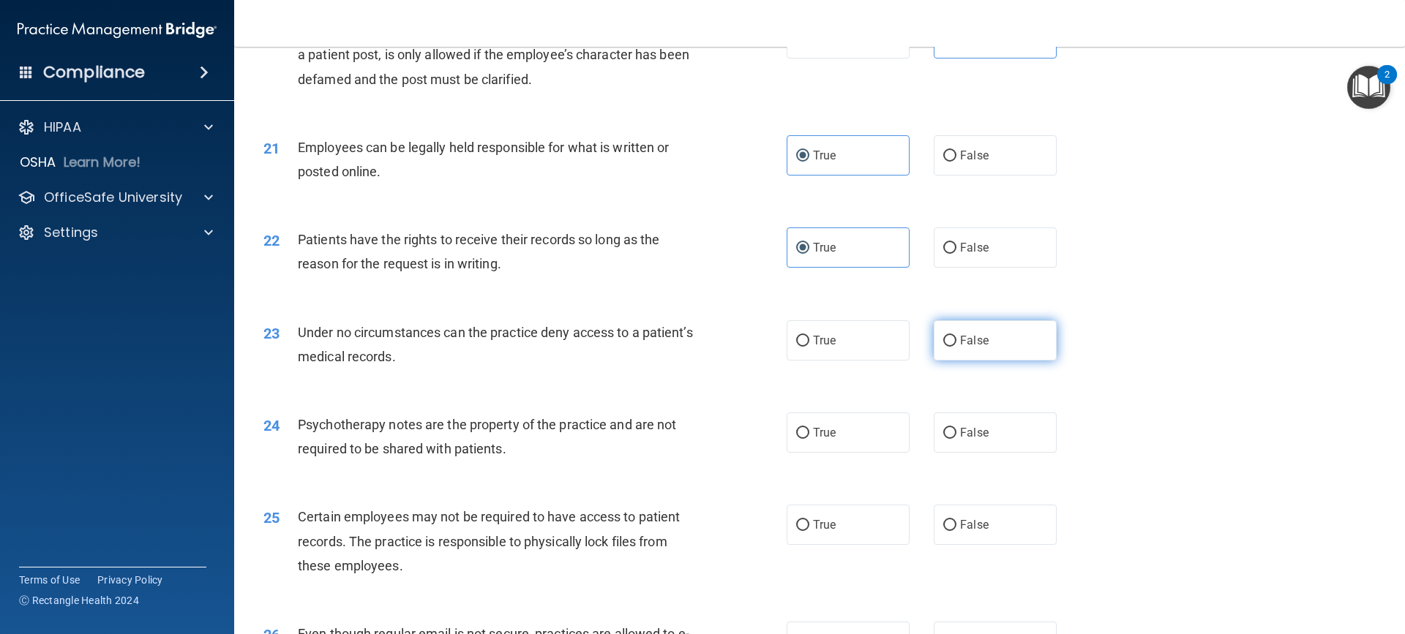
click at [971, 348] on span "False" at bounding box center [974, 341] width 29 height 14
click at [956, 347] on input "False" at bounding box center [949, 341] width 13 height 11
radio input "true"
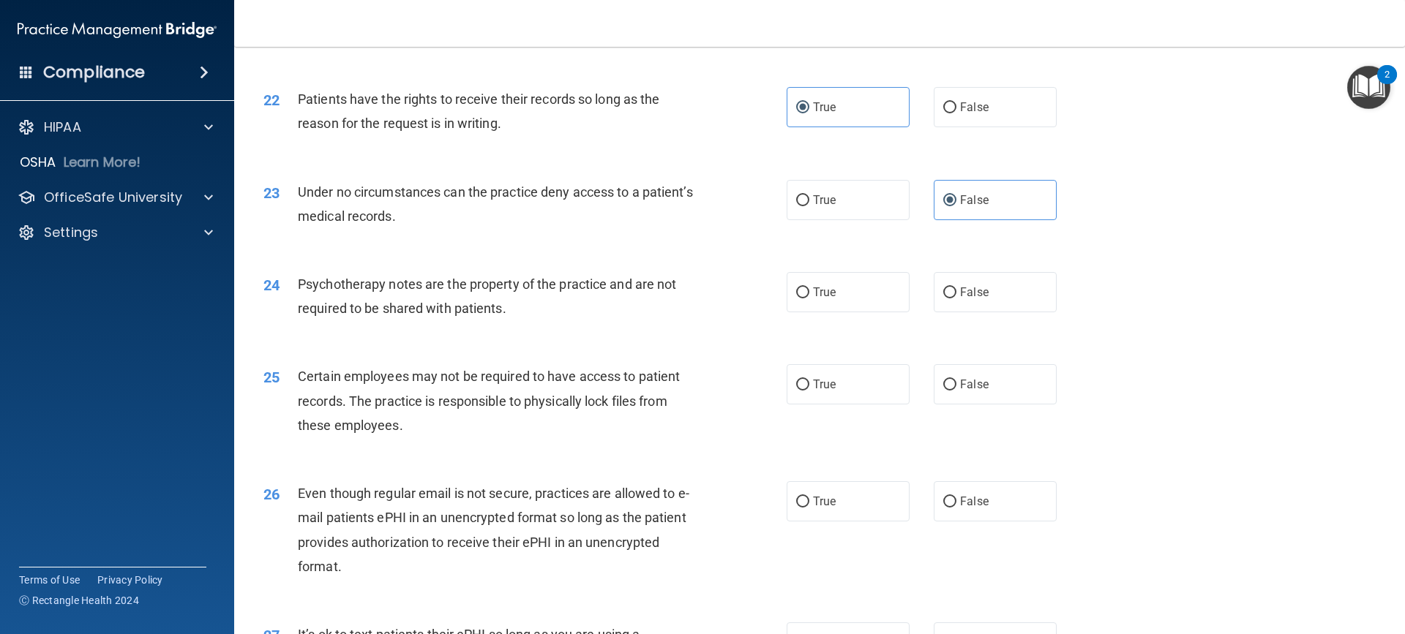
scroll to position [2488, 0]
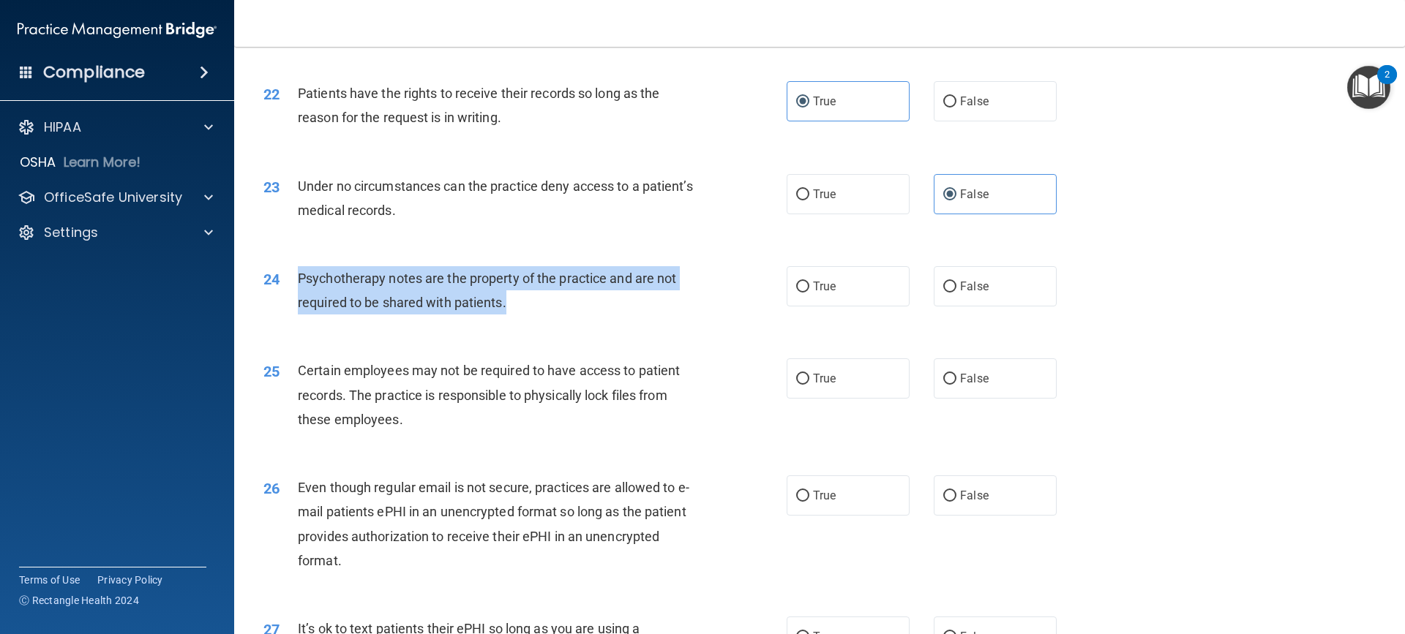
drag, startPoint x: 506, startPoint y: 327, endPoint x: 294, endPoint y: 296, distance: 214.5
click at [295, 296] on div "24 Psychotherapy notes are the property of the practice and are not required to…" at bounding box center [524, 294] width 567 height 56
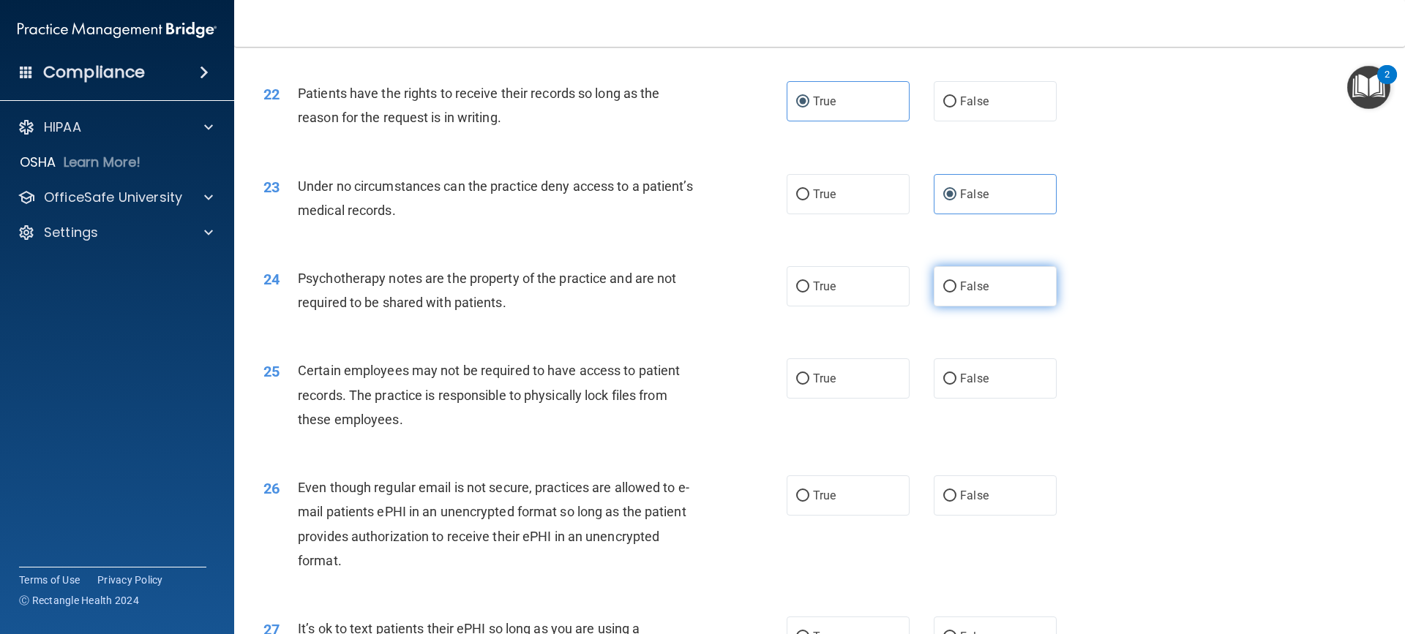
click at [1011, 307] on label "False" at bounding box center [995, 286] width 123 height 40
click at [956, 293] on input "False" at bounding box center [949, 287] width 13 height 11
radio input "true"
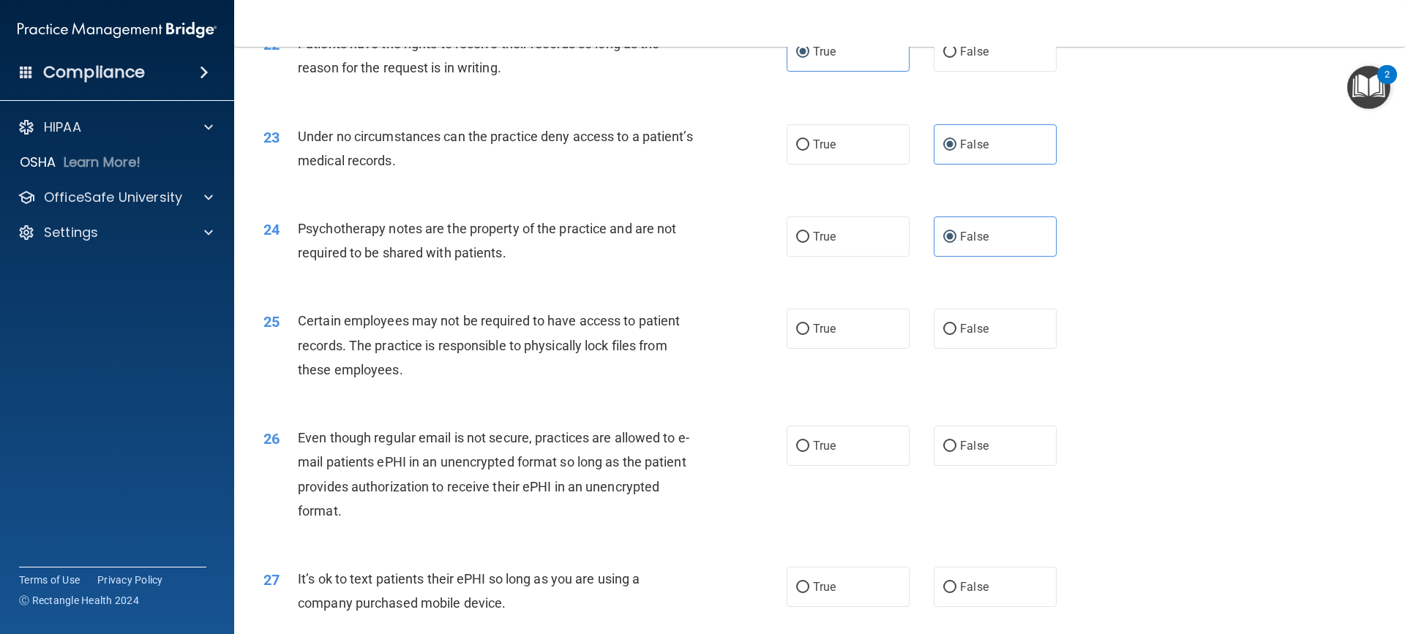
scroll to position [2635, 0]
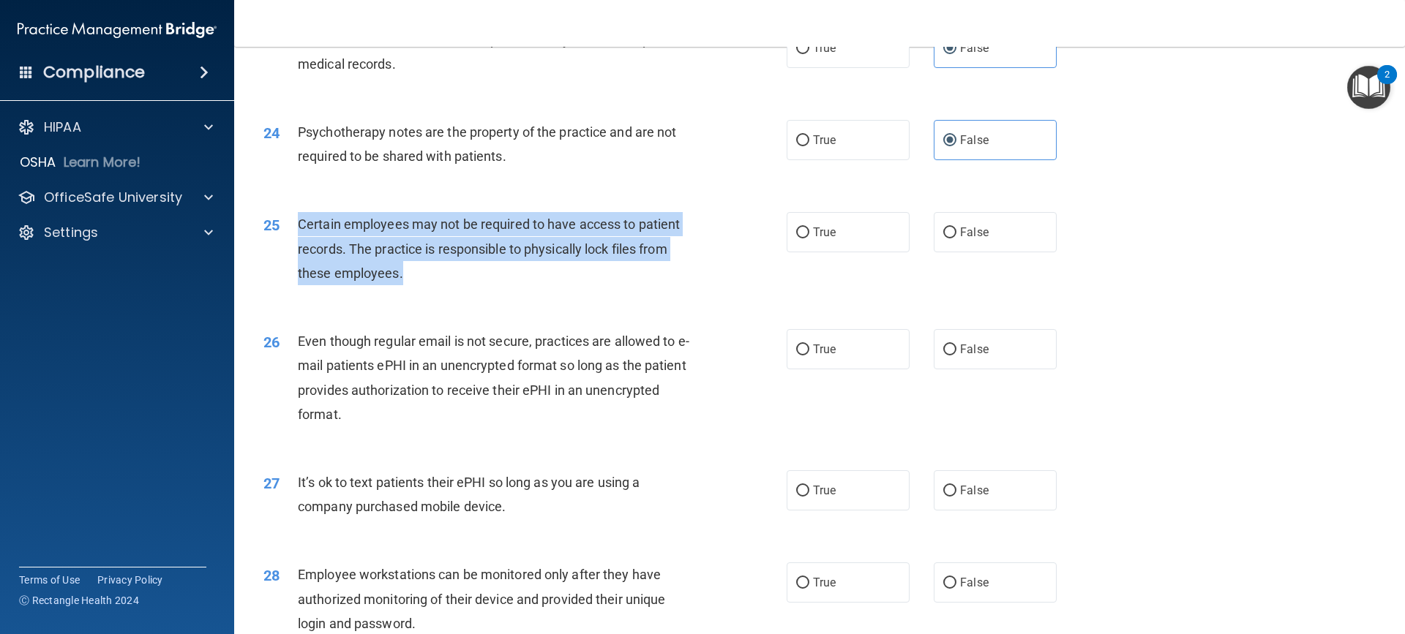
drag, startPoint x: 397, startPoint y: 296, endPoint x: 299, endPoint y: 243, distance: 111.0
click at [299, 243] on div "Certain employees may not be required to have access to patient records. The pr…" at bounding box center [502, 248] width 409 height 73
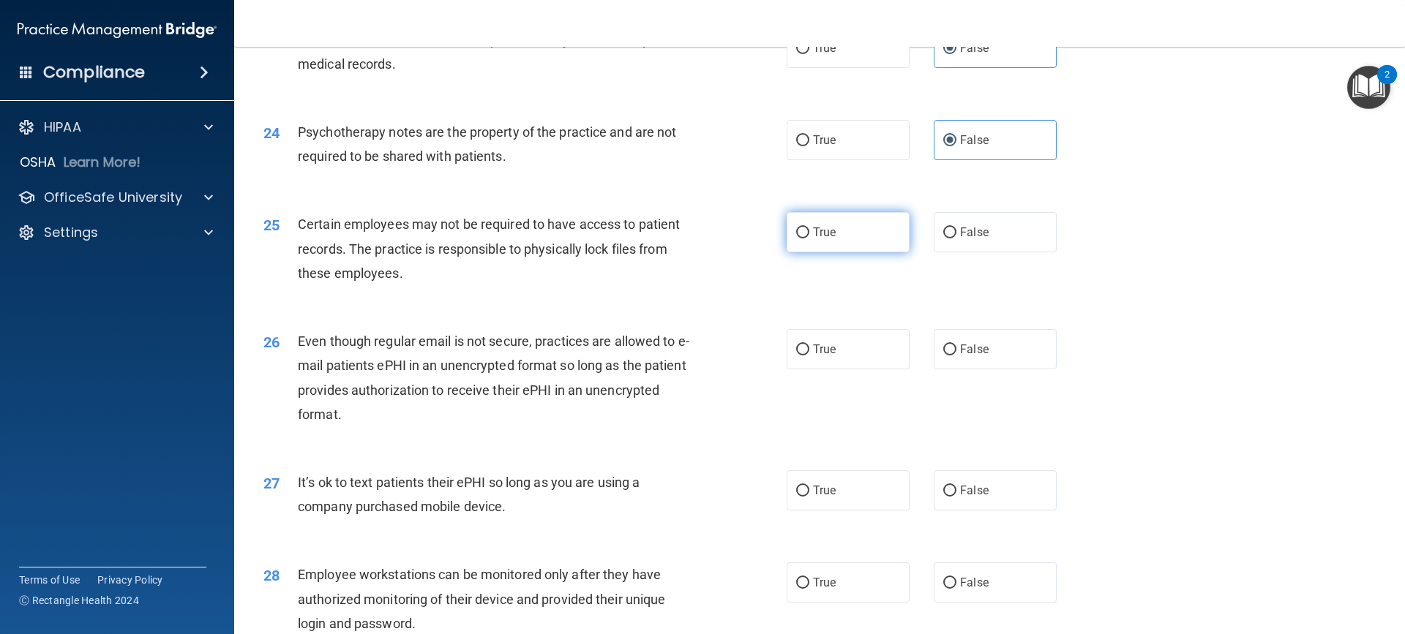
click at [815, 239] on span "True" at bounding box center [824, 232] width 23 height 14
click at [809, 239] on input "True" at bounding box center [802, 233] width 13 height 11
radio input "true"
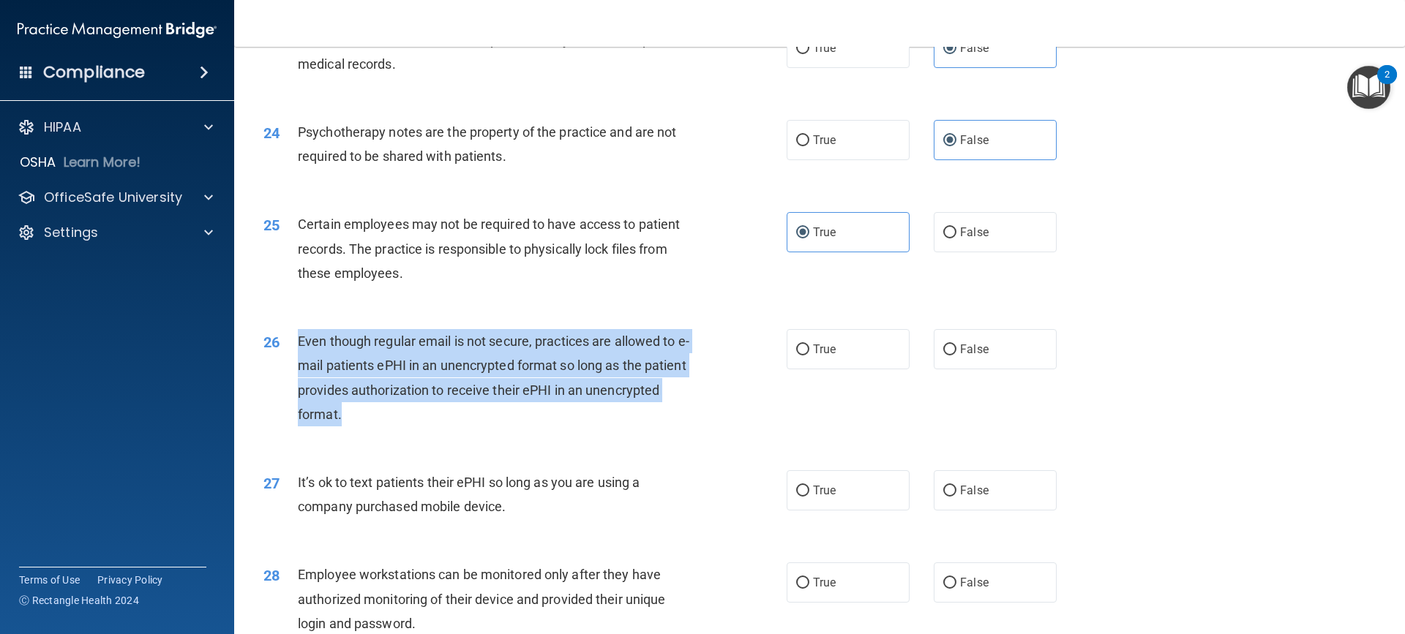
drag, startPoint x: 351, startPoint y: 447, endPoint x: 291, endPoint y: 362, distance: 104.0
click at [291, 362] on div "26 Even though regular email is not secure, practices are allowed to e-mail pat…" at bounding box center [524, 381] width 567 height 105
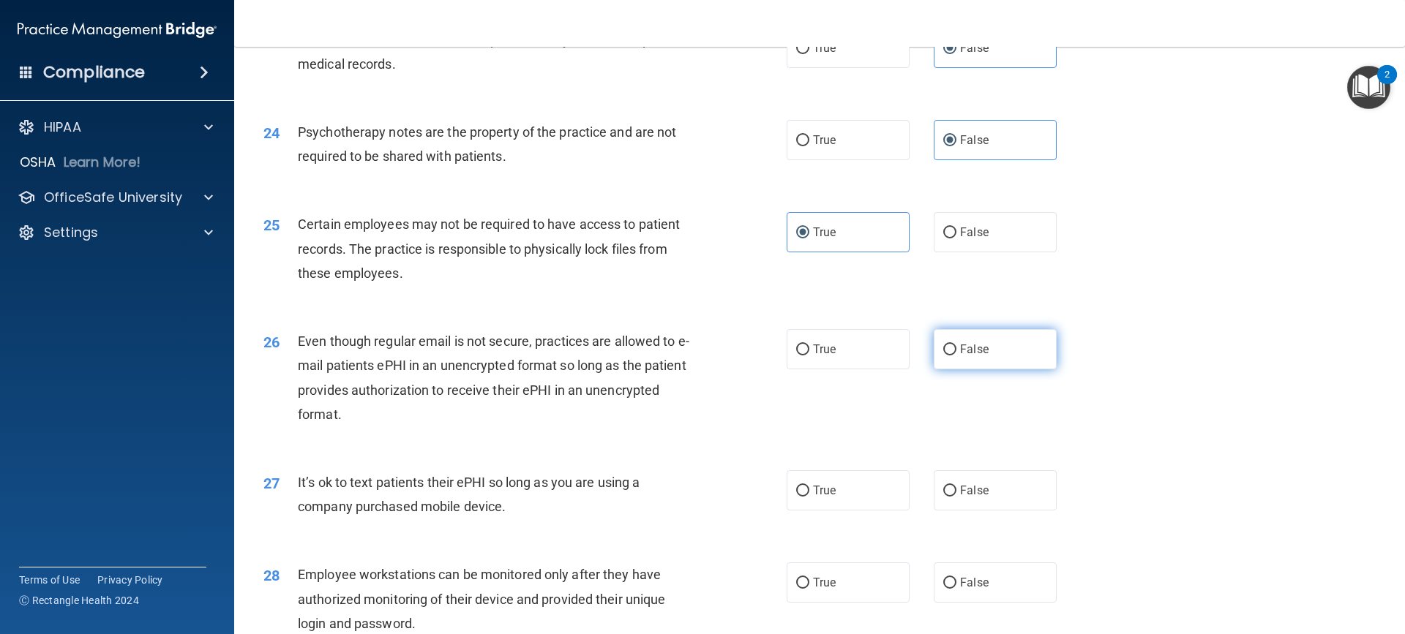
click at [999, 370] on label "False" at bounding box center [995, 349] width 123 height 40
click at [956, 356] on input "False" at bounding box center [949, 350] width 13 height 11
radio input "true"
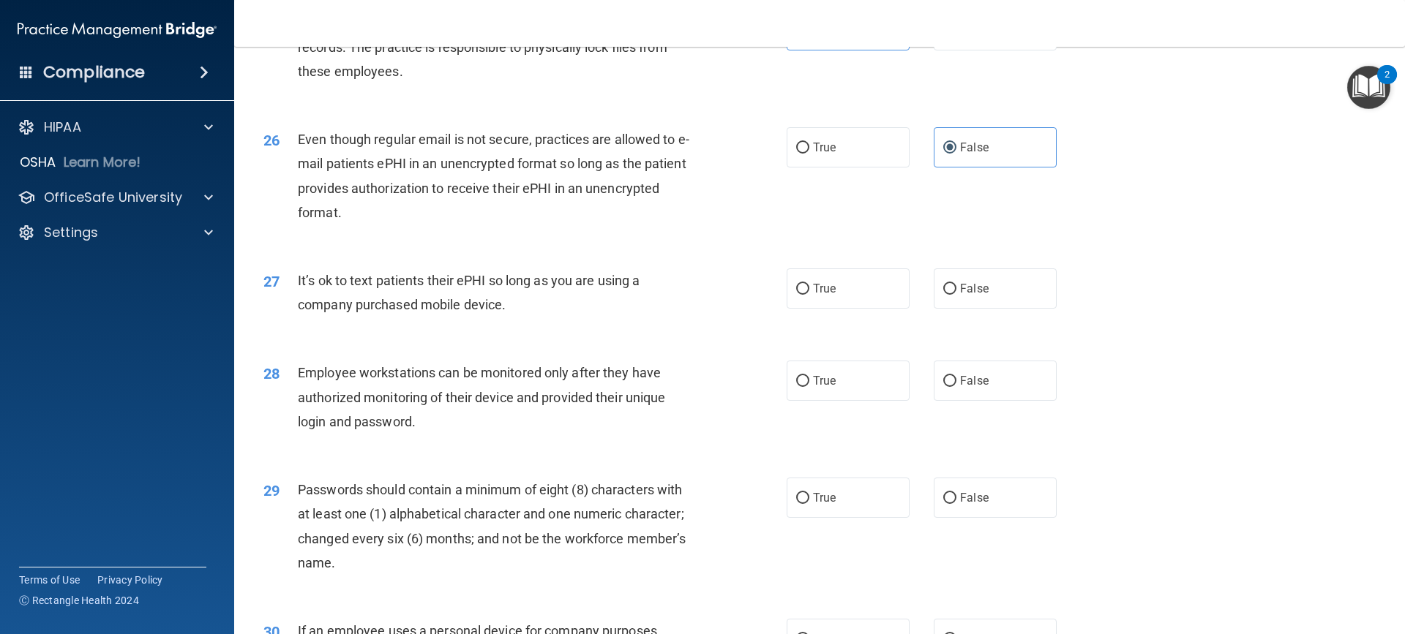
scroll to position [2854, 0]
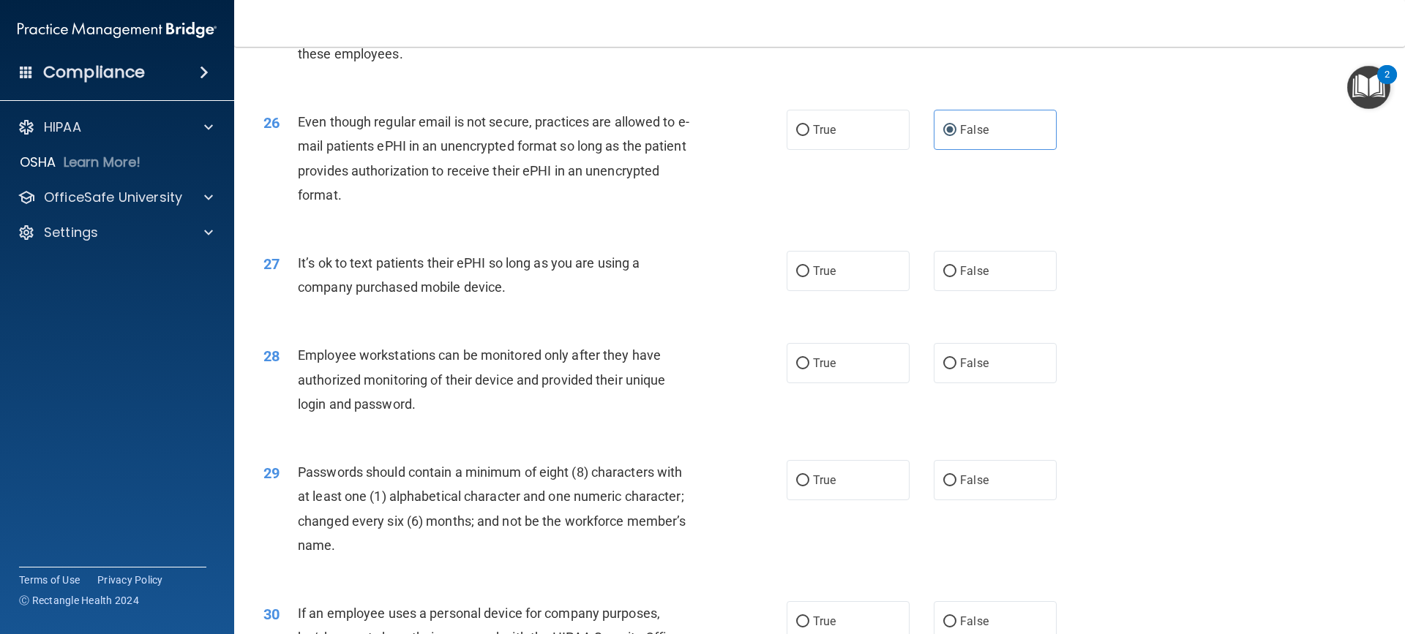
drag, startPoint x: 525, startPoint y: 315, endPoint x: 296, endPoint y: 289, distance: 229.8
click at [296, 289] on div "27 It’s ok to text patients their ePHI so long as you are using a company purch…" at bounding box center [524, 279] width 567 height 56
click at [533, 299] on div "It’s ok to text patients their ePHI so long as you are using a company purchase…" at bounding box center [502, 275] width 409 height 48
drag, startPoint x: 525, startPoint y: 315, endPoint x: 292, endPoint y: 299, distance: 234.1
click at [292, 299] on div "27 It’s ok to text patients their ePHI so long as you are using a company purch…" at bounding box center [524, 279] width 567 height 56
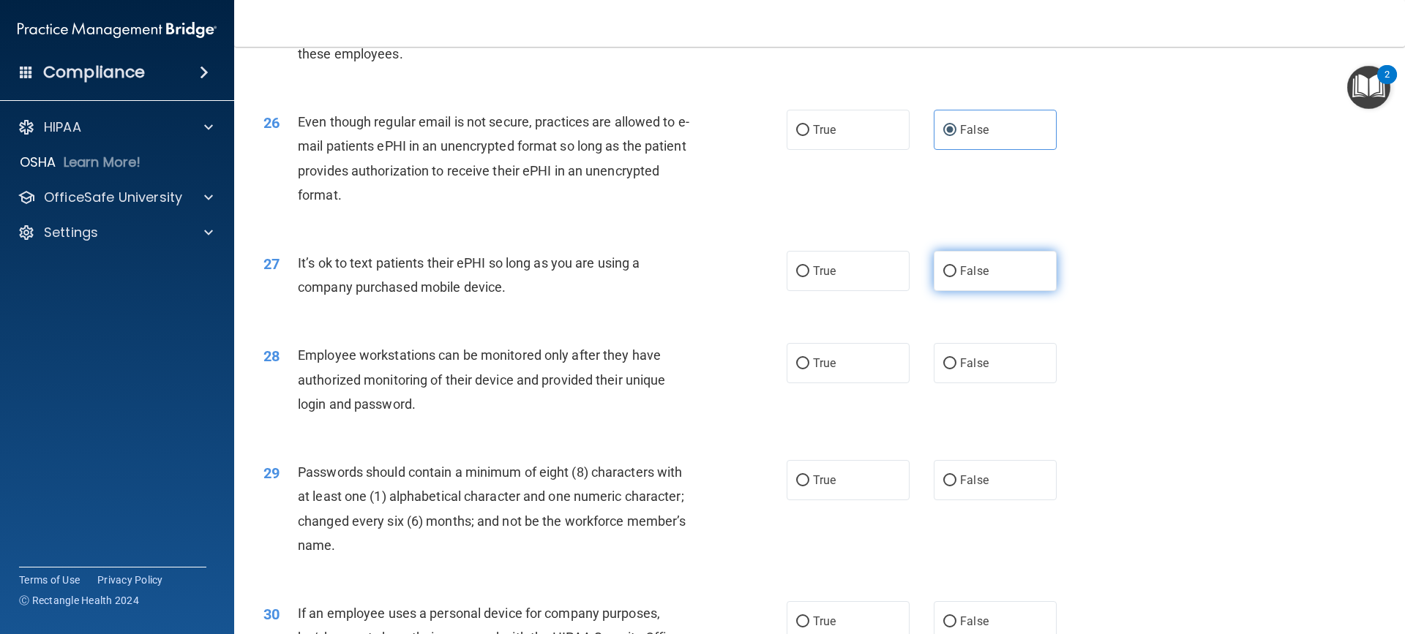
click at [954, 291] on label "False" at bounding box center [995, 271] width 123 height 40
click at [954, 277] on input "False" at bounding box center [949, 271] width 13 height 11
radio input "true"
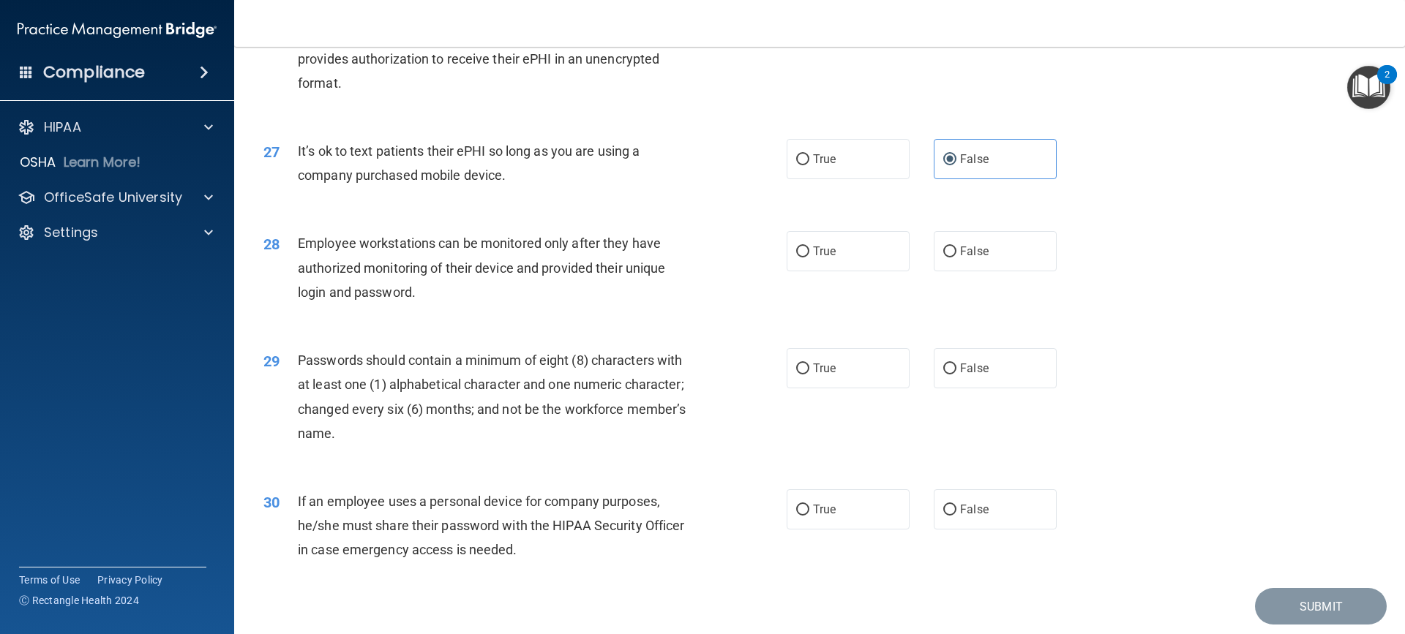
scroll to position [3000, 0]
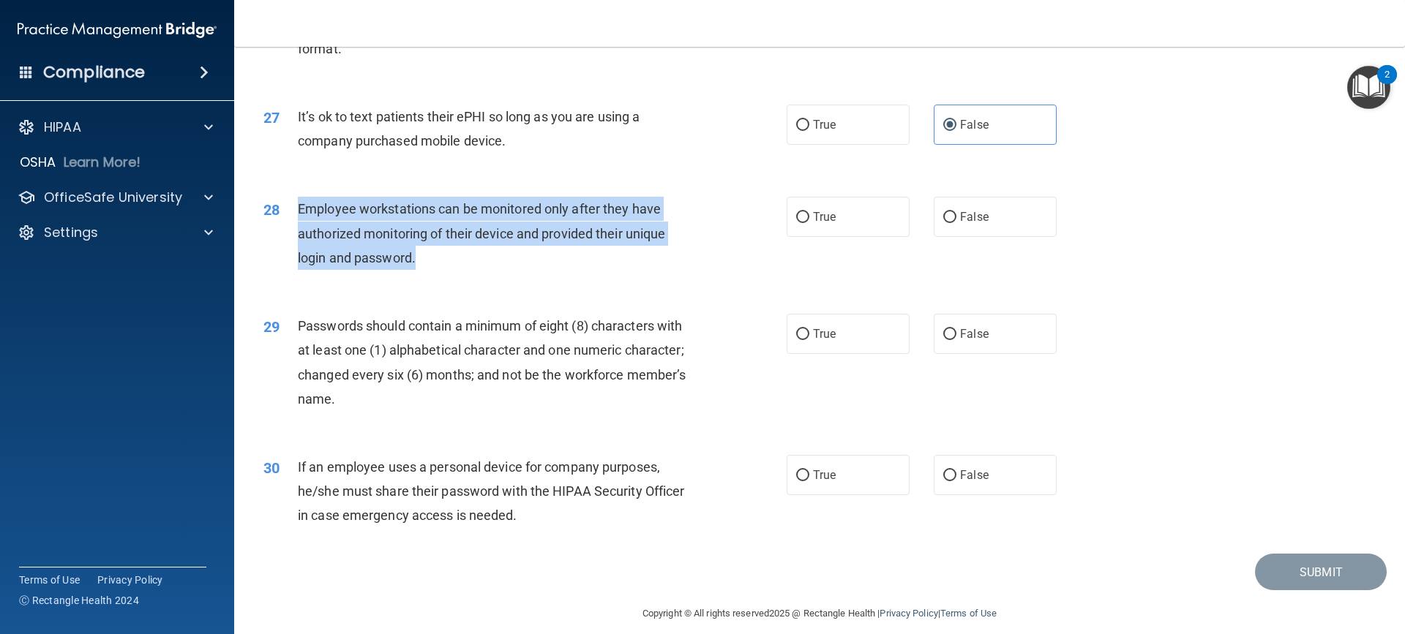
drag, startPoint x: 431, startPoint y: 282, endPoint x: 287, endPoint y: 241, distance: 149.7
click at [287, 241] on div "28 Employee workstations can be monitored only after they have authorized monit…" at bounding box center [524, 237] width 567 height 80
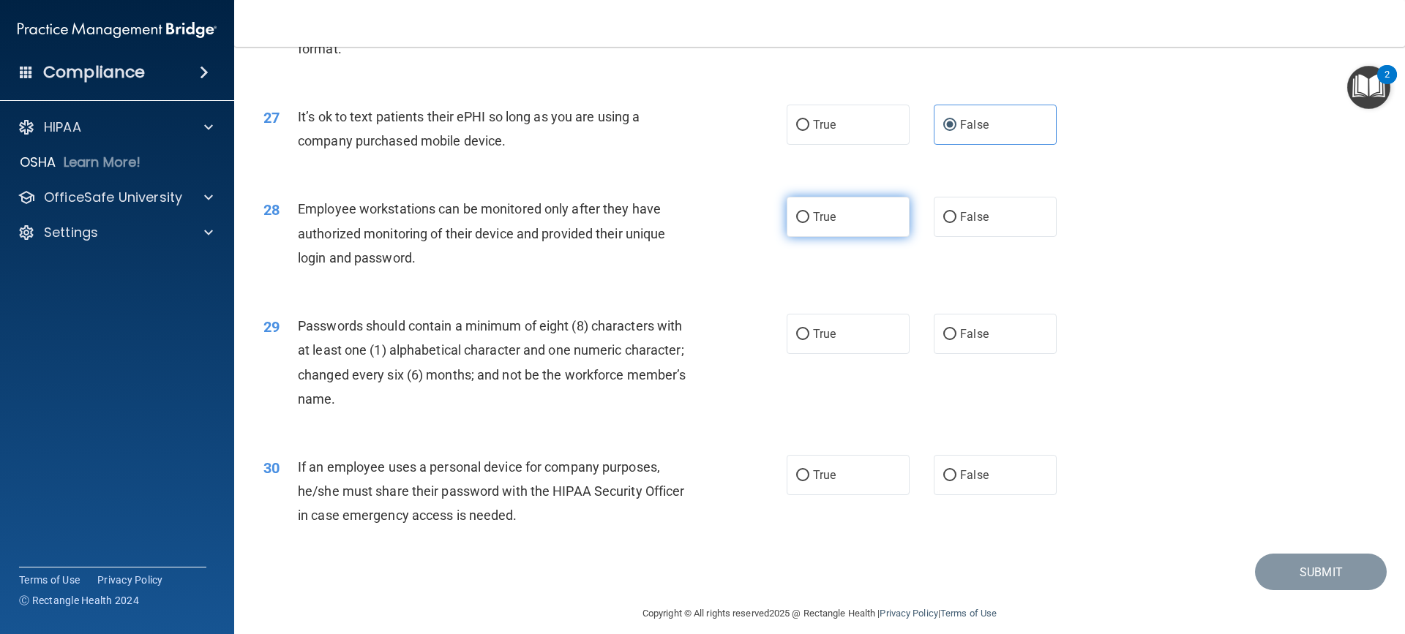
click at [834, 237] on label "True" at bounding box center [848, 217] width 123 height 40
click at [809, 223] on input "True" at bounding box center [802, 217] width 13 height 11
radio input "true"
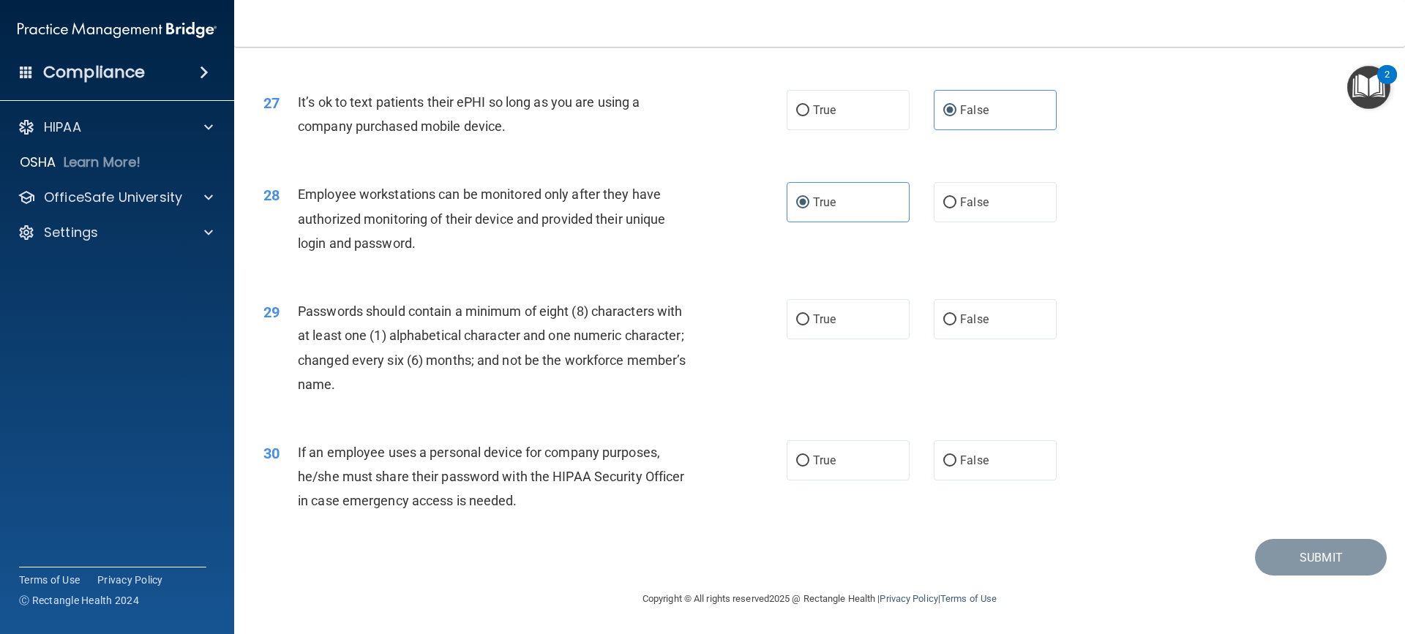
scroll to position [3039, 0]
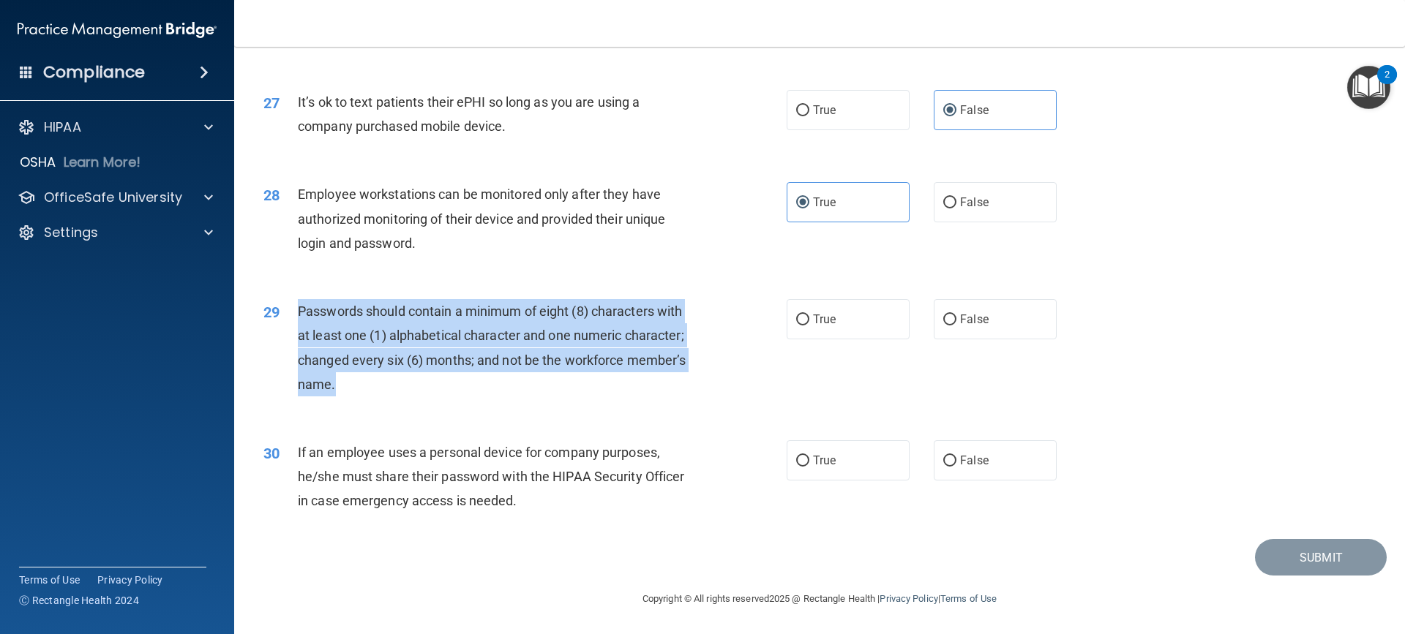
drag, startPoint x: 348, startPoint y: 385, endPoint x: 286, endPoint y: 322, distance: 88.0
click at [286, 322] on div "29 Passwords should contain a minimum of eight (8) characters with at least one…" at bounding box center [524, 351] width 567 height 105
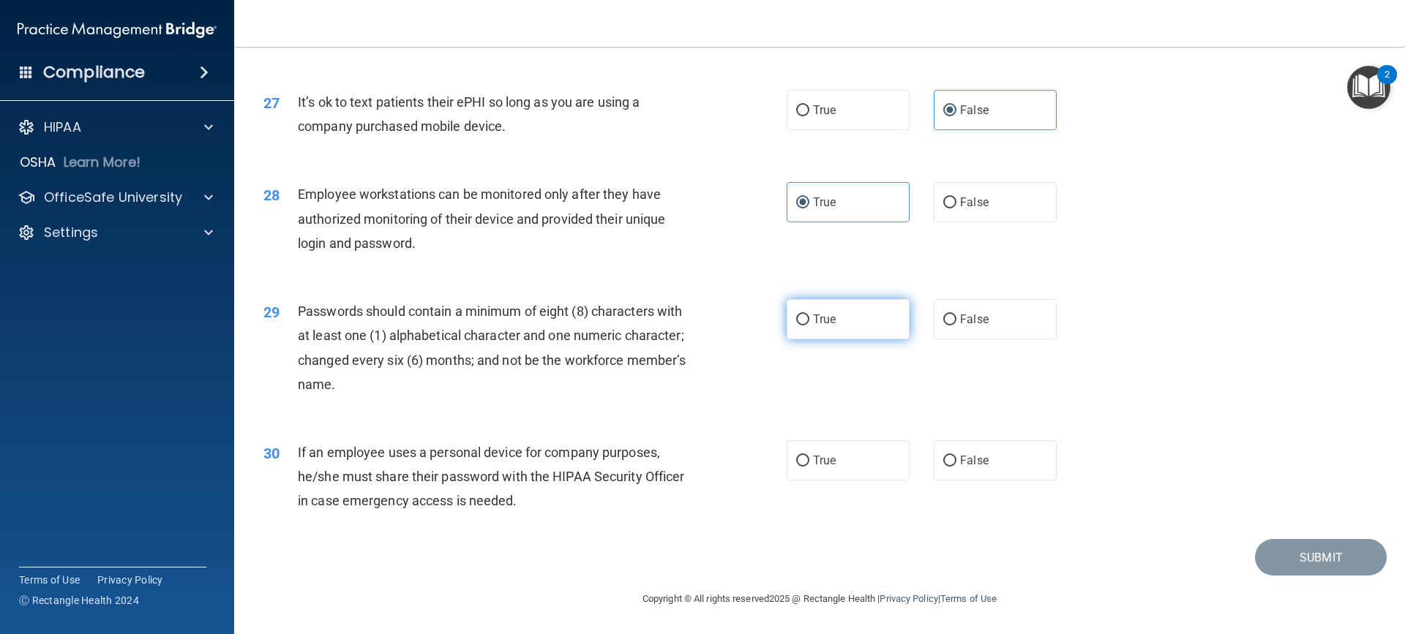
click at [813, 313] on span "True" at bounding box center [824, 319] width 23 height 14
click at [809, 315] on input "True" at bounding box center [802, 320] width 13 height 11
radio input "true"
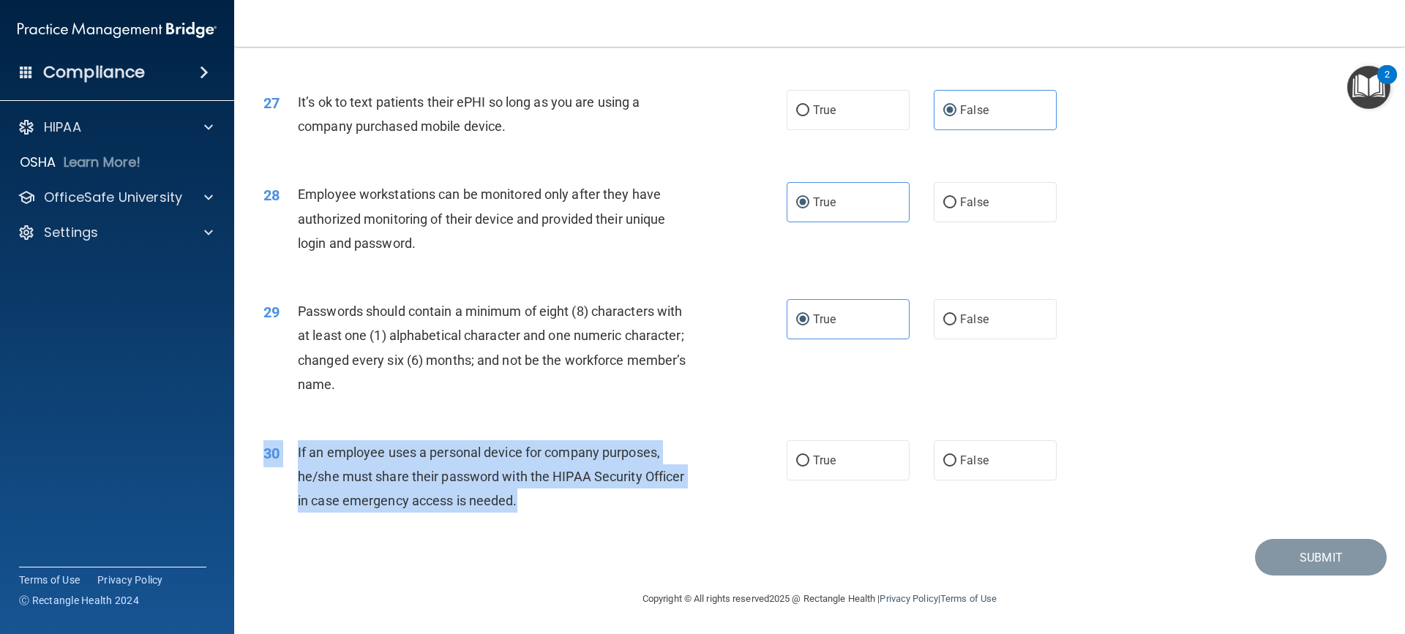
drag, startPoint x: 522, startPoint y: 498, endPoint x: 282, endPoint y: 433, distance: 248.0
click at [282, 433] on div "30 If an employee uses a personal device for company purposes, he/she must shar…" at bounding box center [819, 480] width 1134 height 117
drag, startPoint x: 430, startPoint y: 509, endPoint x: 463, endPoint y: 509, distance: 32.2
click at [431, 509] on span "If an employee uses a personal device for company purposes, he/she must share t…" at bounding box center [491, 477] width 386 height 64
click at [533, 509] on div "If an employee uses a personal device for company purposes, he/she must share t…" at bounding box center [502, 477] width 409 height 73
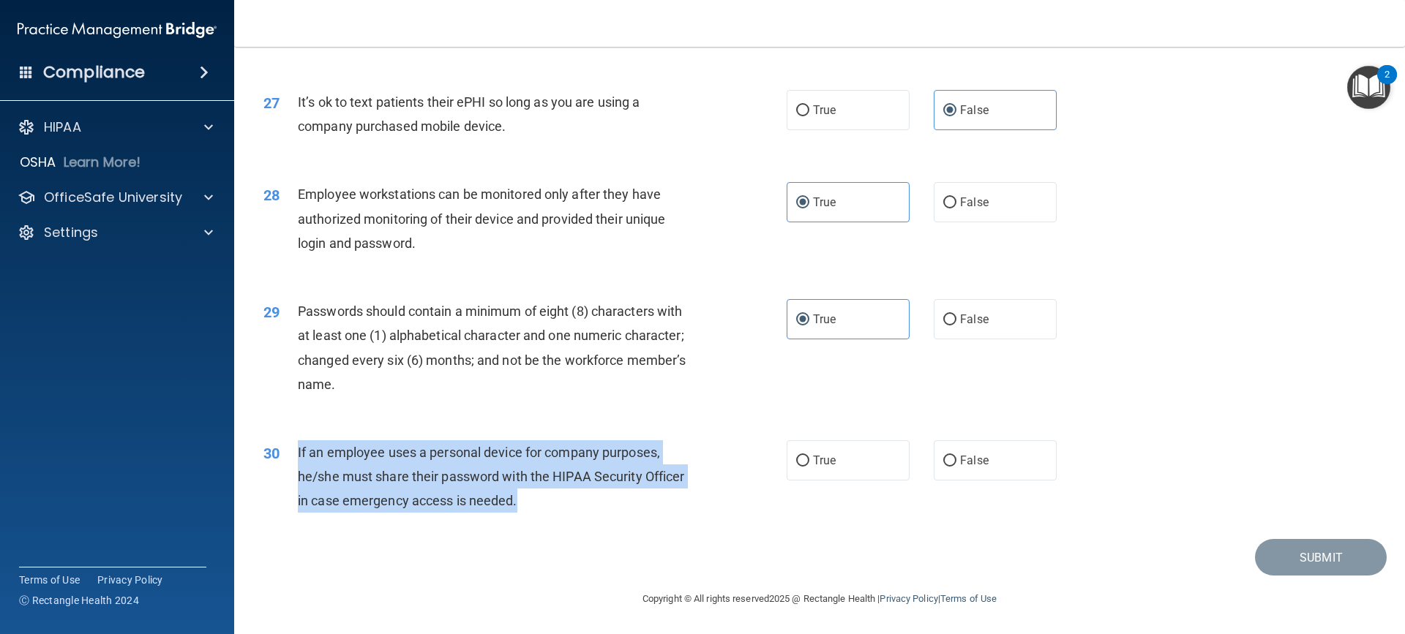
drag, startPoint x: 525, startPoint y: 503, endPoint x: 287, endPoint y: 457, distance: 242.4
click at [287, 457] on div "30 If an employee uses a personal device for company purposes, he/she must shar…" at bounding box center [524, 481] width 567 height 80
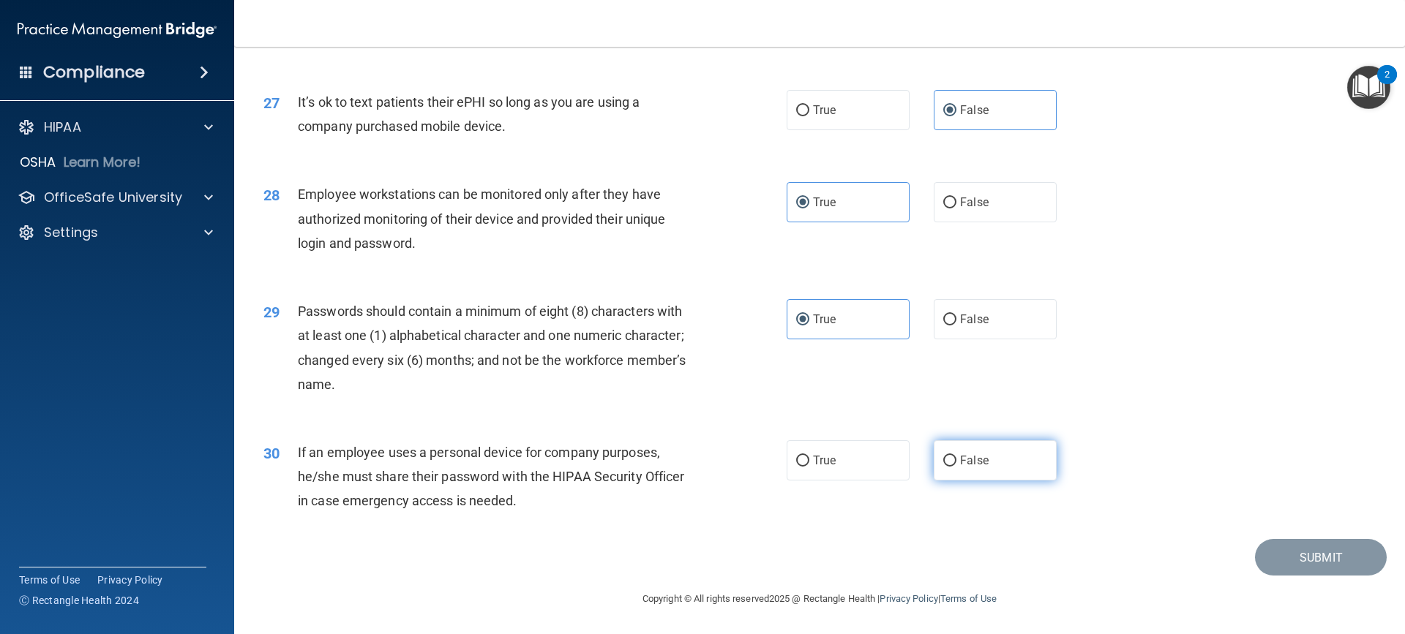
click at [965, 456] on span "False" at bounding box center [974, 461] width 29 height 14
click at [956, 456] on input "False" at bounding box center [949, 461] width 13 height 11
radio input "true"
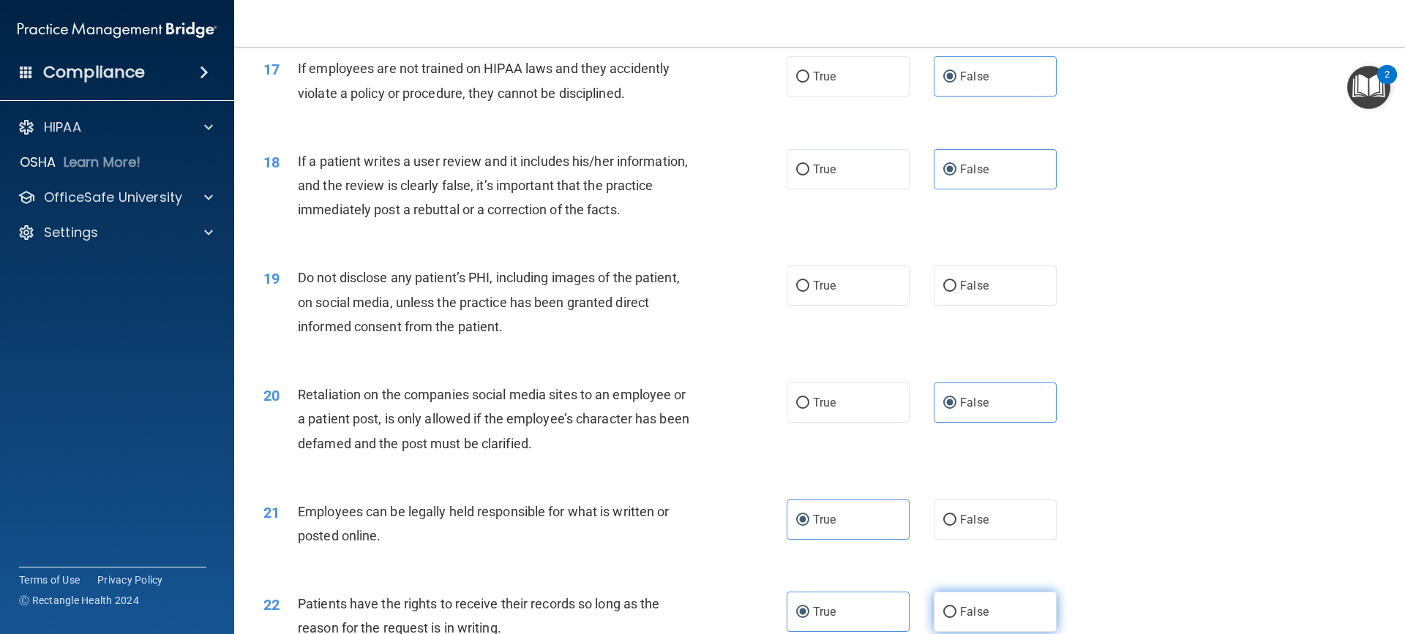
scroll to position [1941, 0]
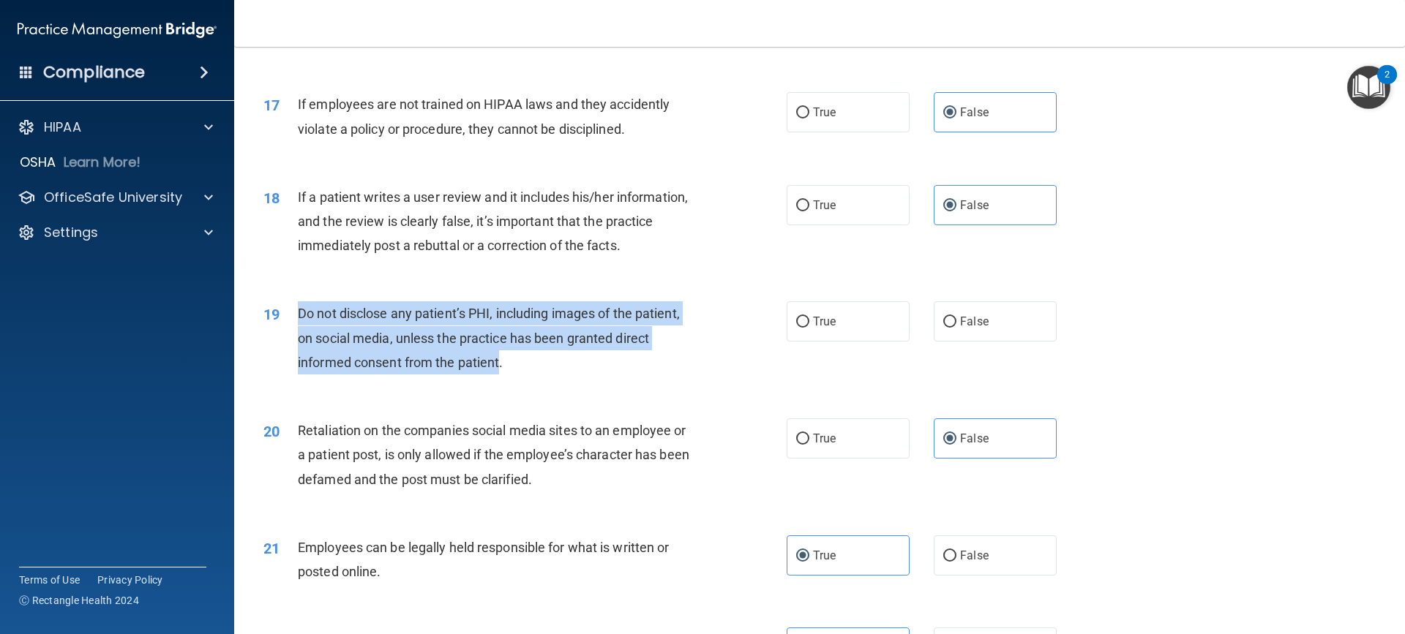
drag, startPoint x: 501, startPoint y: 389, endPoint x: 292, endPoint y: 345, distance: 213.1
click at [292, 345] on div "19 Do not disclose any patient’s PHI, including images of the patient, on socia…" at bounding box center [524, 342] width 567 height 80
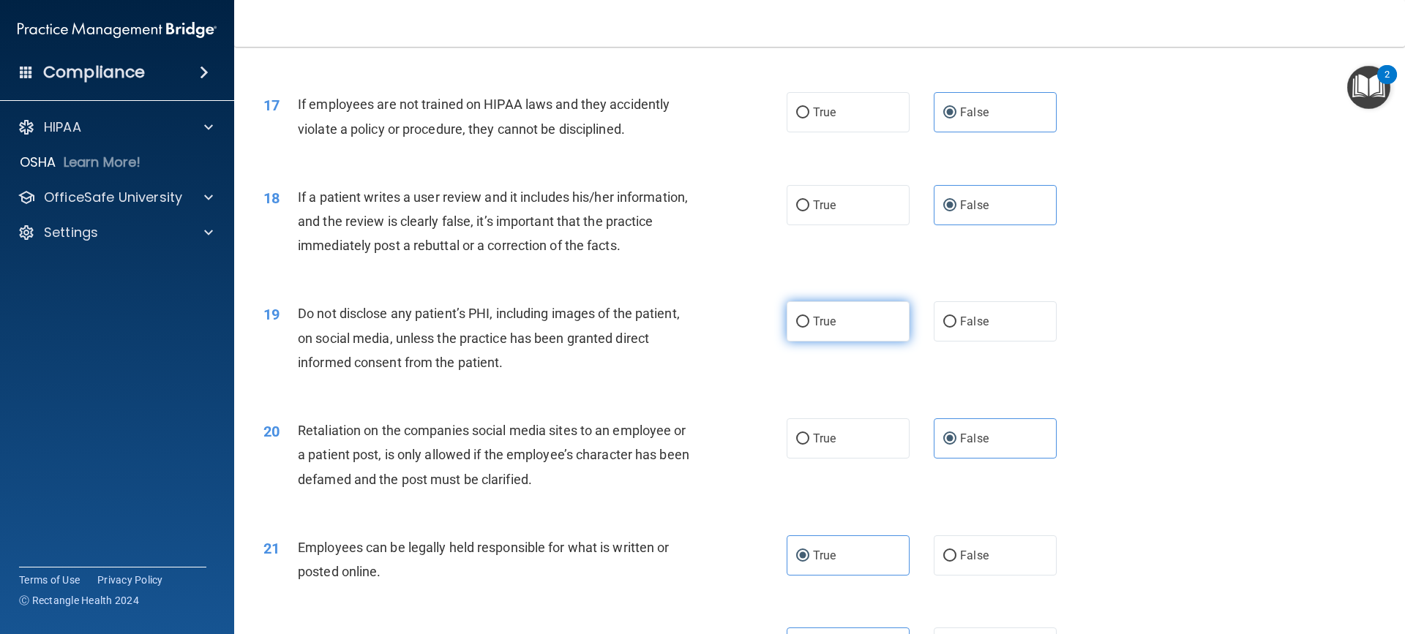
click at [789, 342] on label "True" at bounding box center [848, 322] width 123 height 40
click at [796, 328] on input "True" at bounding box center [802, 322] width 13 height 11
radio input "true"
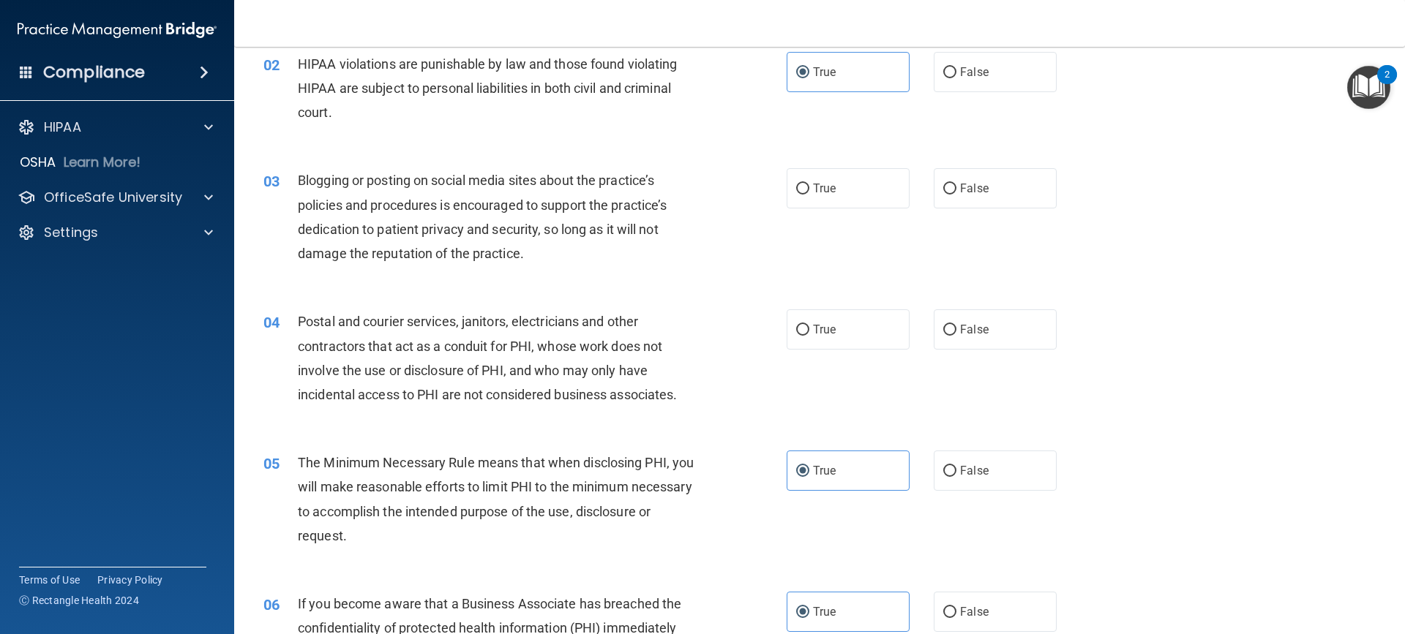
scroll to position [112, 0]
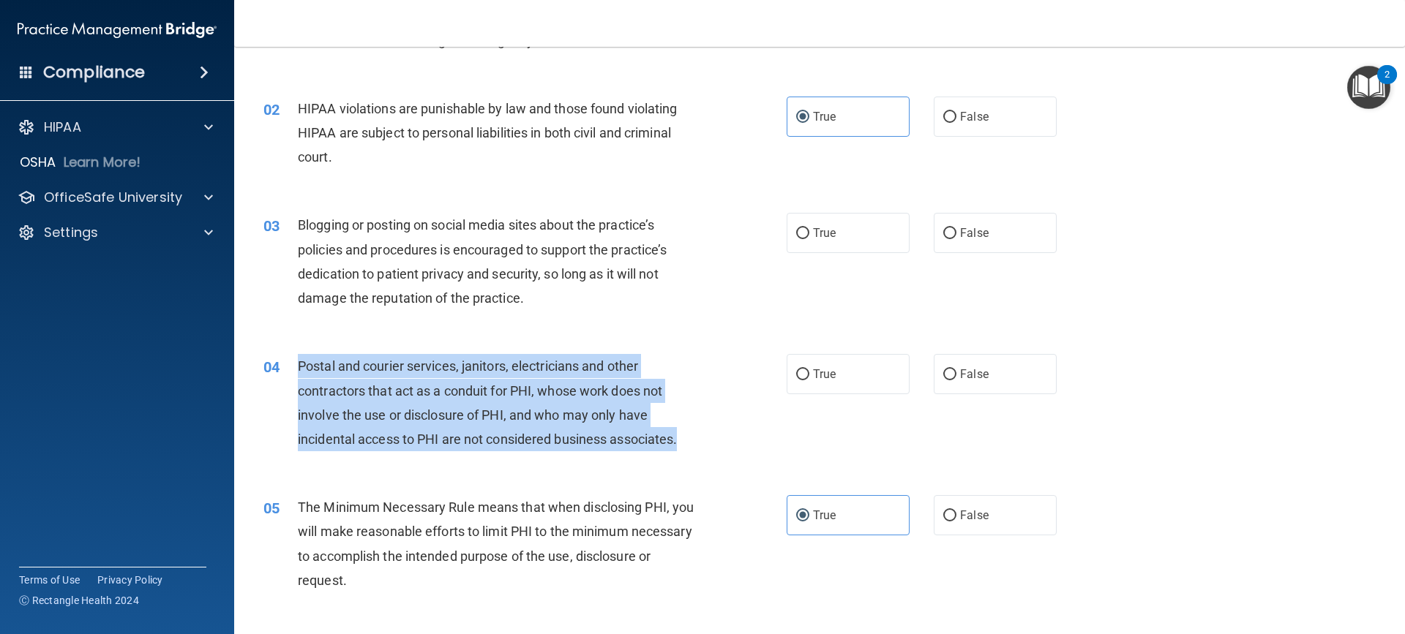
drag, startPoint x: 683, startPoint y: 443, endPoint x: 298, endPoint y: 367, distance: 392.5
click at [298, 367] on div "Postal and courier services, janitors, electricians and other contractors that …" at bounding box center [502, 402] width 409 height 97
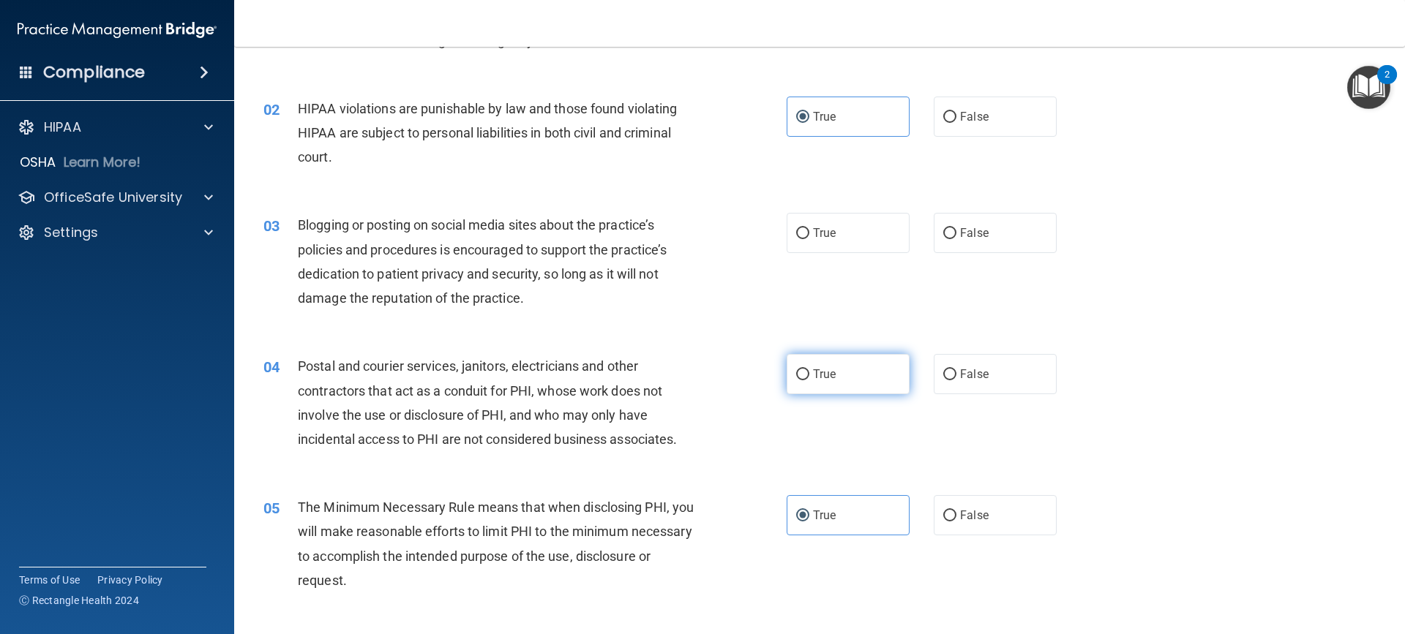
click at [836, 362] on label "True" at bounding box center [848, 374] width 123 height 40
click at [809, 370] on input "True" at bounding box center [802, 375] width 13 height 11
radio input "true"
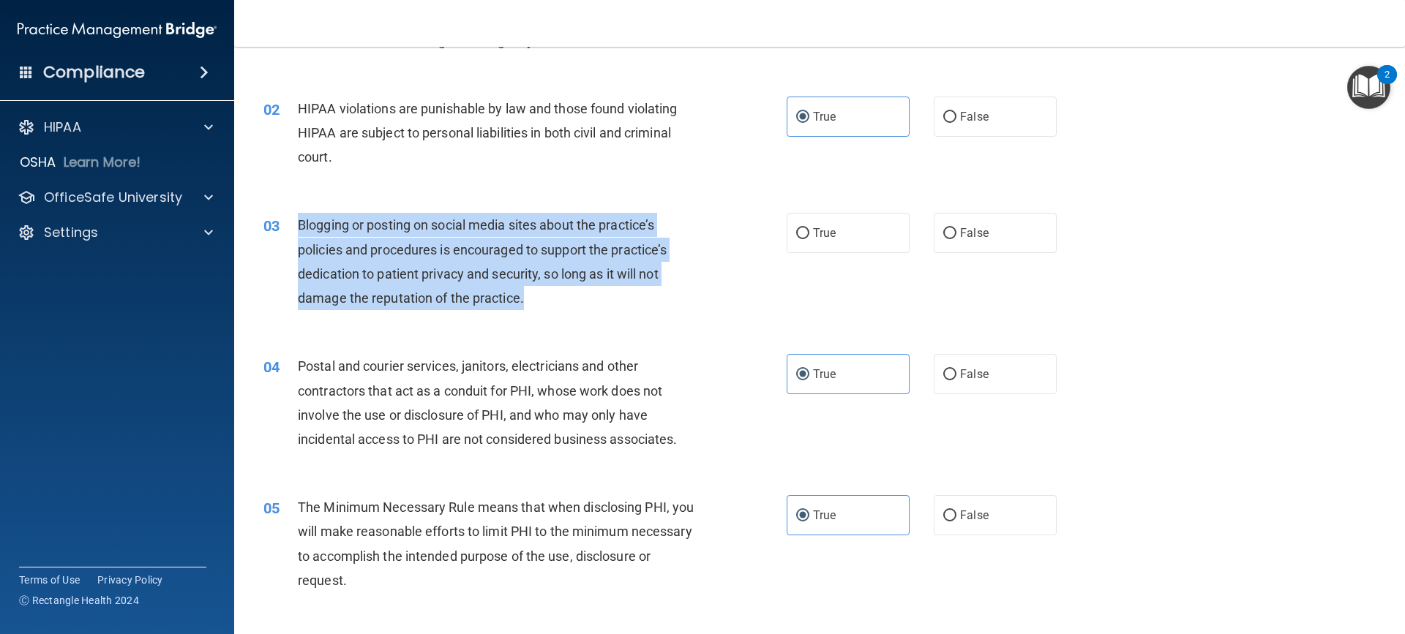
drag, startPoint x: 431, startPoint y: 291, endPoint x: 294, endPoint y: 231, distance: 149.1
click at [294, 231] on div "03 Blogging or posting on social media sites about the practice’s policies and …" at bounding box center [524, 265] width 567 height 105
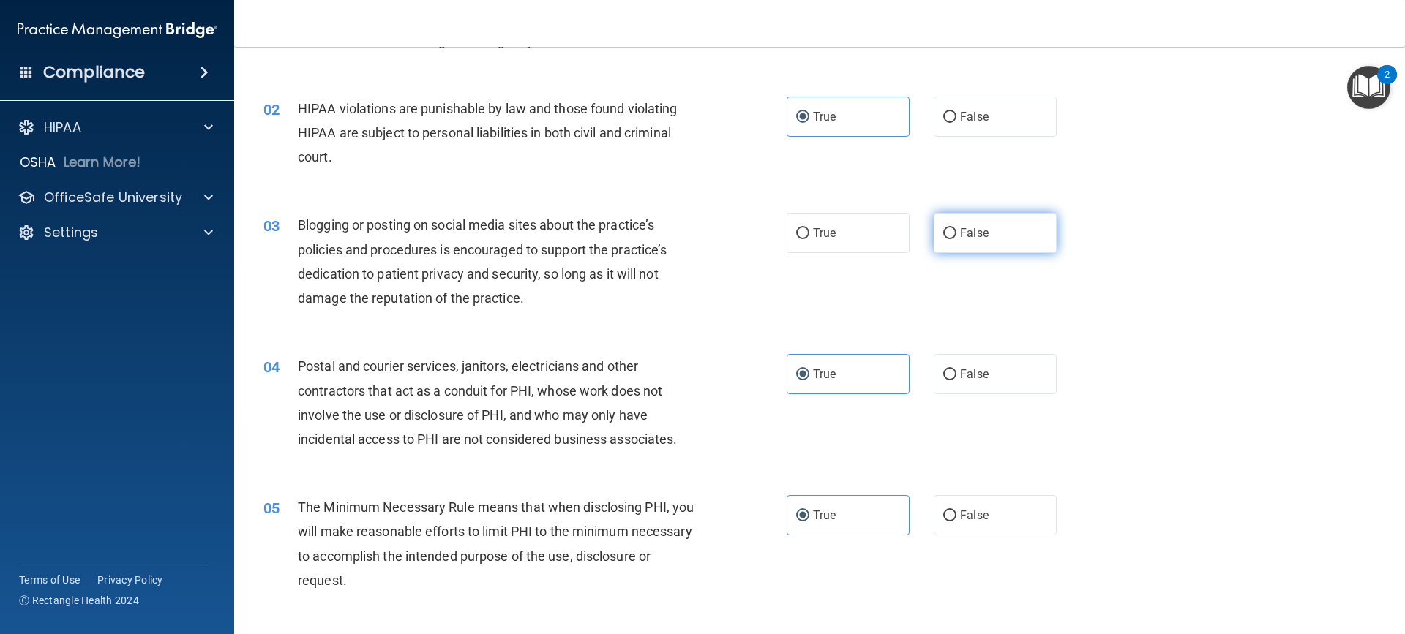
click at [960, 228] on span "False" at bounding box center [974, 233] width 29 height 14
click at [956, 228] on input "False" at bounding box center [949, 233] width 13 height 11
radio input "true"
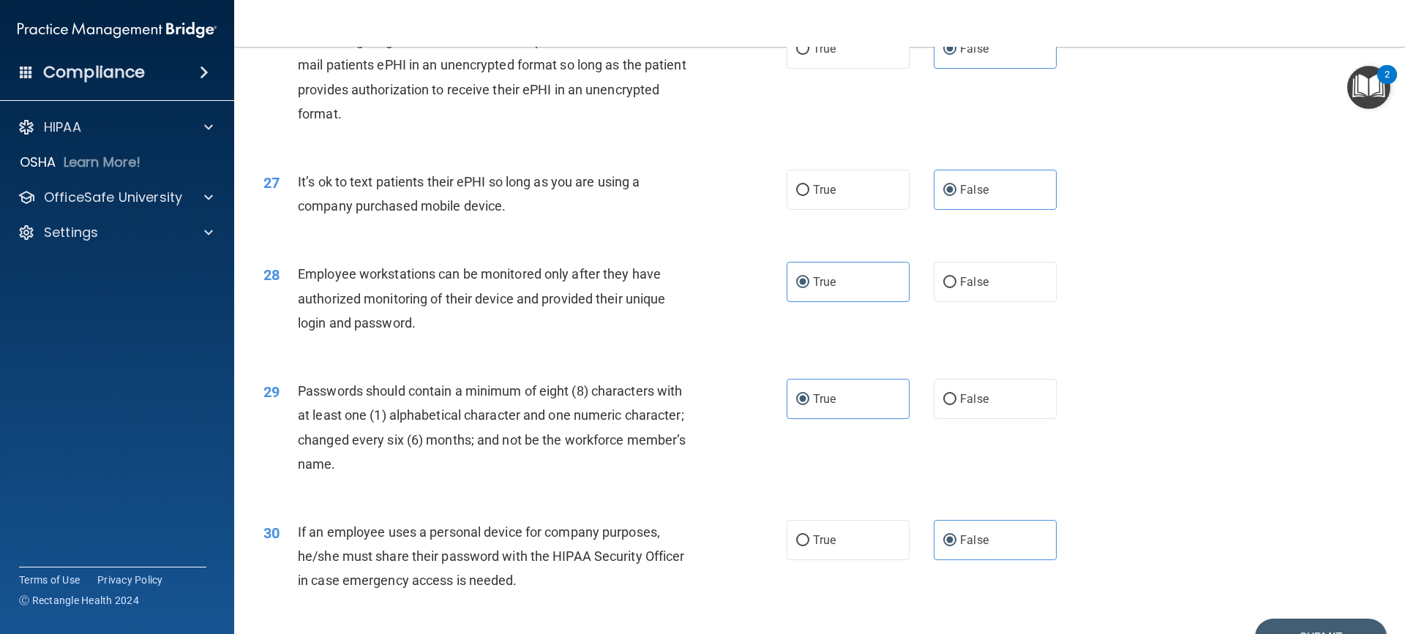
scroll to position [3039, 0]
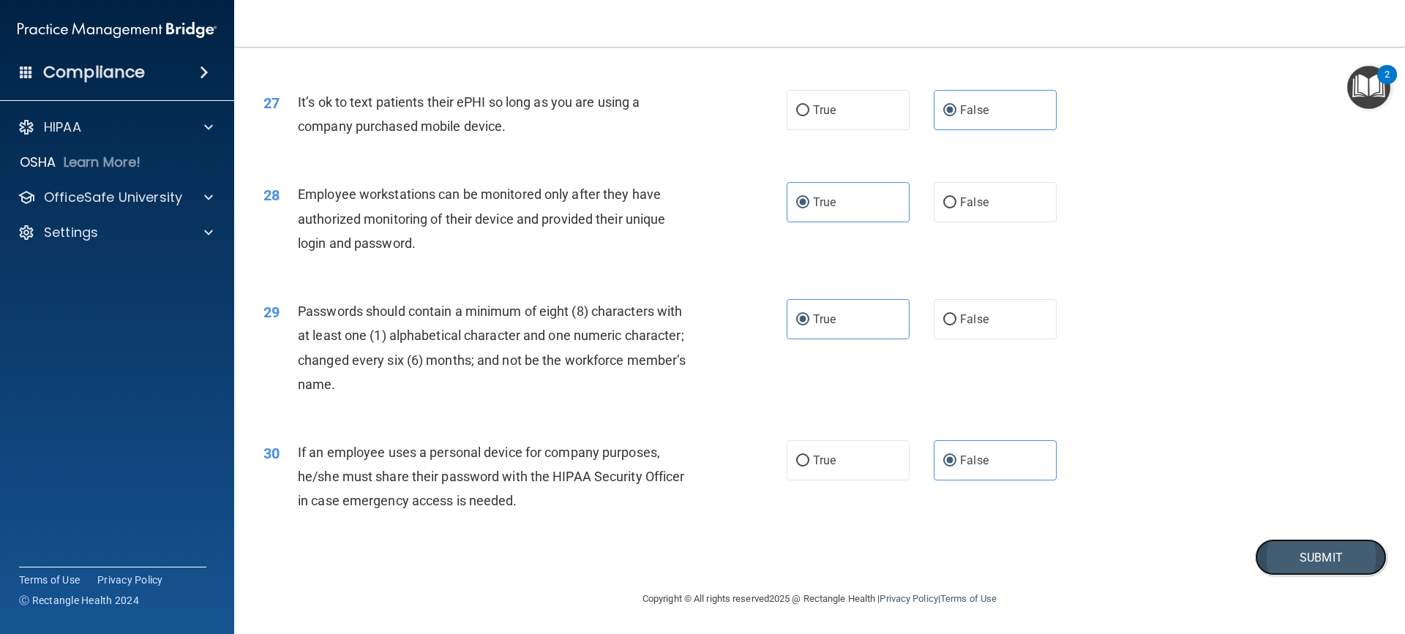
click at [1298, 553] on button "Submit" at bounding box center [1321, 557] width 132 height 37
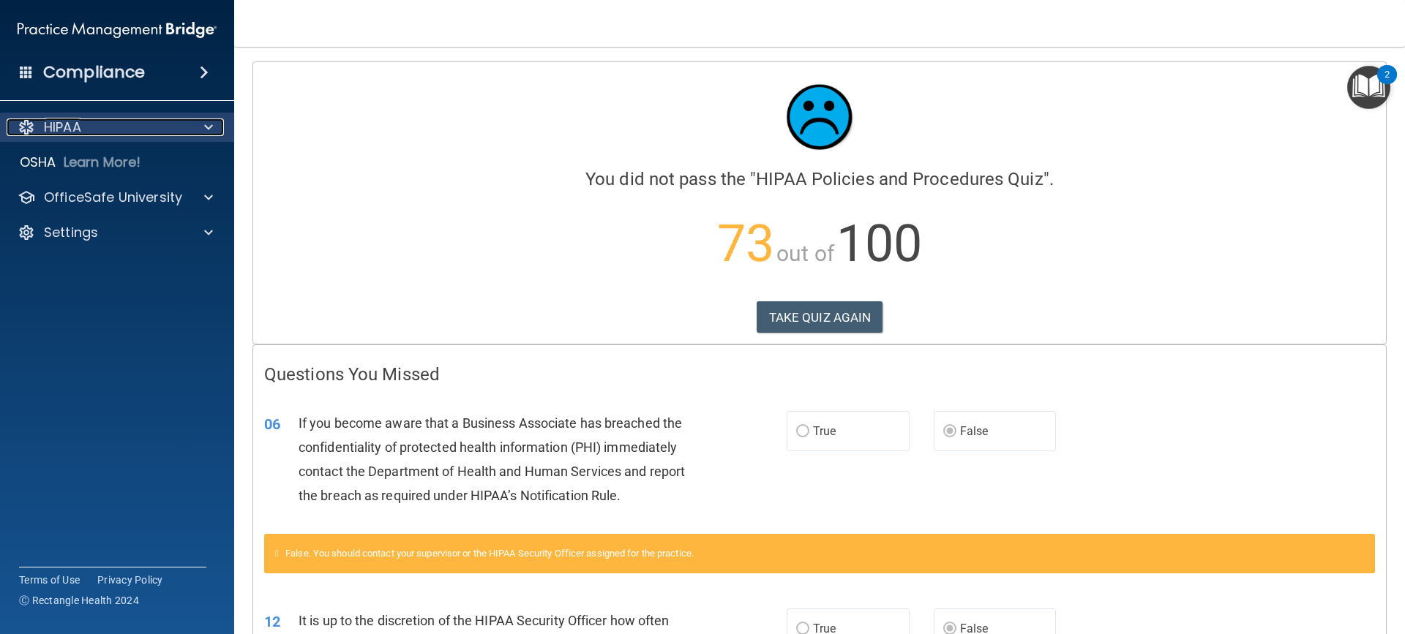
click at [81, 124] on p "HIPAA" at bounding box center [62, 128] width 37 height 18
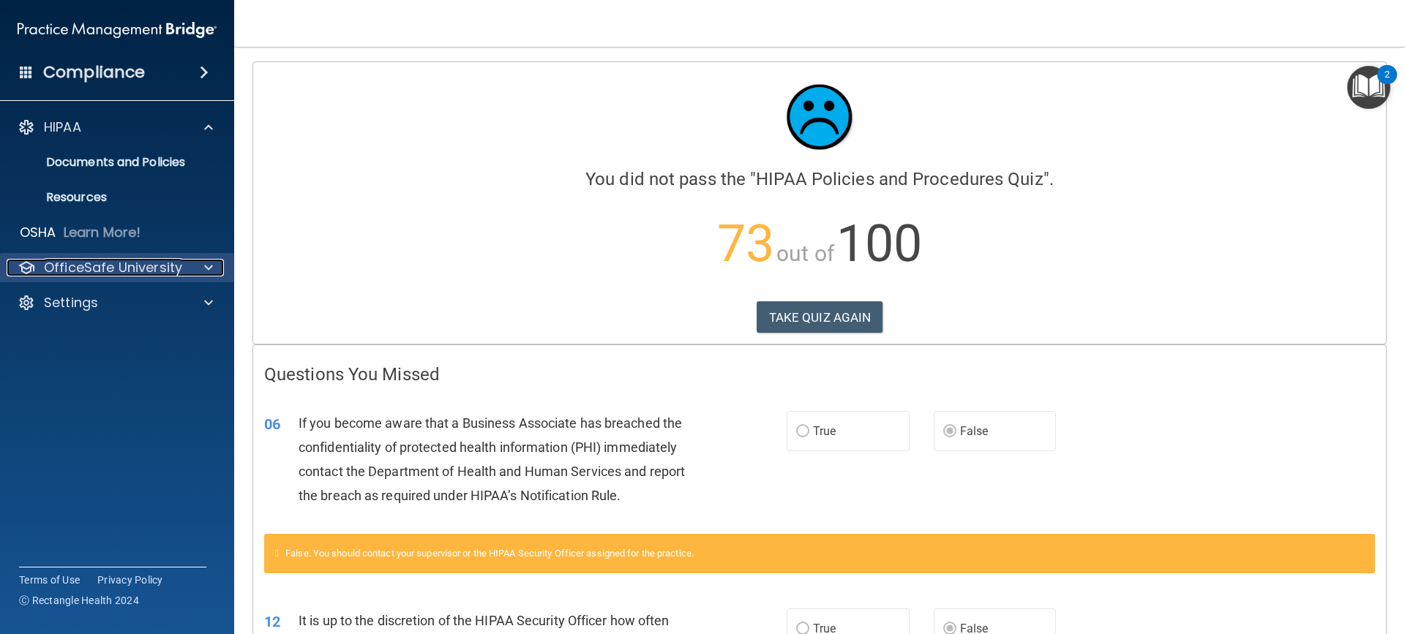
click at [98, 266] on p "OfficeSafe University" at bounding box center [113, 268] width 138 height 18
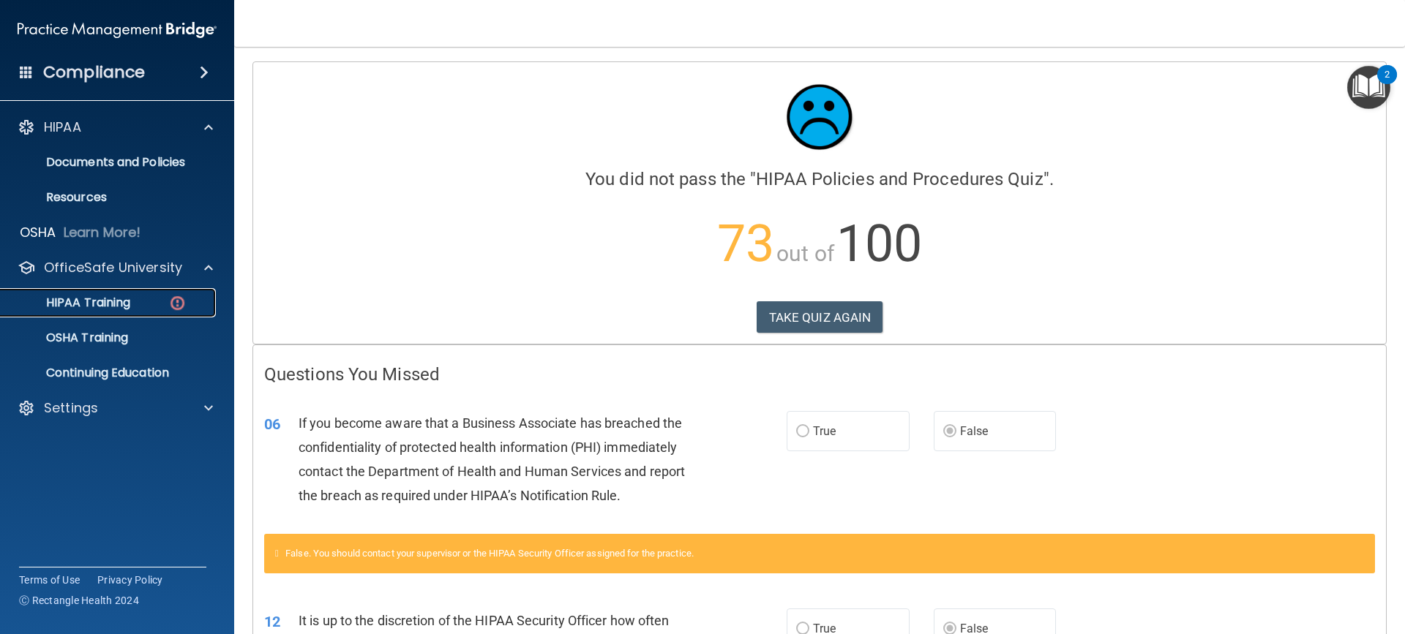
click at [111, 311] on link "HIPAA Training" at bounding box center [100, 302] width 231 height 29
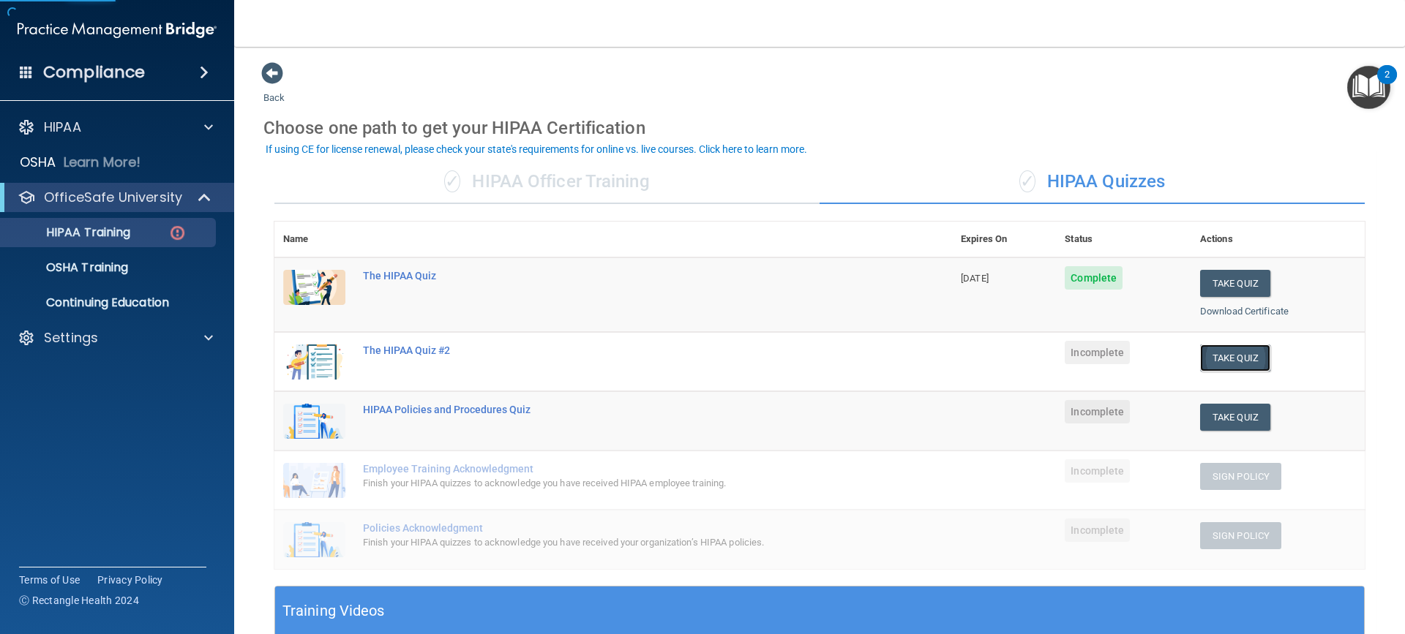
click at [1205, 353] on button "Take Quiz" at bounding box center [1235, 358] width 70 height 27
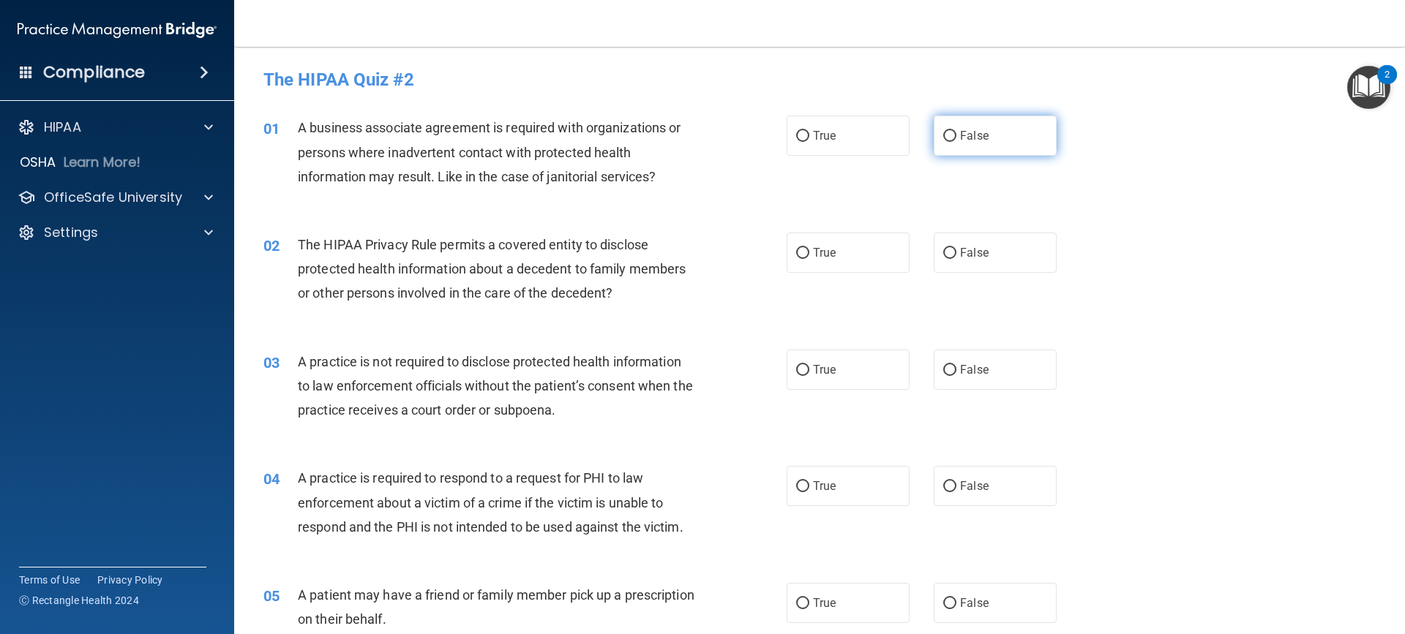
drag, startPoint x: 937, startPoint y: 134, endPoint x: 940, endPoint y: 118, distance: 16.5
click at [940, 119] on label "False" at bounding box center [995, 136] width 123 height 40
click at [943, 131] on input "False" at bounding box center [949, 136] width 13 height 11
radio input "true"
click at [796, 255] on input "True" at bounding box center [802, 253] width 13 height 11
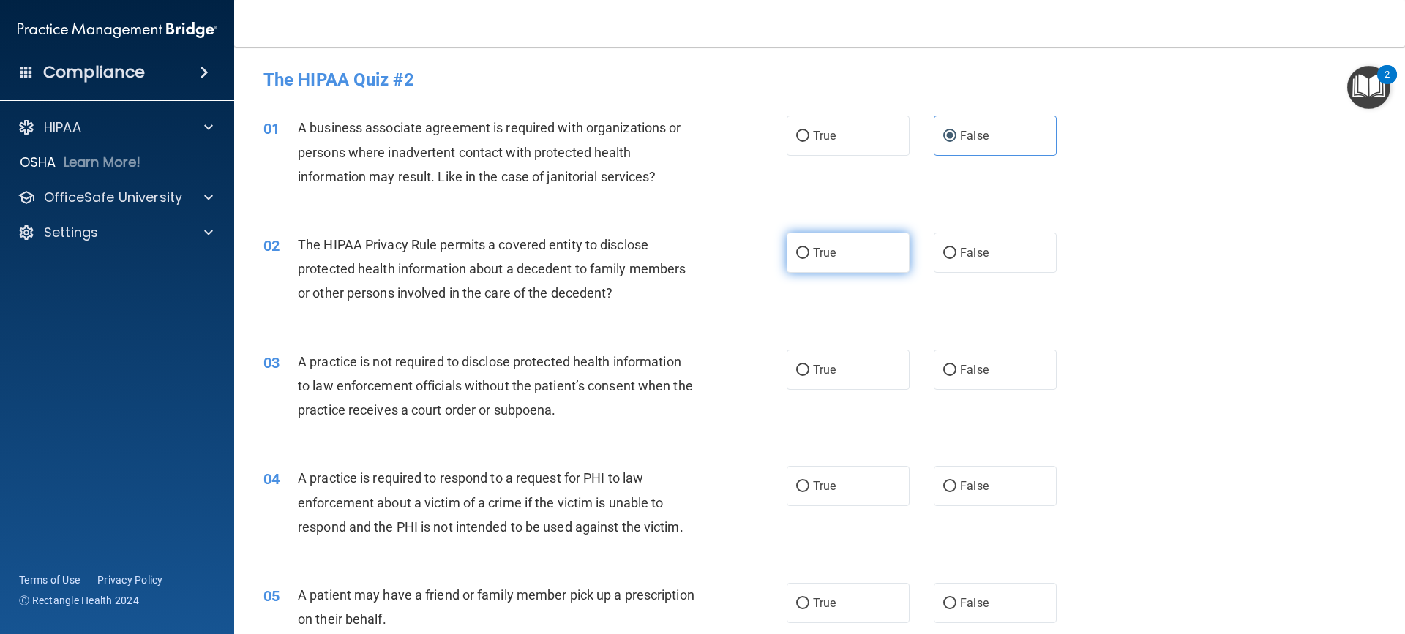
radio input "true"
click at [943, 369] on input "False" at bounding box center [949, 370] width 13 height 11
radio input "true"
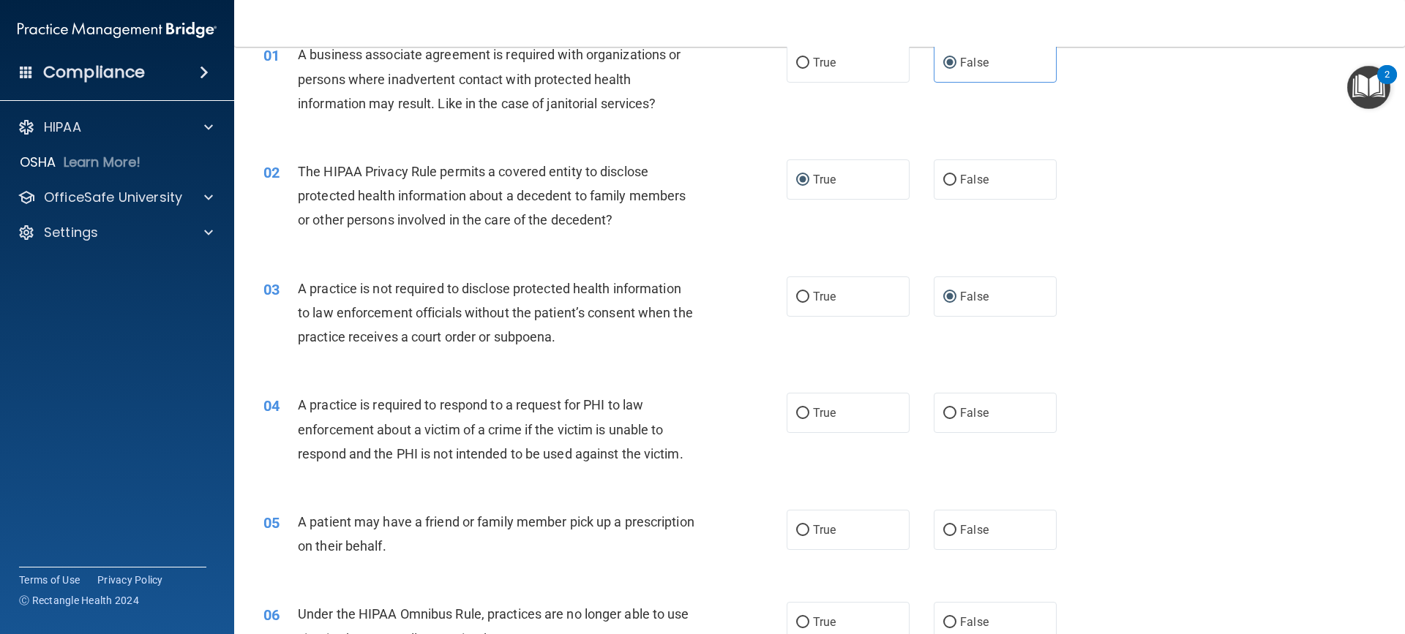
scroll to position [146, 0]
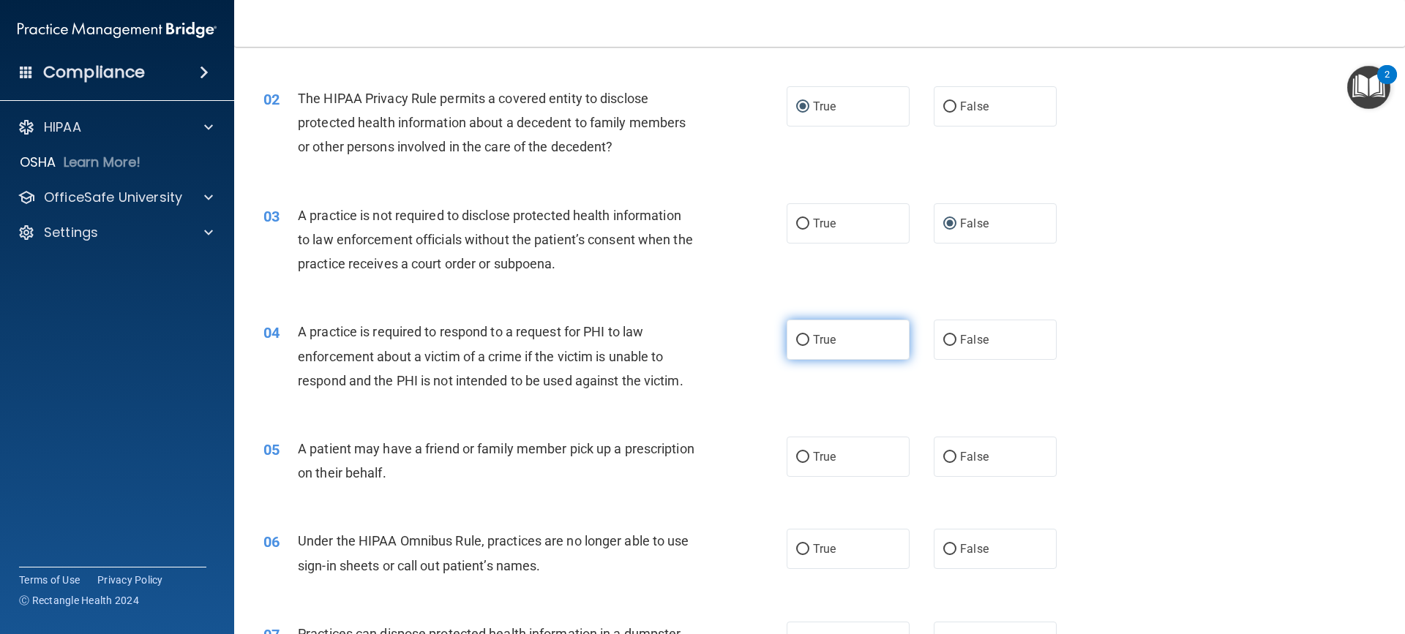
click at [798, 340] on input "True" at bounding box center [802, 340] width 13 height 11
radio input "true"
click at [799, 453] on input "True" at bounding box center [802, 457] width 13 height 11
radio input "true"
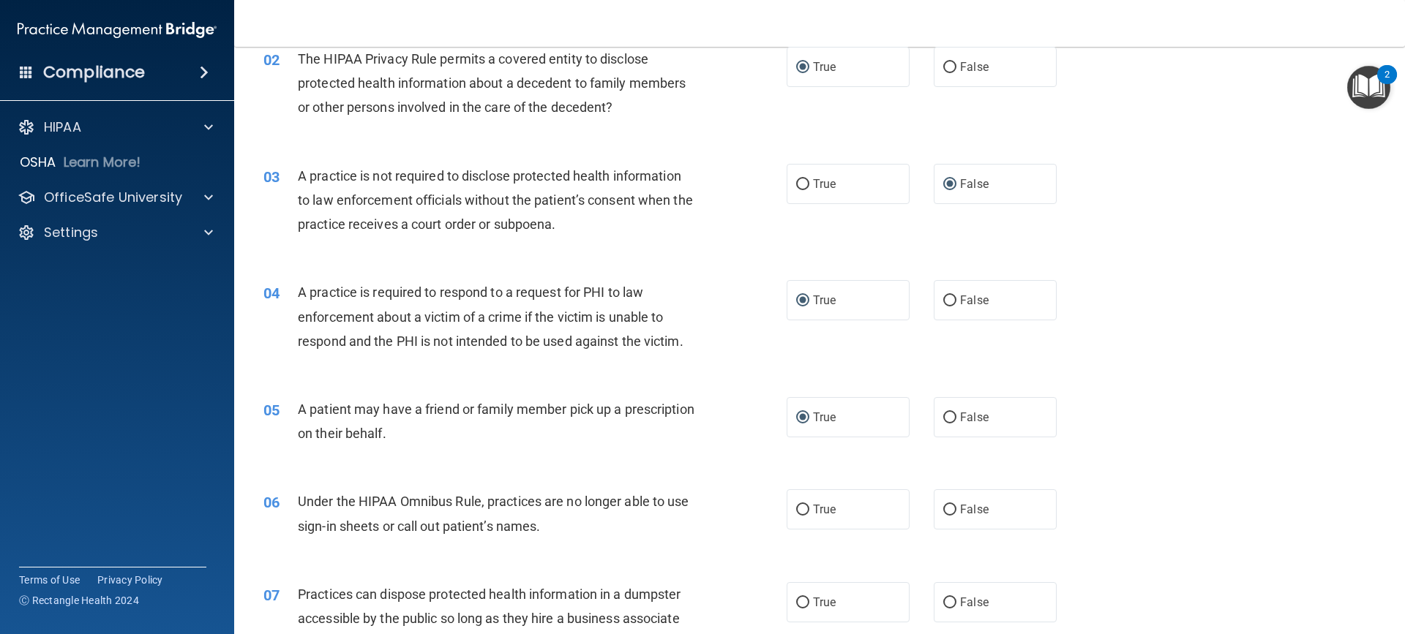
scroll to position [220, 0]
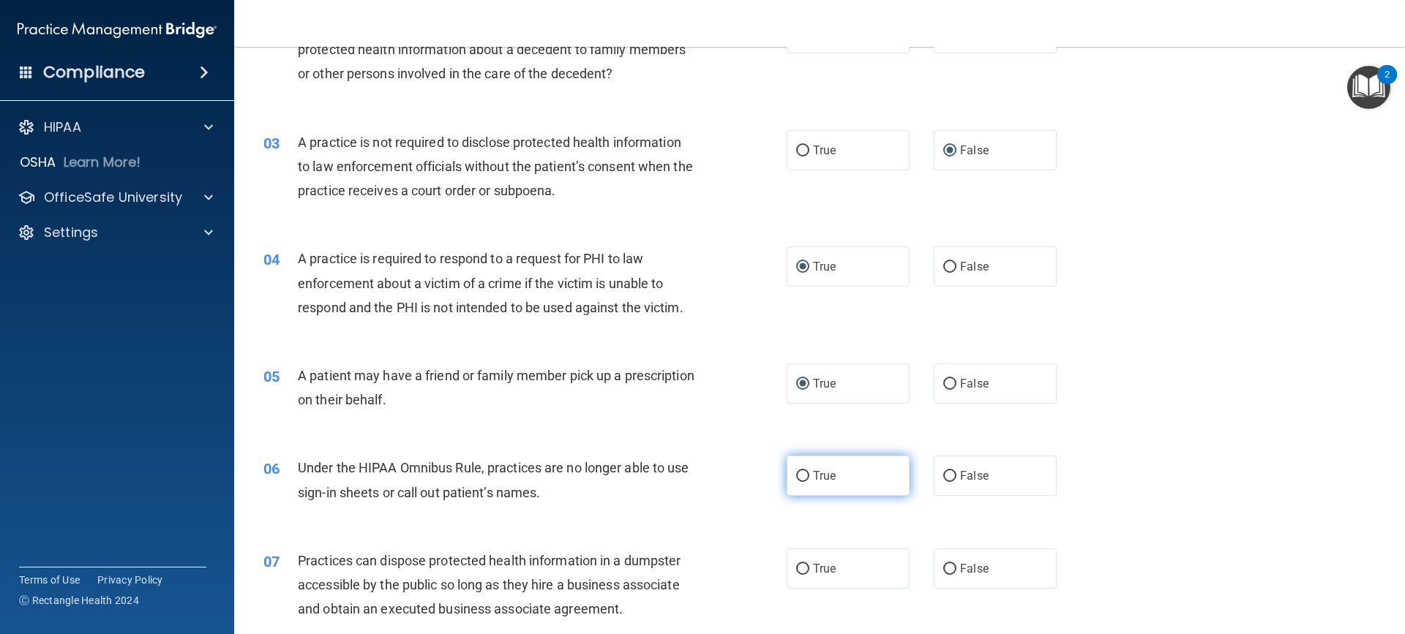
click at [798, 479] on input "True" at bounding box center [802, 476] width 13 height 11
radio input "true"
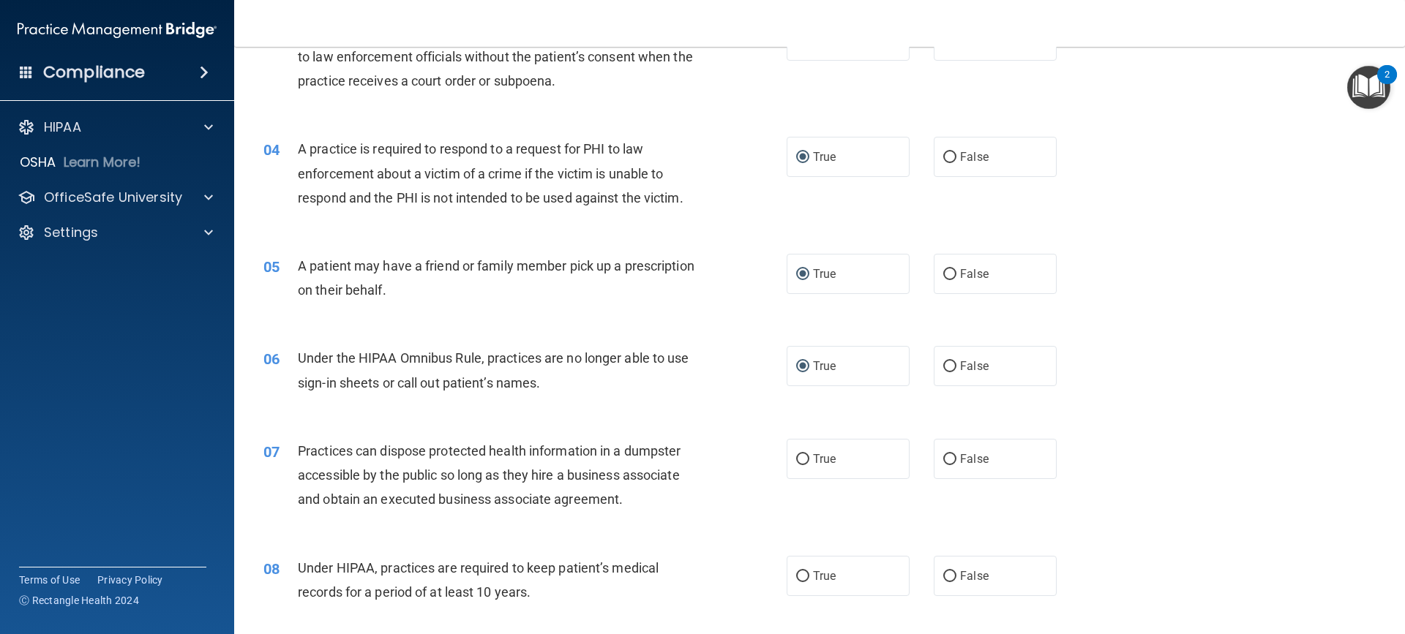
scroll to position [366, 0]
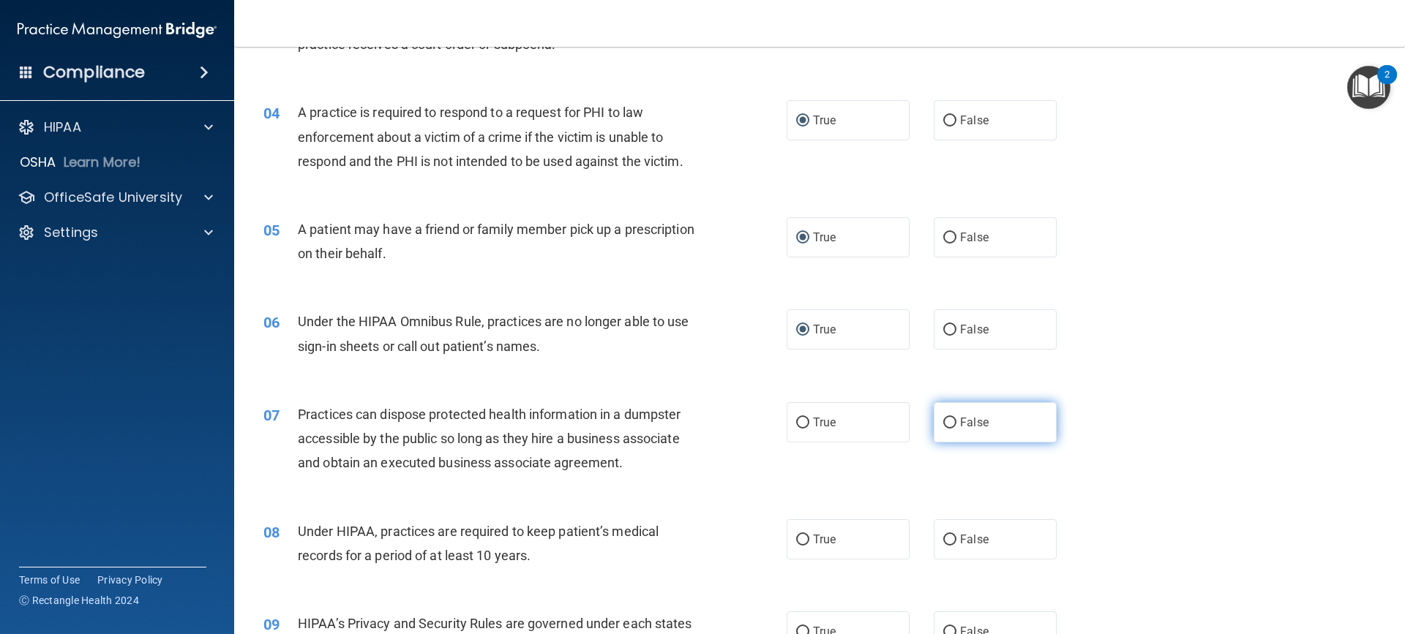
click at [943, 427] on input "False" at bounding box center [949, 423] width 13 height 11
radio input "true"
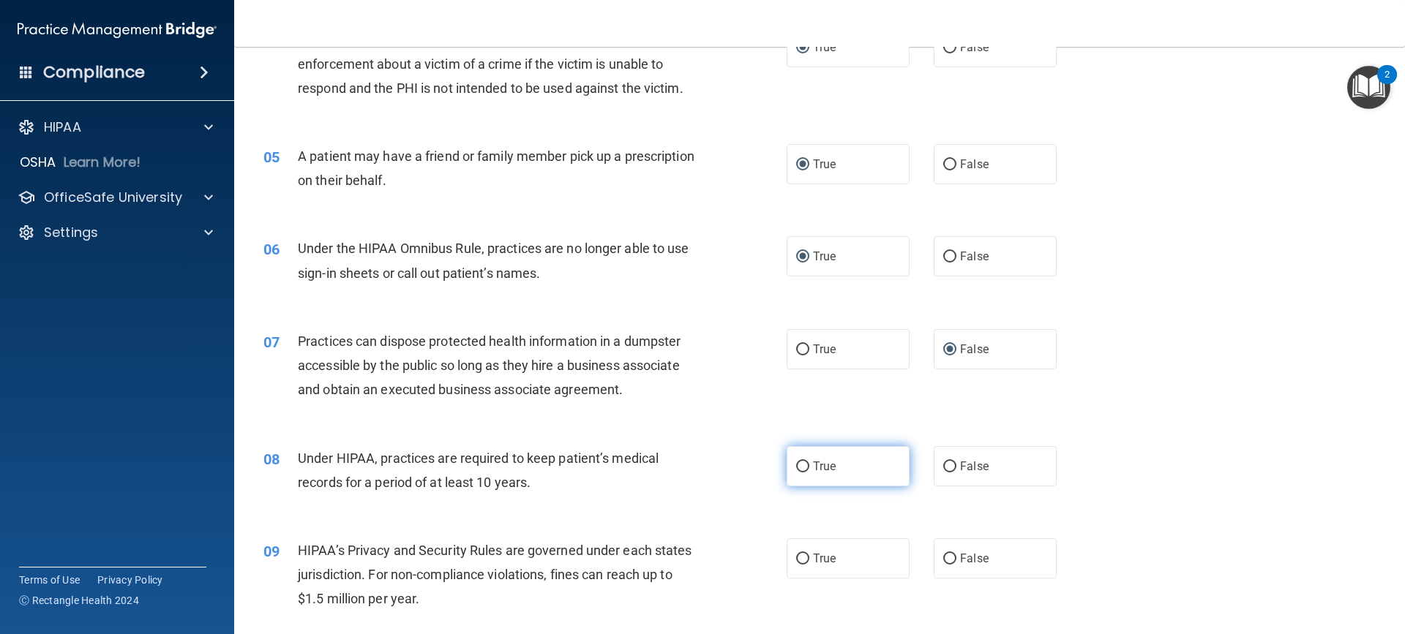
click at [800, 465] on input "True" at bounding box center [802, 467] width 13 height 11
radio input "true"
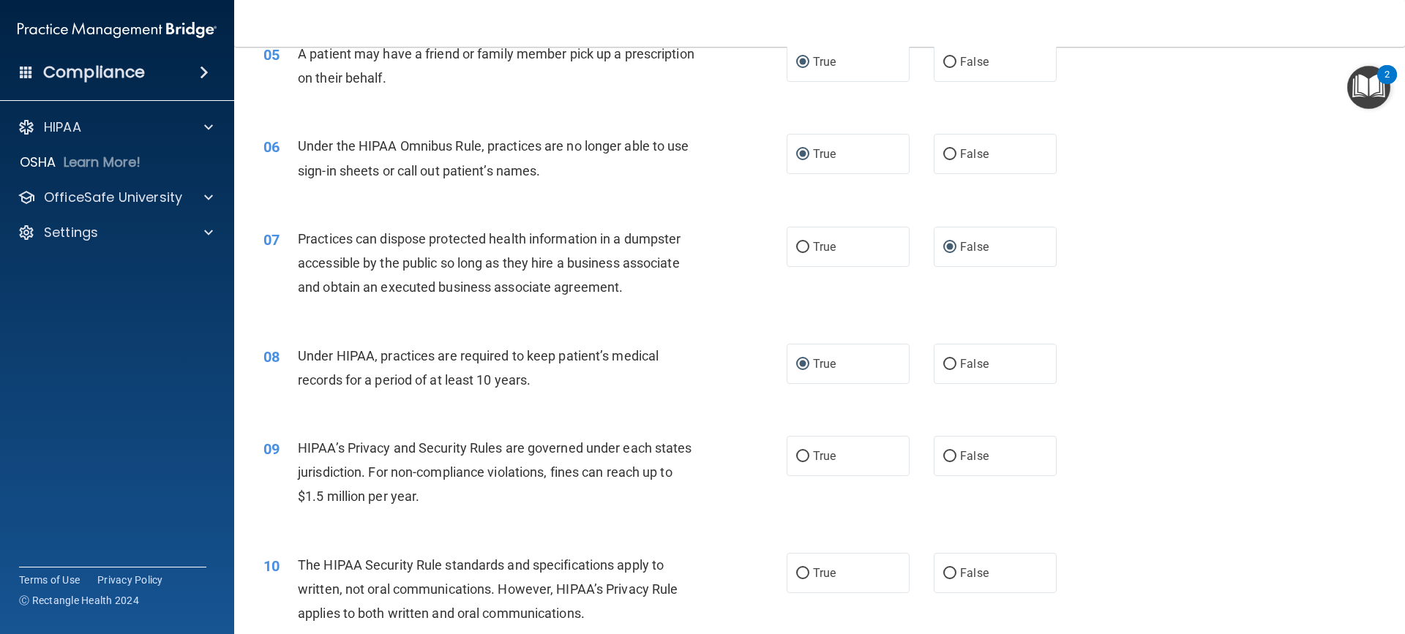
scroll to position [585, 0]
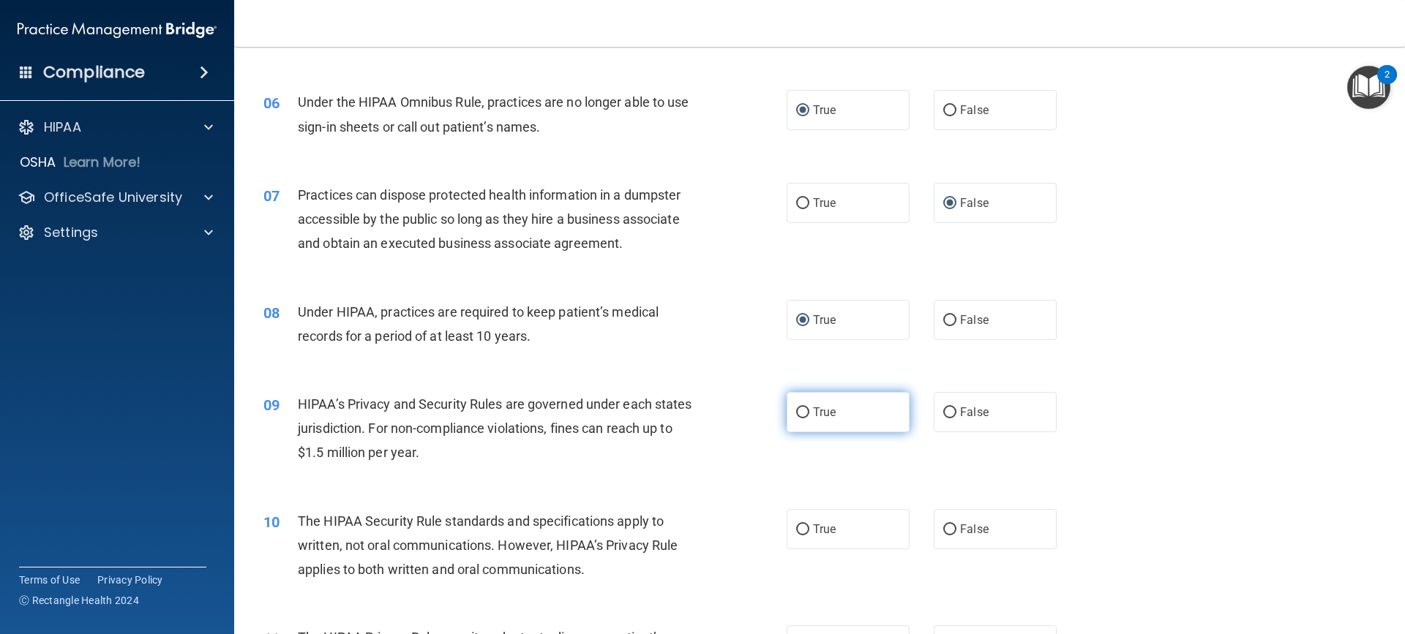
click at [800, 409] on input "True" at bounding box center [802, 413] width 13 height 11
radio input "true"
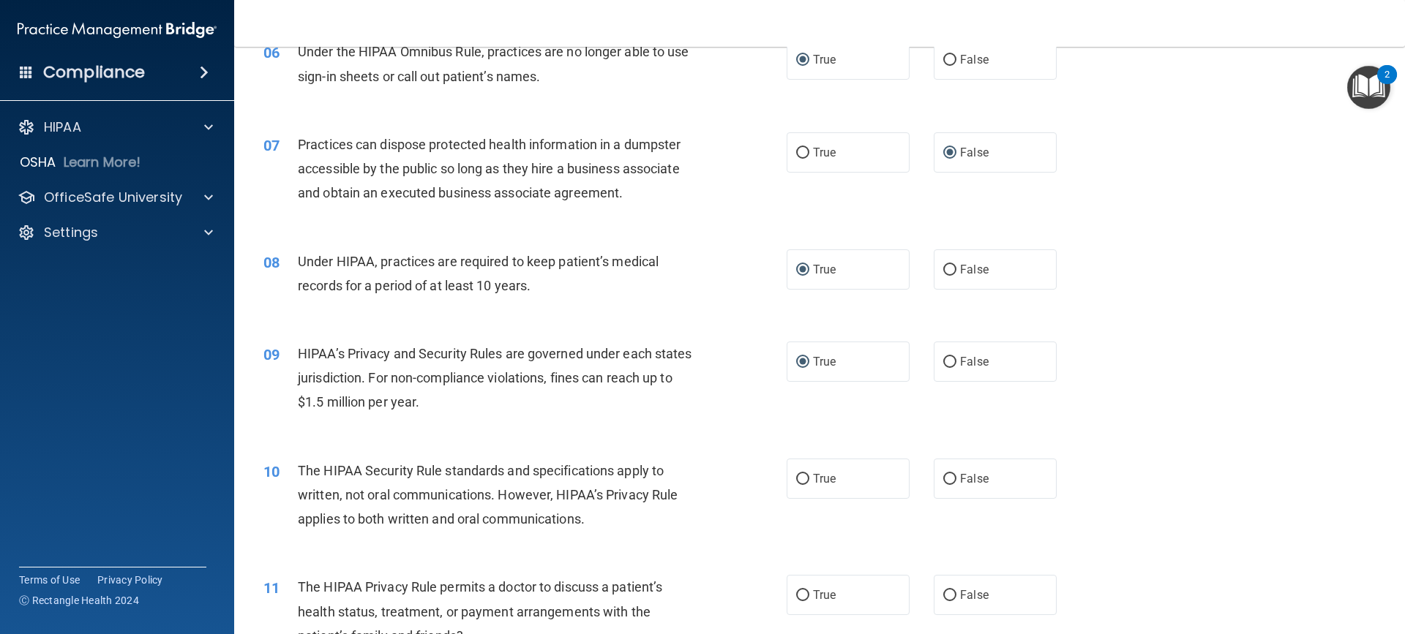
scroll to position [659, 0]
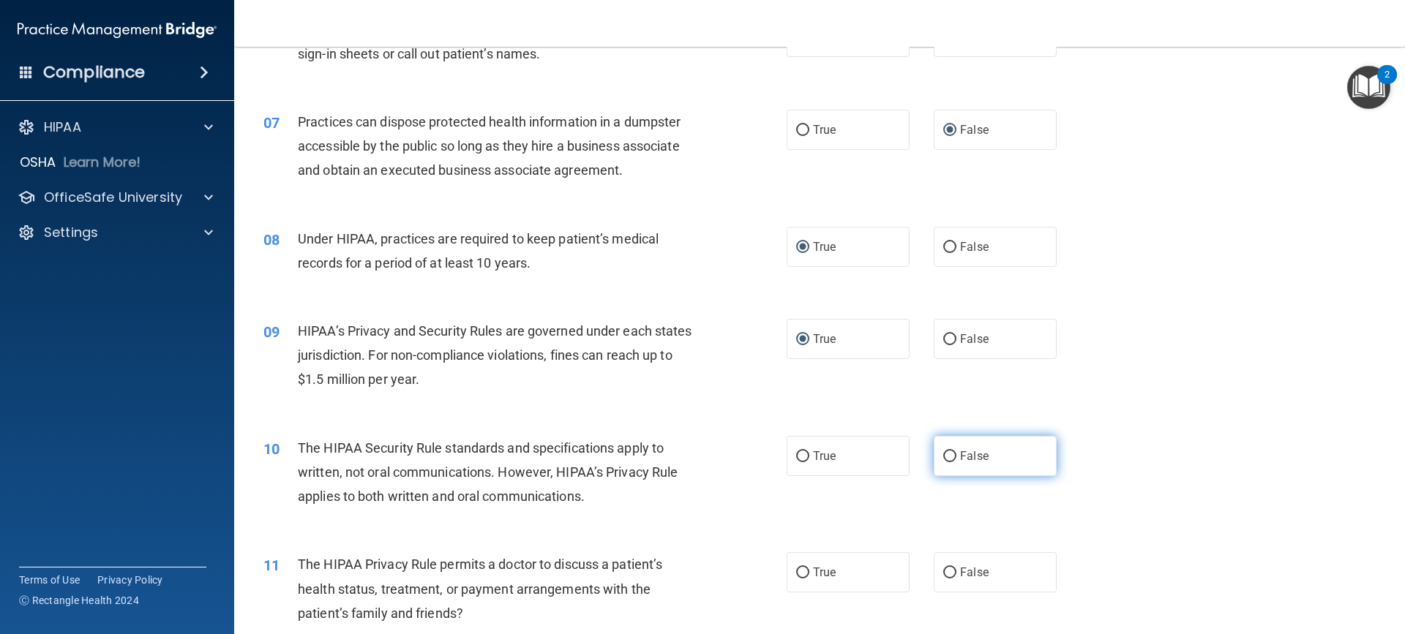
drag, startPoint x: 940, startPoint y: 460, endPoint x: 992, endPoint y: 460, distance: 52.0
click at [943, 460] on input "False" at bounding box center [949, 457] width 13 height 11
radio input "true"
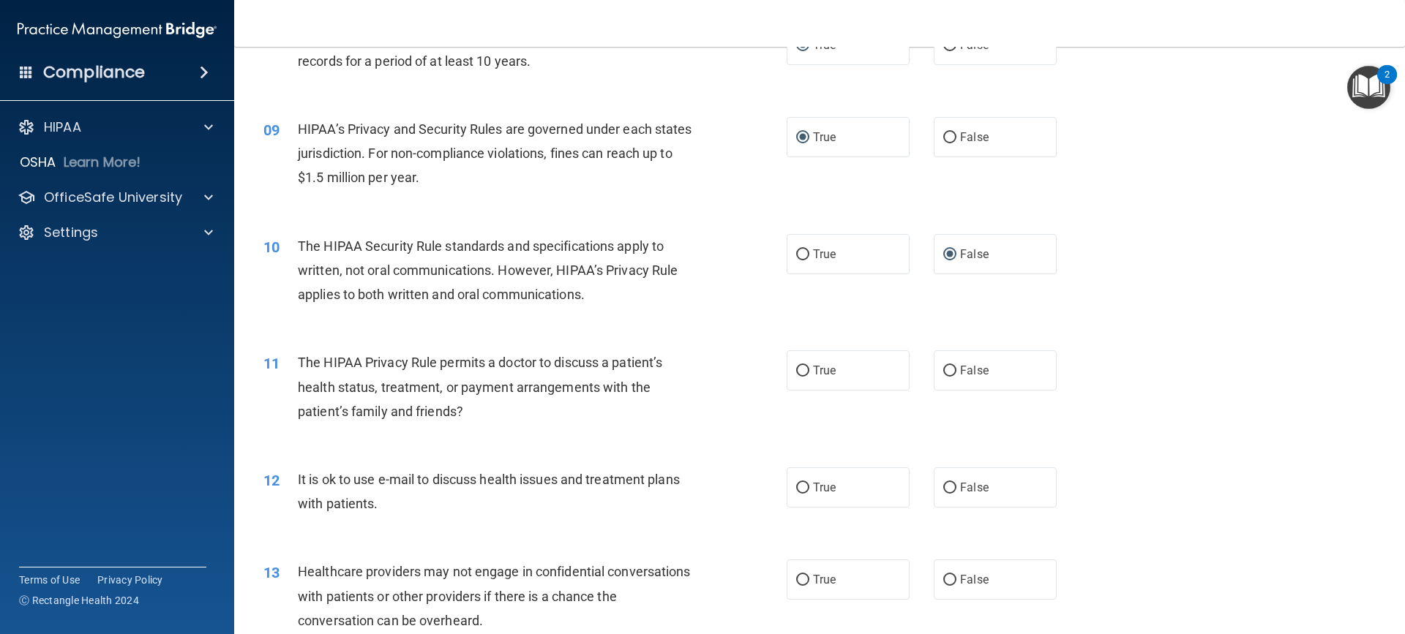
scroll to position [878, 0]
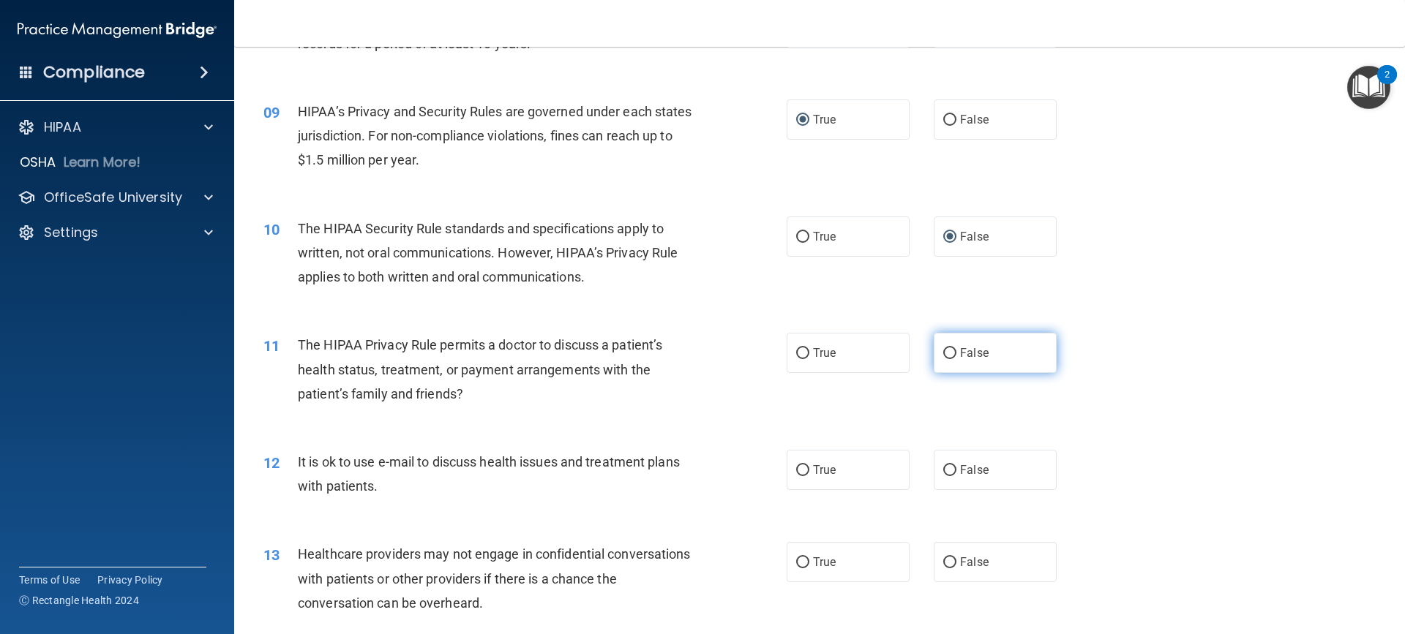
click at [943, 353] on input "False" at bounding box center [949, 353] width 13 height 11
radio input "true"
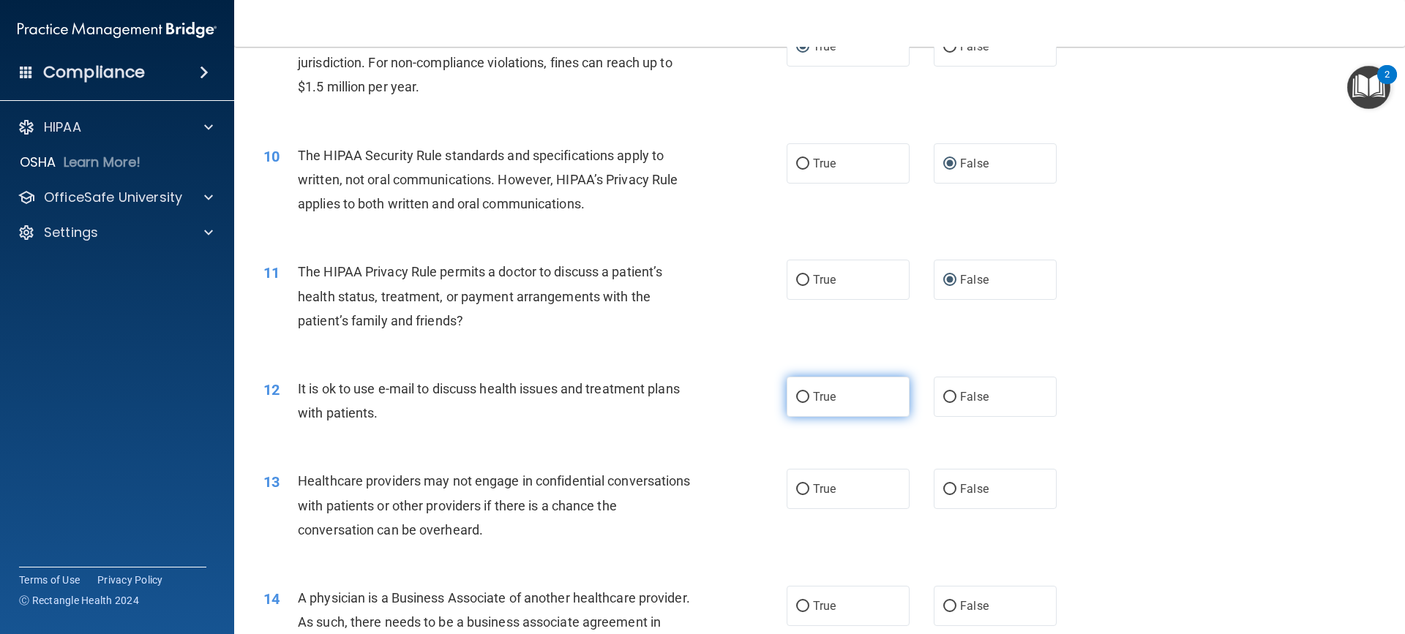
click at [796, 397] on input "True" at bounding box center [802, 397] width 13 height 11
radio input "true"
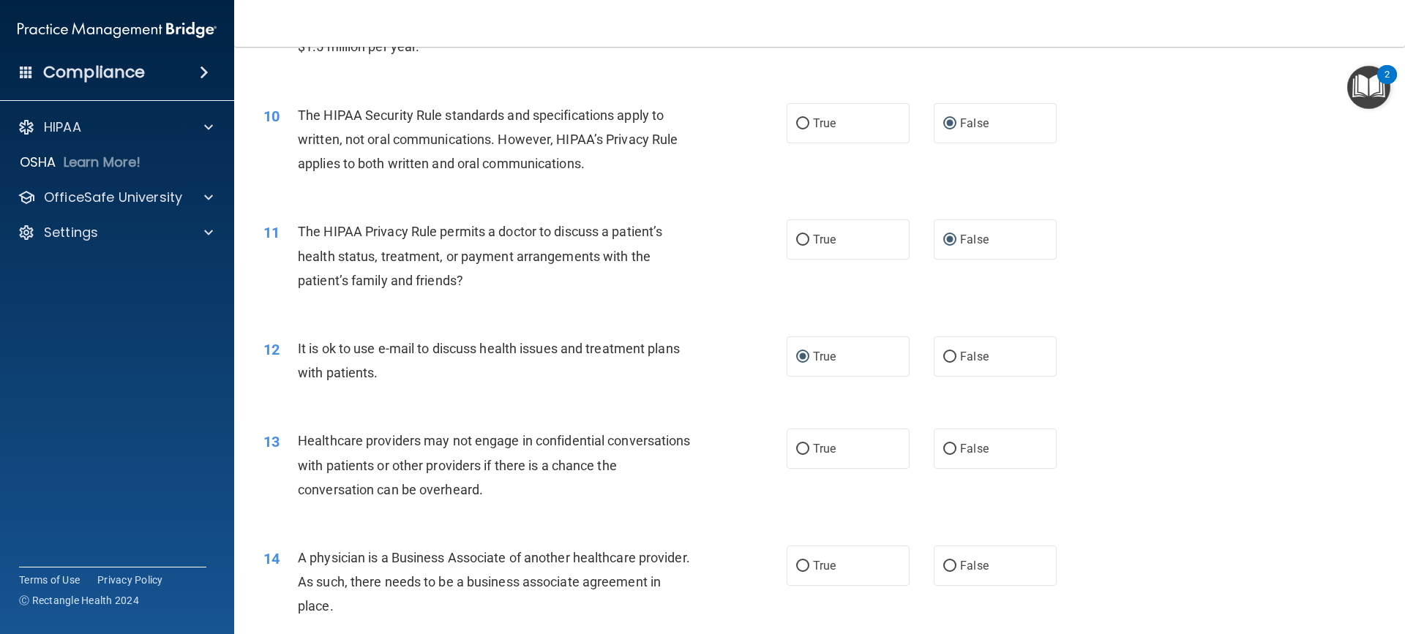
scroll to position [1025, 0]
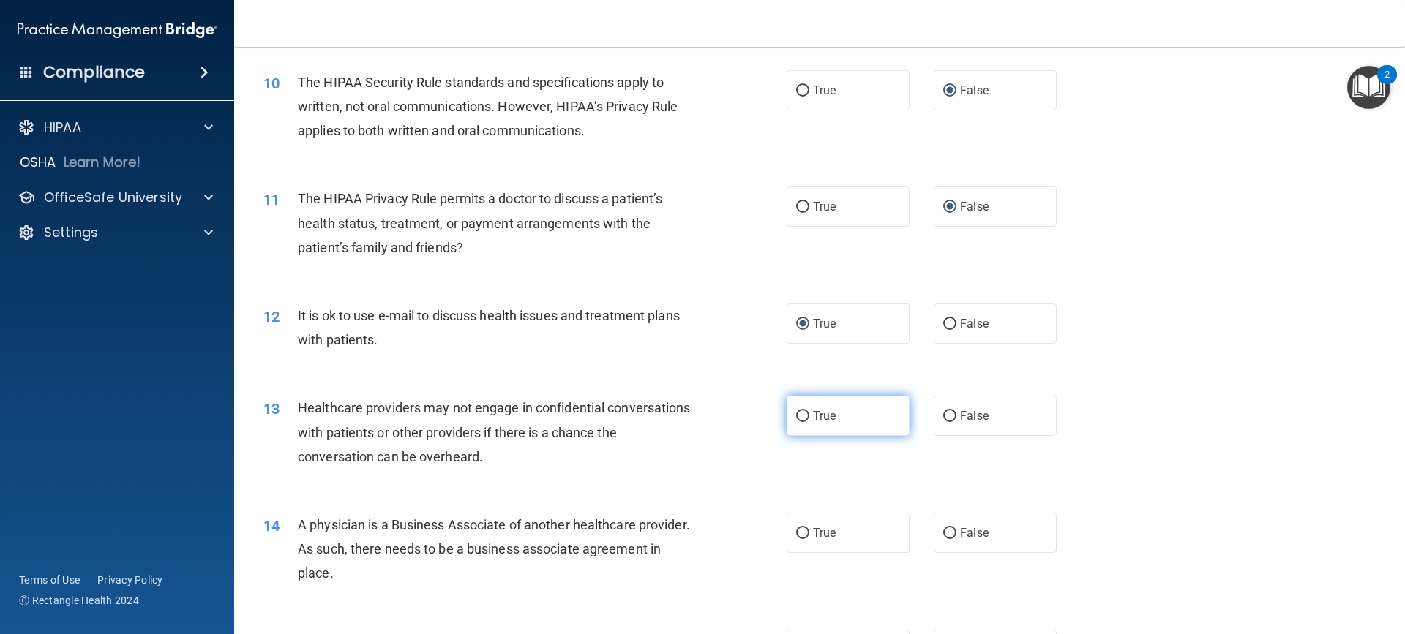
click at [798, 418] on input "True" at bounding box center [802, 416] width 13 height 11
radio input "true"
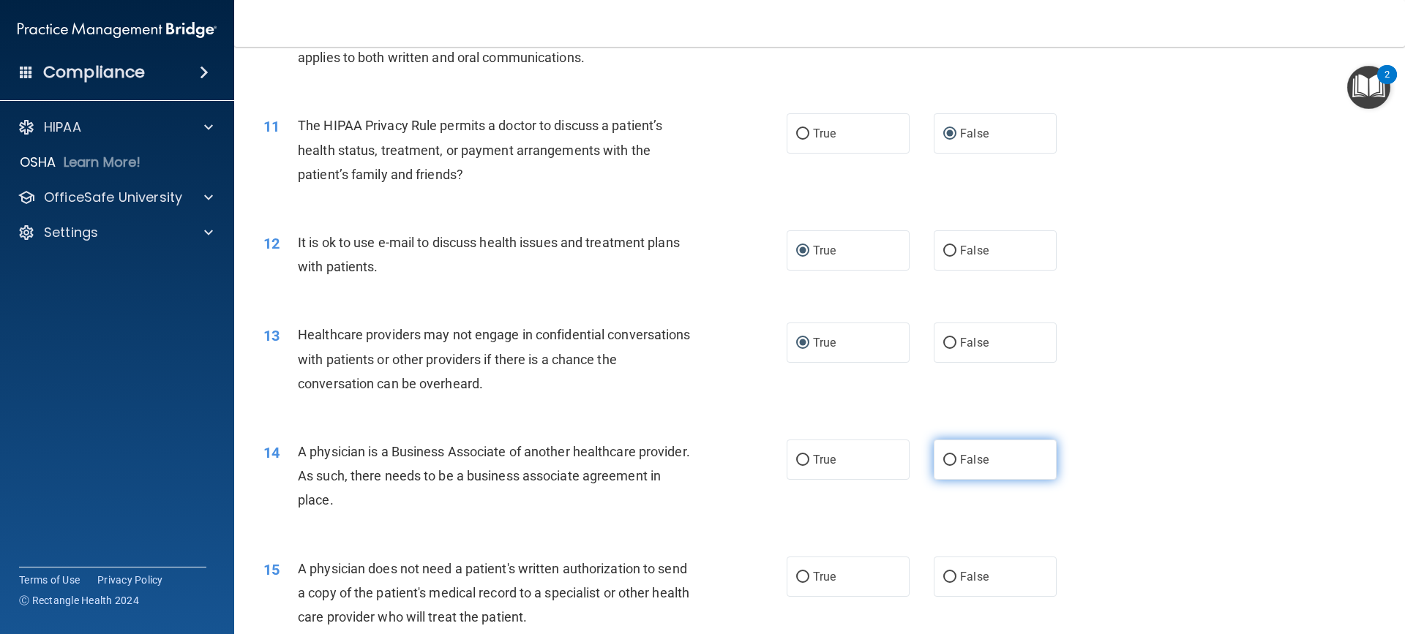
click at [960, 463] on span "False" at bounding box center [974, 460] width 29 height 14
click at [956, 463] on input "False" at bounding box center [949, 460] width 13 height 11
radio input "true"
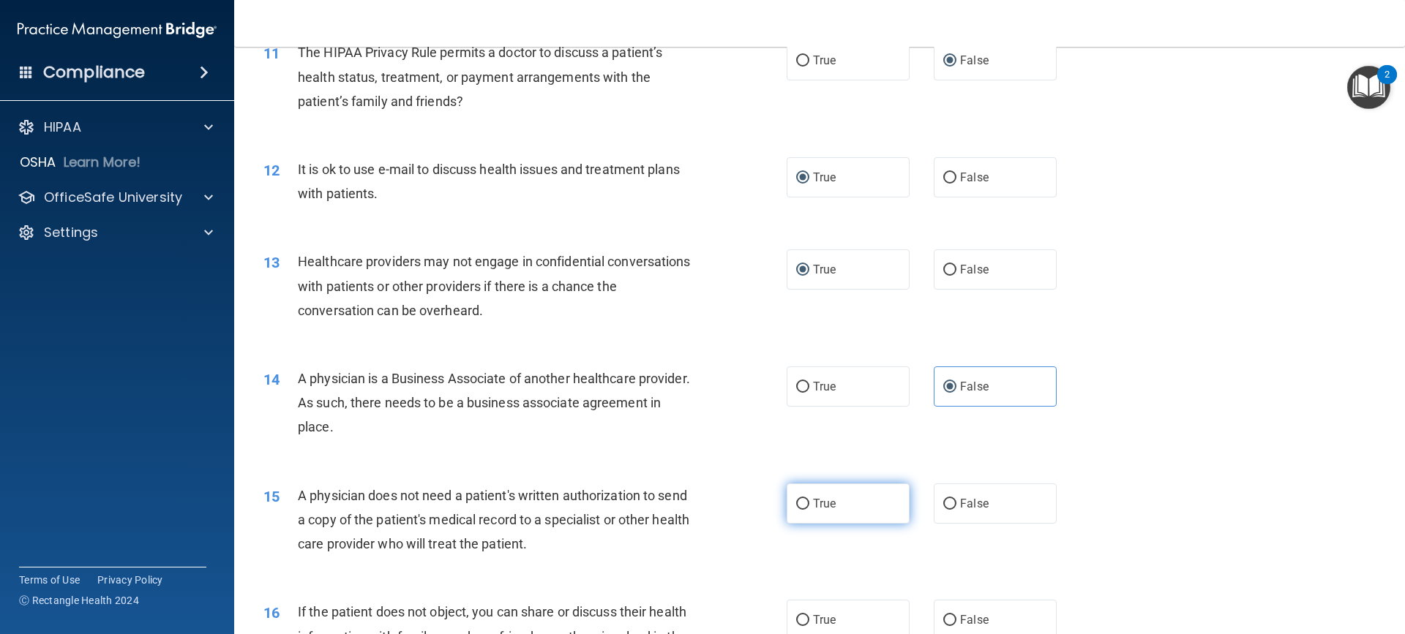
click at [796, 503] on input "True" at bounding box center [802, 504] width 13 height 11
radio input "true"
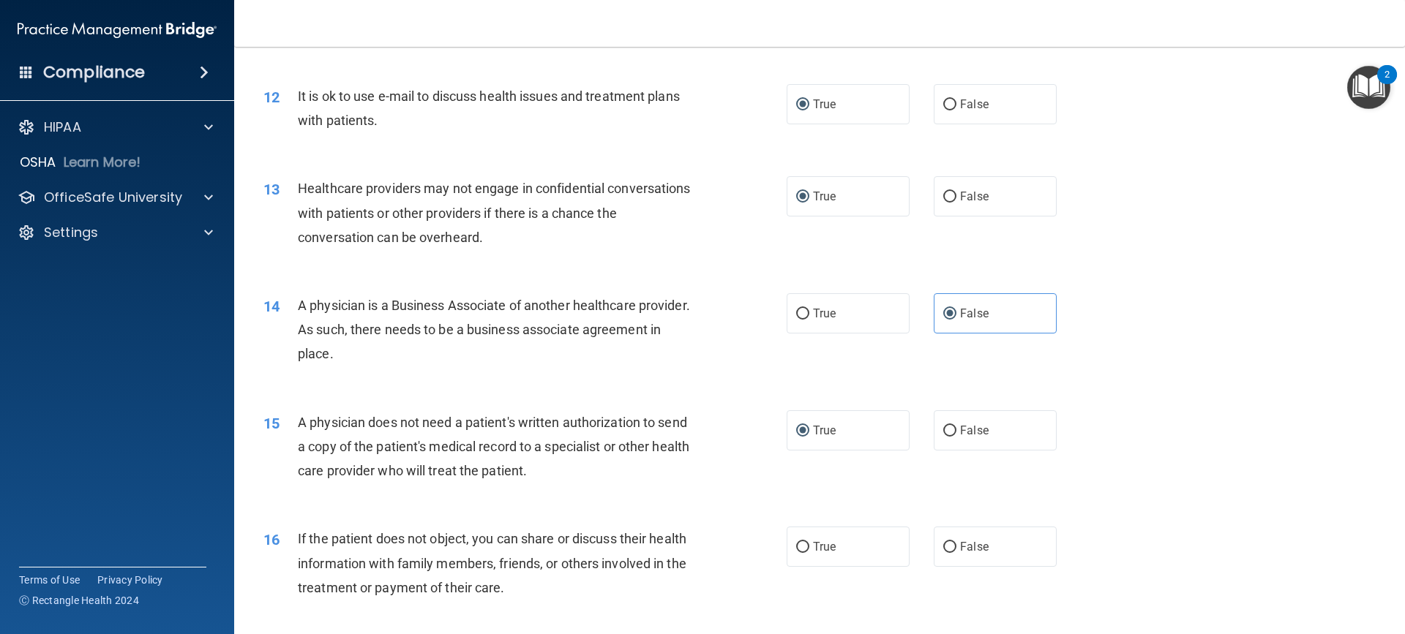
scroll to position [1317, 0]
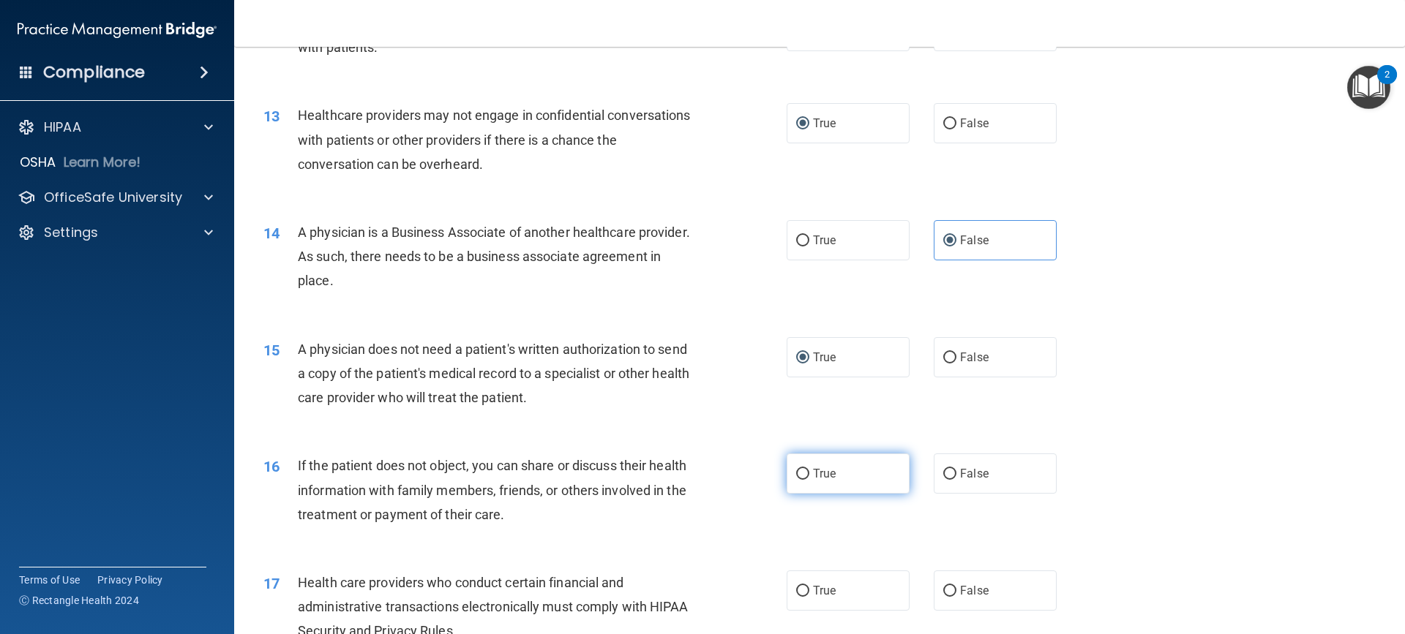
click at [796, 475] on input "True" at bounding box center [802, 474] width 13 height 11
radio input "true"
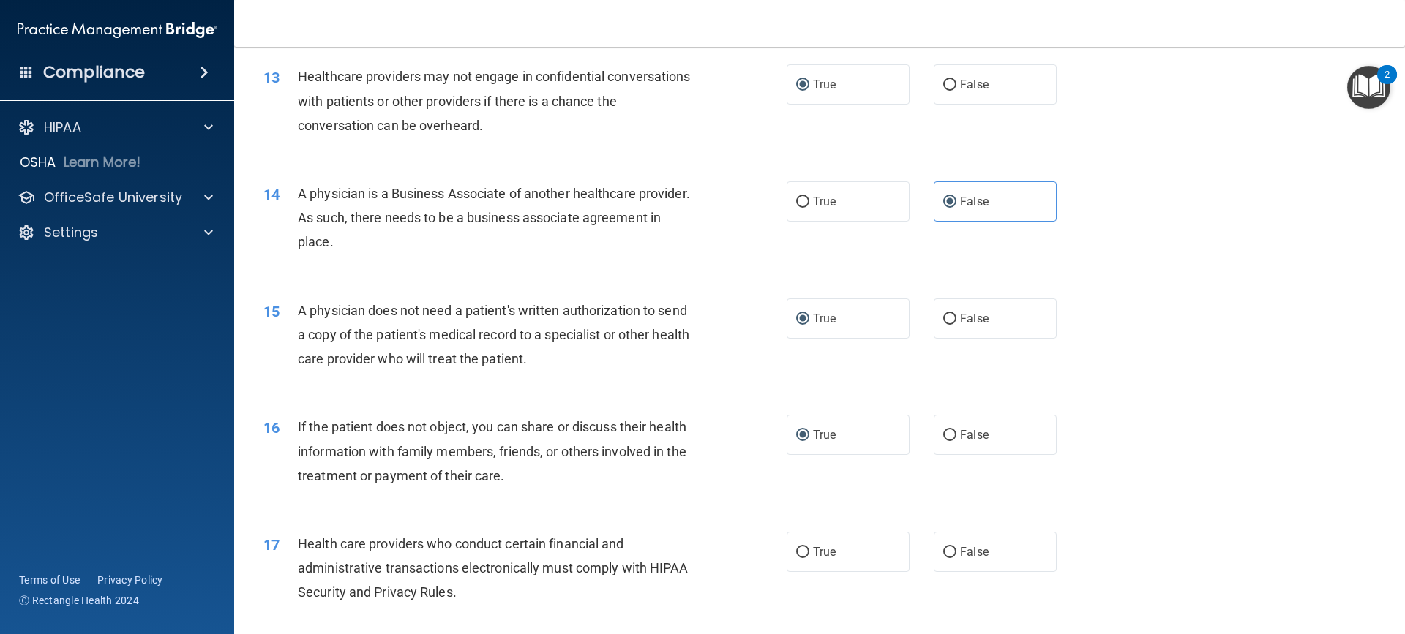
scroll to position [1390, 0]
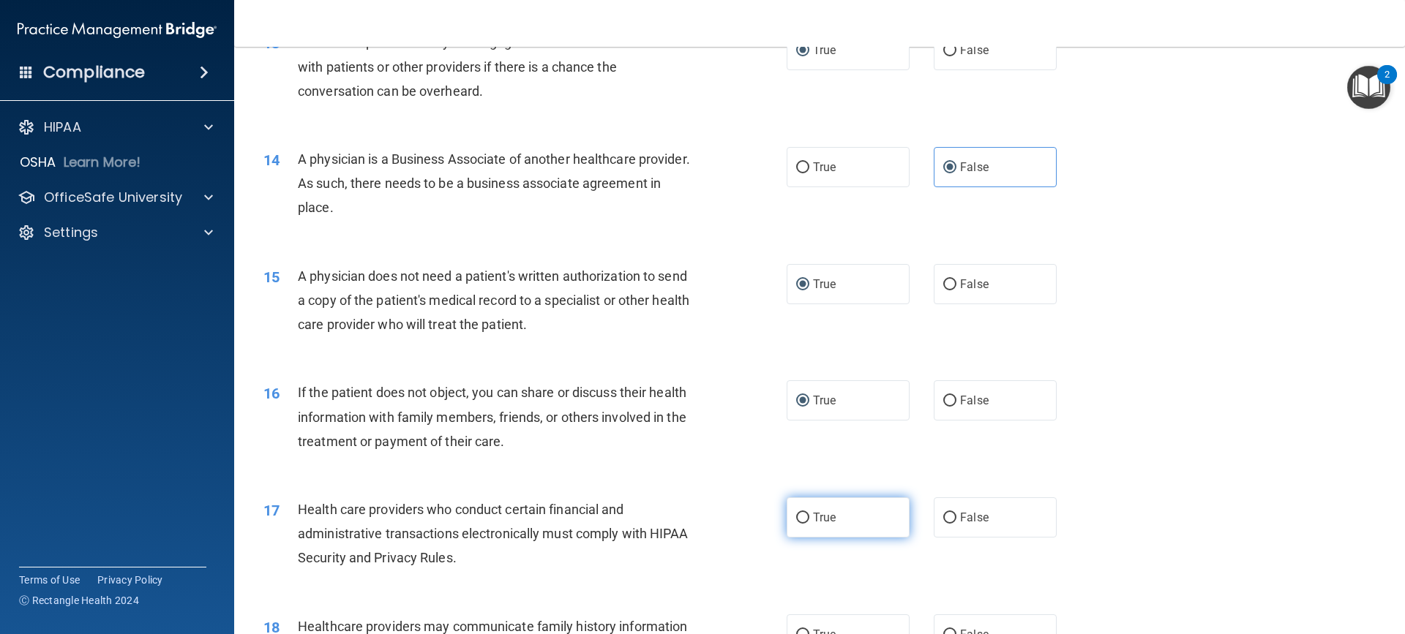
click at [796, 514] on input "True" at bounding box center [802, 518] width 13 height 11
radio input "true"
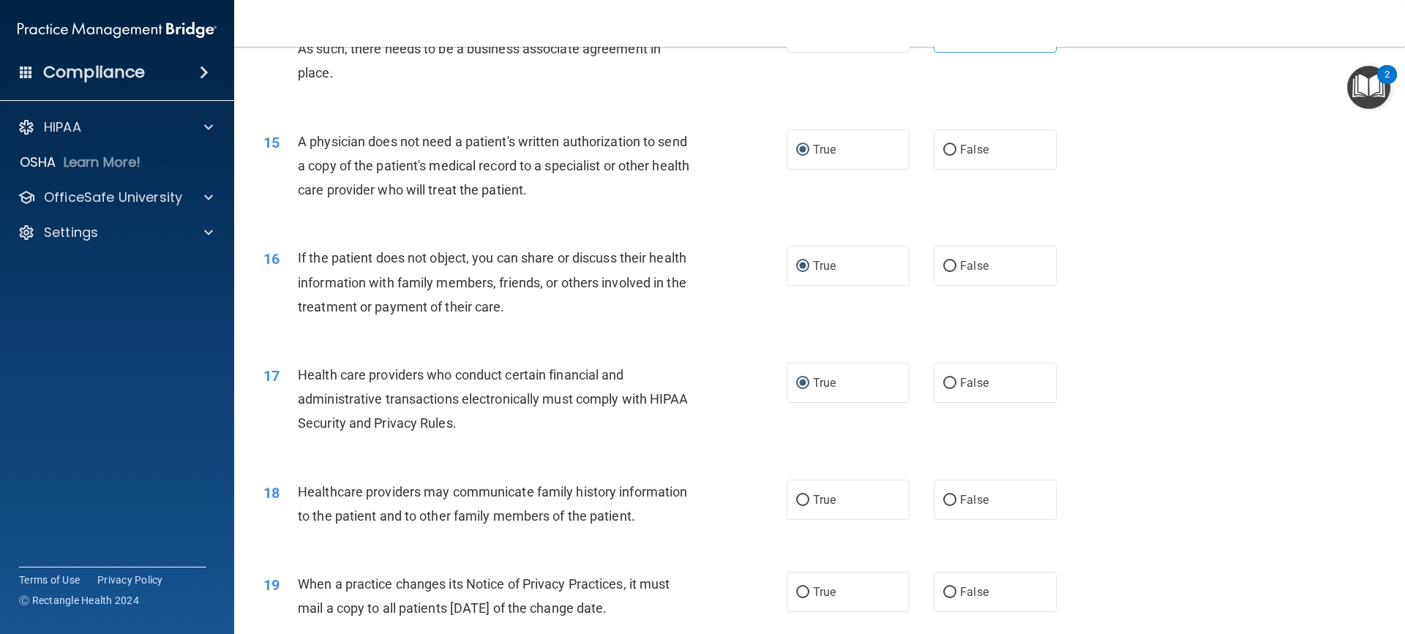
scroll to position [1537, 0]
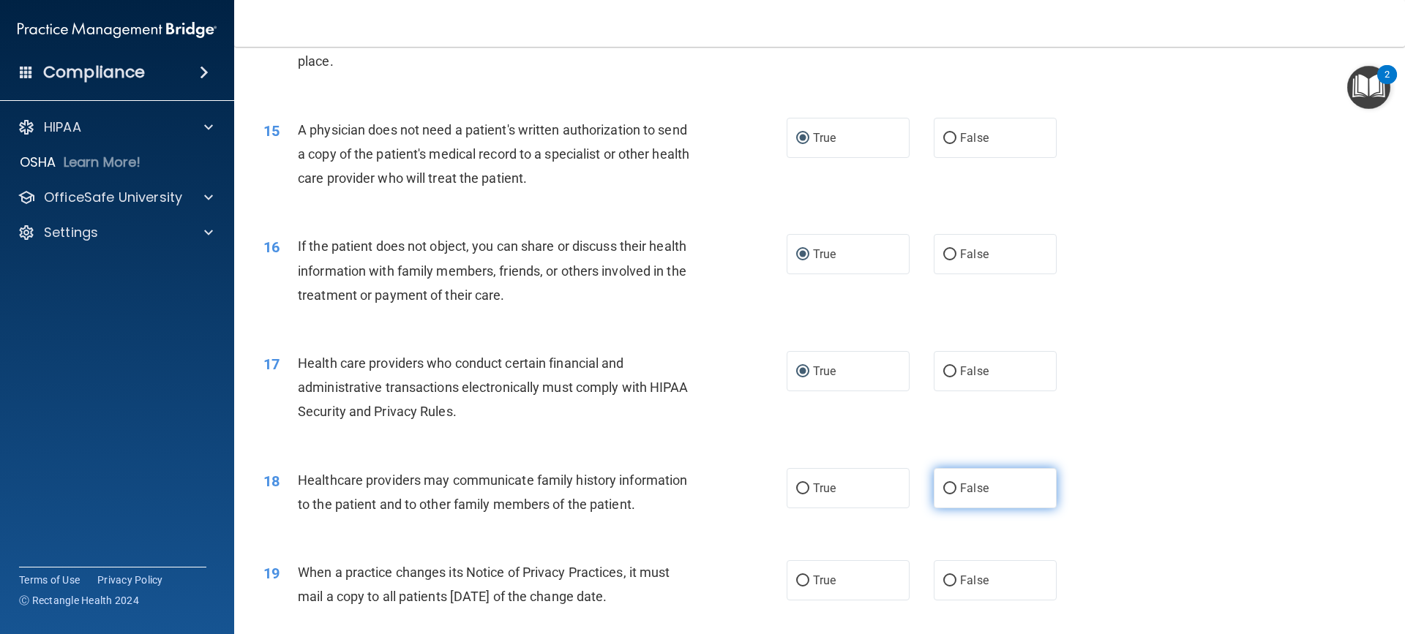
click at [943, 489] on input "False" at bounding box center [949, 489] width 13 height 11
radio input "true"
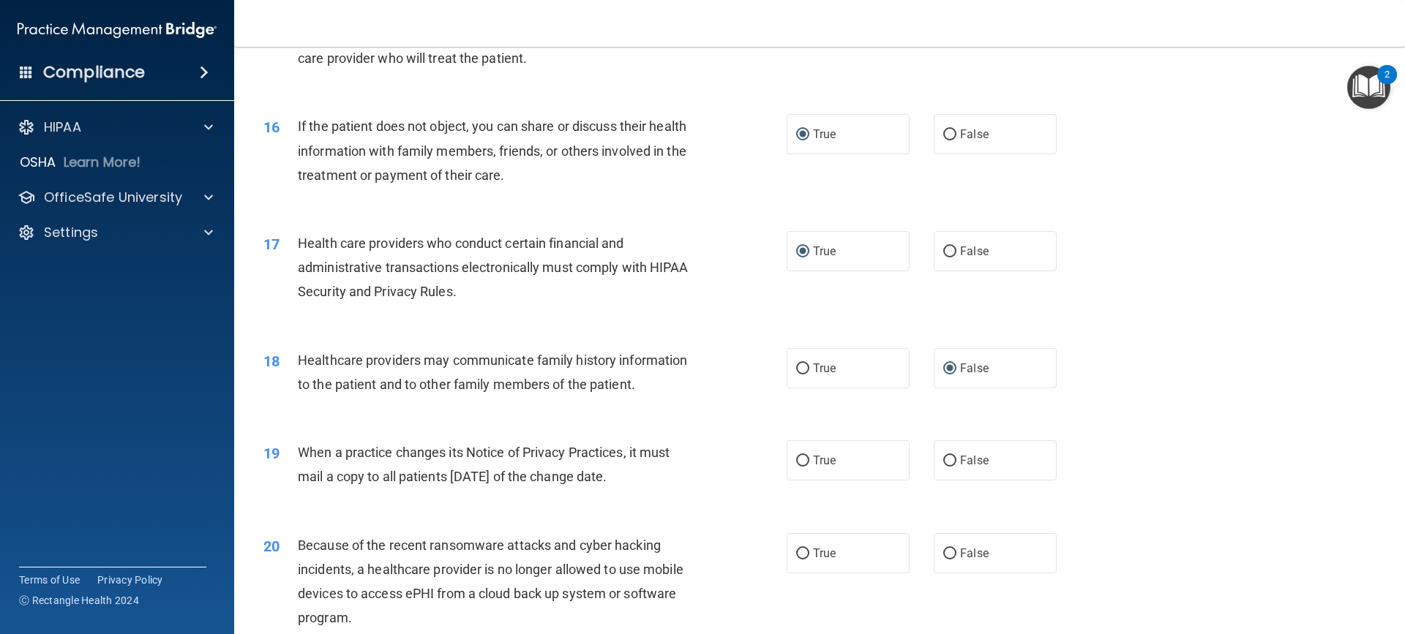
scroll to position [1683, 0]
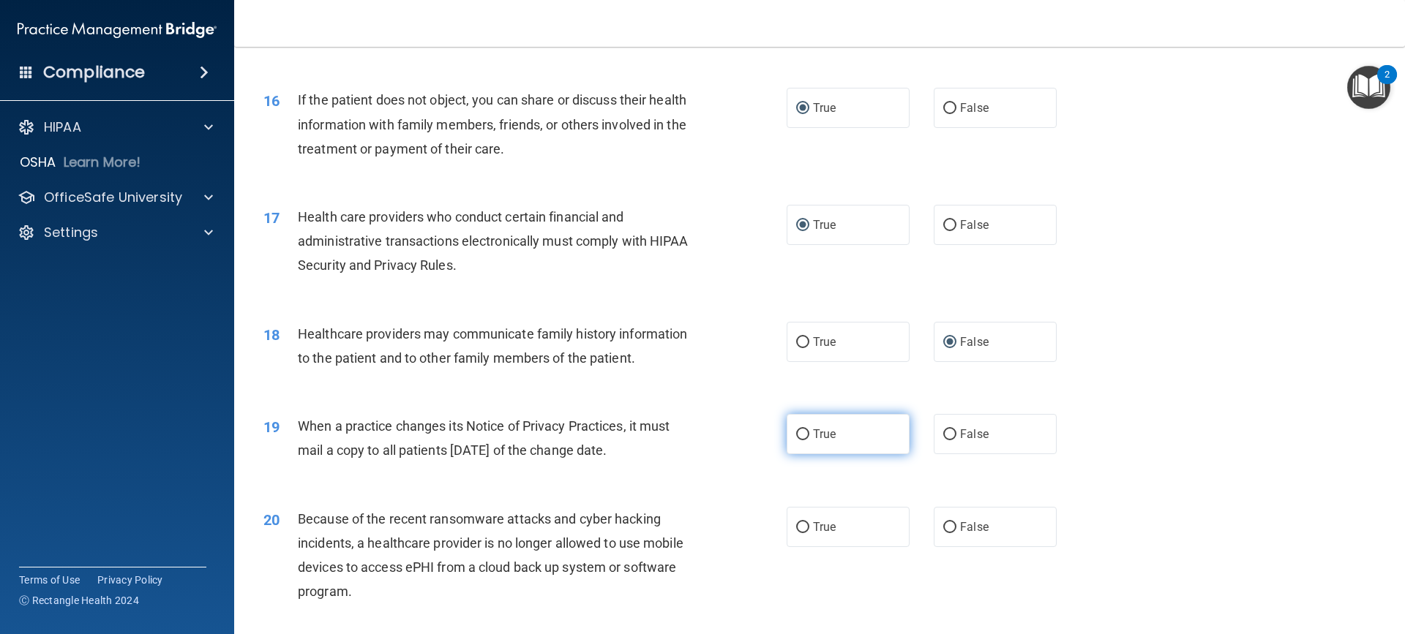
click at [796, 433] on input "True" at bounding box center [802, 435] width 13 height 11
radio input "true"
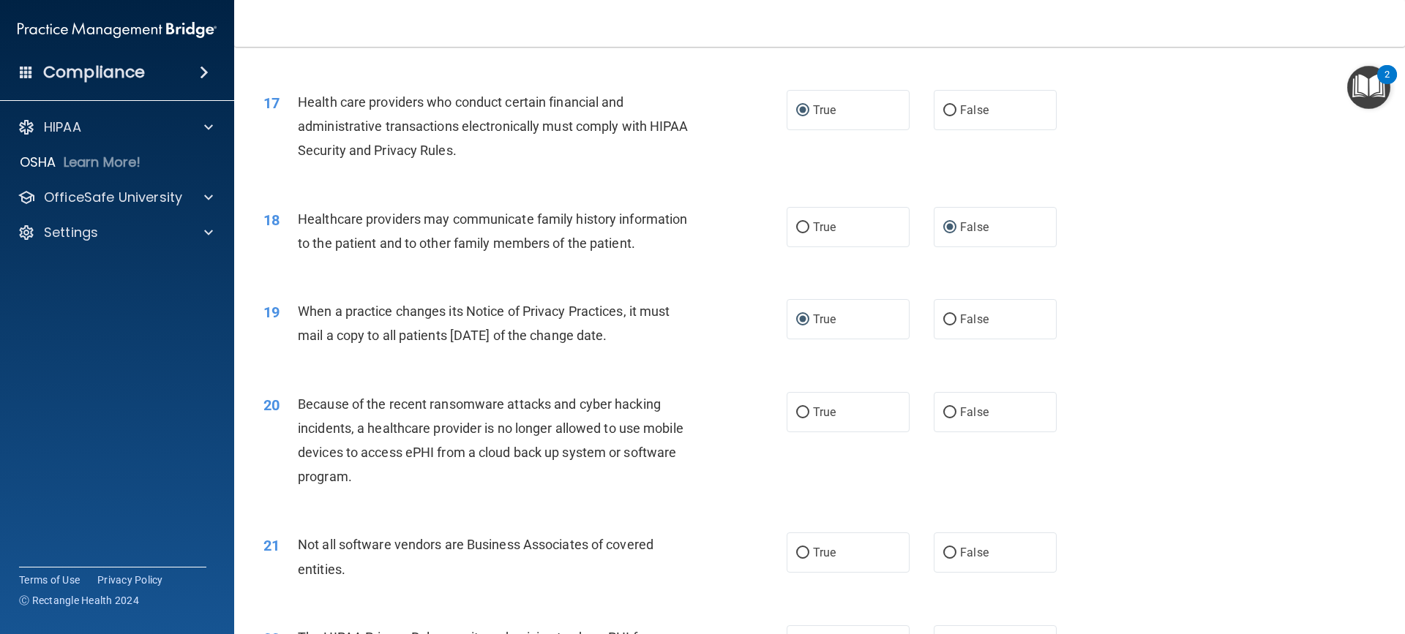
scroll to position [1830, 0]
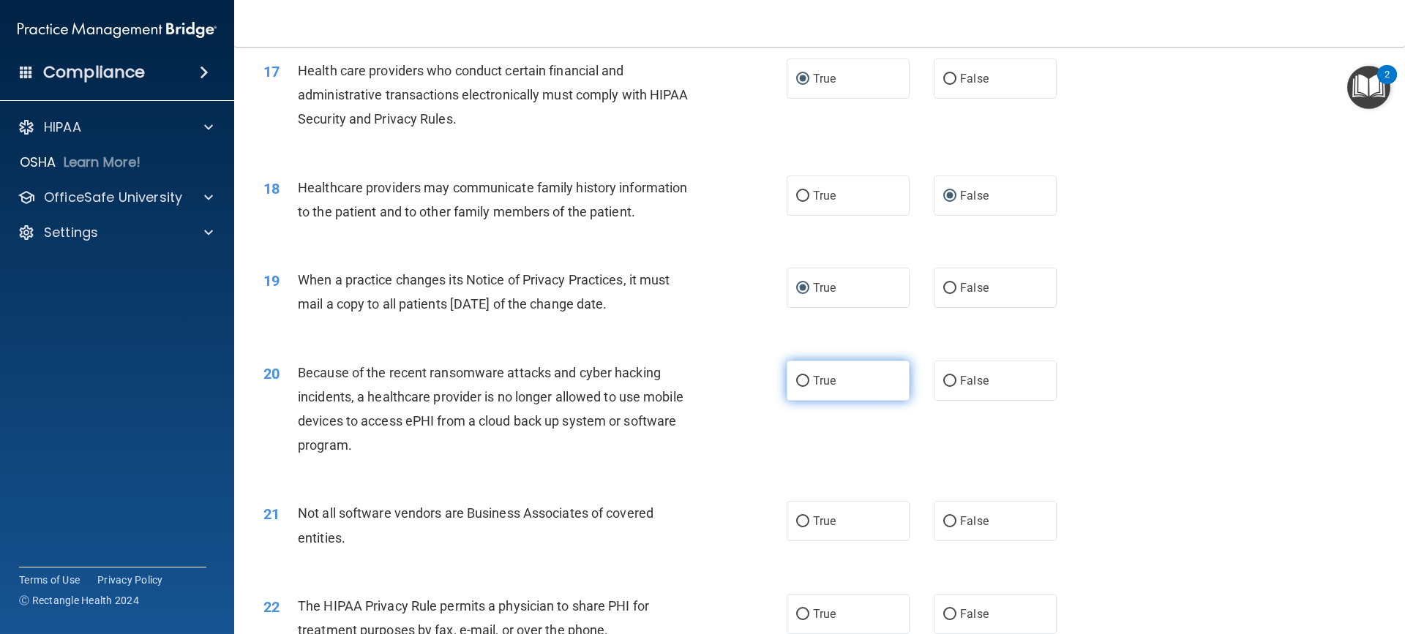
click at [798, 379] on input "True" at bounding box center [802, 381] width 13 height 11
radio input "true"
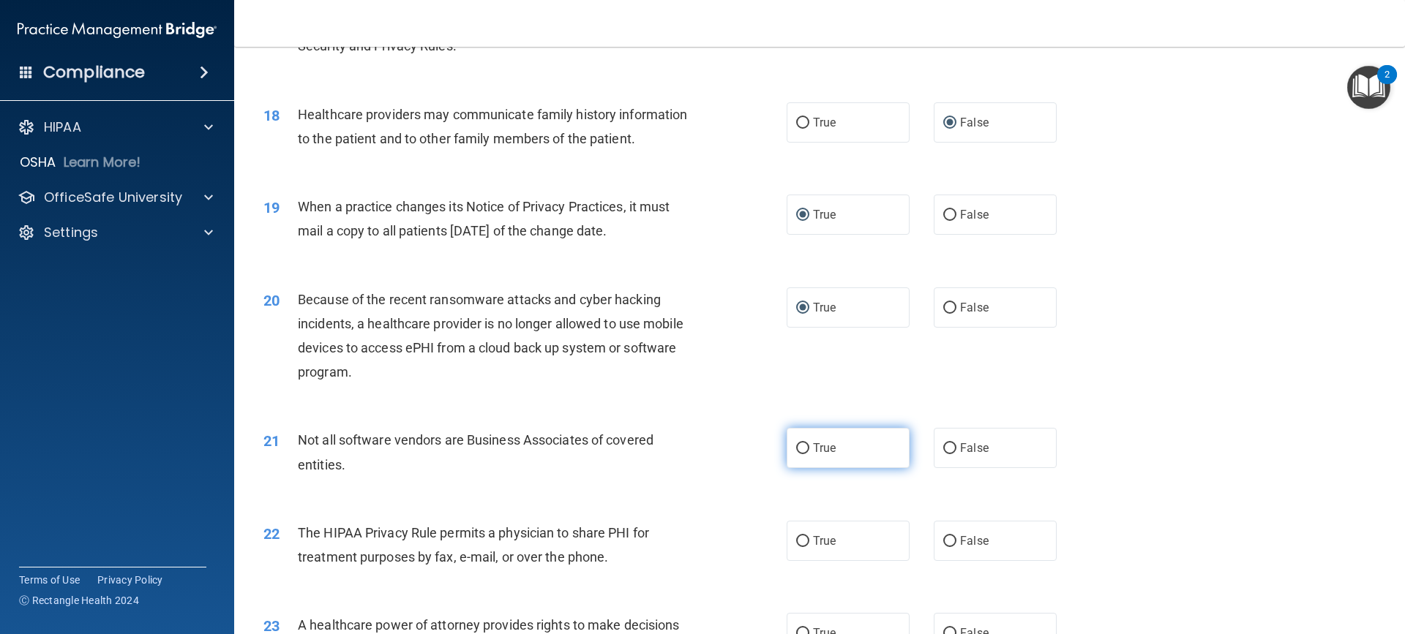
click at [796, 449] on input "True" at bounding box center [802, 448] width 13 height 11
radio input "true"
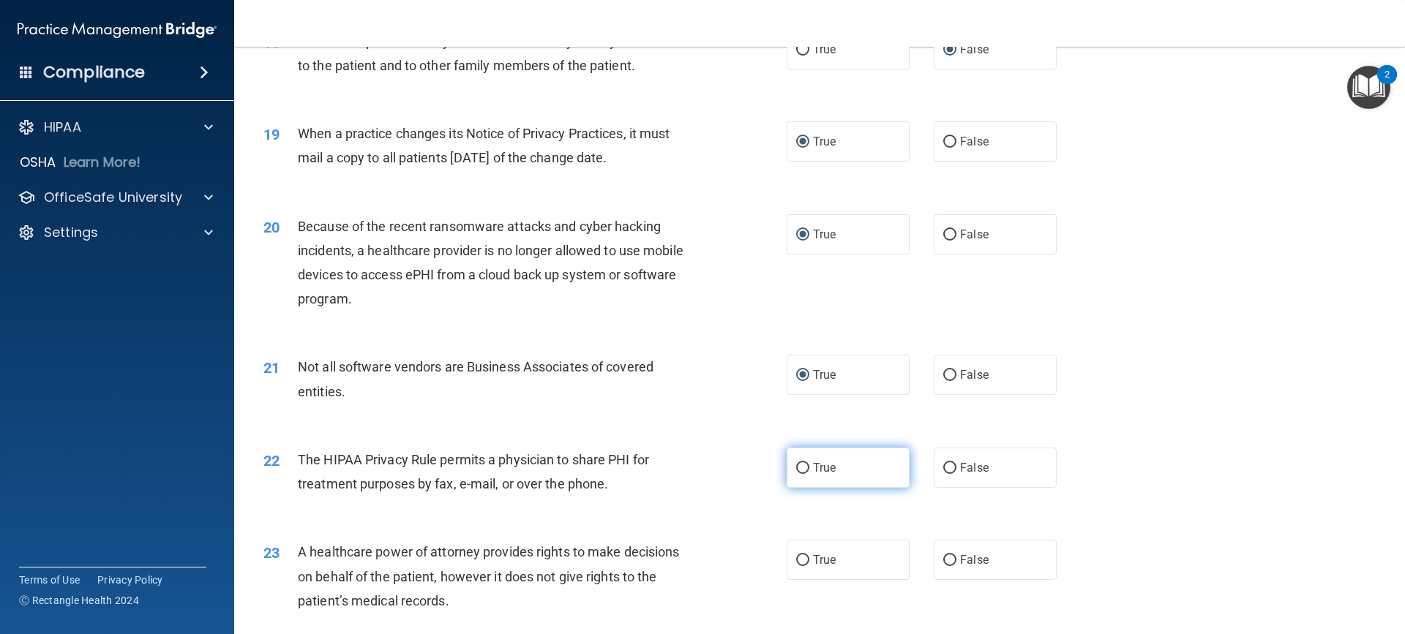
click at [799, 473] on input "True" at bounding box center [802, 468] width 13 height 11
radio input "true"
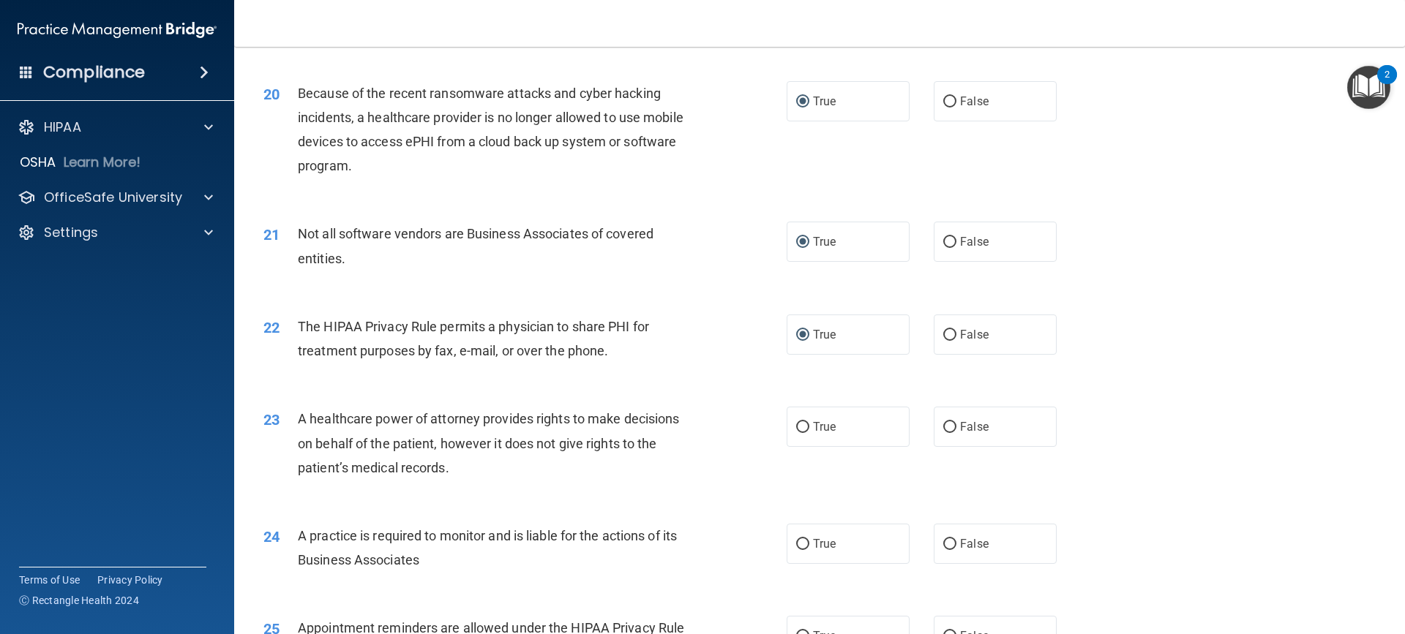
scroll to position [2122, 0]
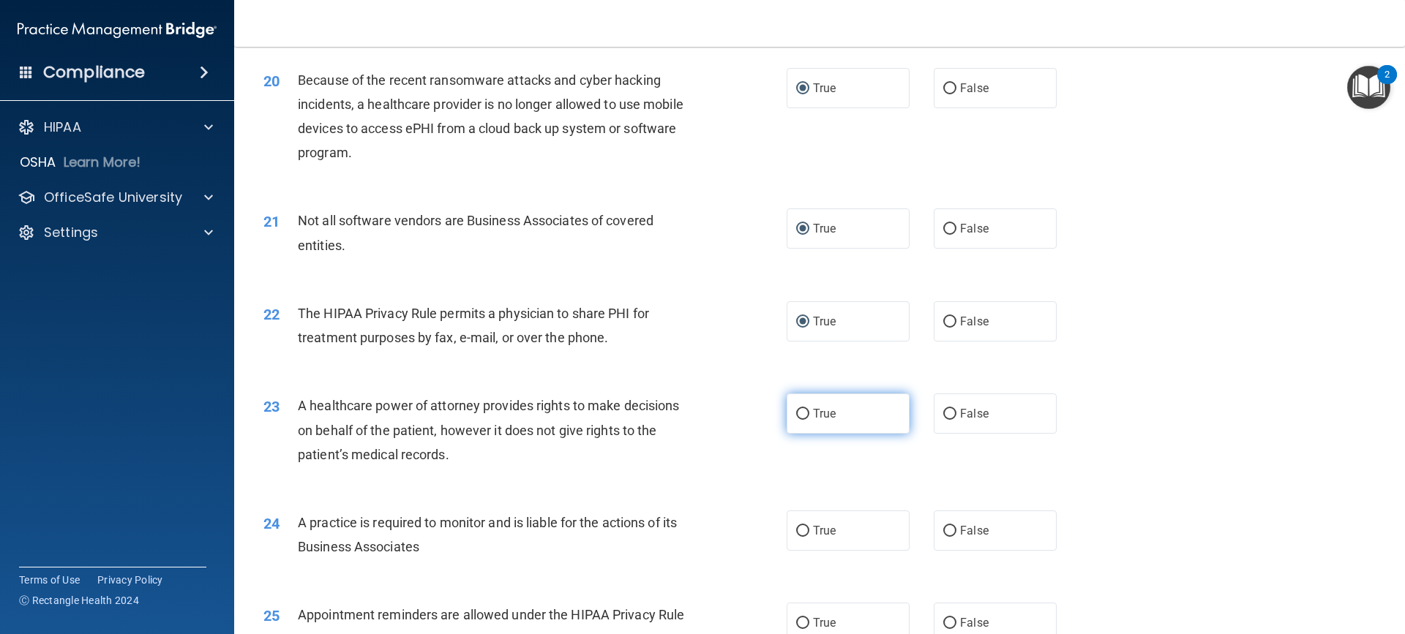
click at [798, 414] on input "True" at bounding box center [802, 414] width 13 height 11
radio input "true"
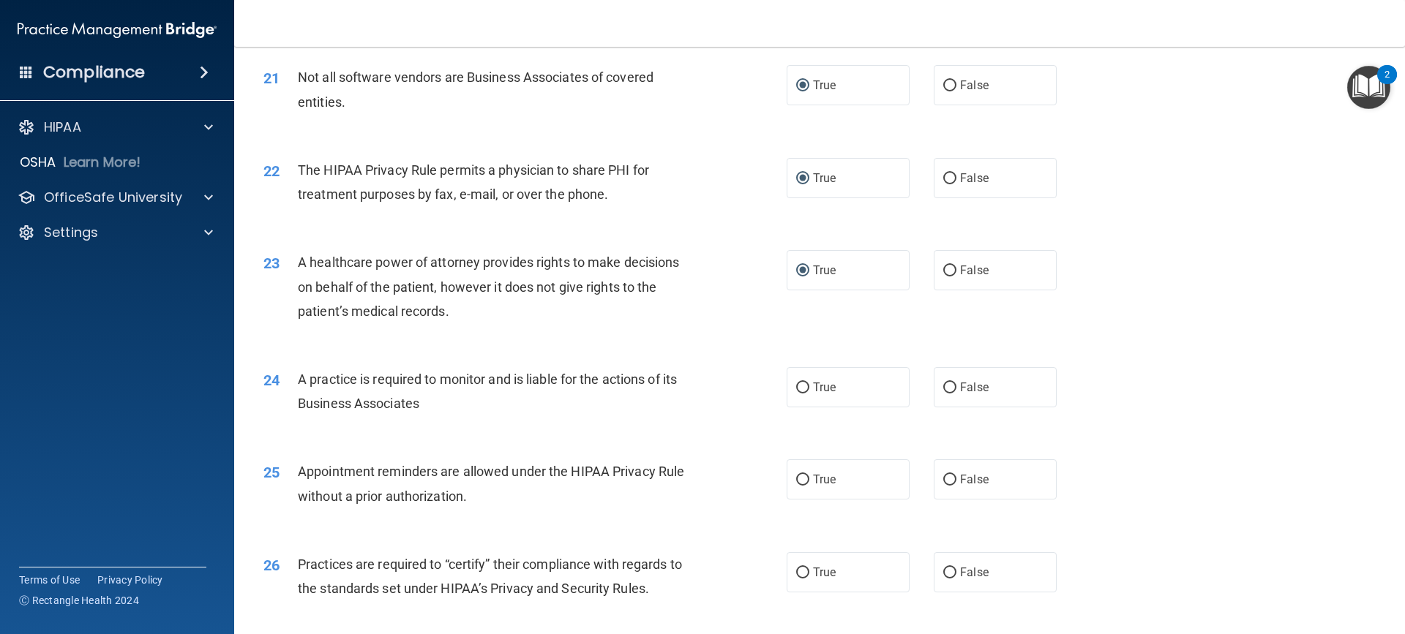
scroll to position [2269, 0]
click at [800, 387] on input "True" at bounding box center [802, 385] width 13 height 11
radio input "true"
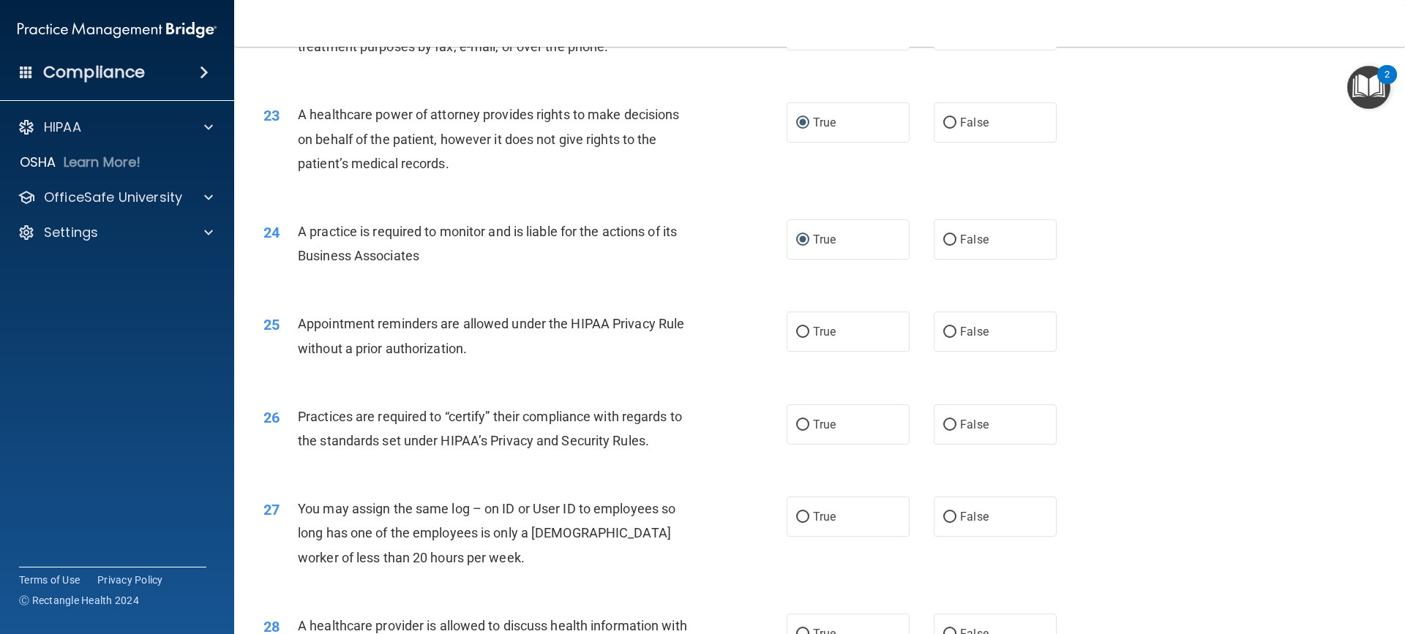
scroll to position [2415, 0]
click at [943, 330] on input "False" at bounding box center [949, 331] width 13 height 11
radio input "true"
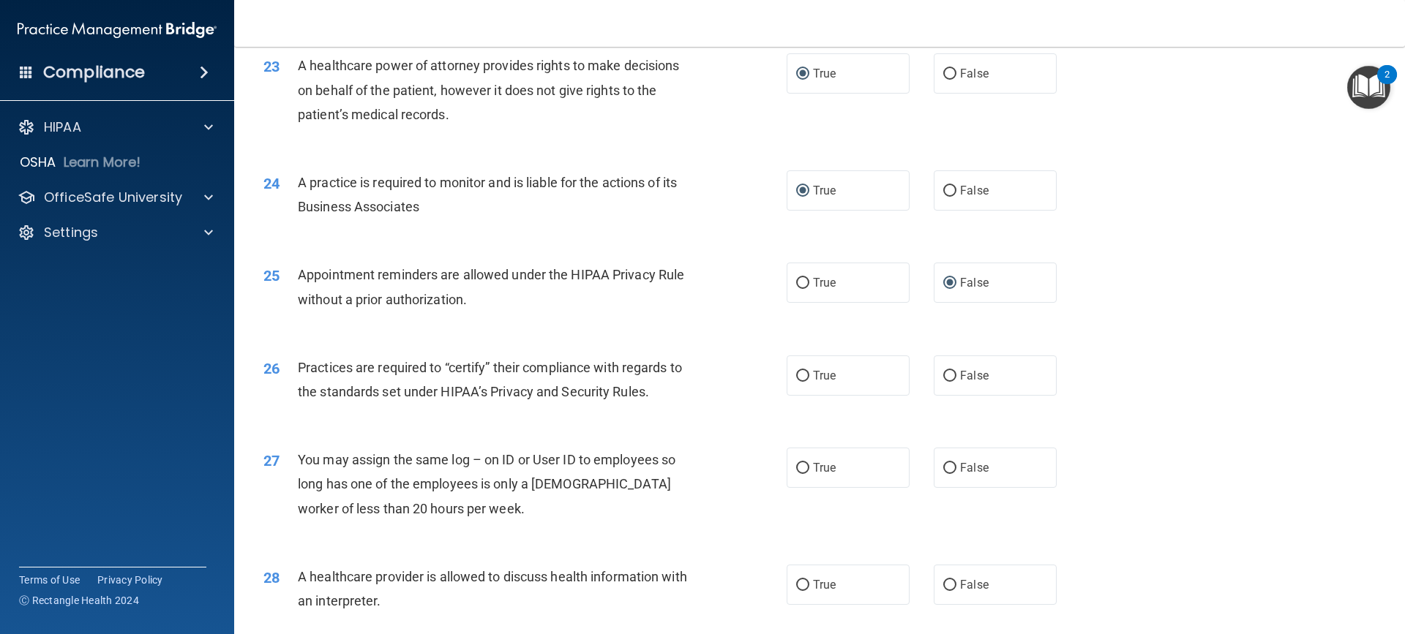
scroll to position [2488, 0]
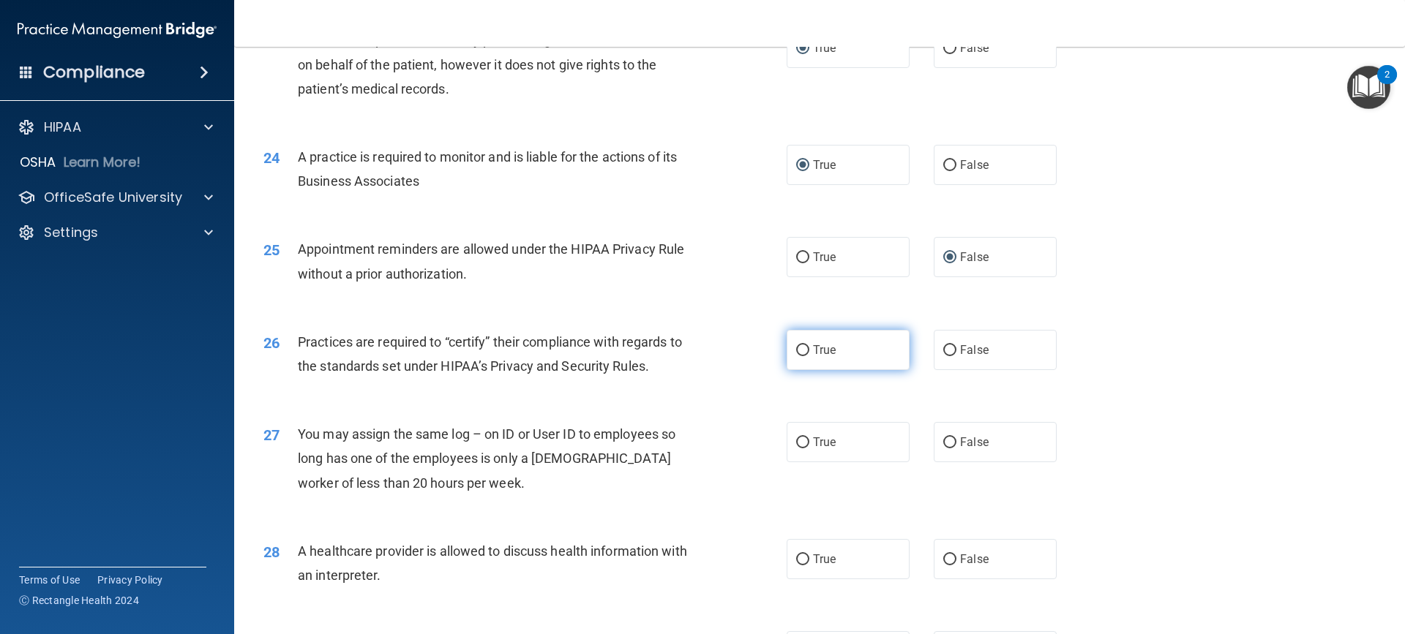
click at [801, 352] on input "True" at bounding box center [802, 350] width 13 height 11
radio input "true"
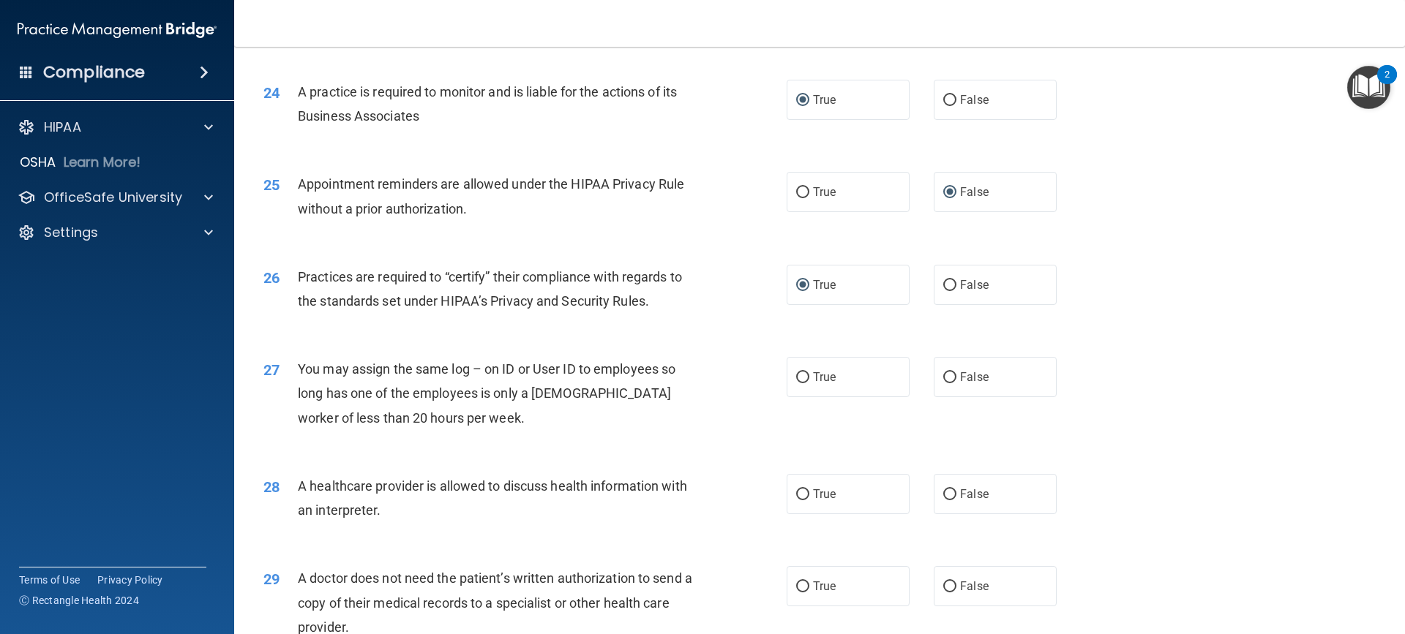
scroll to position [2553, 0]
click at [943, 381] on input "False" at bounding box center [949, 378] width 13 height 11
radio input "true"
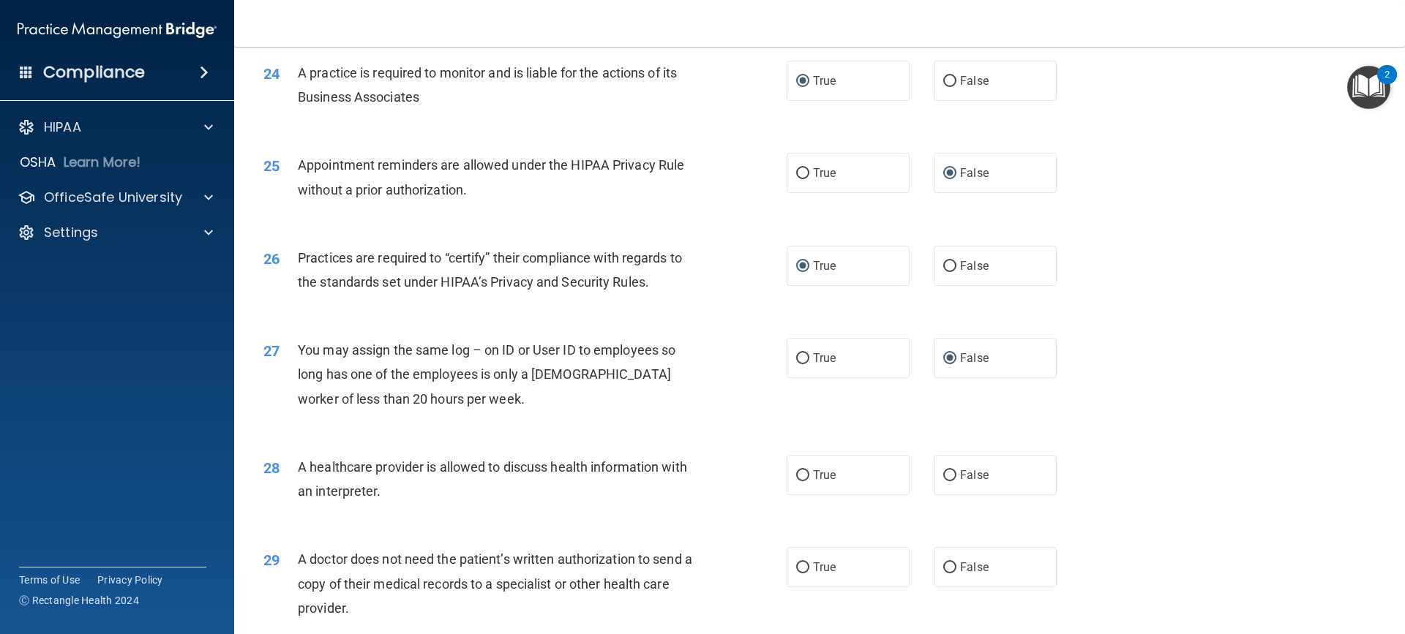
scroll to position [2626, 0]
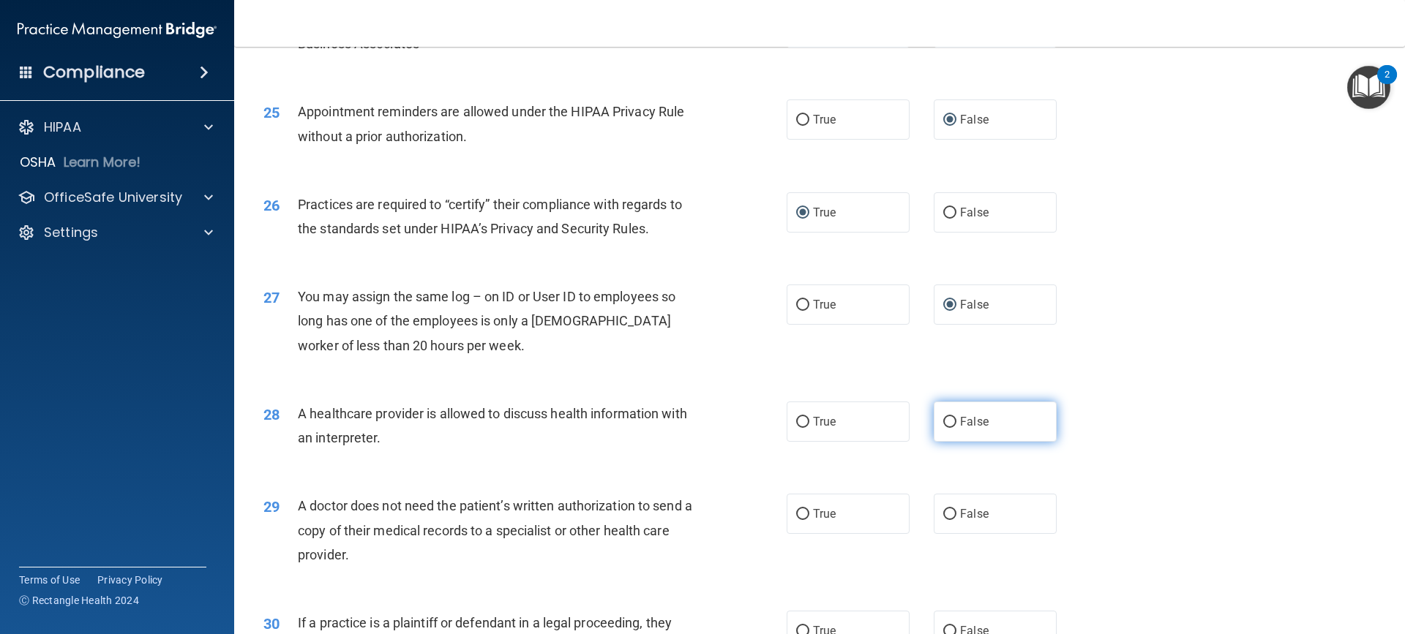
click at [944, 426] on input "False" at bounding box center [949, 422] width 13 height 11
radio input "true"
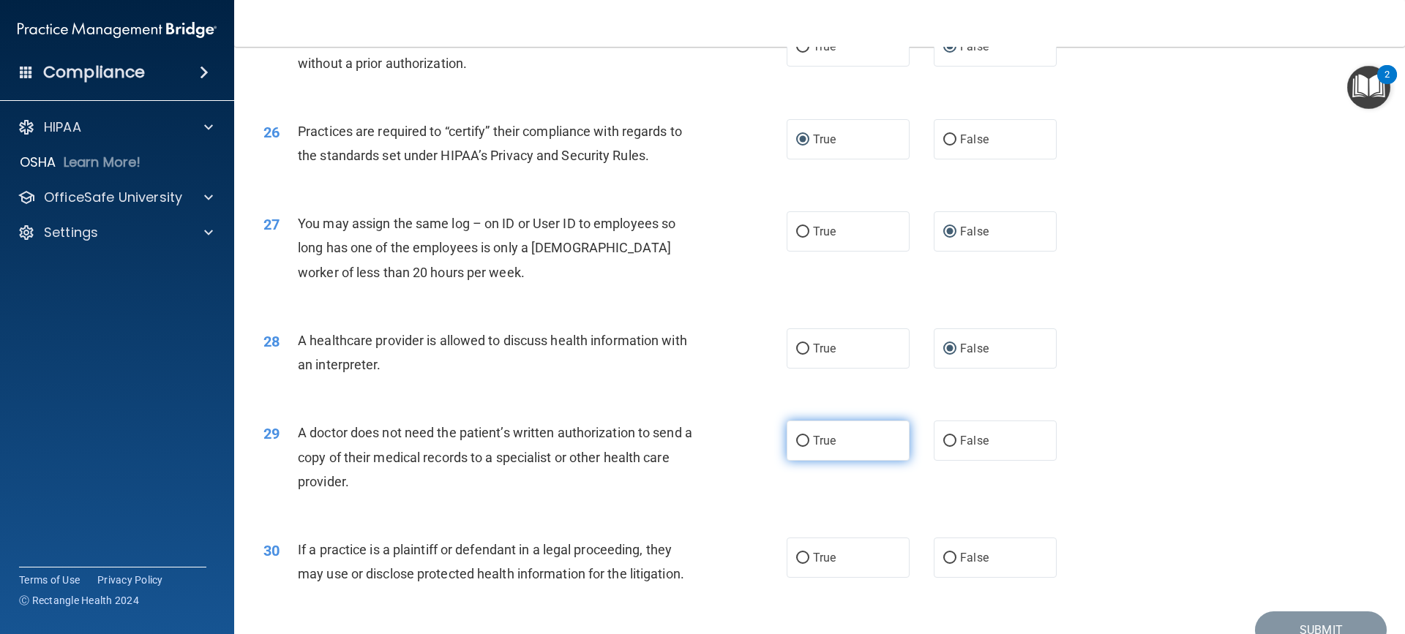
click at [798, 438] on input "True" at bounding box center [802, 441] width 13 height 11
radio input "true"
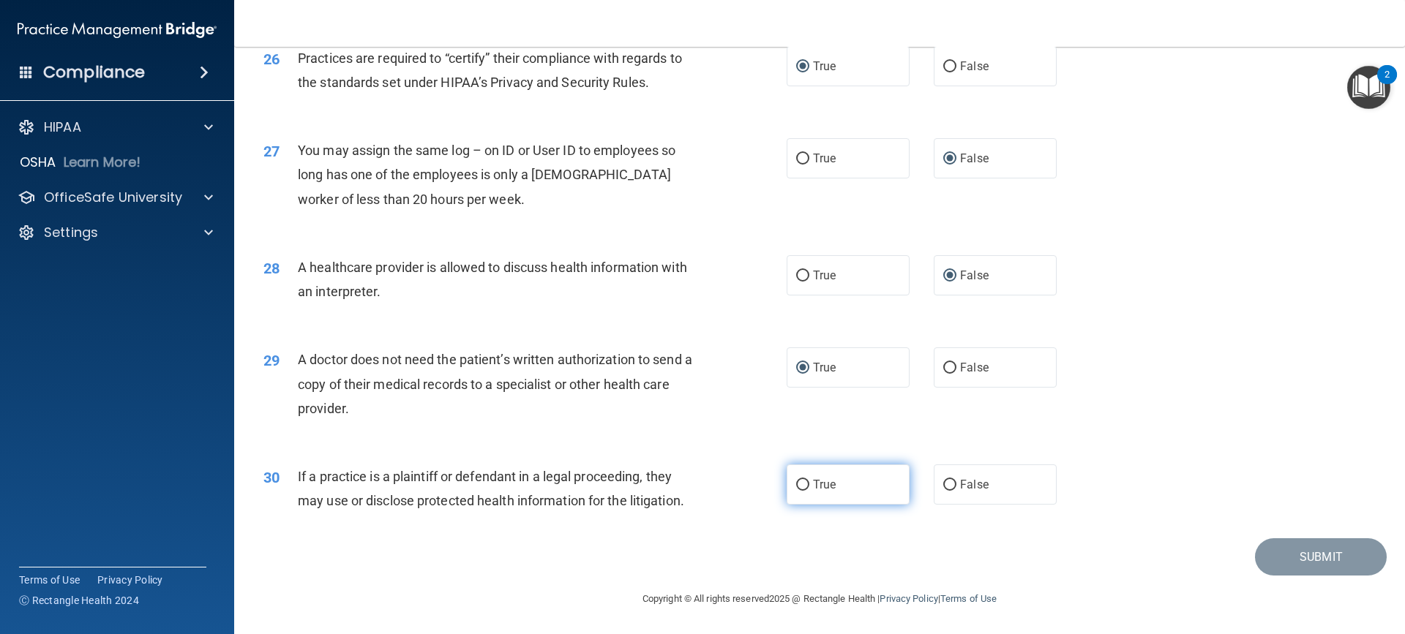
click at [800, 486] on input "True" at bounding box center [802, 485] width 13 height 11
radio input "true"
click at [1305, 555] on button "Submit" at bounding box center [1321, 557] width 132 height 37
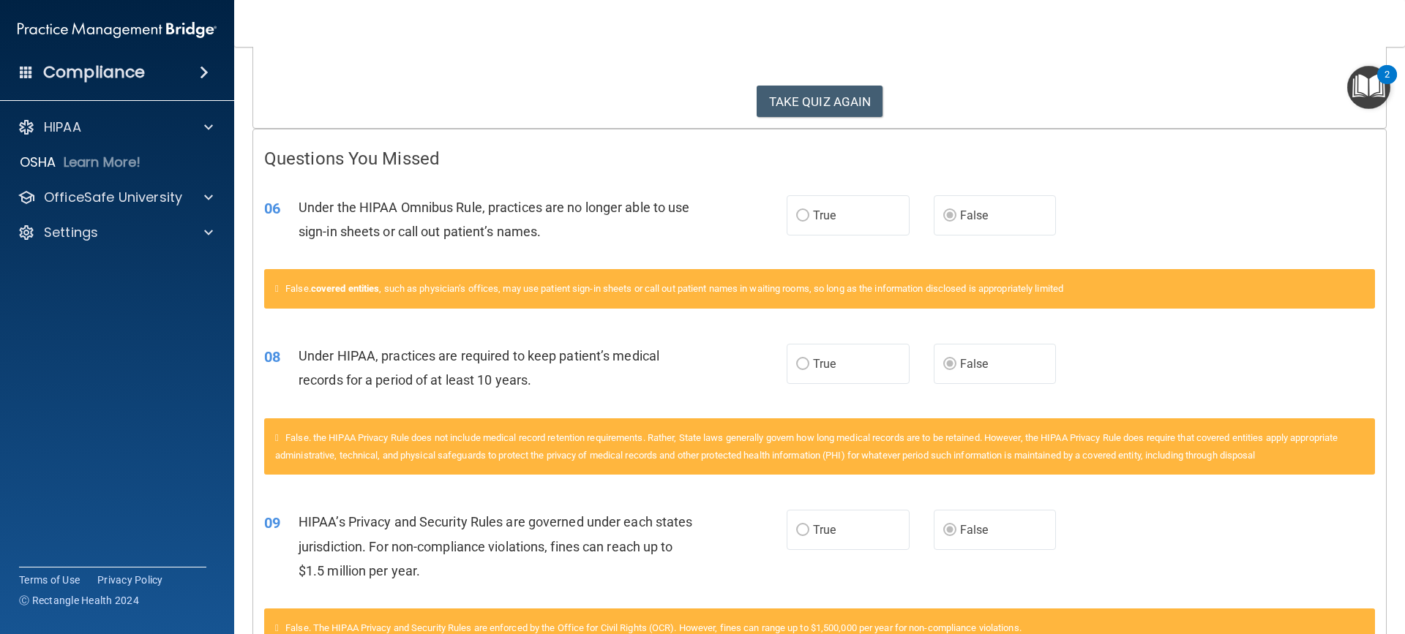
scroll to position [293, 0]
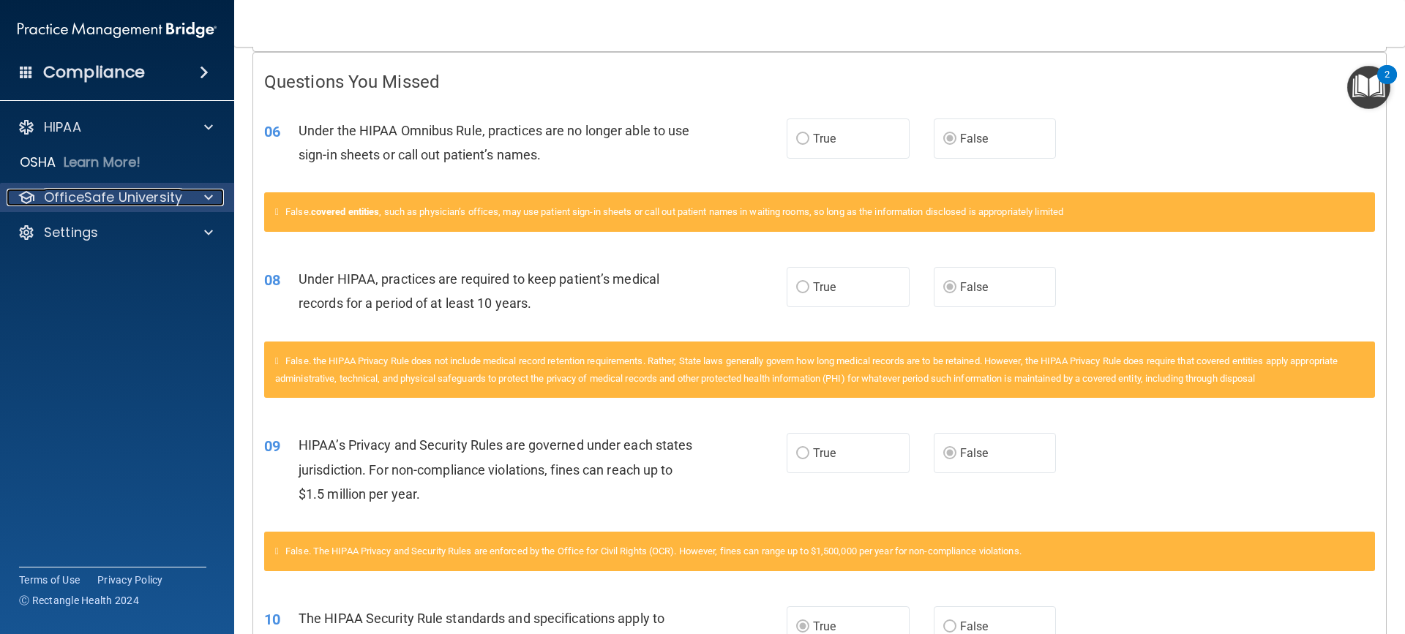
click at [121, 193] on p "OfficeSafe University" at bounding box center [113, 198] width 138 height 18
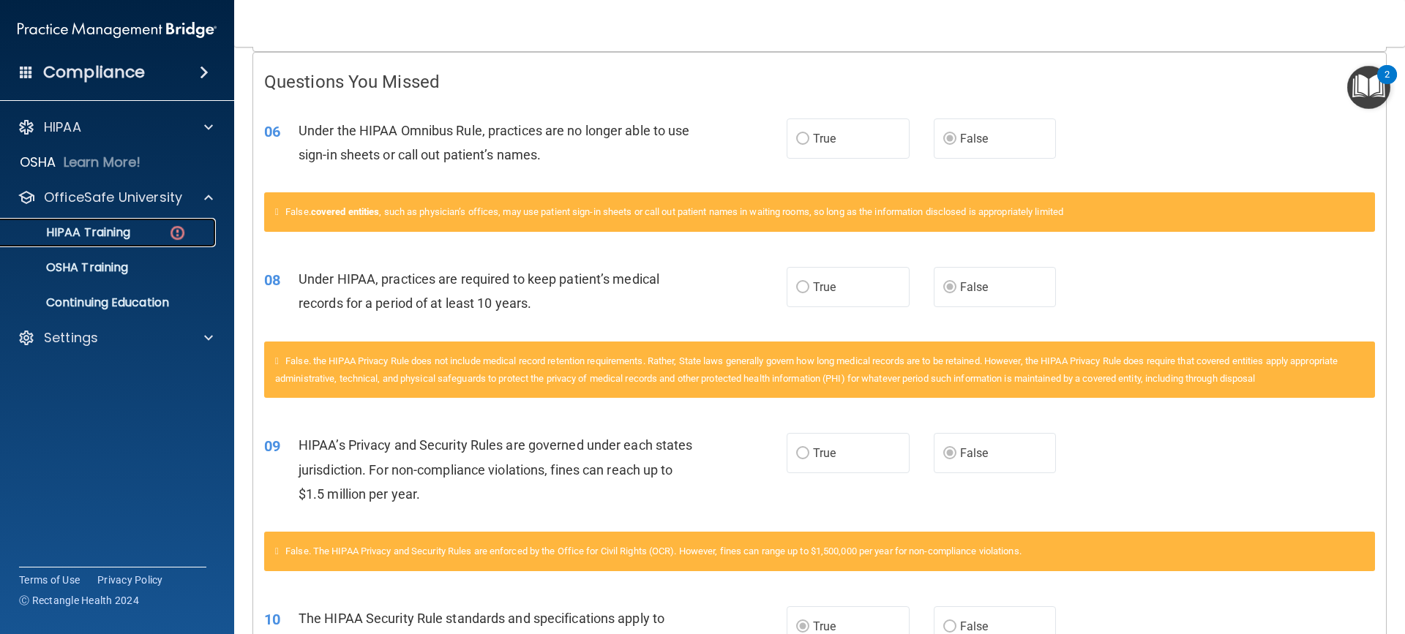
click at [111, 232] on p "HIPAA Training" at bounding box center [70, 232] width 121 height 15
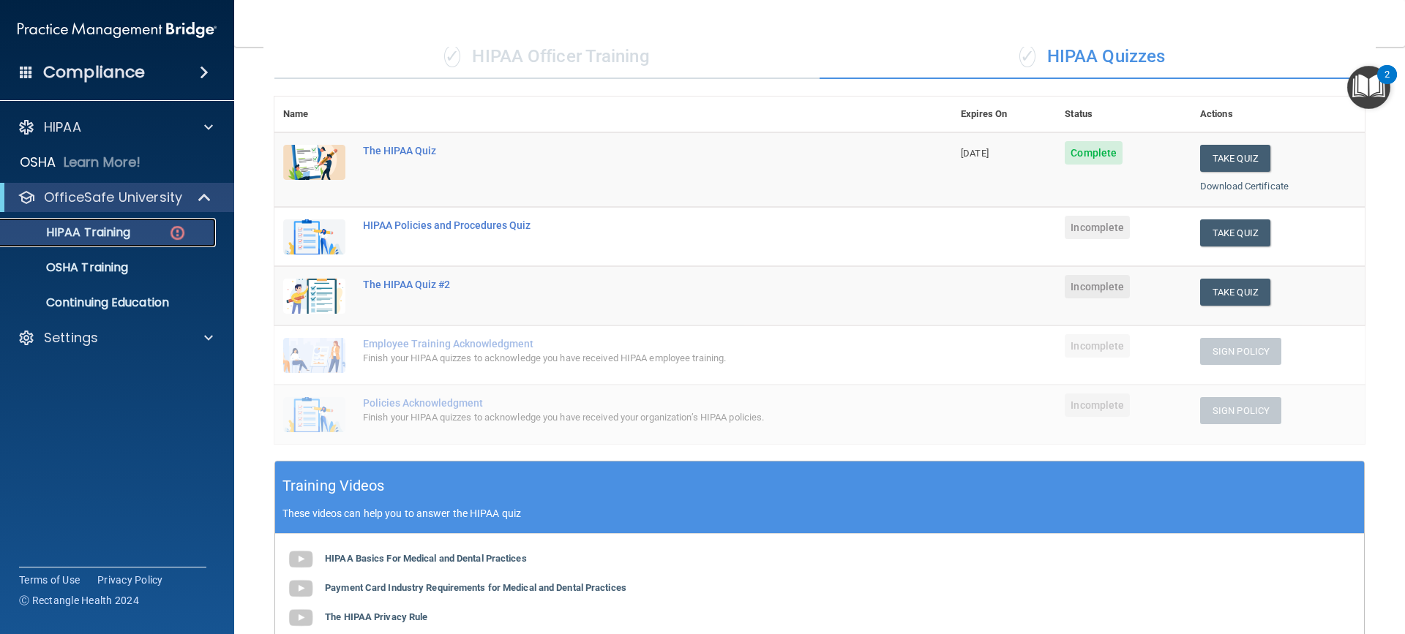
scroll to position [40, 0]
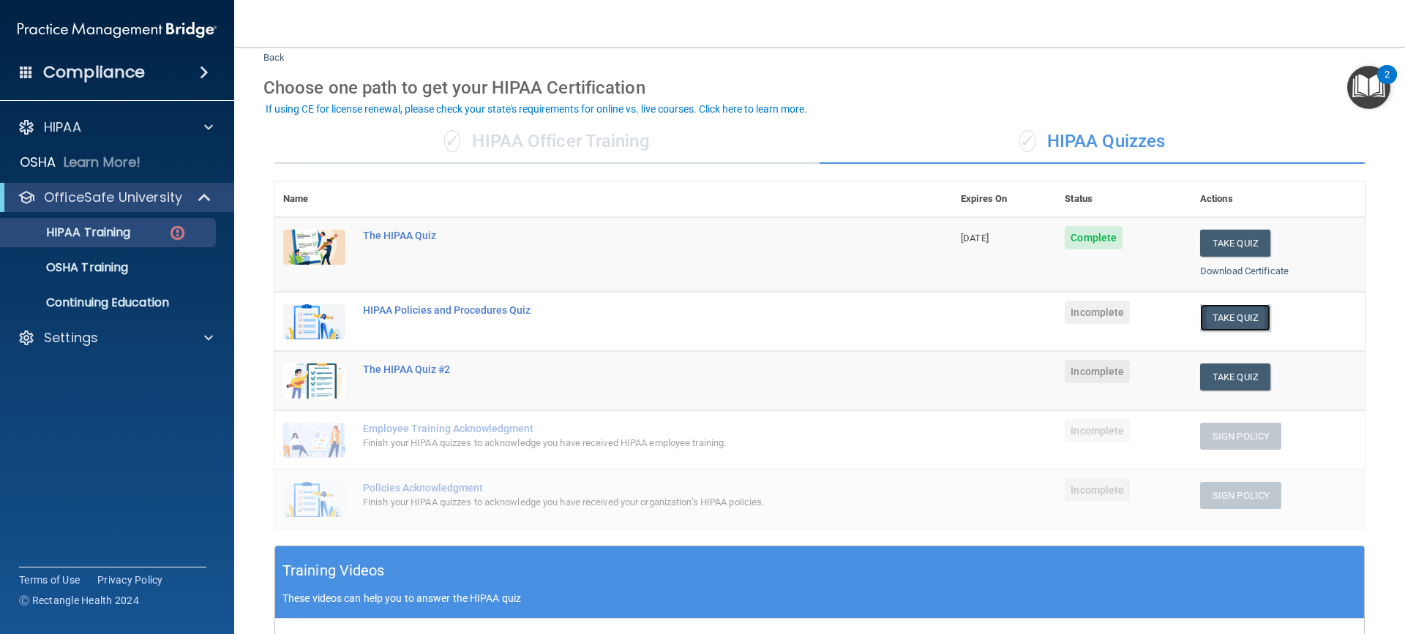
click at [1212, 315] on button "Take Quiz" at bounding box center [1235, 317] width 70 height 27
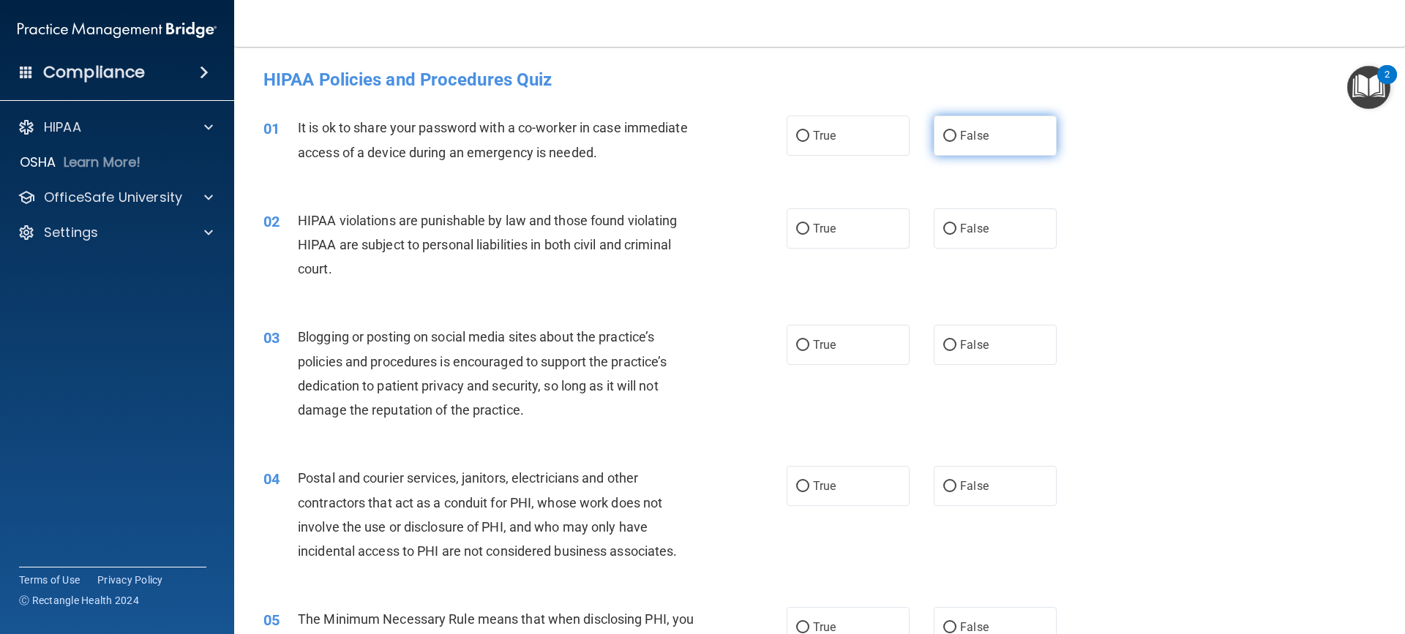
click at [943, 136] on input "False" at bounding box center [949, 136] width 13 height 11
radio input "true"
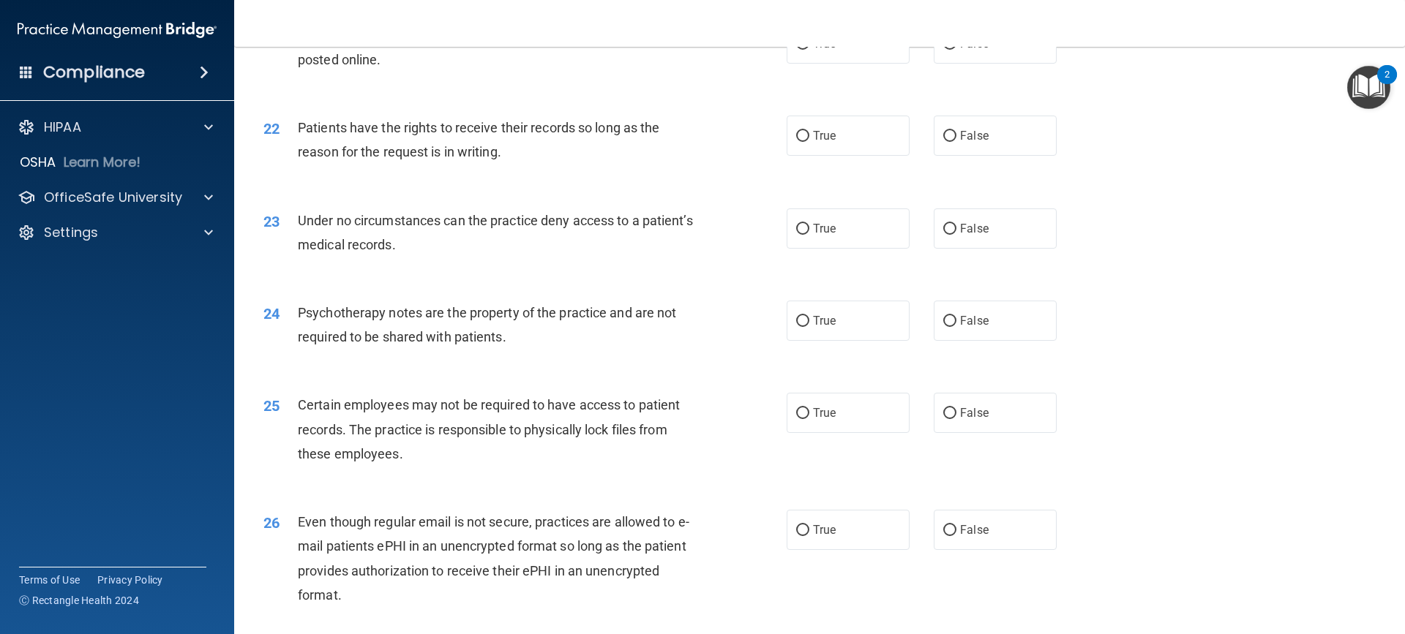
drag, startPoint x: 499, startPoint y: 337, endPoint x: 527, endPoint y: 336, distance: 27.8
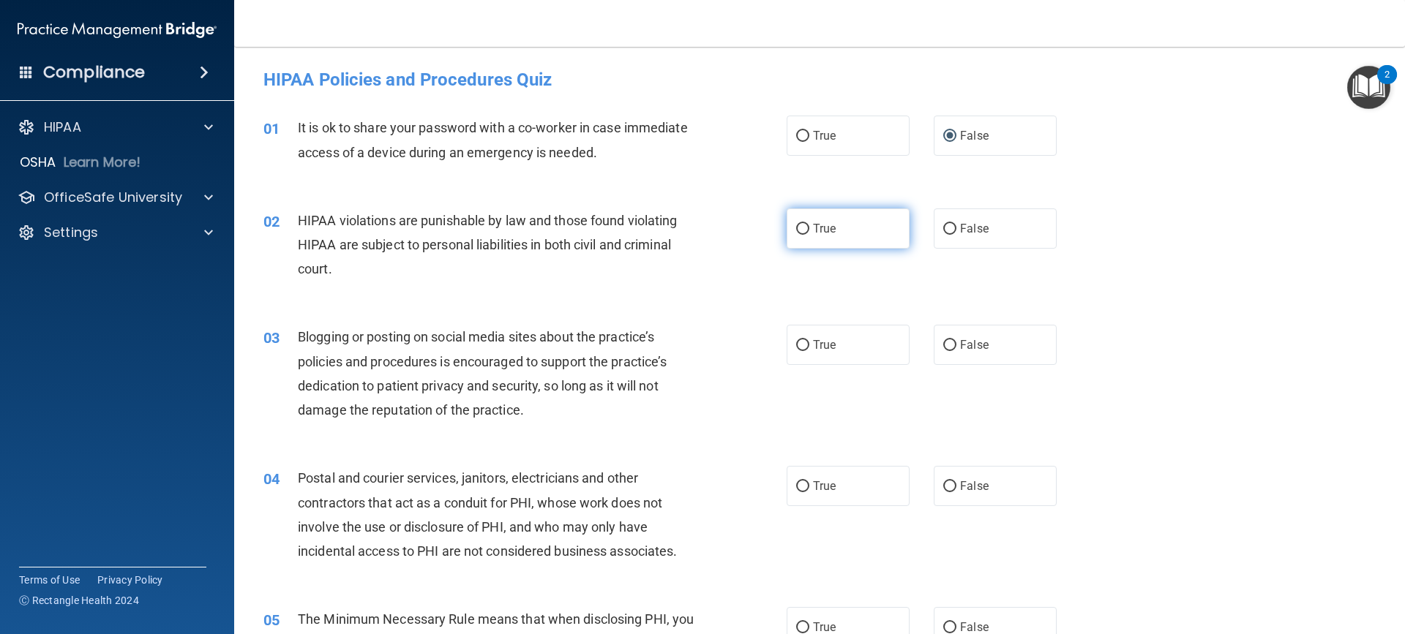
click at [798, 229] on input "True" at bounding box center [802, 229] width 13 height 11
radio input "true"
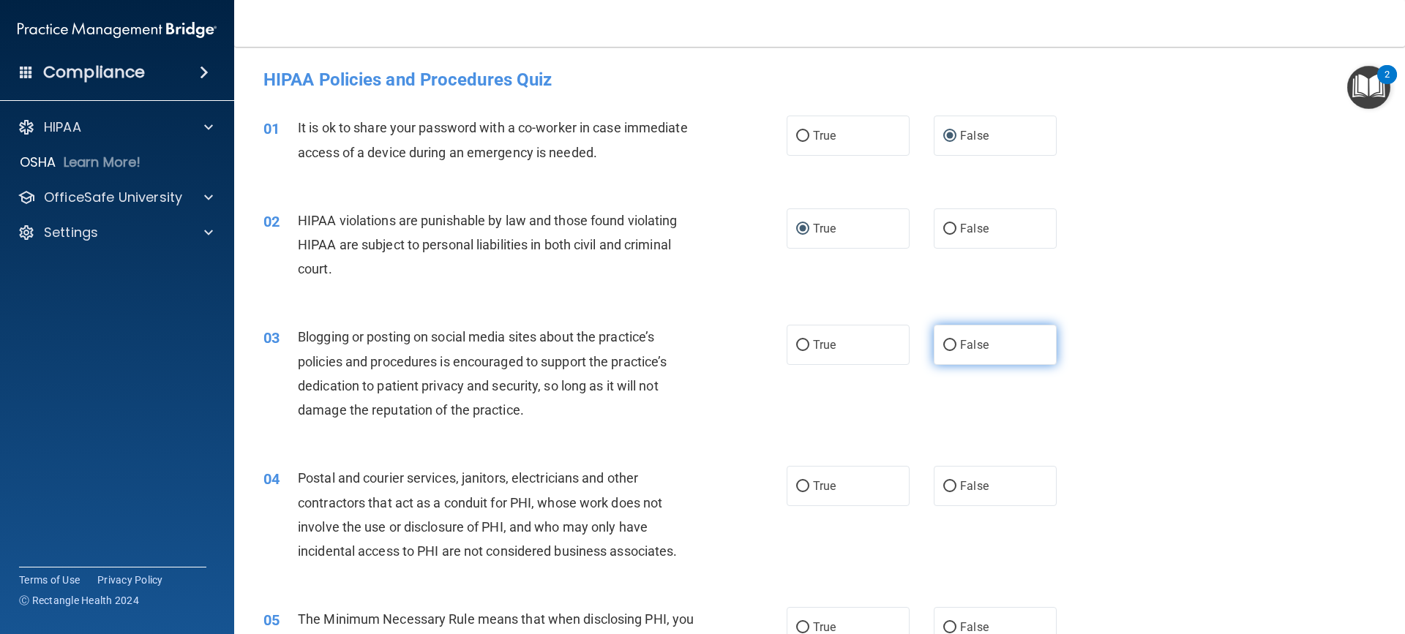
click at [943, 345] on input "False" at bounding box center [949, 345] width 13 height 11
radio input "true"
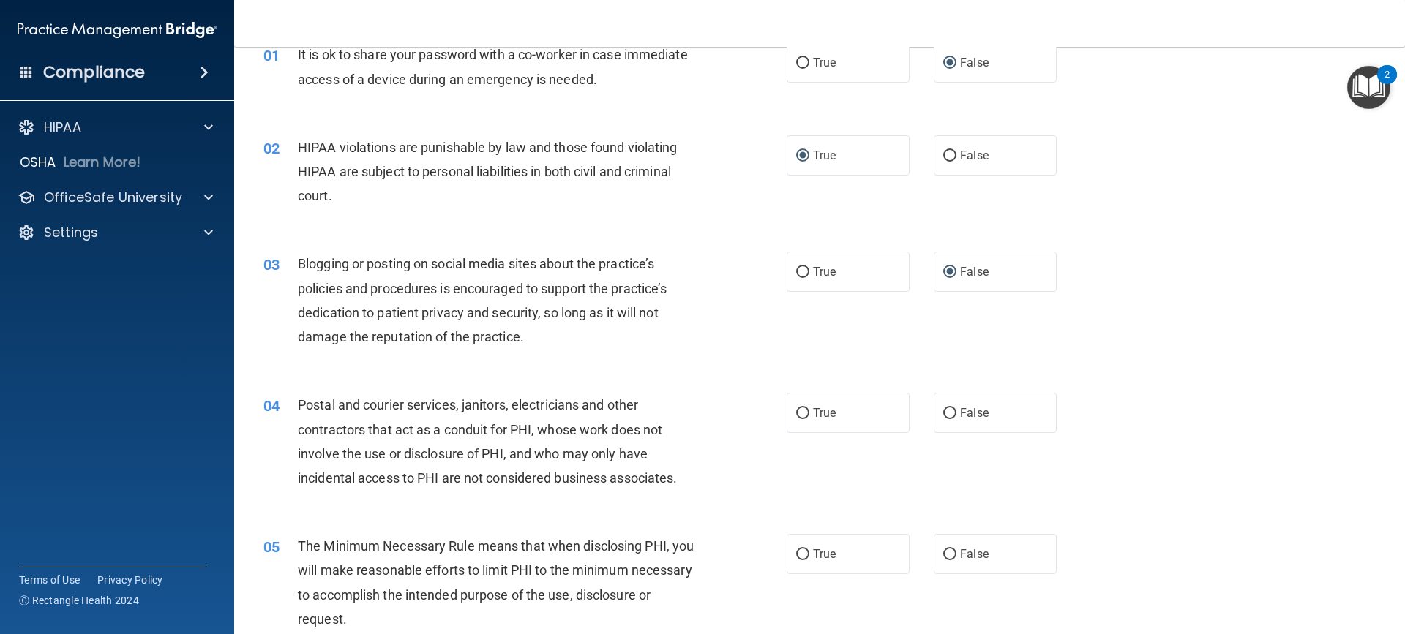
scroll to position [146, 0]
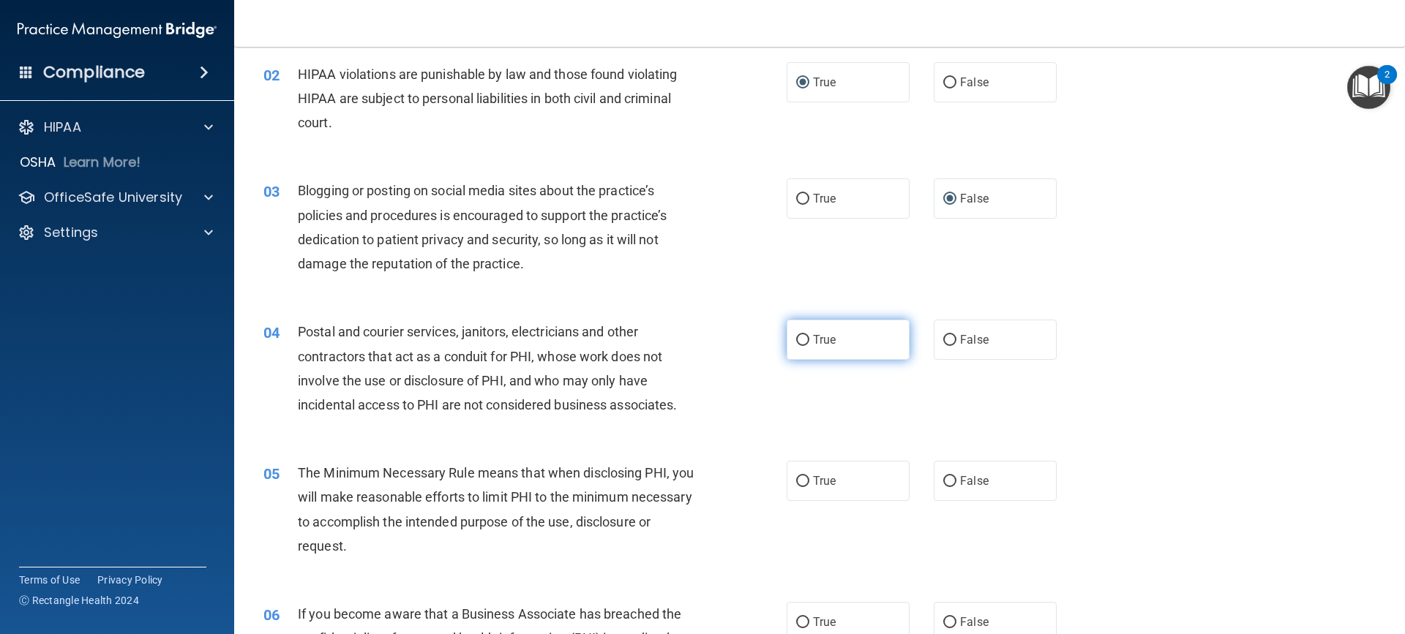
click at [801, 342] on input "True" at bounding box center [802, 340] width 13 height 11
radio input "true"
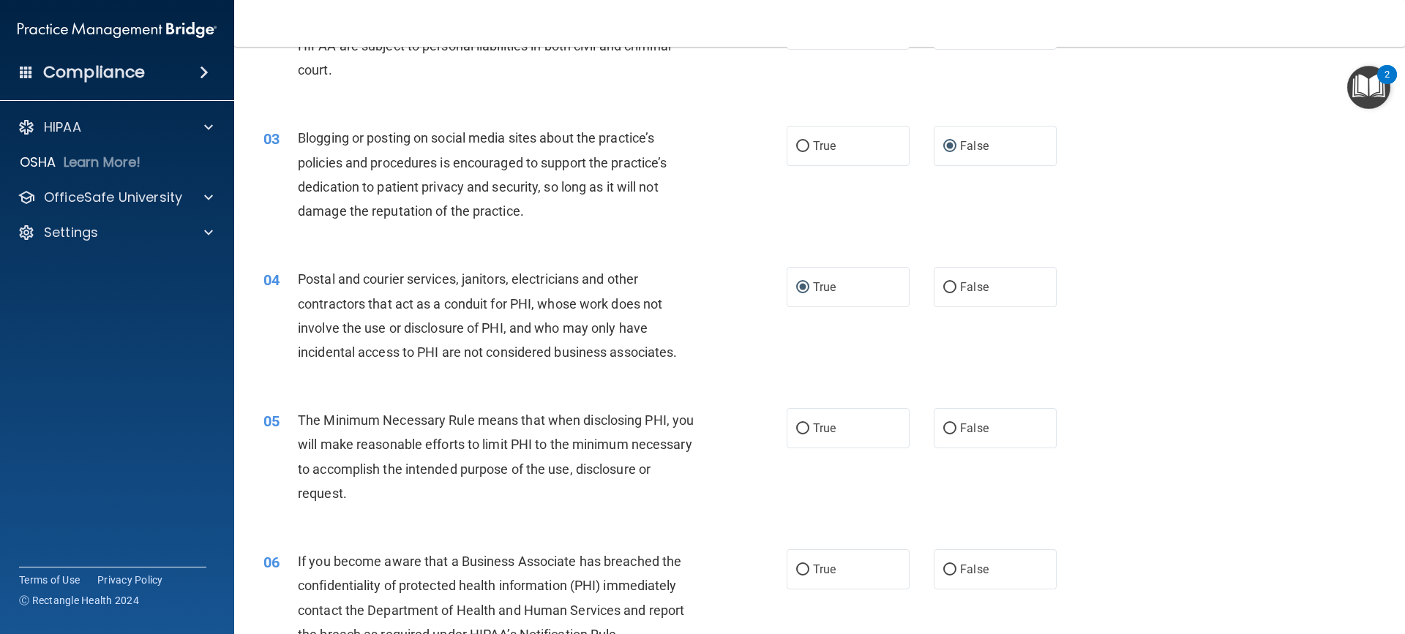
scroll to position [220, 0]
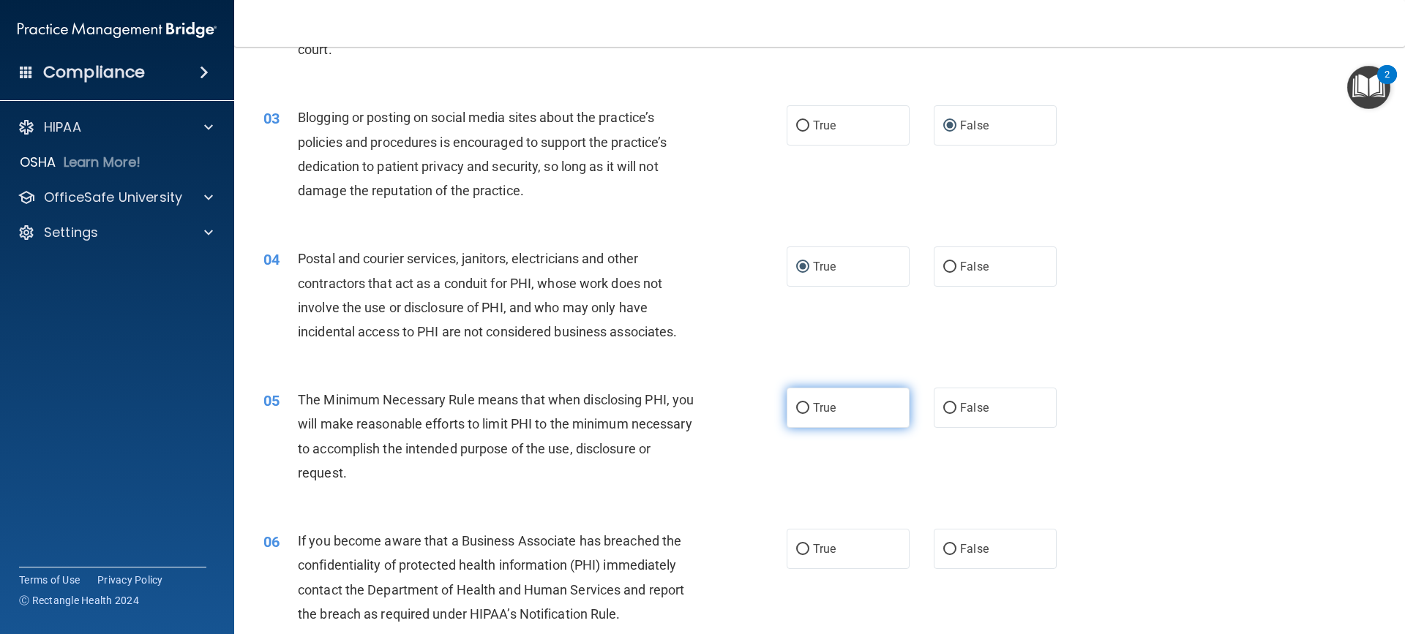
click at [798, 405] on input "True" at bounding box center [802, 408] width 13 height 11
radio input "true"
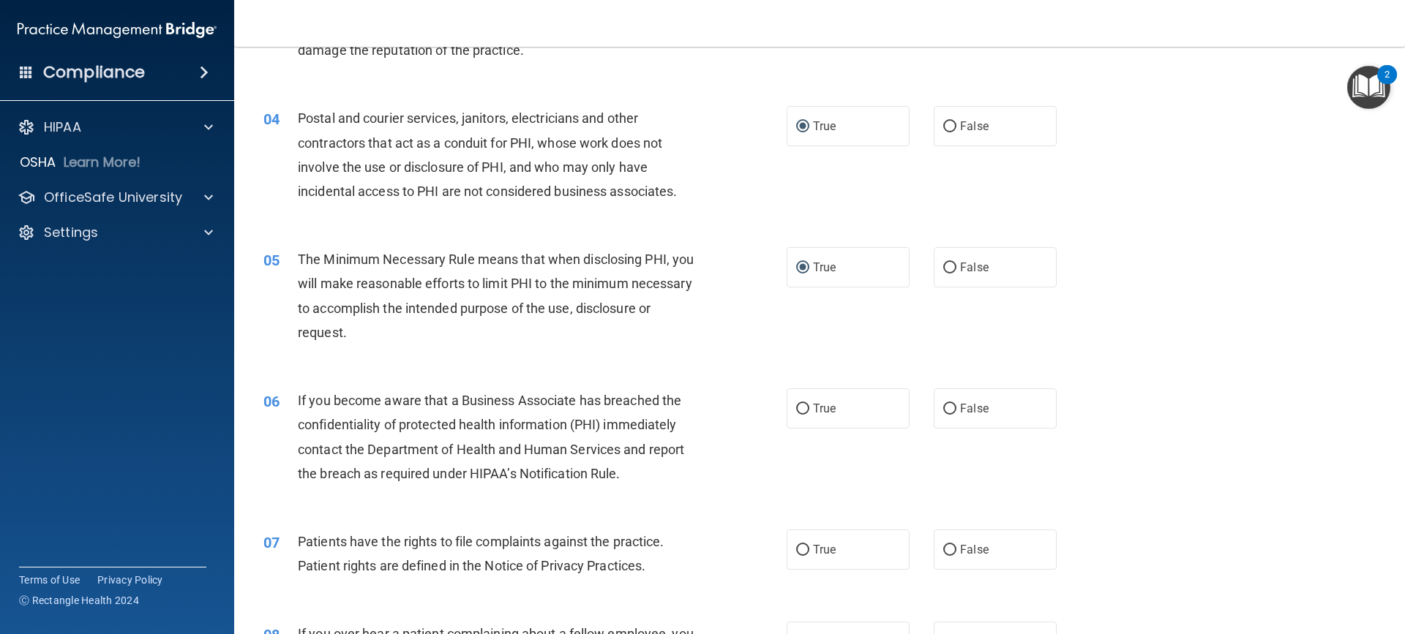
scroll to position [366, 0]
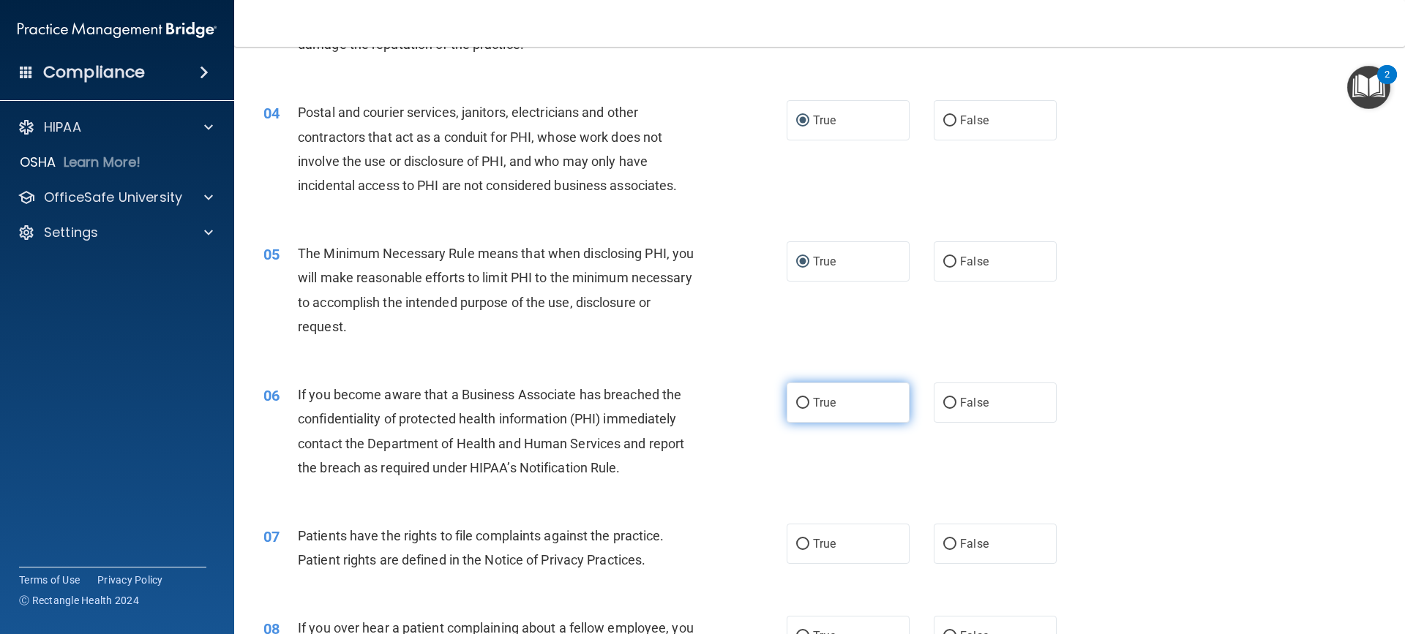
click at [798, 400] on input "True" at bounding box center [802, 403] width 13 height 11
radio input "true"
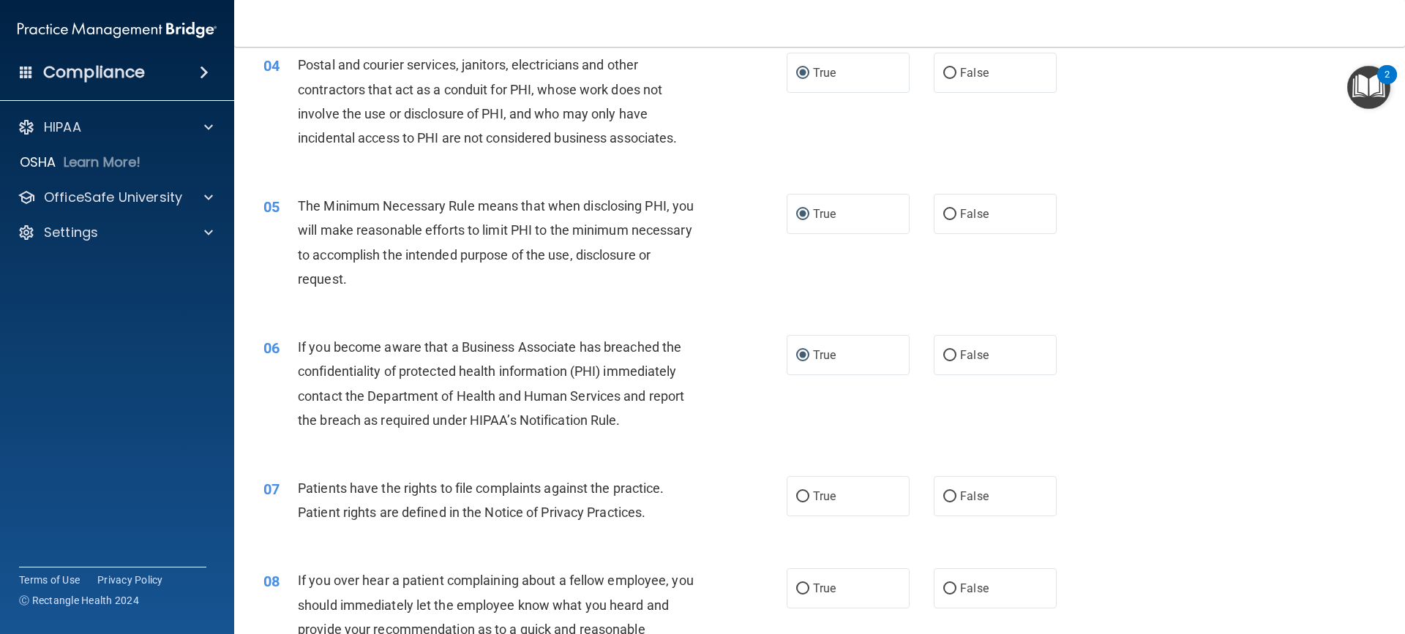
scroll to position [439, 0]
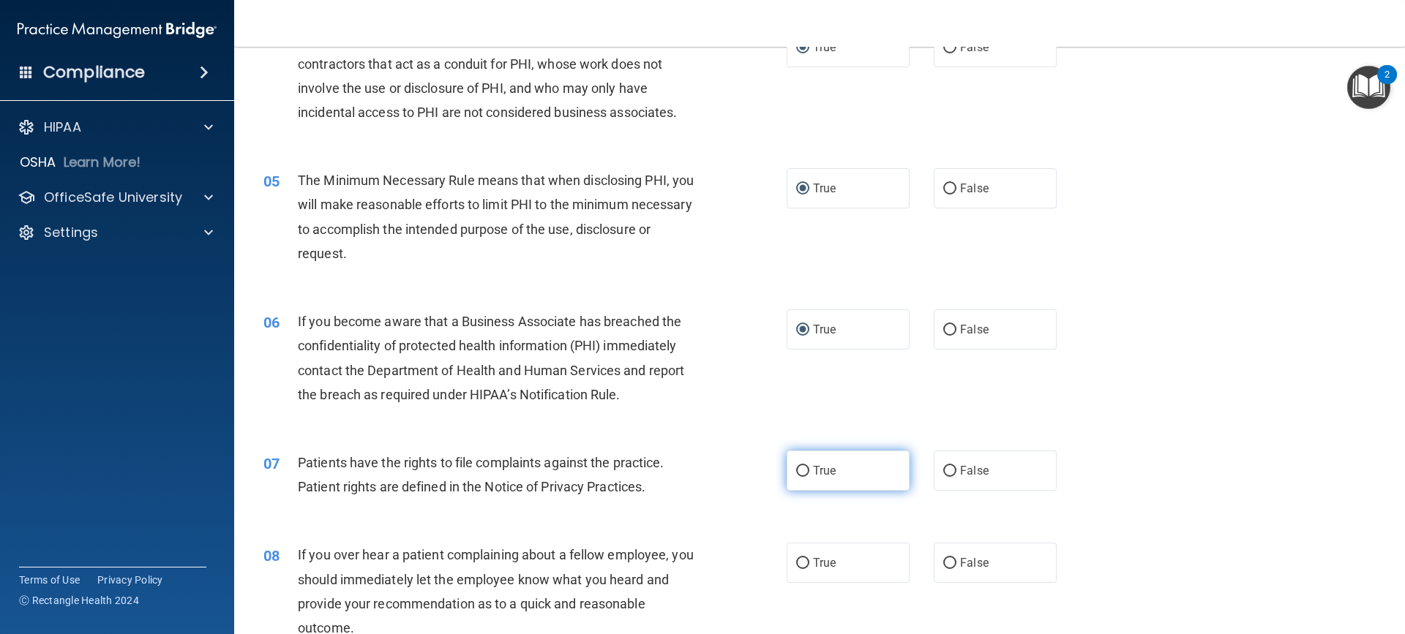
click at [798, 473] on input "True" at bounding box center [802, 471] width 13 height 11
radio input "true"
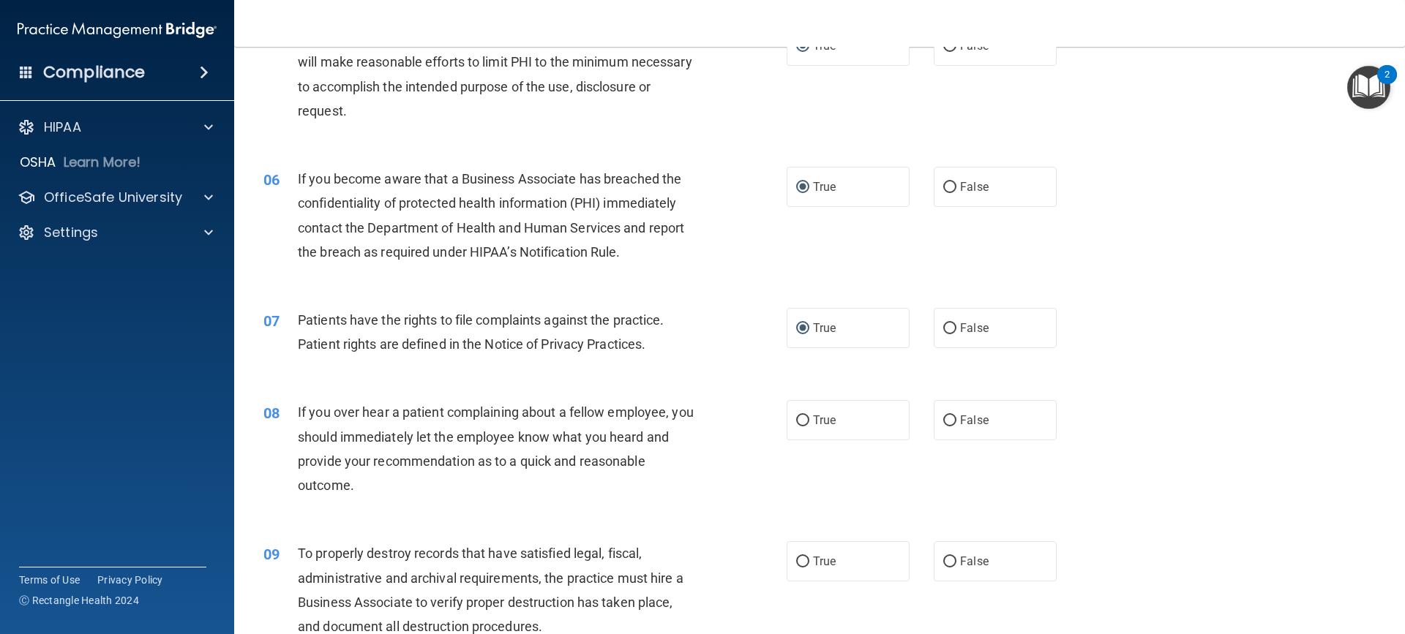
scroll to position [585, 0]
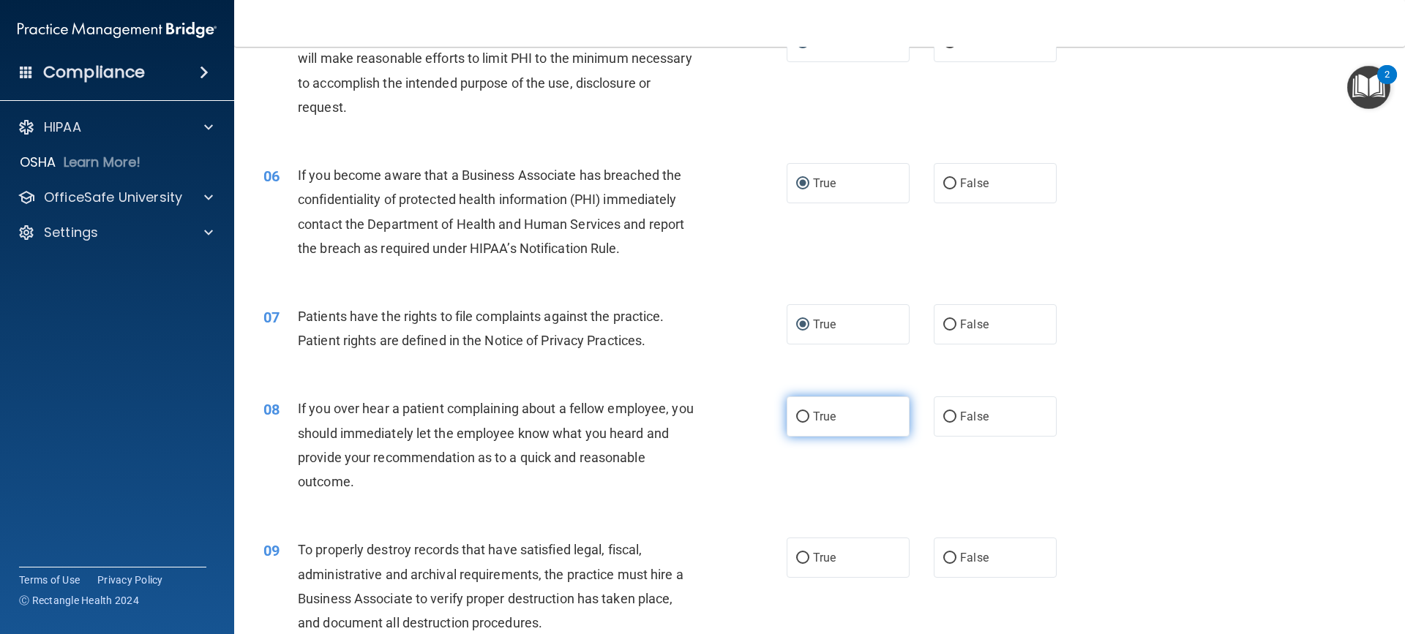
click at [796, 417] on input "True" at bounding box center [802, 417] width 13 height 11
radio input "true"
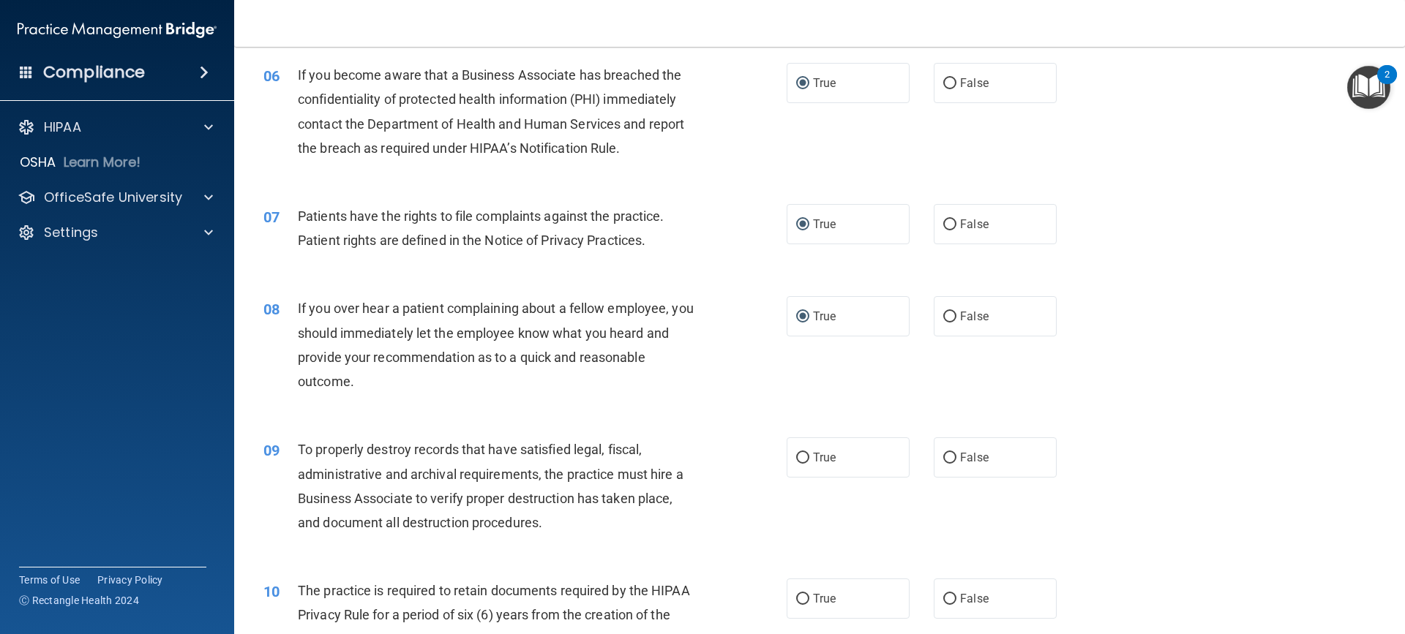
scroll to position [732, 0]
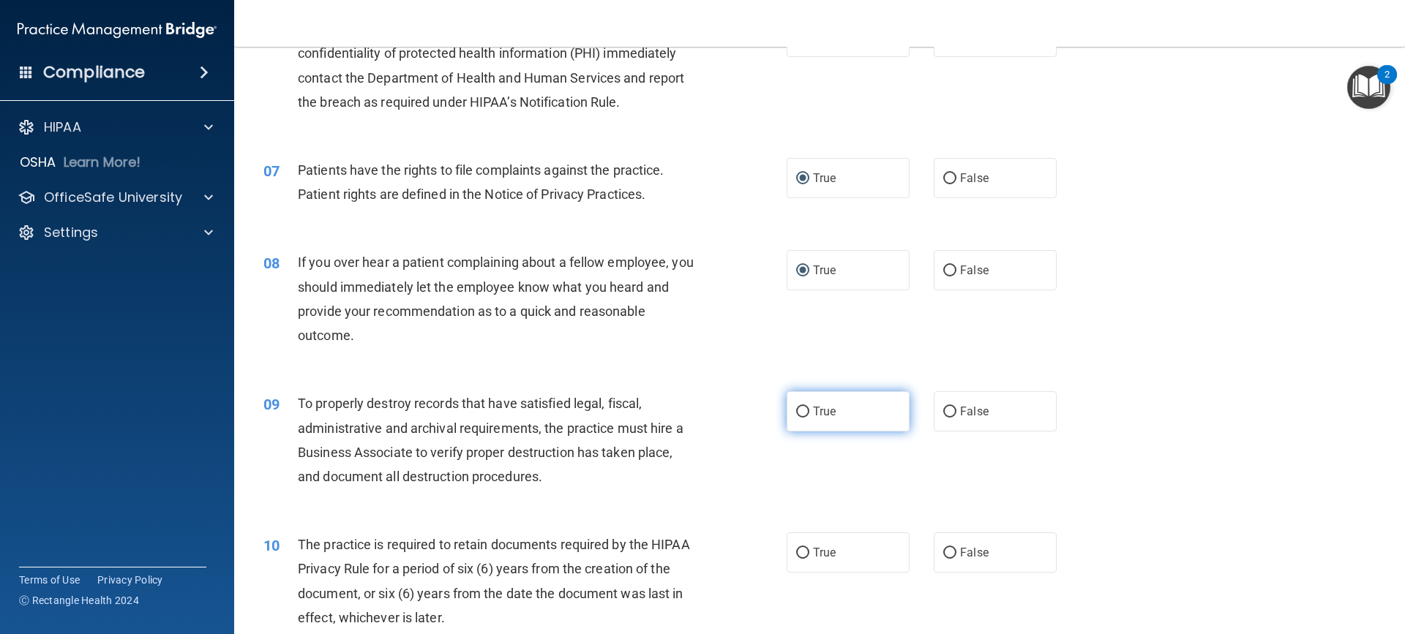
click at [797, 413] on input "True" at bounding box center [802, 412] width 13 height 11
radio input "true"
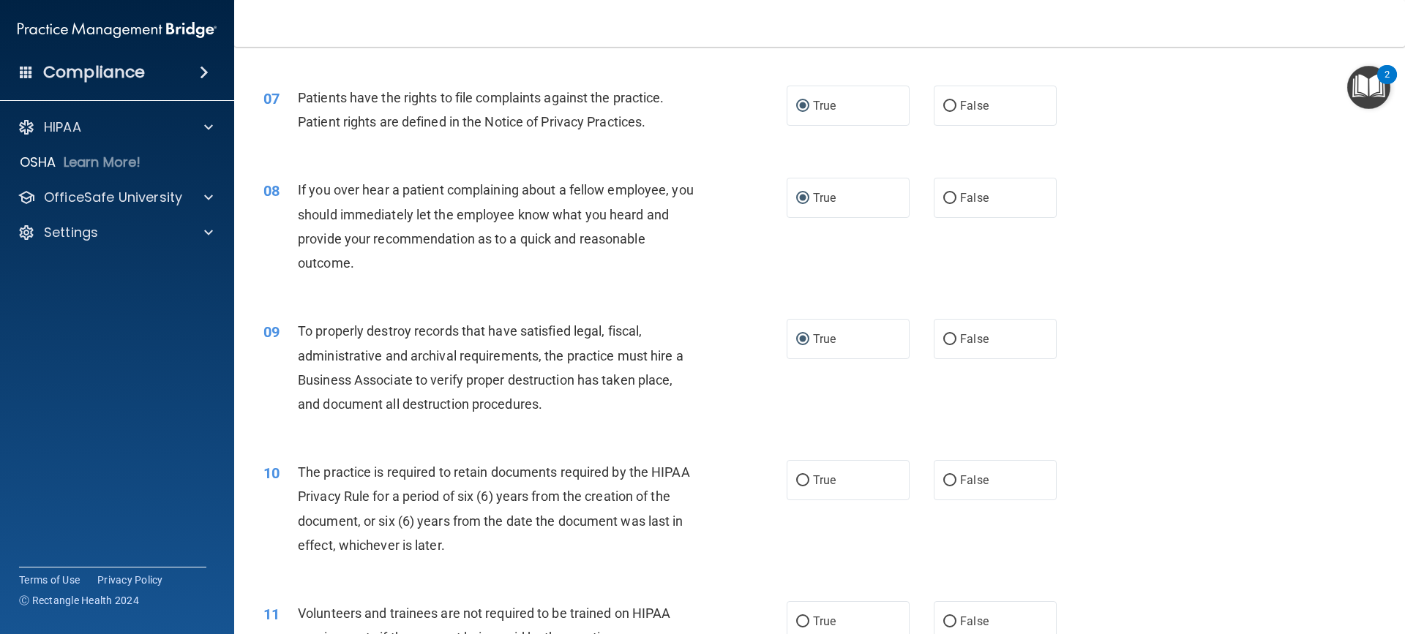
scroll to position [878, 0]
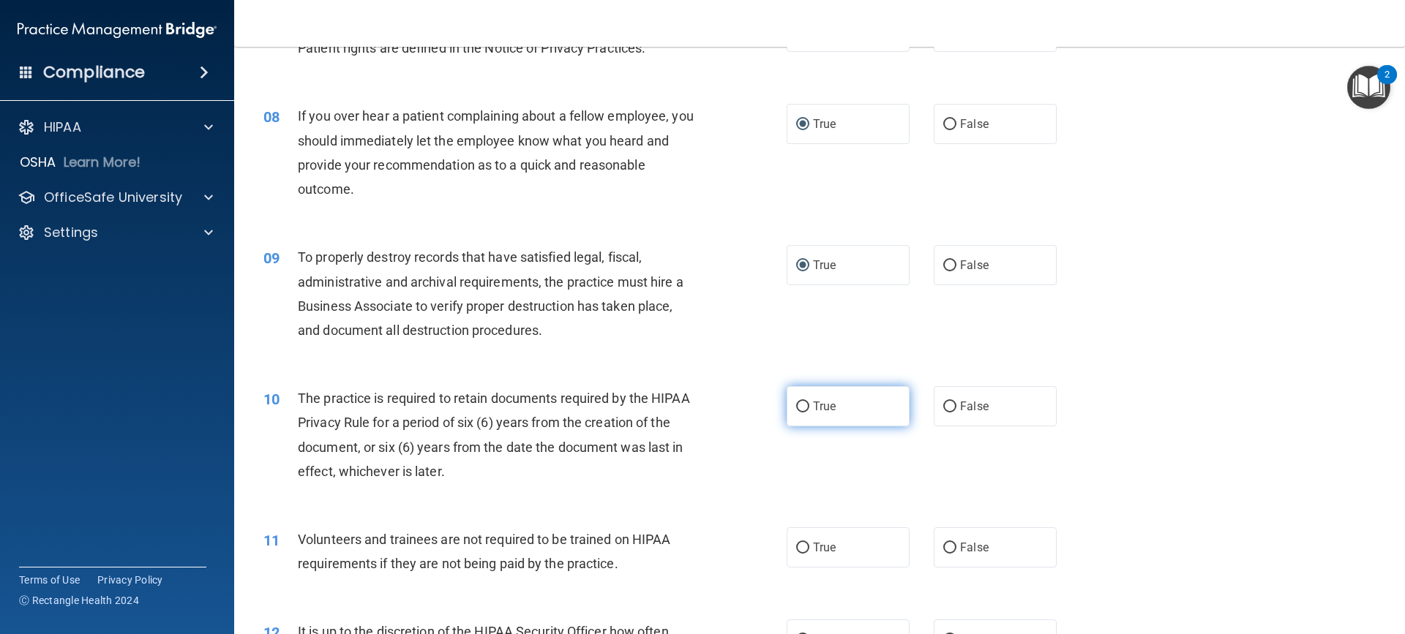
click at [796, 408] on input "True" at bounding box center [802, 407] width 13 height 11
radio input "true"
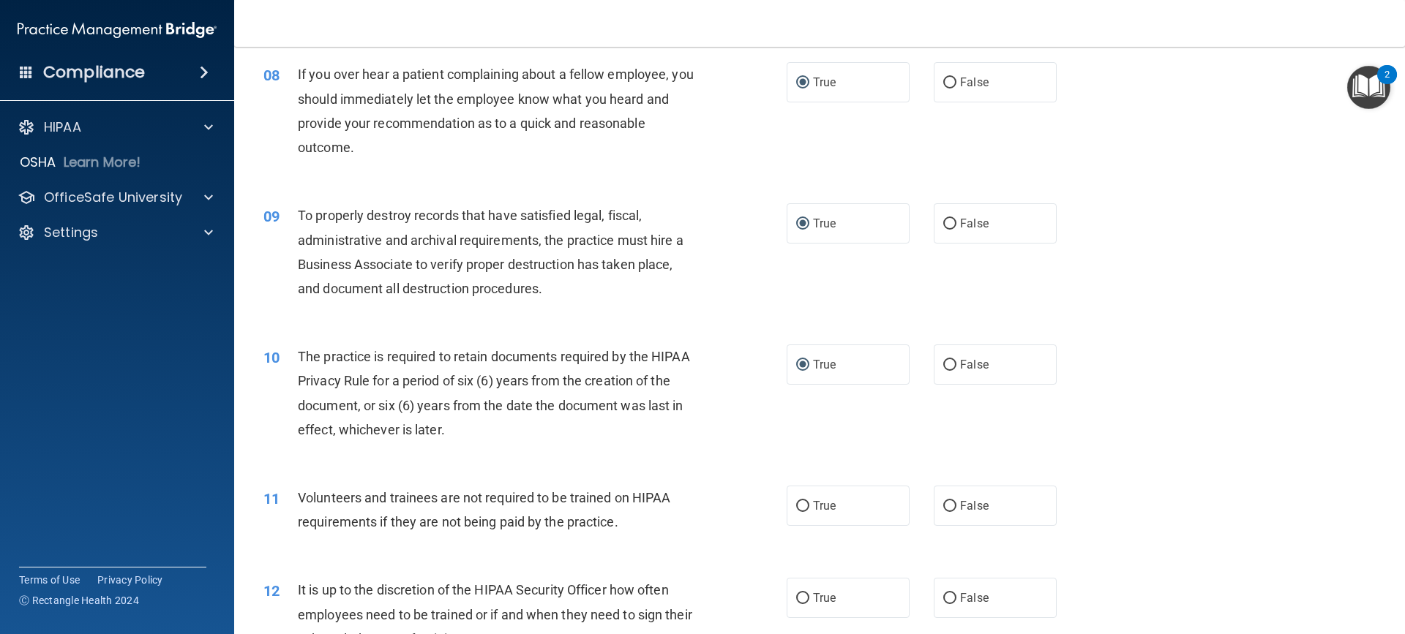
scroll to position [951, 0]
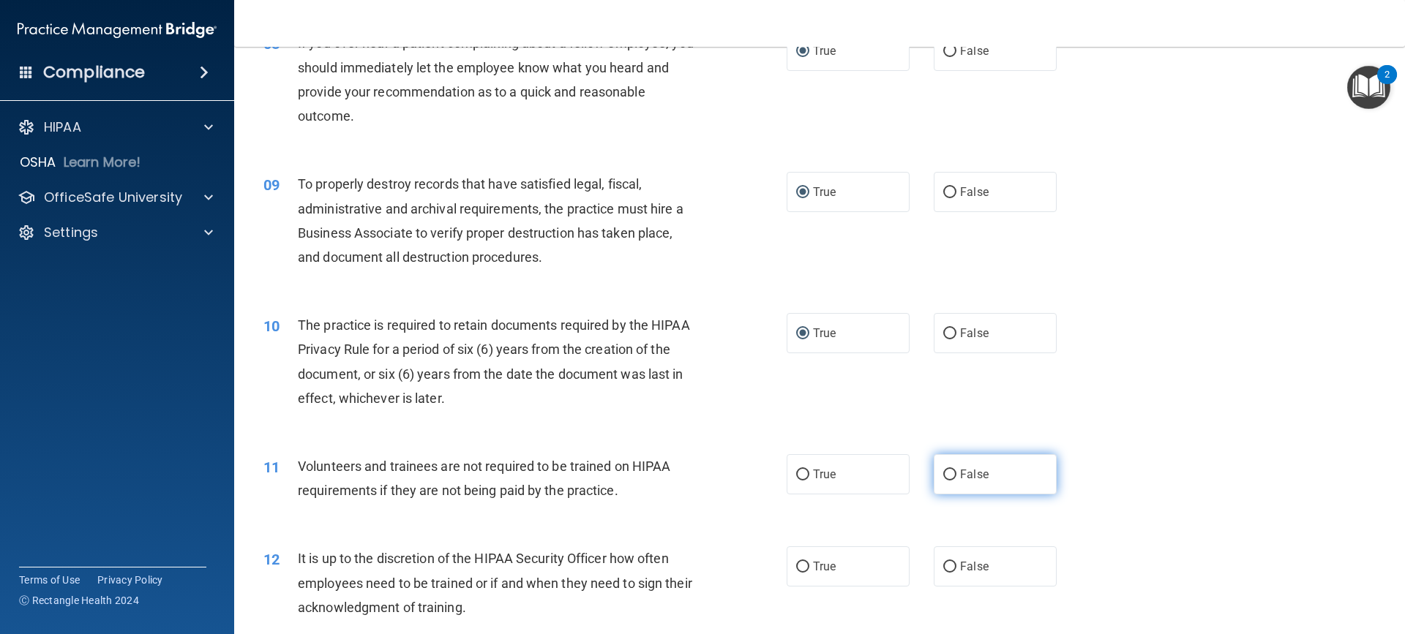
click at [943, 473] on input "False" at bounding box center [949, 475] width 13 height 11
radio input "true"
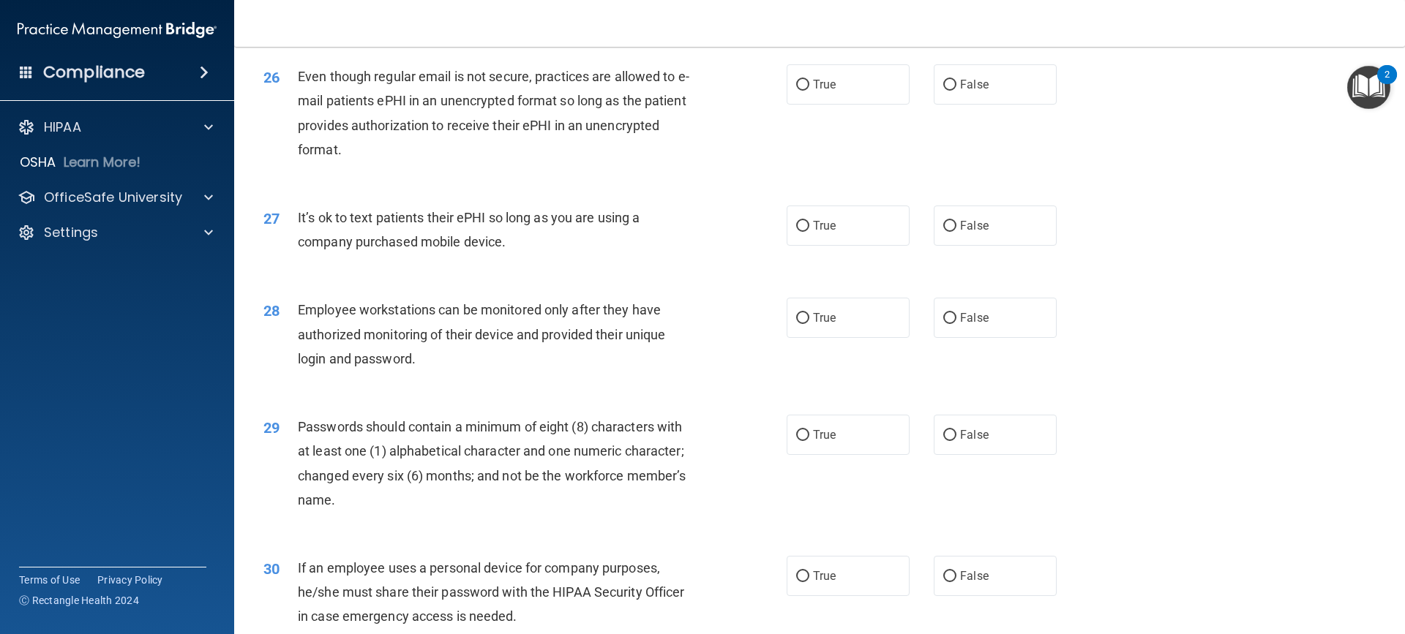
scroll to position [3039, 0]
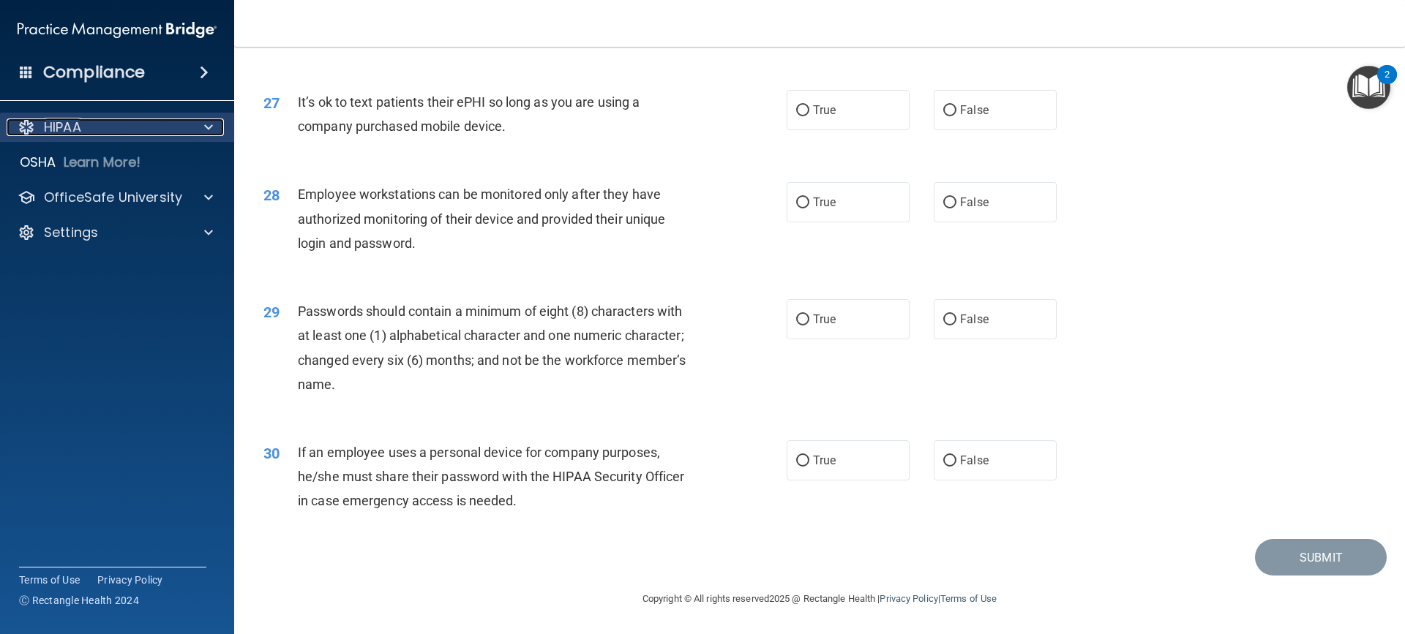
click at [72, 132] on p "HIPAA" at bounding box center [62, 128] width 37 height 18
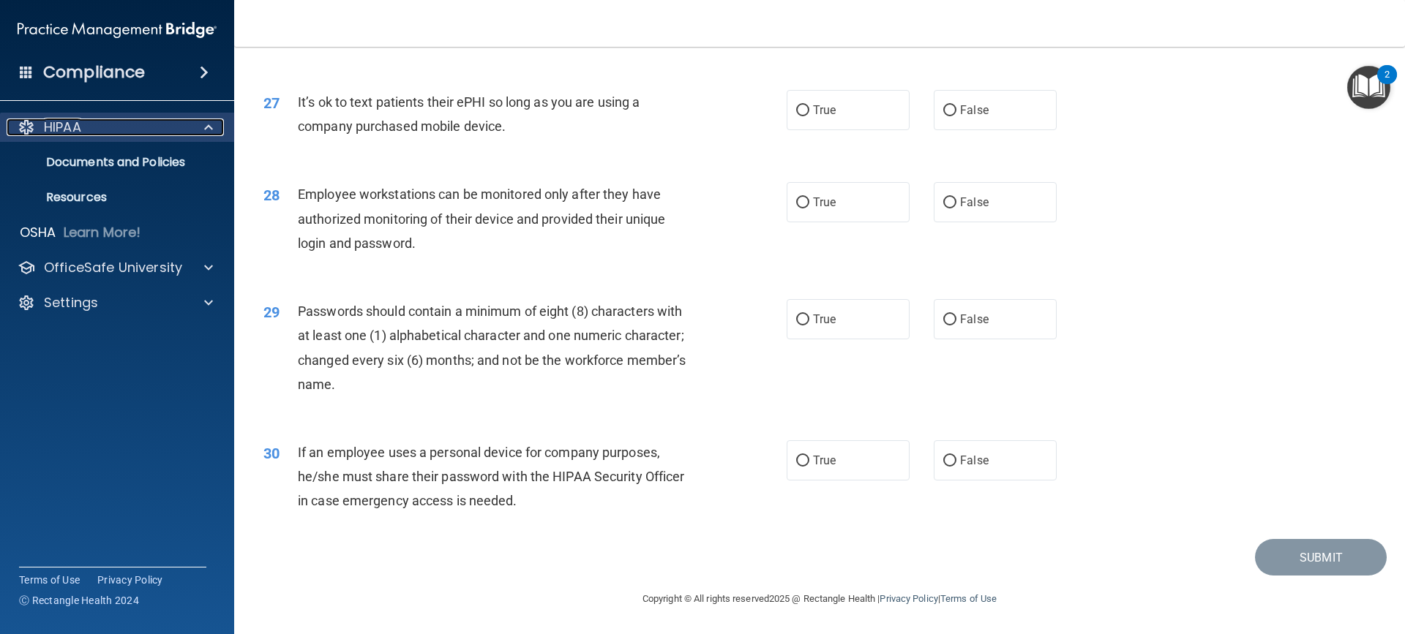
click at [70, 125] on p "HIPAA" at bounding box center [62, 128] width 37 height 18
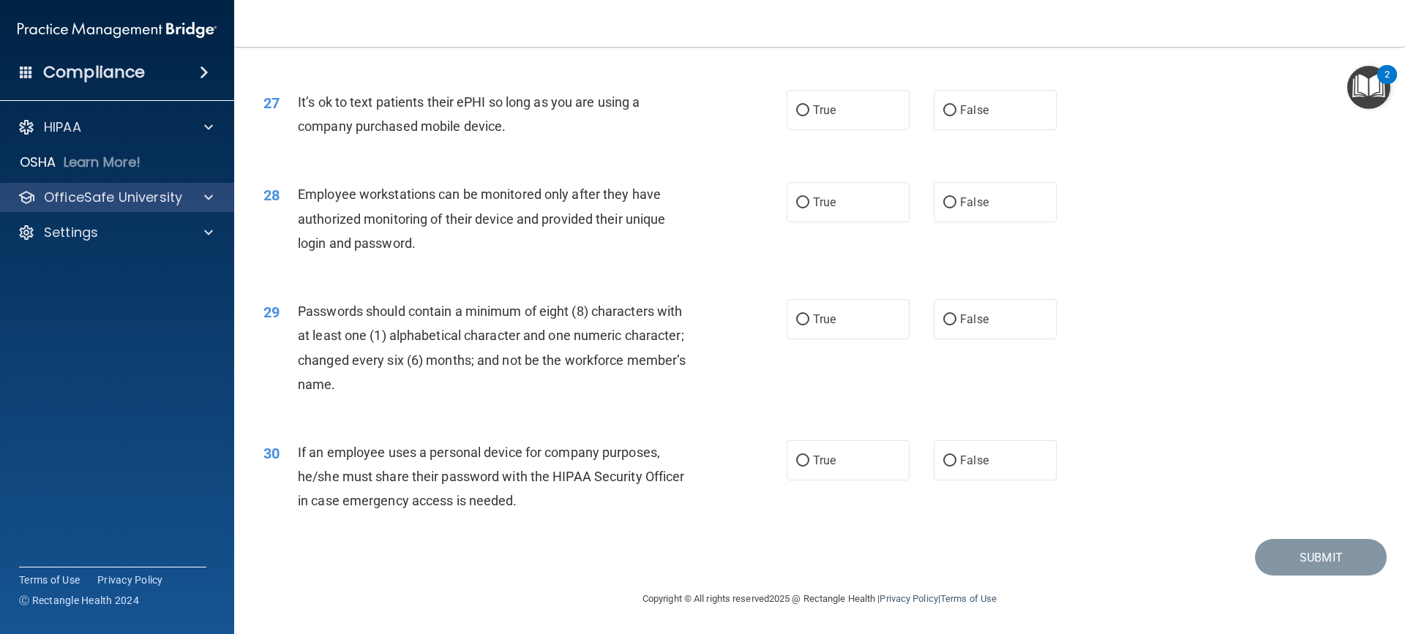
click at [109, 207] on div "OfficeSafe University" at bounding box center [117, 197] width 235 height 29
click at [101, 202] on p "OfficeSafe University" at bounding box center [113, 198] width 138 height 18
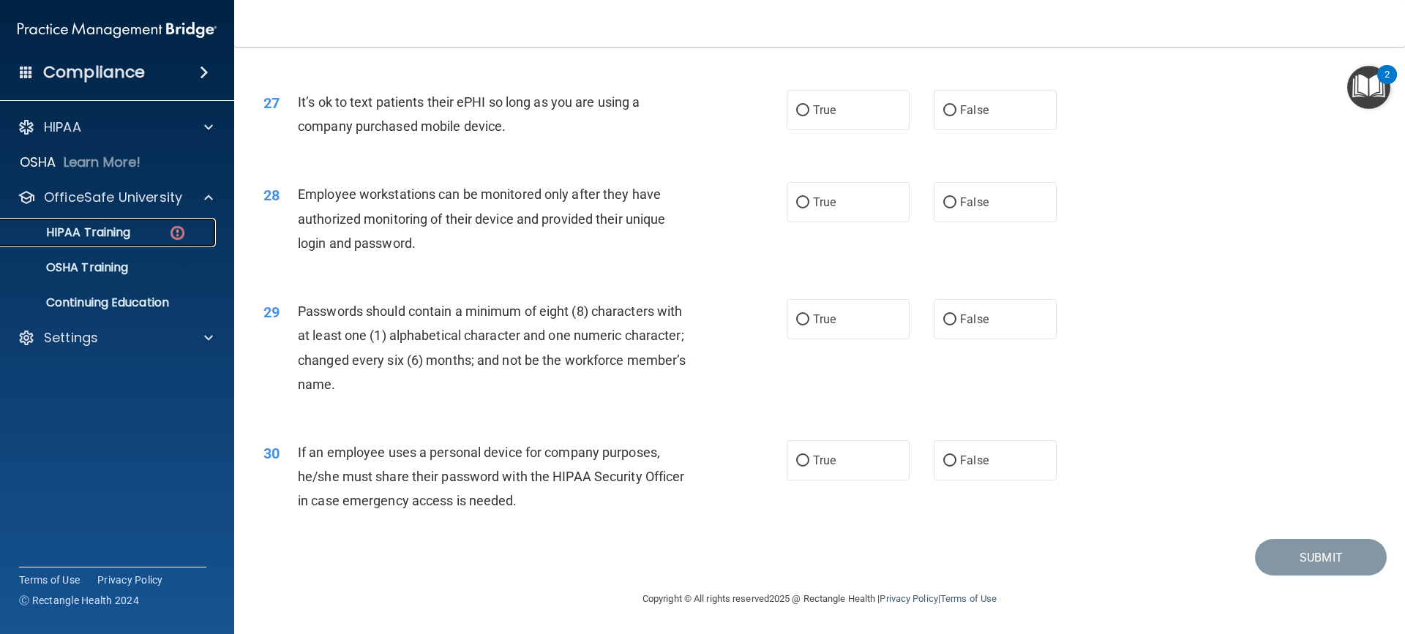
click at [94, 225] on p "HIPAA Training" at bounding box center [70, 232] width 121 height 15
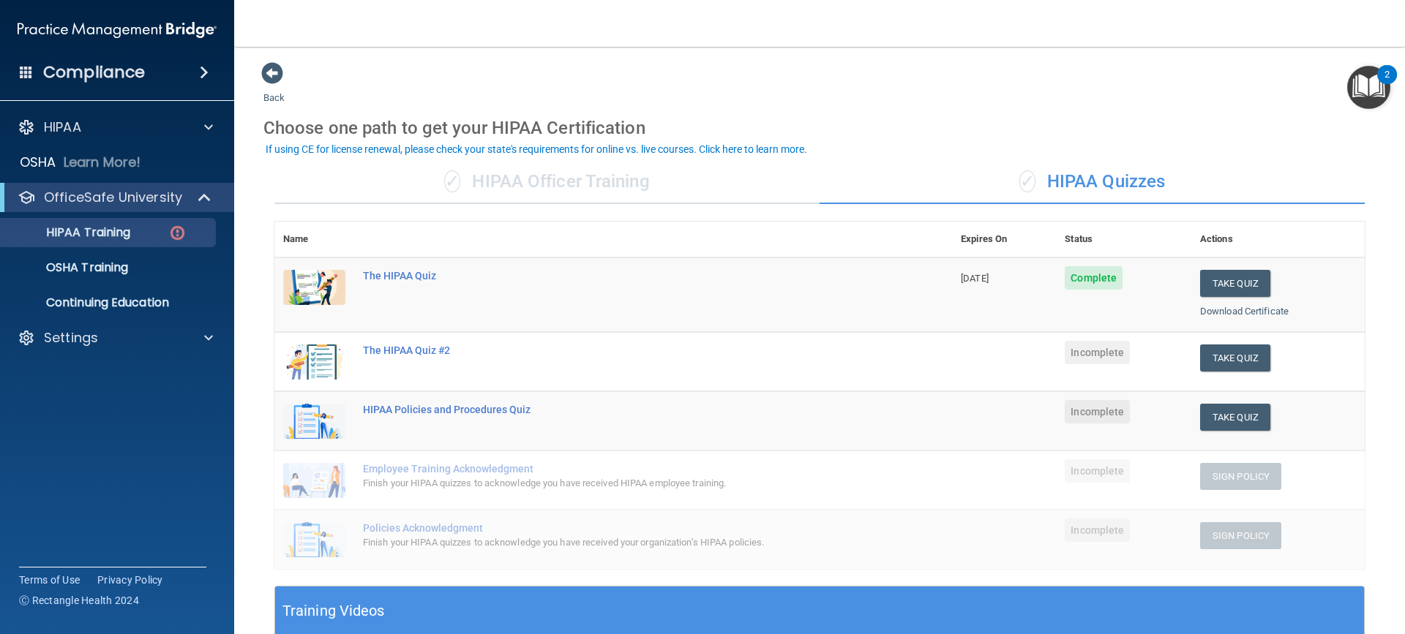
click at [607, 189] on div "✓ HIPAA Officer Training" at bounding box center [546, 182] width 545 height 44
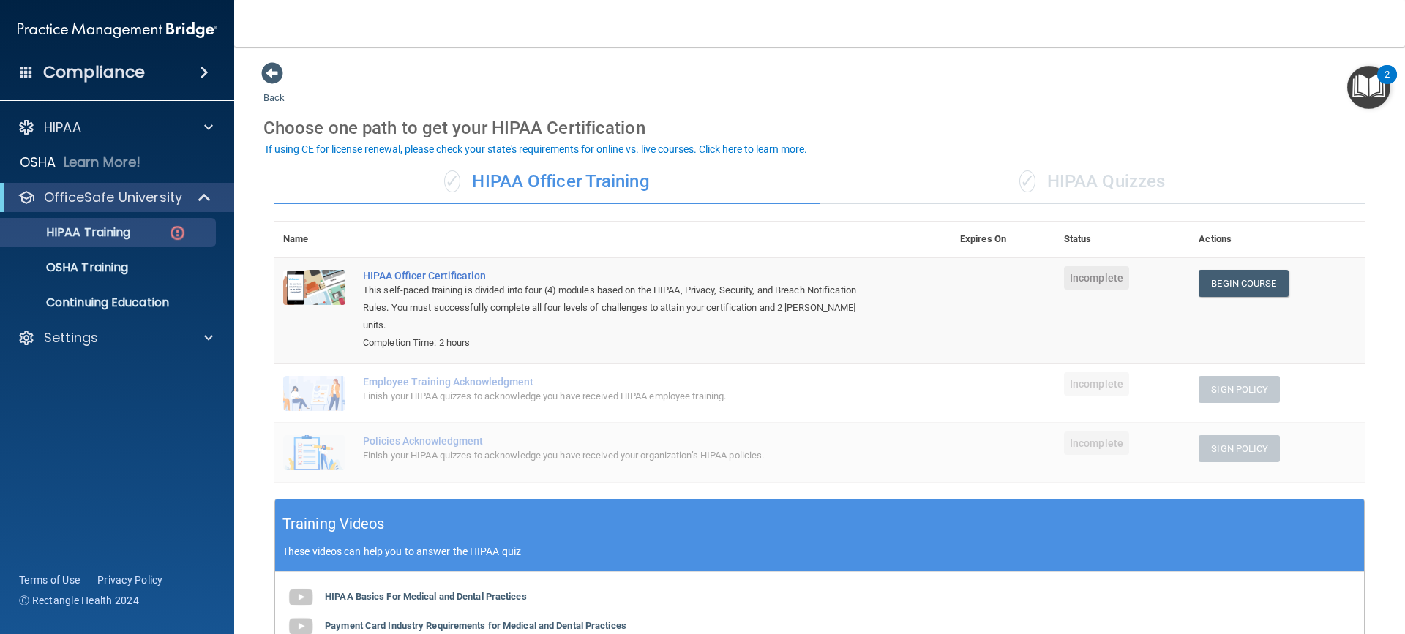
click at [1047, 179] on div "✓ HIPAA Quizzes" at bounding box center [1092, 182] width 545 height 44
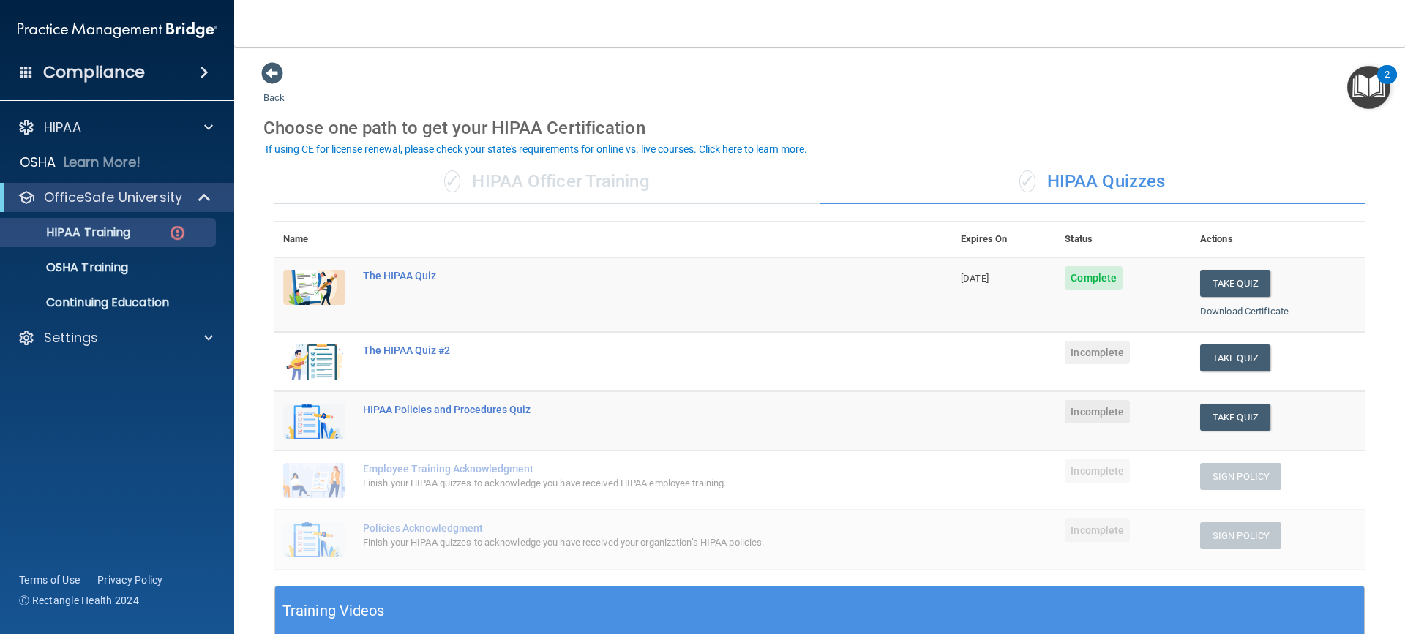
click at [413, 204] on div "✓ HIPAA Officer Training ✓ HIPAA Quizzes Name Expires On Status Actions The HIP…" at bounding box center [819, 565] width 1112 height 833
click at [485, 187] on div "✓ HIPAA Officer Training" at bounding box center [546, 182] width 545 height 44
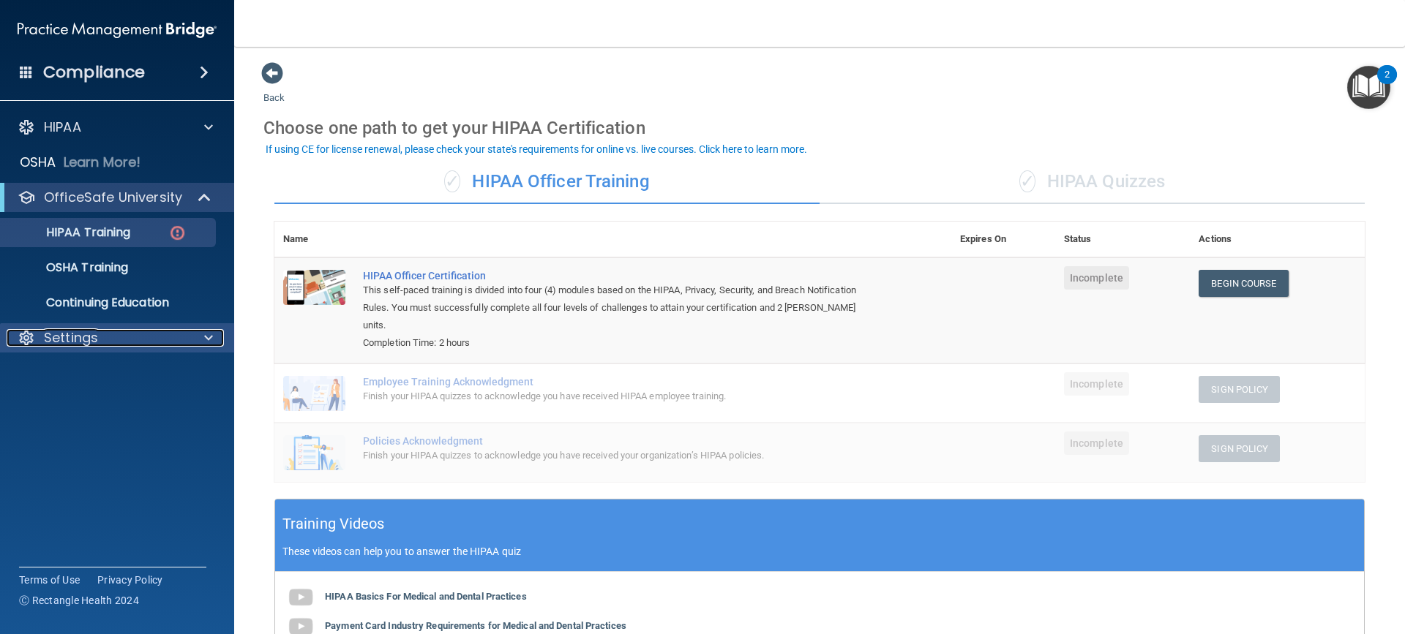
click at [86, 337] on p "Settings" at bounding box center [71, 338] width 54 height 18
click at [105, 269] on p "OSHA Training" at bounding box center [69, 268] width 119 height 15
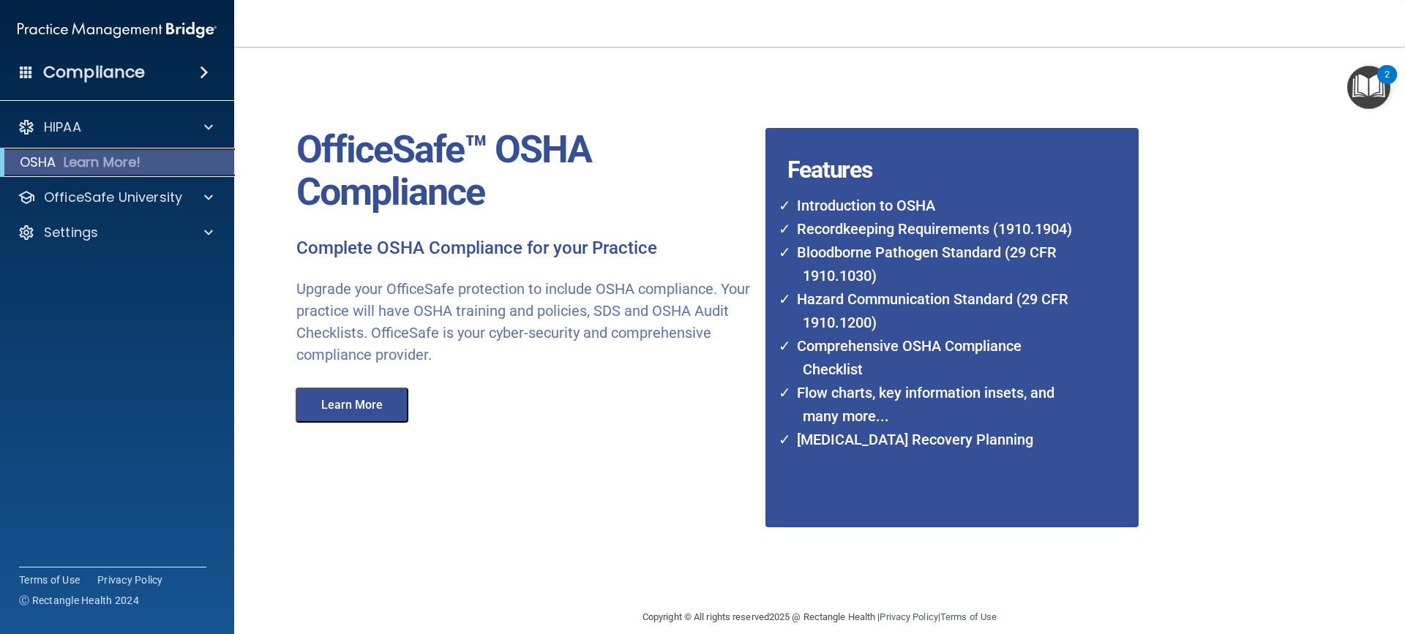
click at [89, 160] on p "Learn More!" at bounding box center [103, 163] width 78 height 18
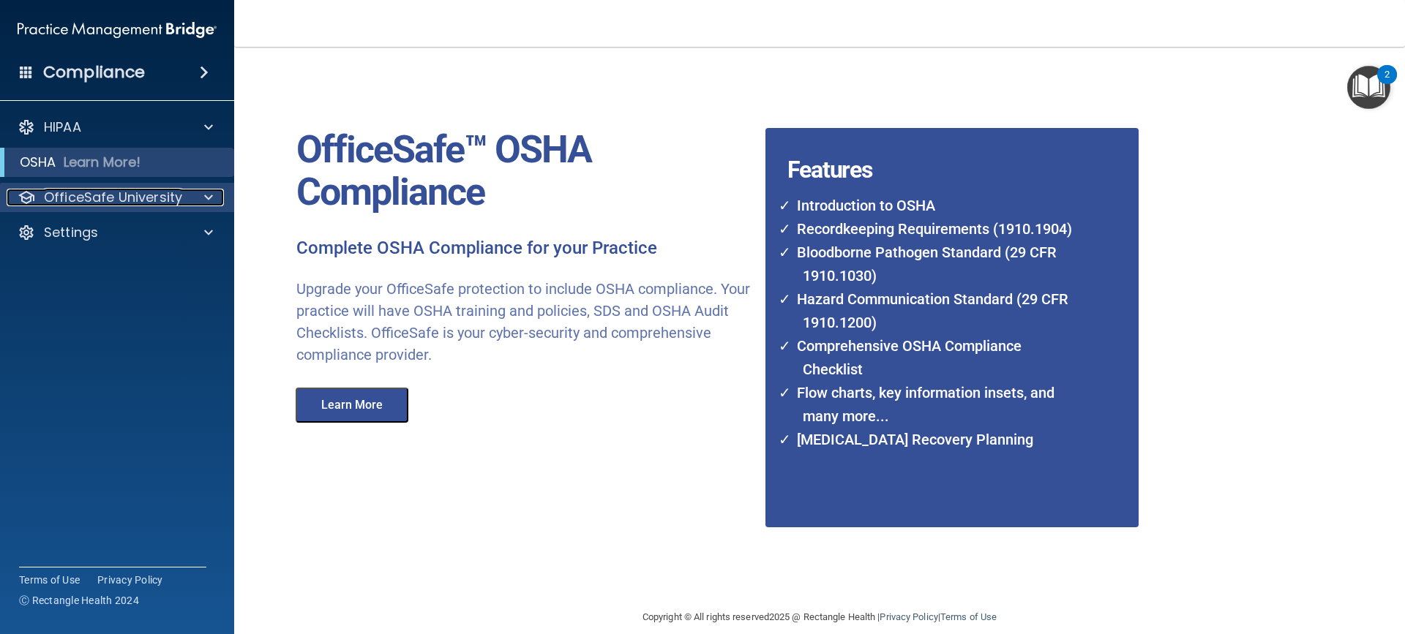
click at [86, 192] on p "OfficeSafe University" at bounding box center [113, 198] width 138 height 18
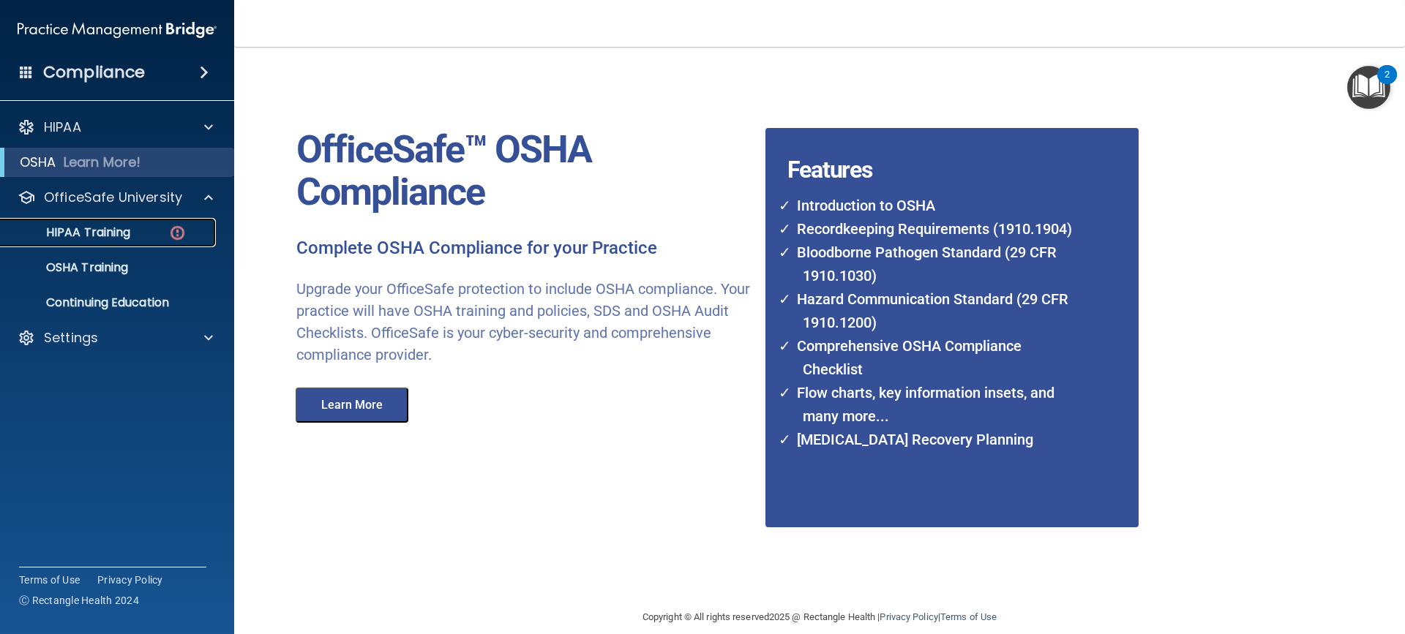
click at [102, 233] on p "HIPAA Training" at bounding box center [70, 232] width 121 height 15
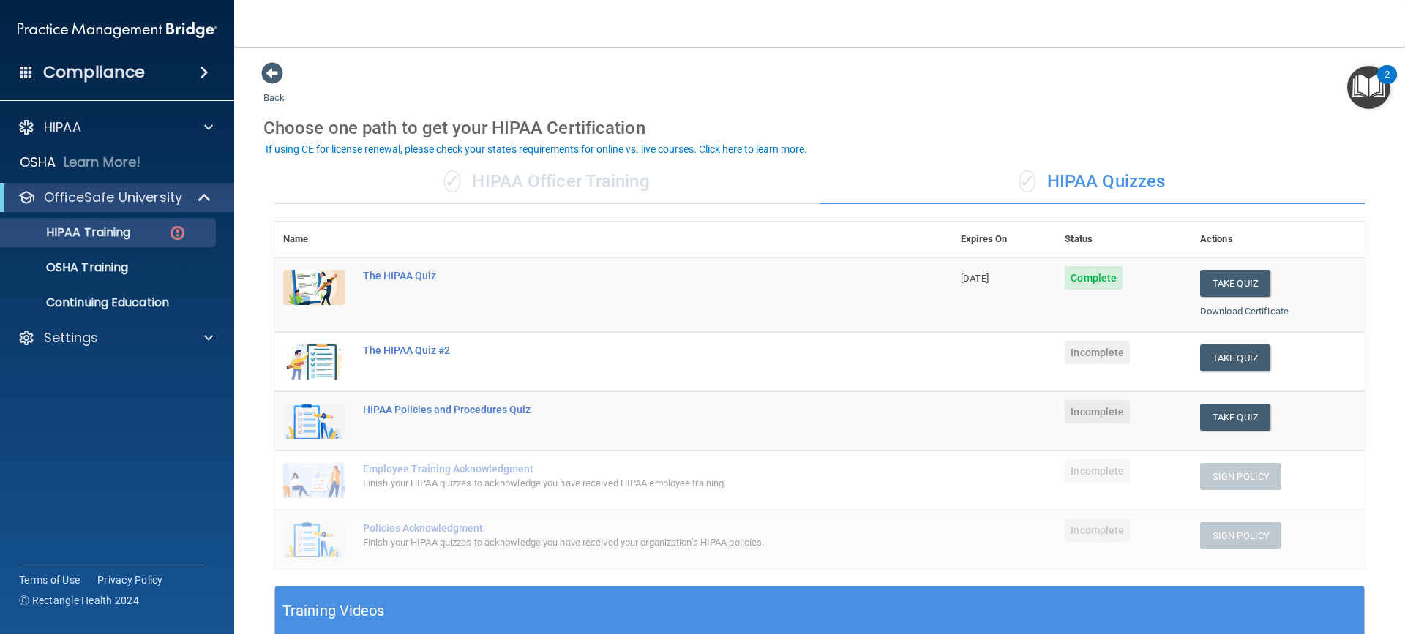
click at [506, 184] on div "✓ HIPAA Officer Training" at bounding box center [546, 182] width 545 height 44
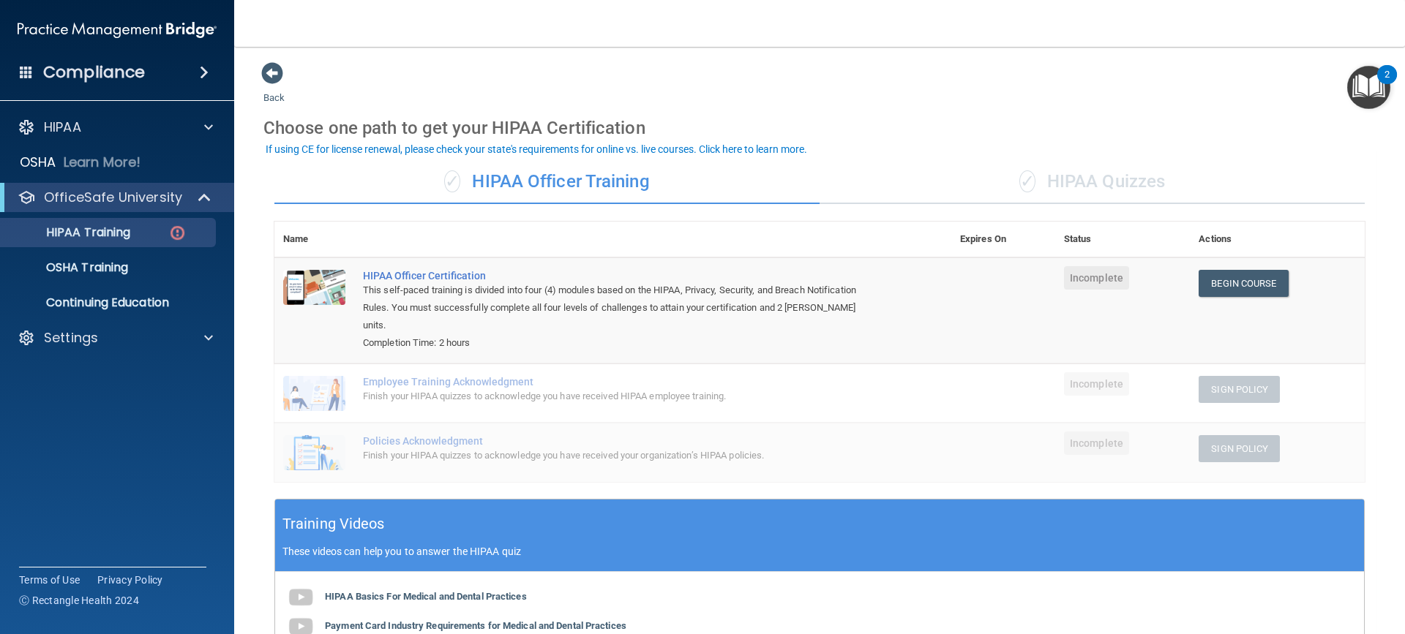
click at [1068, 179] on div "✓ HIPAA Quizzes" at bounding box center [1092, 182] width 545 height 44
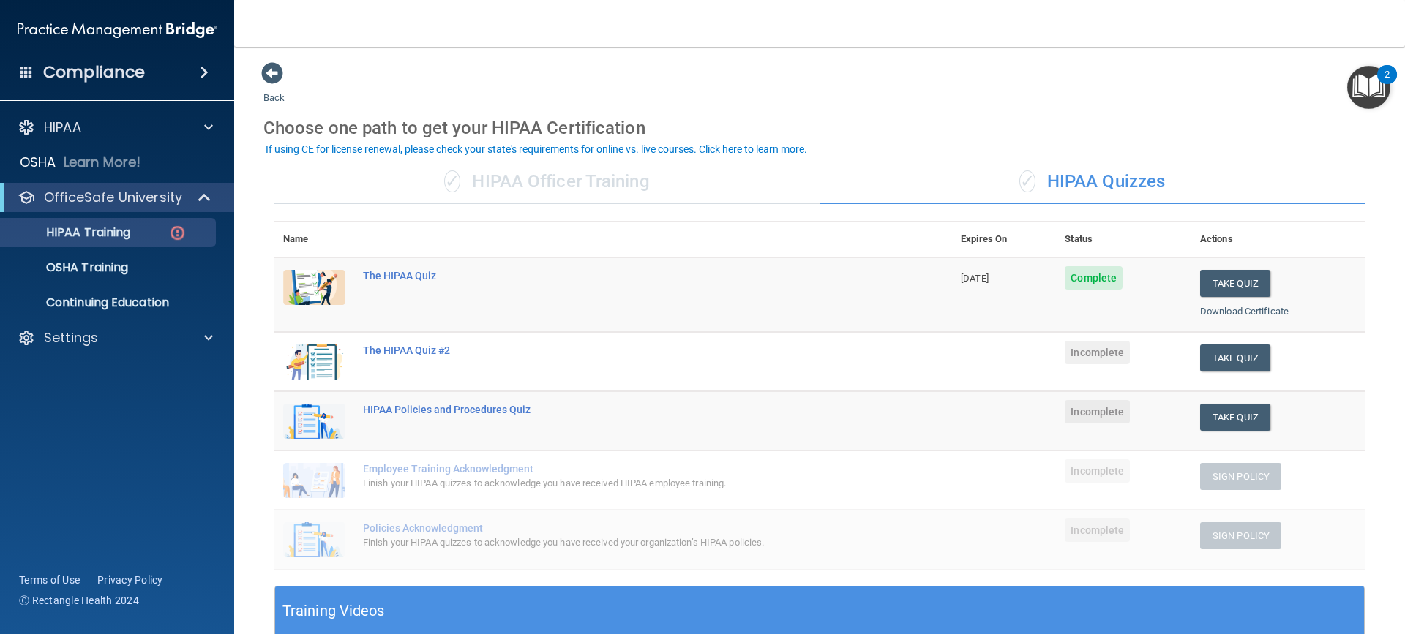
click at [610, 190] on div "✓ HIPAA Officer Training" at bounding box center [546, 182] width 545 height 44
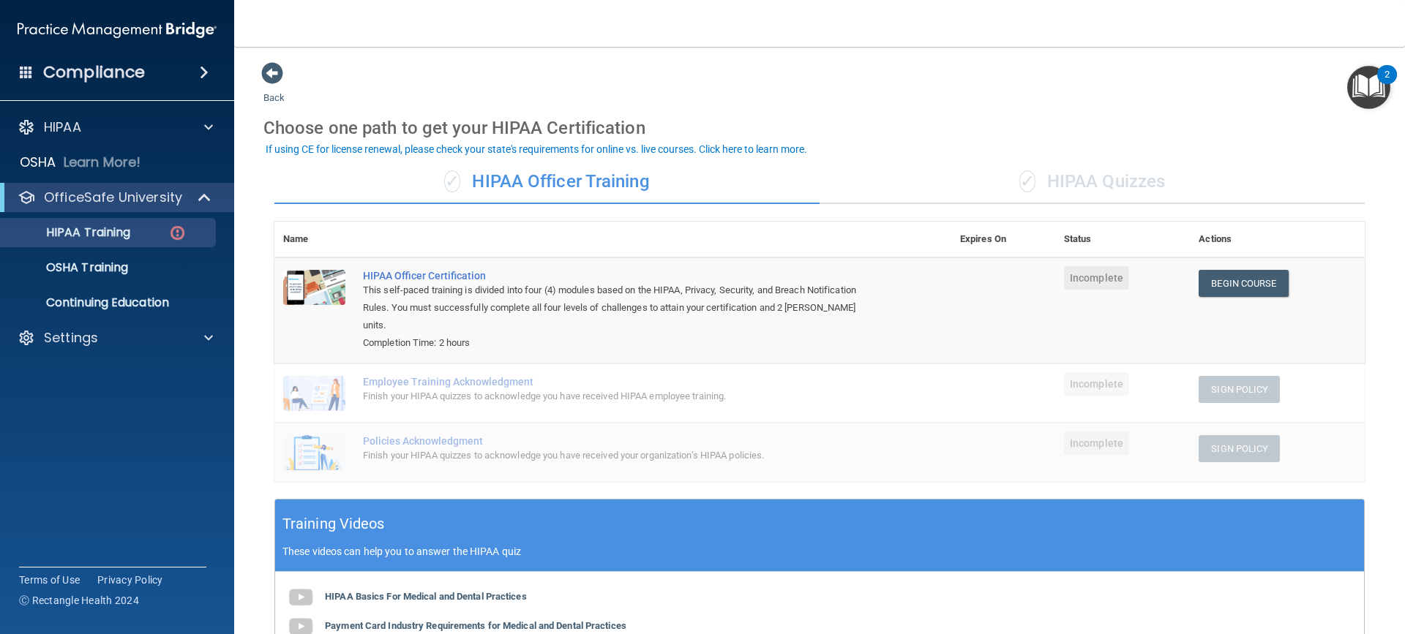
click at [993, 184] on div "✓ HIPAA Quizzes" at bounding box center [1092, 182] width 545 height 44
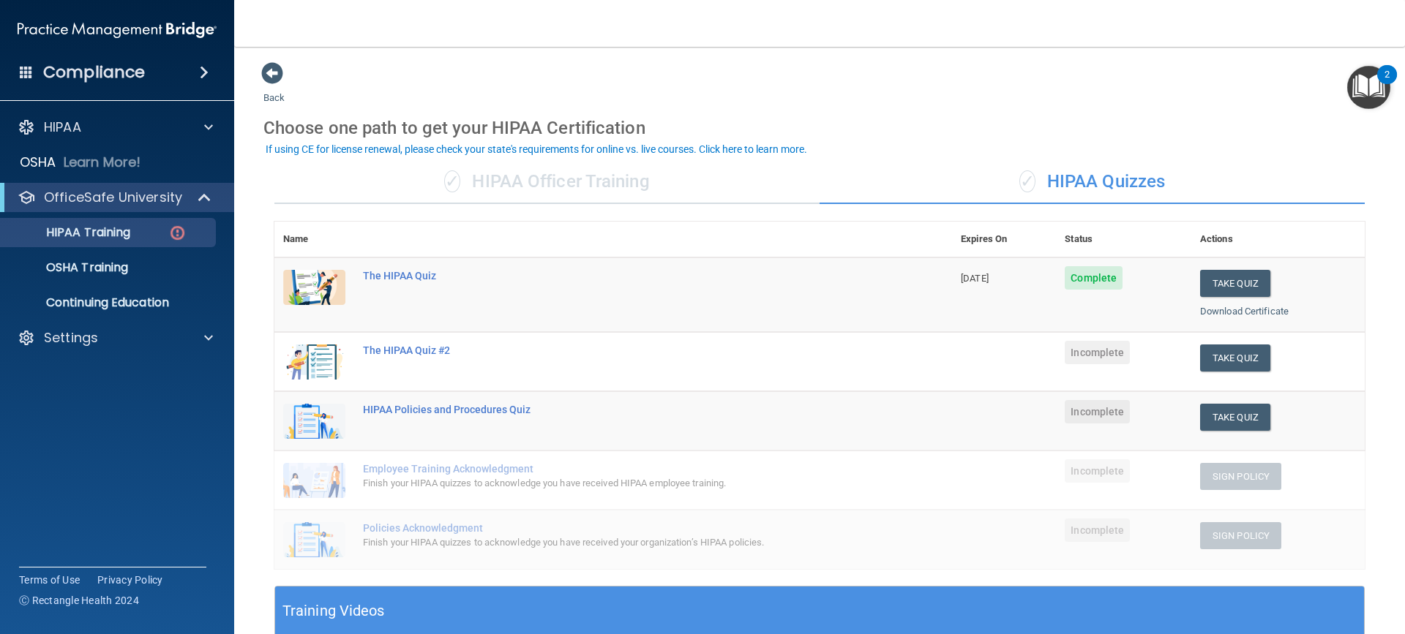
click at [468, 179] on div "✓ HIPAA Officer Training" at bounding box center [546, 182] width 545 height 44
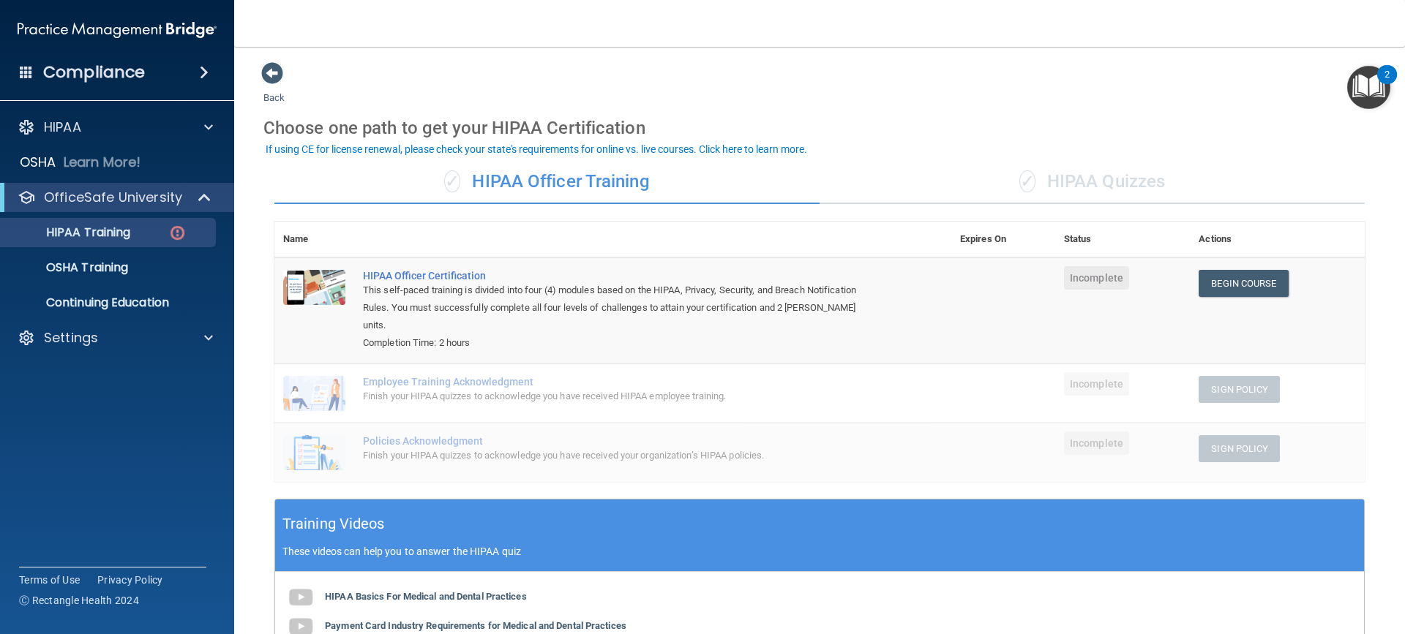
click at [1173, 176] on div "✓ HIPAA Quizzes" at bounding box center [1092, 182] width 545 height 44
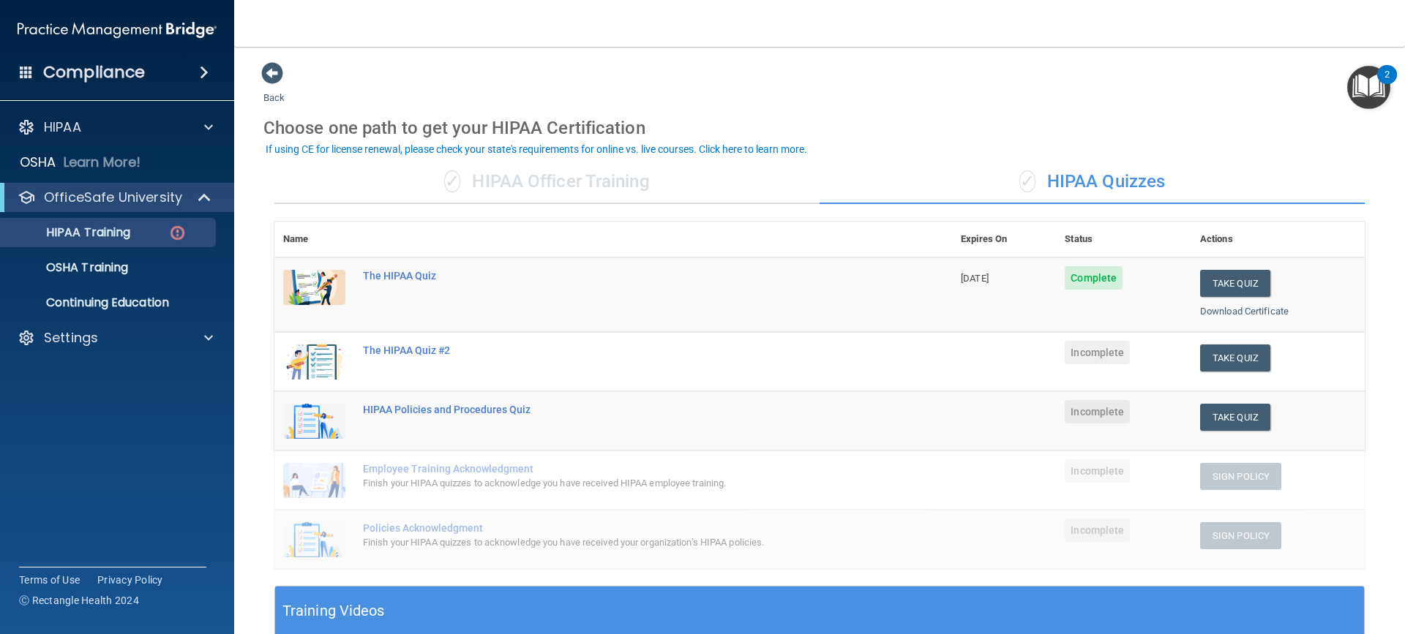
click at [583, 190] on div "✓ HIPAA Officer Training" at bounding box center [546, 182] width 545 height 44
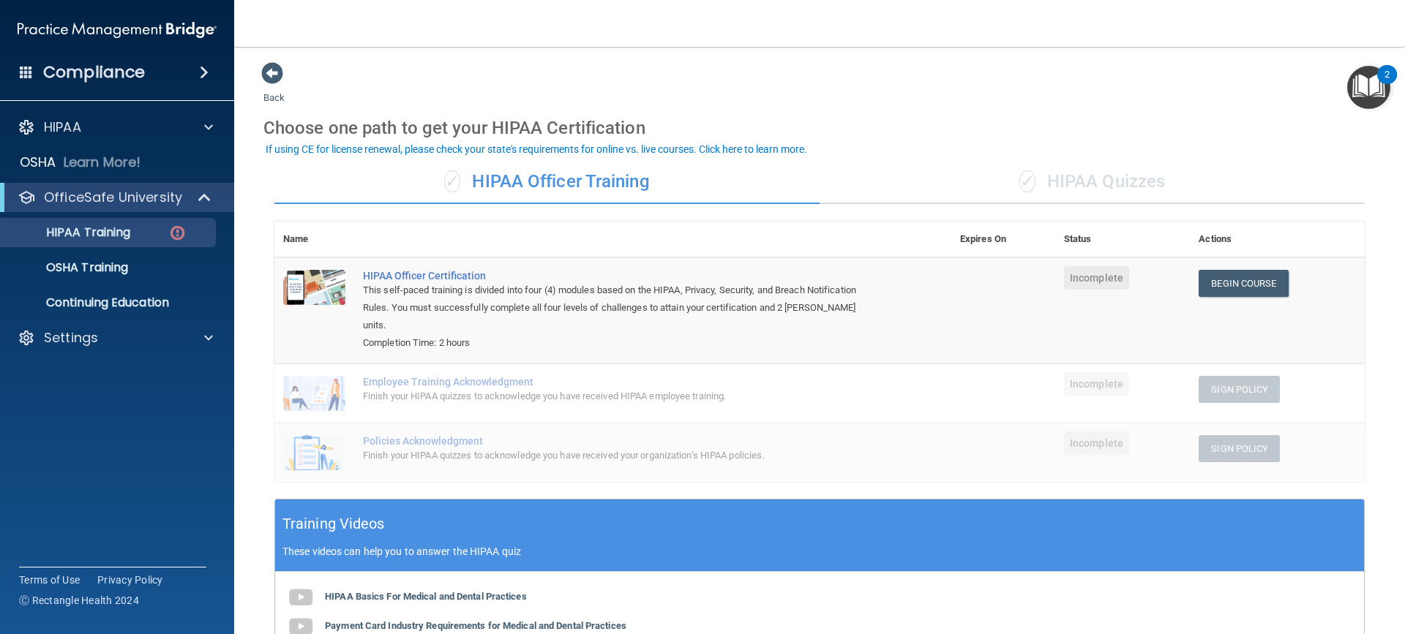
click at [1078, 177] on div "✓ HIPAA Quizzes" at bounding box center [1092, 182] width 545 height 44
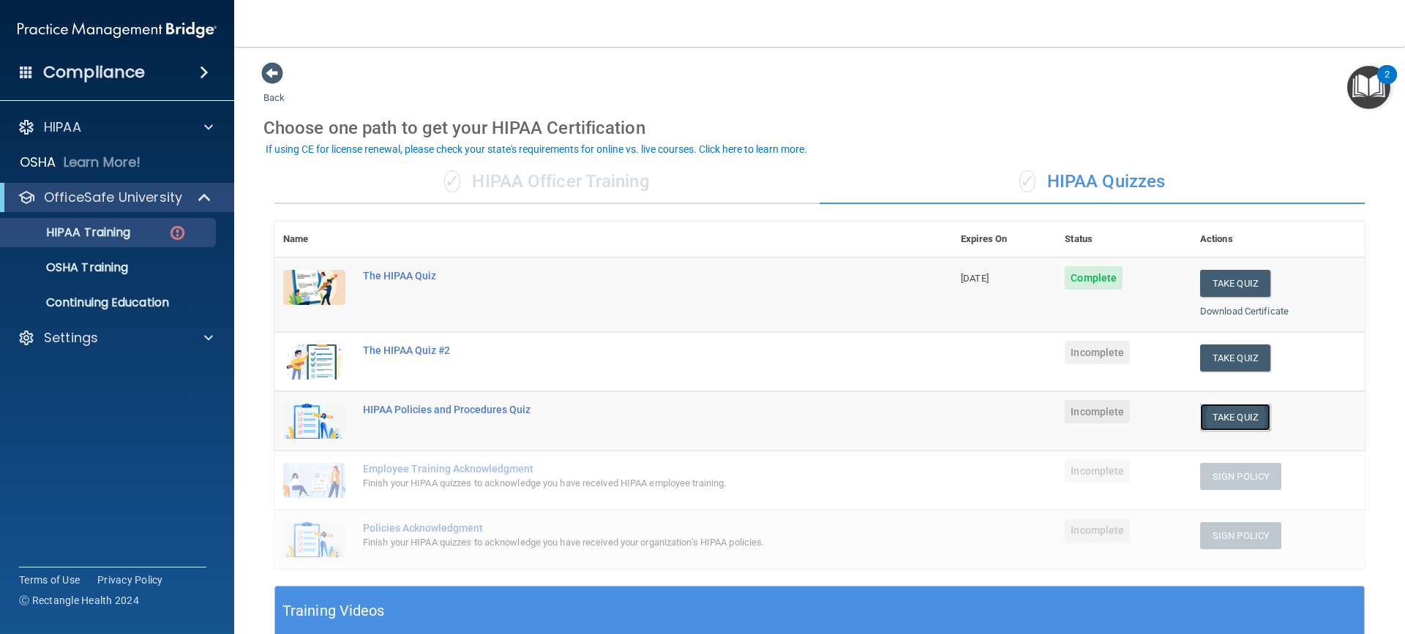
click at [1204, 416] on button "Take Quiz" at bounding box center [1235, 417] width 70 height 27
